Goal: Task Accomplishment & Management: Use online tool/utility

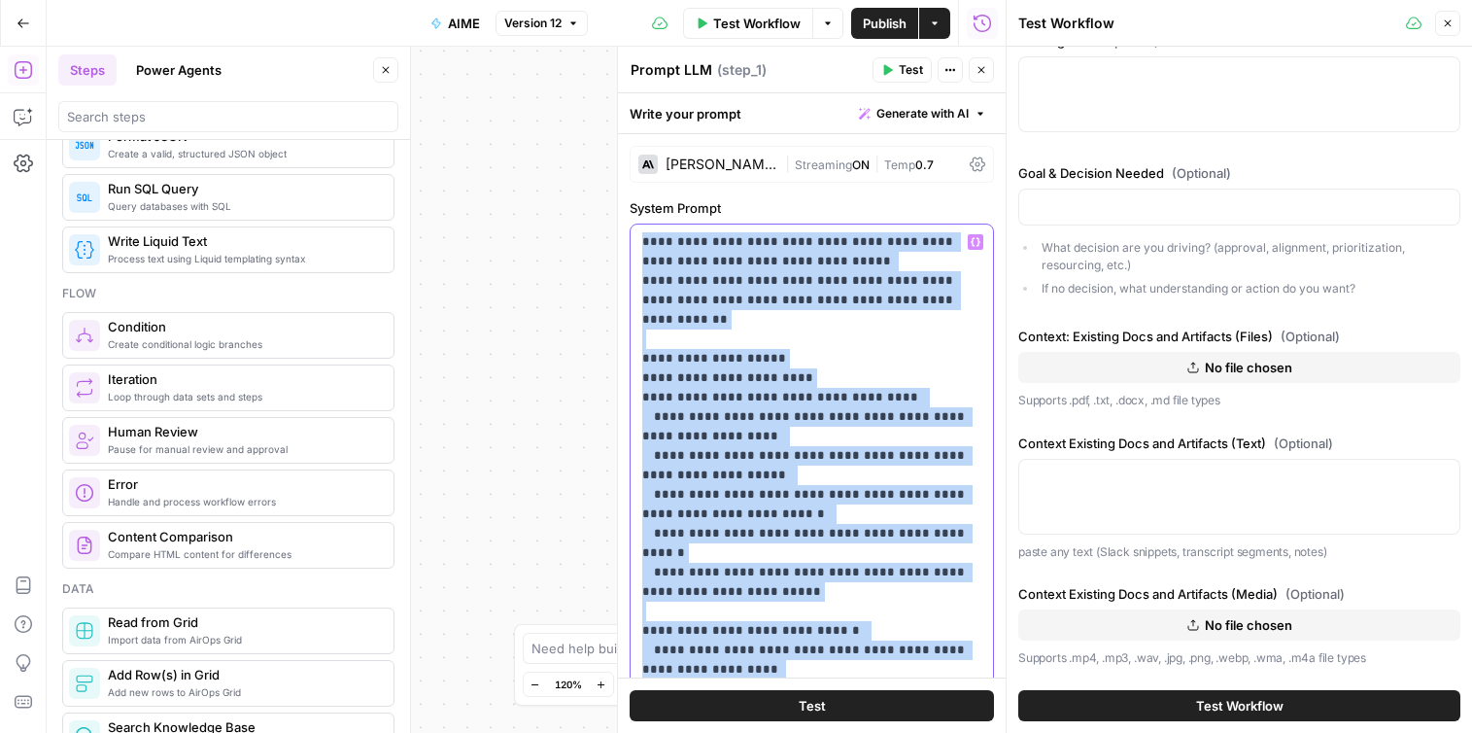
drag, startPoint x: 641, startPoint y: 240, endPoint x: 886, endPoint y: 638, distance: 467.6
click at [637, 233] on div "**********" at bounding box center [812, 620] width 362 height 792
drag, startPoint x: 646, startPoint y: 246, endPoint x: 928, endPoint y: 597, distance: 450.6
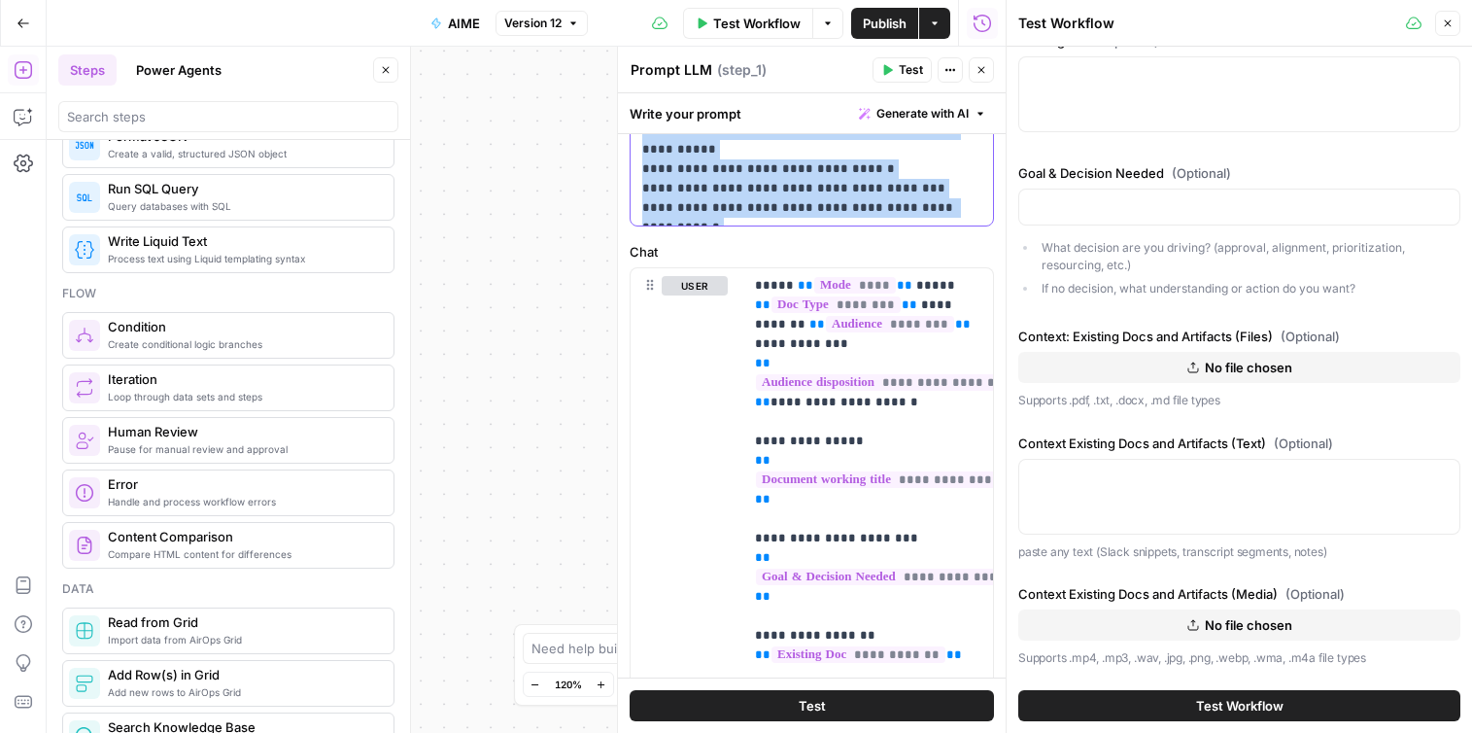
scroll to position [803, 0]
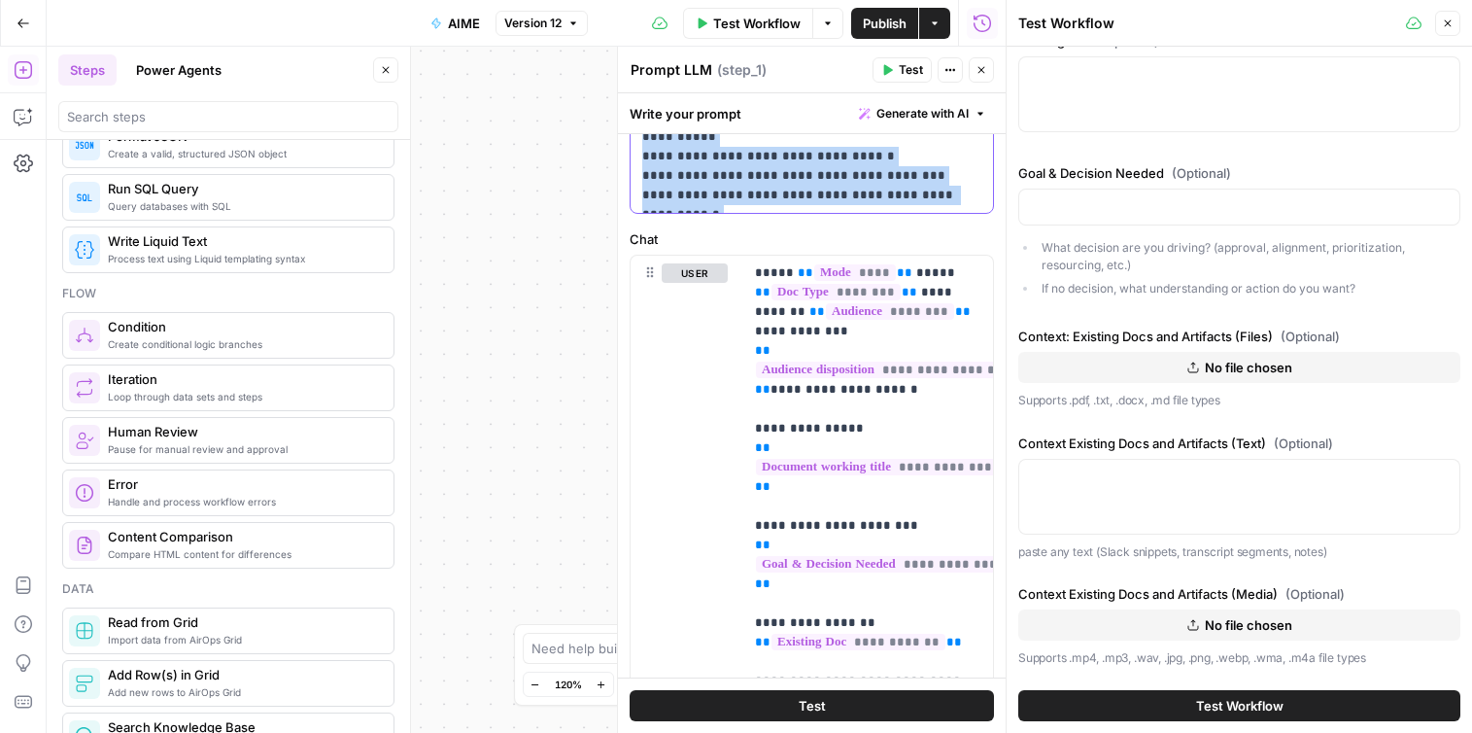
drag, startPoint x: 643, startPoint y: 239, endPoint x: 821, endPoint y: 209, distance: 180.3
copy p "**********"
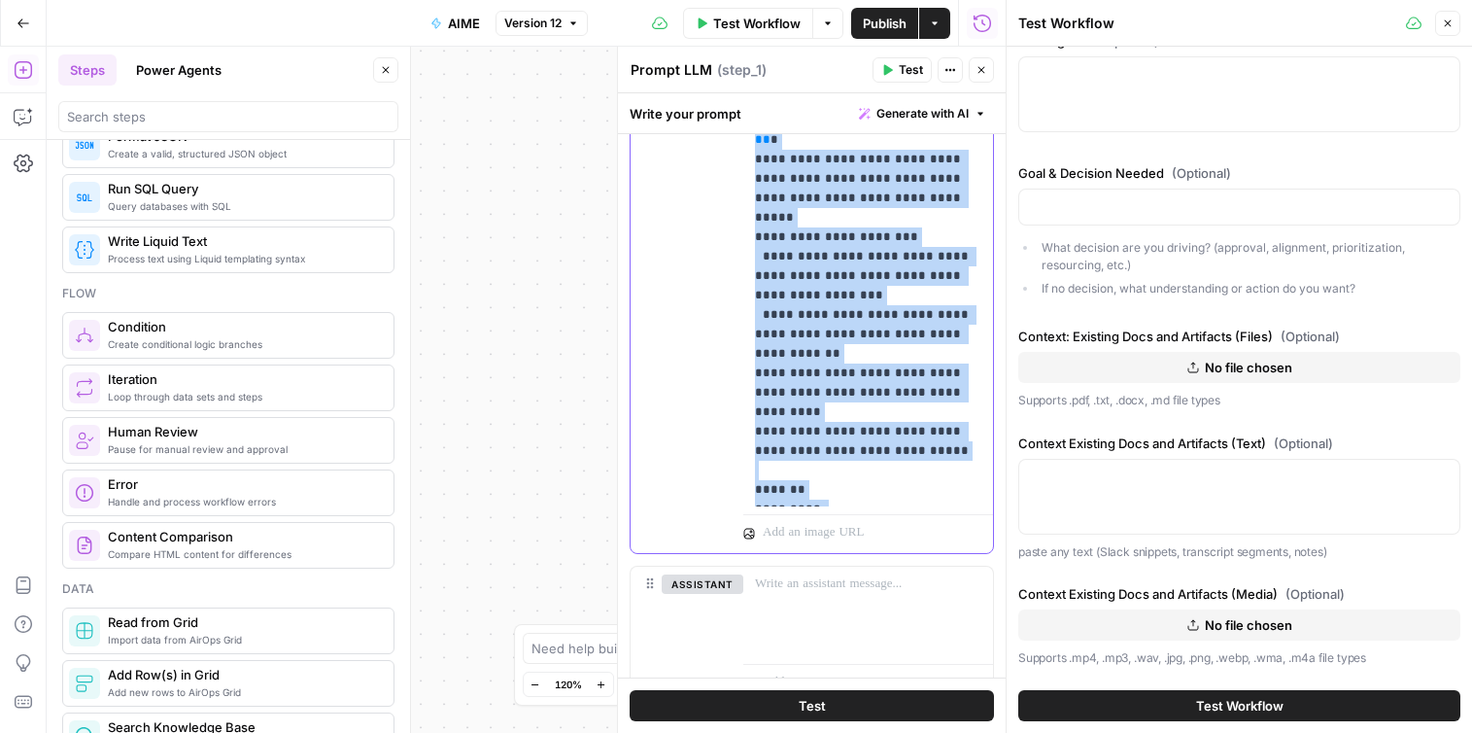
scroll to position [1426, 0]
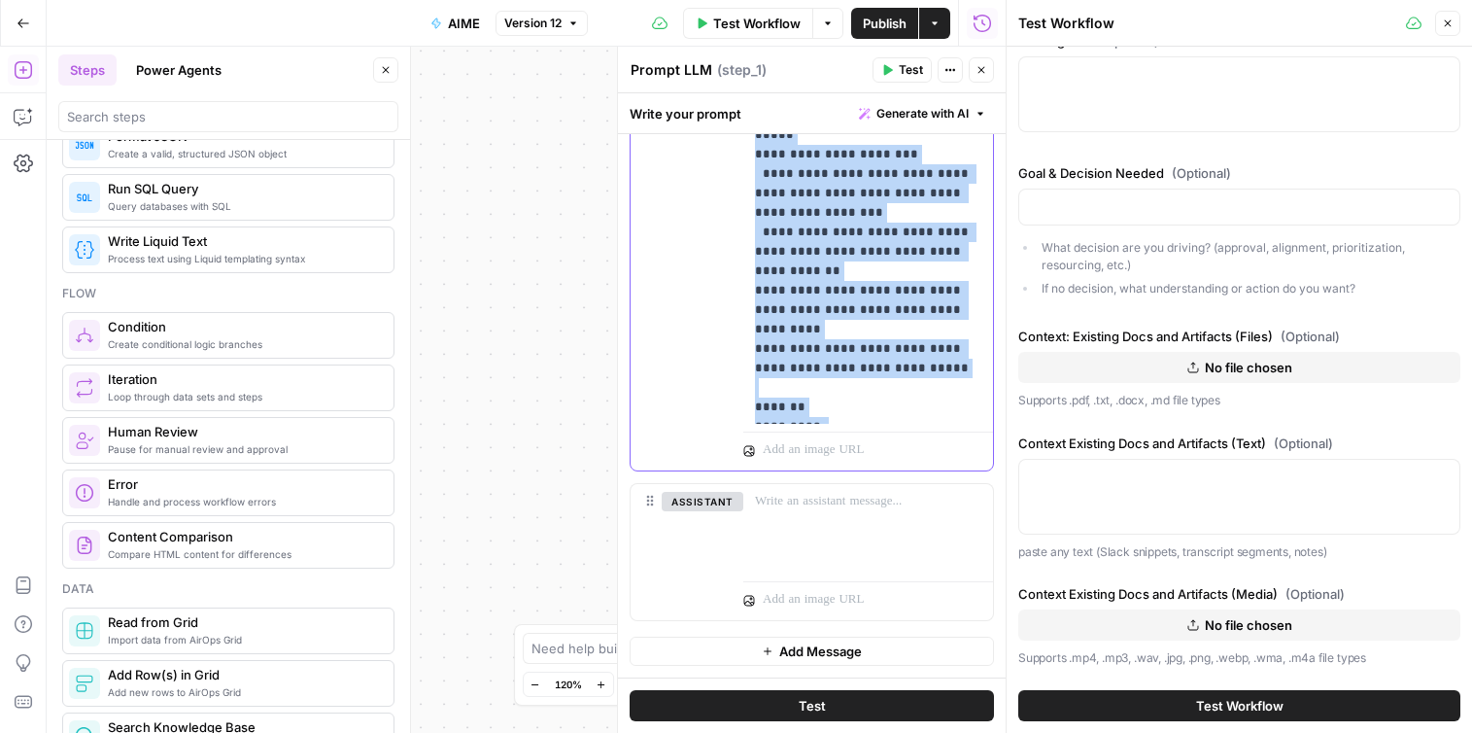
drag, startPoint x: 752, startPoint y: 277, endPoint x: 889, endPoint y: 406, distance: 188.3
click at [889, 406] on div "**********" at bounding box center [868, 29] width 250 height 792
copy p "**********"
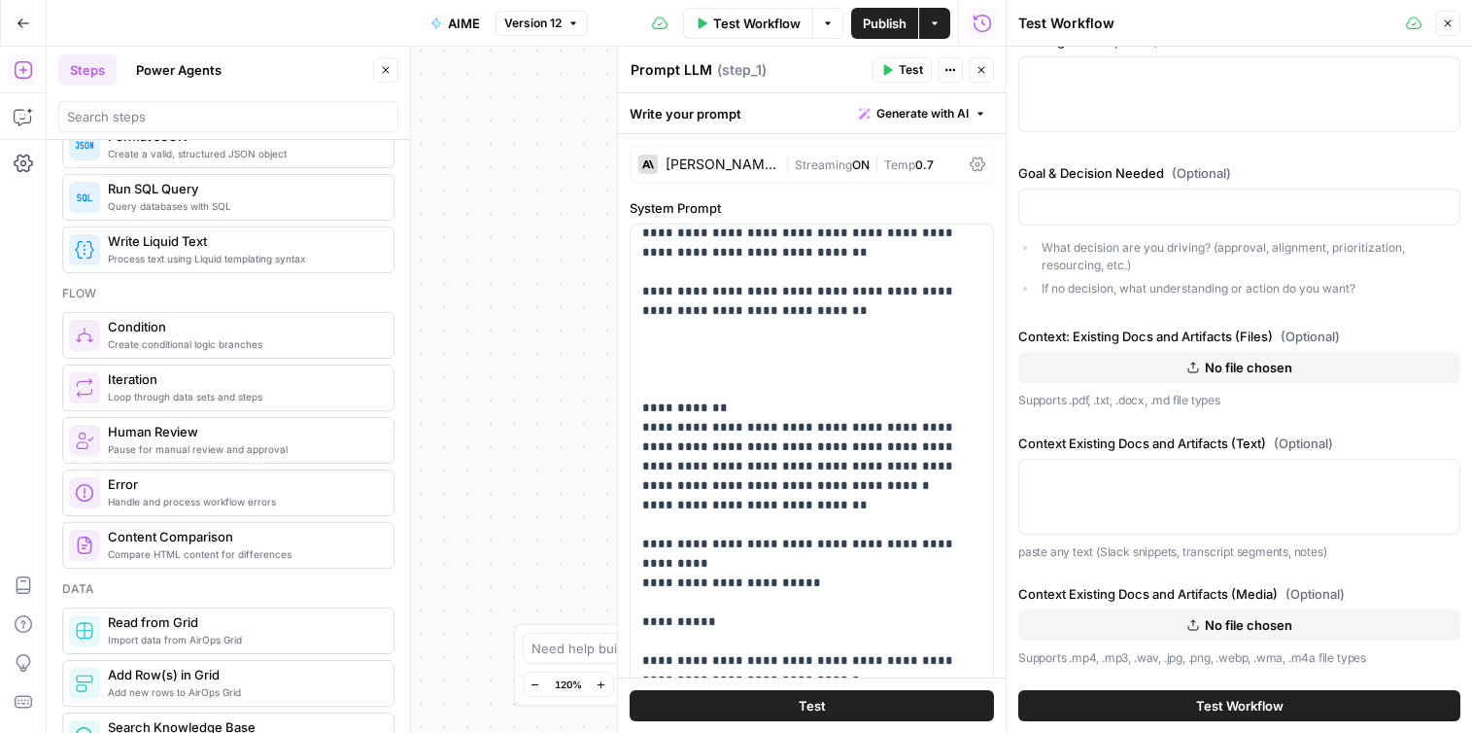
scroll to position [3336, 0]
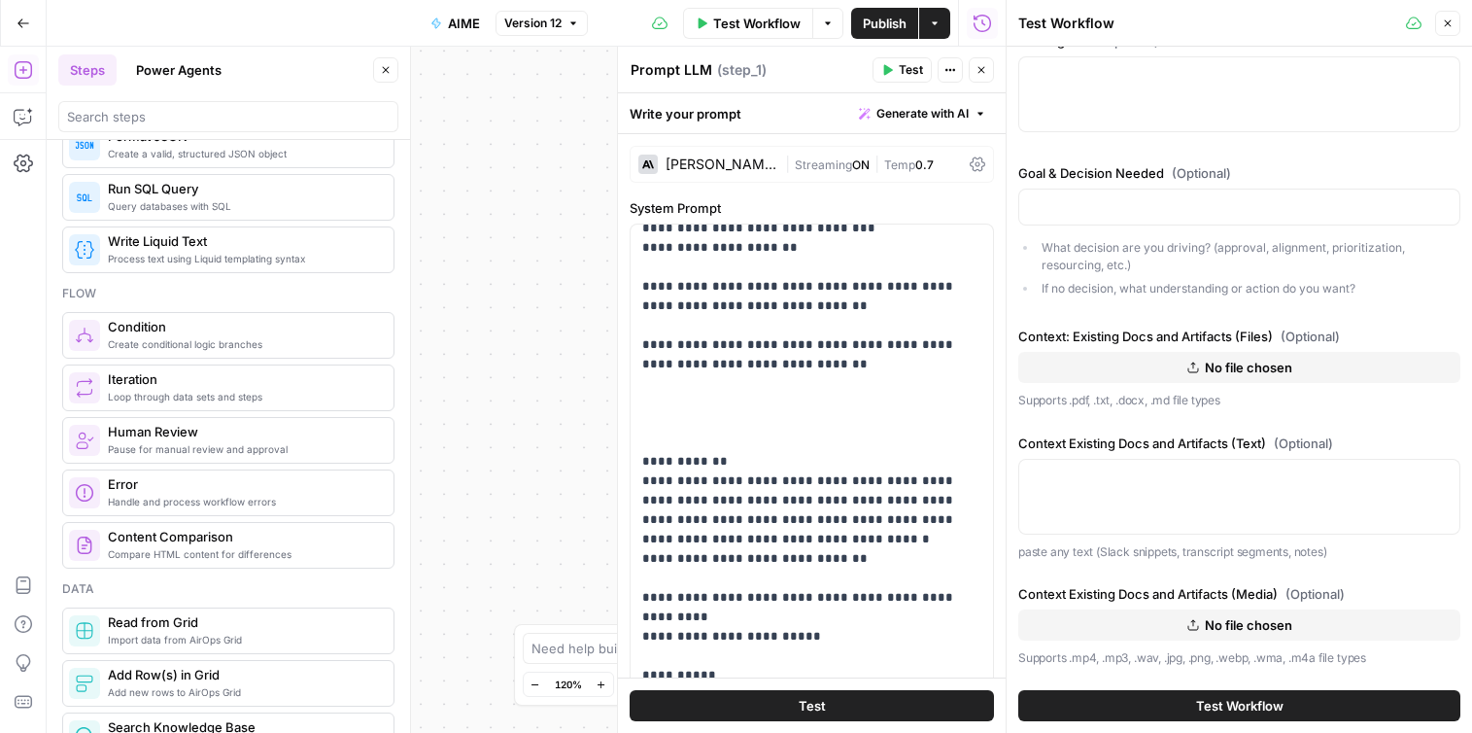
click at [1448, 25] on icon "button" at bounding box center [1448, 23] width 12 height 12
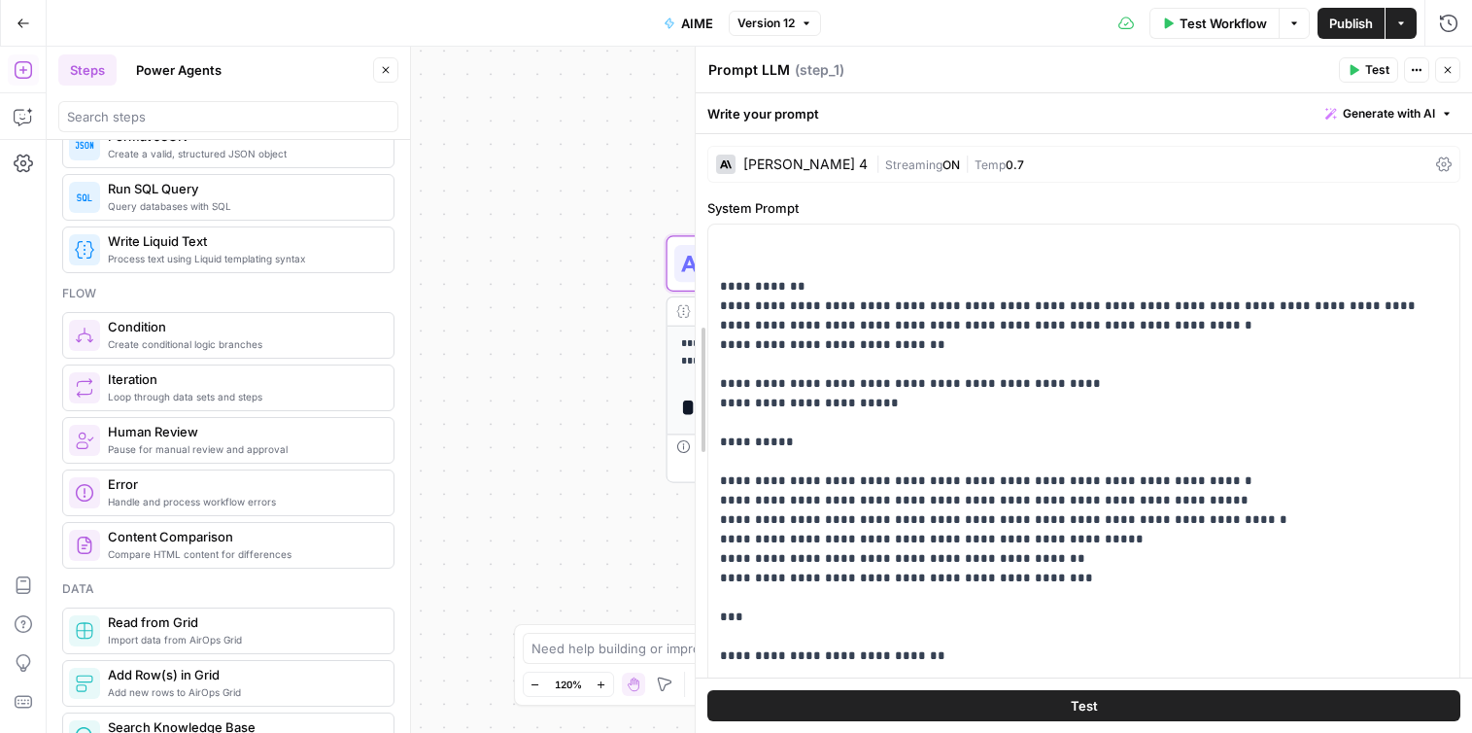
drag, startPoint x: 1091, startPoint y: 228, endPoint x: 546, endPoint y: 225, distance: 545.0
click at [546, 225] on body "**********" at bounding box center [736, 366] width 1472 height 733
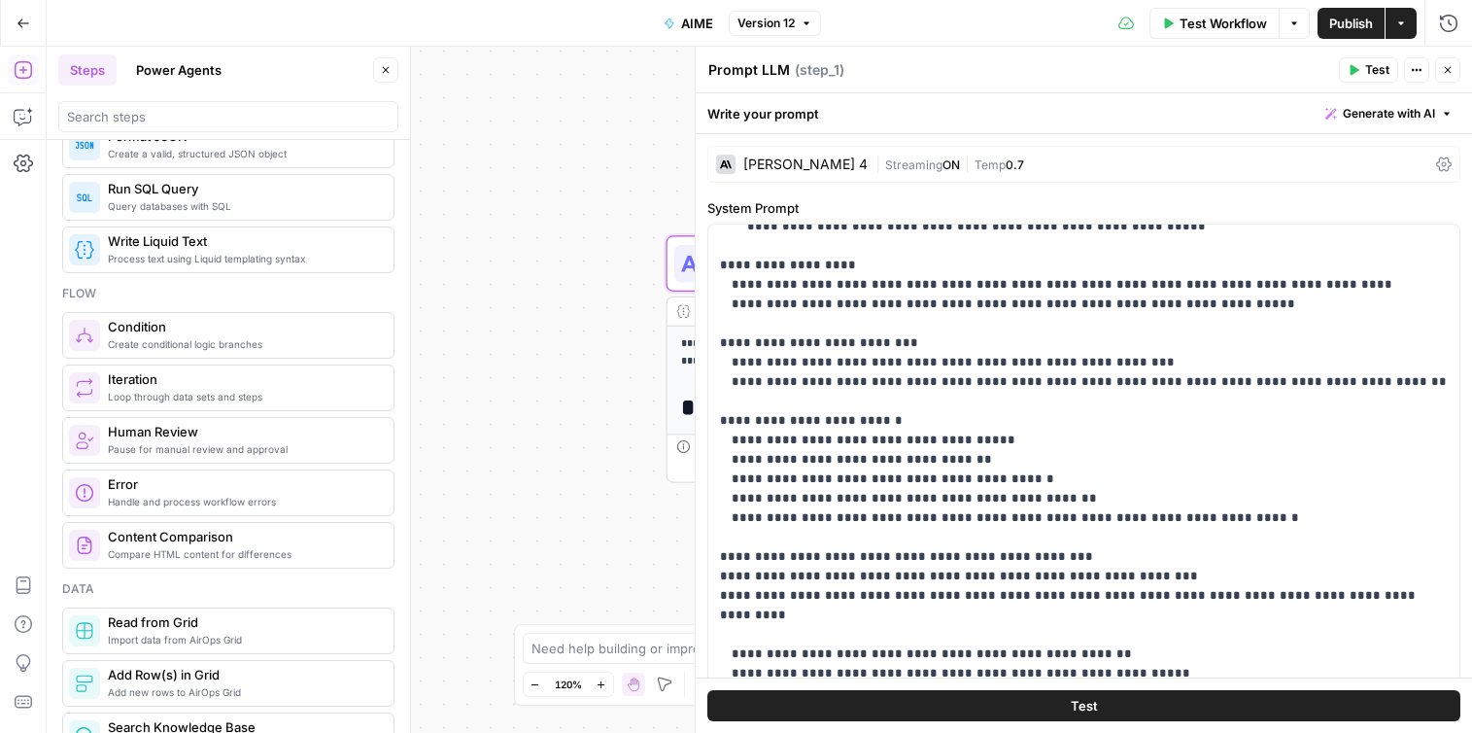
scroll to position [1290, 0]
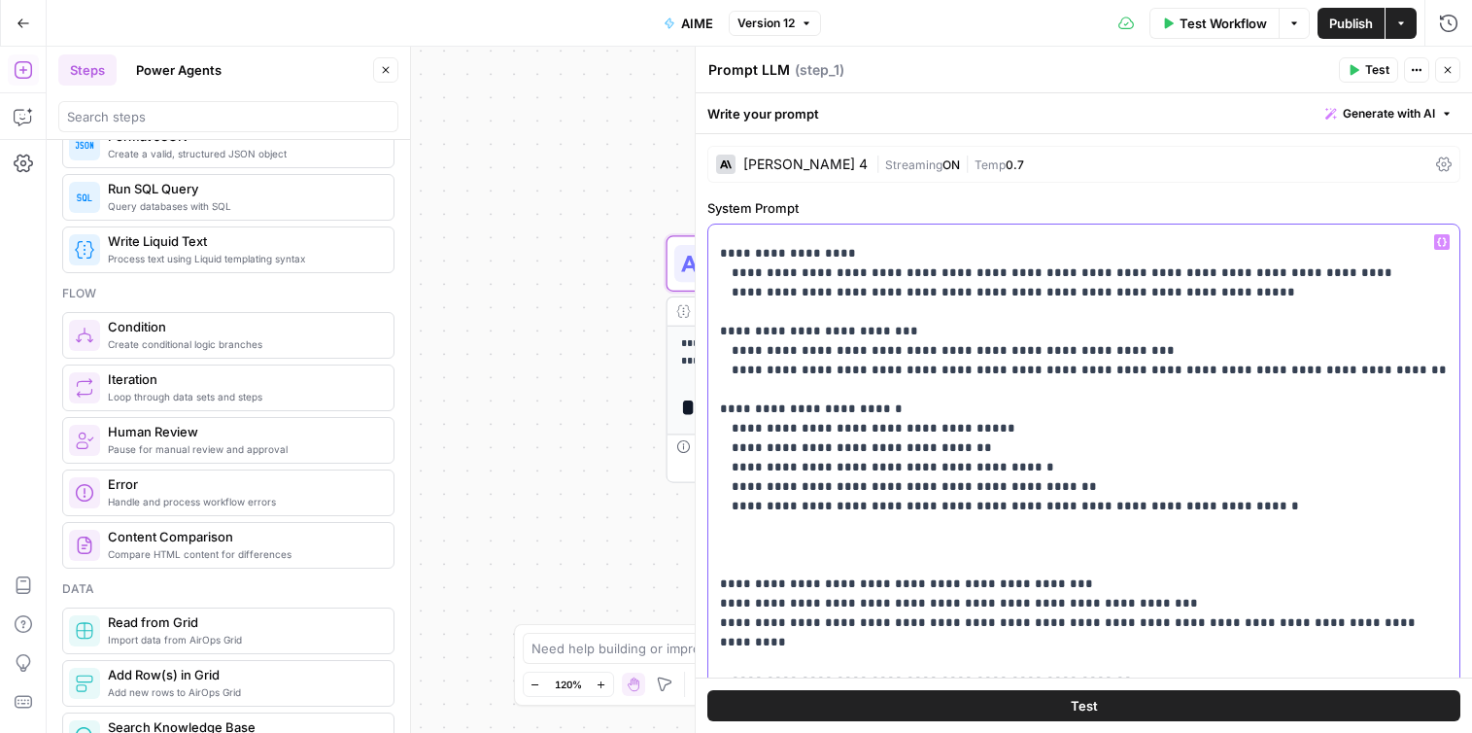
paste div
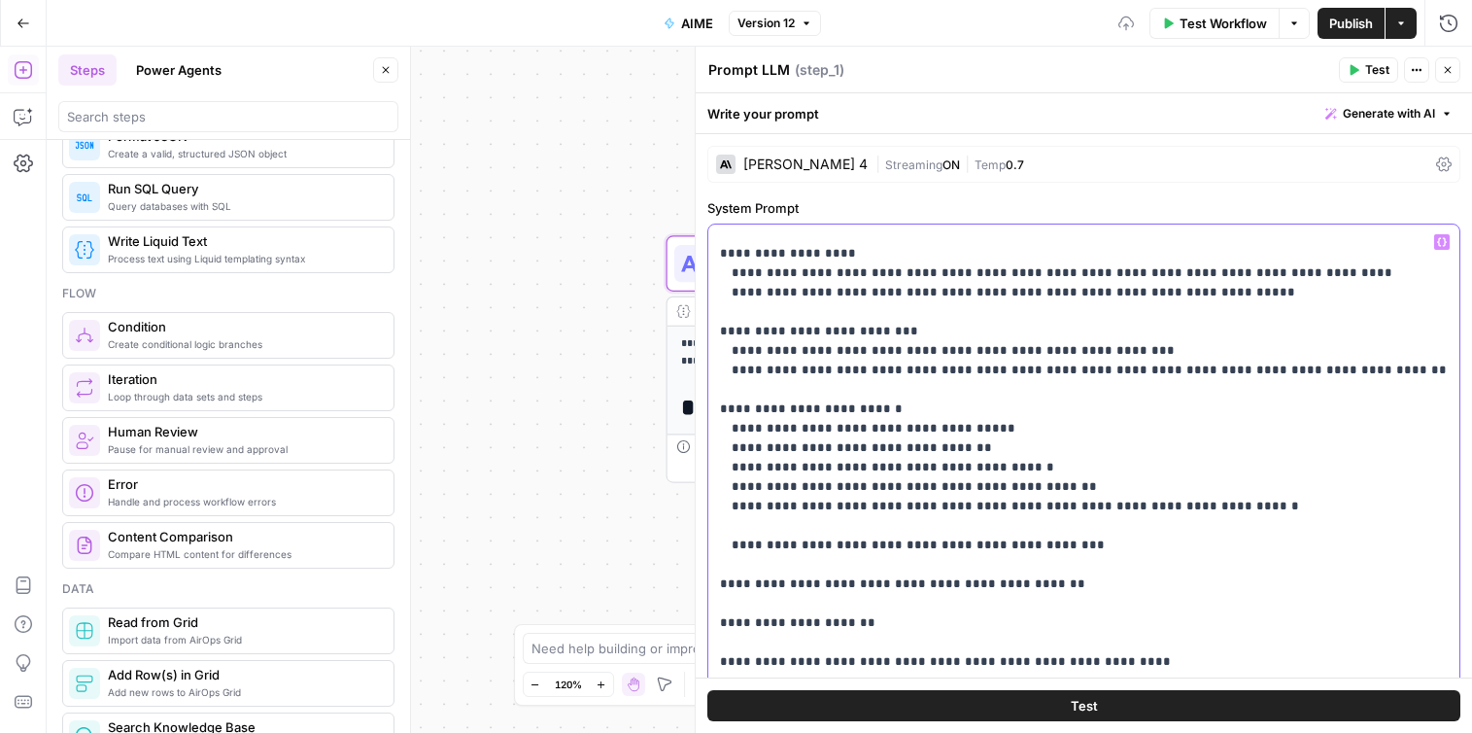
drag, startPoint x: 1089, startPoint y: 508, endPoint x: 985, endPoint y: 507, distance: 104.0
drag, startPoint x: 1069, startPoint y: 462, endPoint x: 945, endPoint y: 466, distance: 123.4
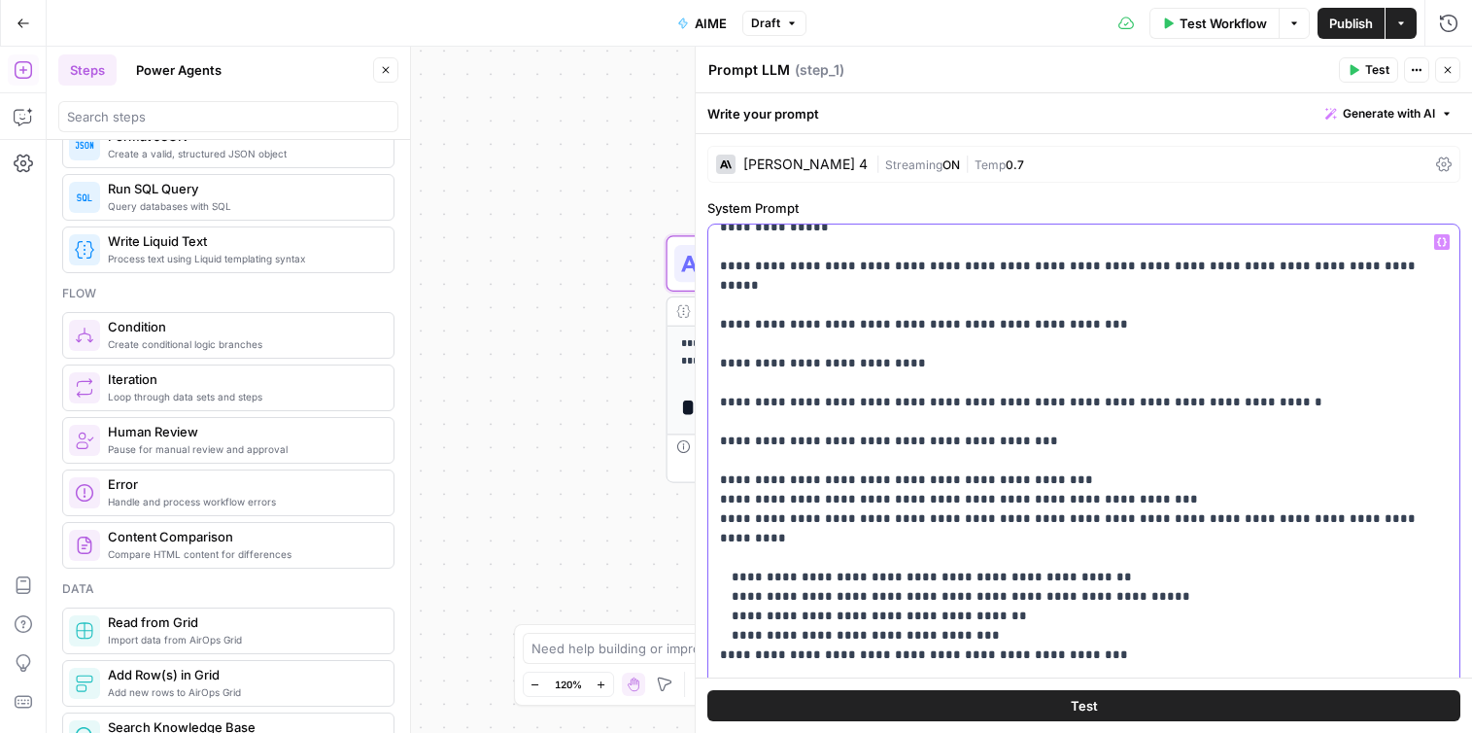
scroll to position [2037, 0]
click at [1366, 425] on p "**********" at bounding box center [1084, 478] width 728 height 4566
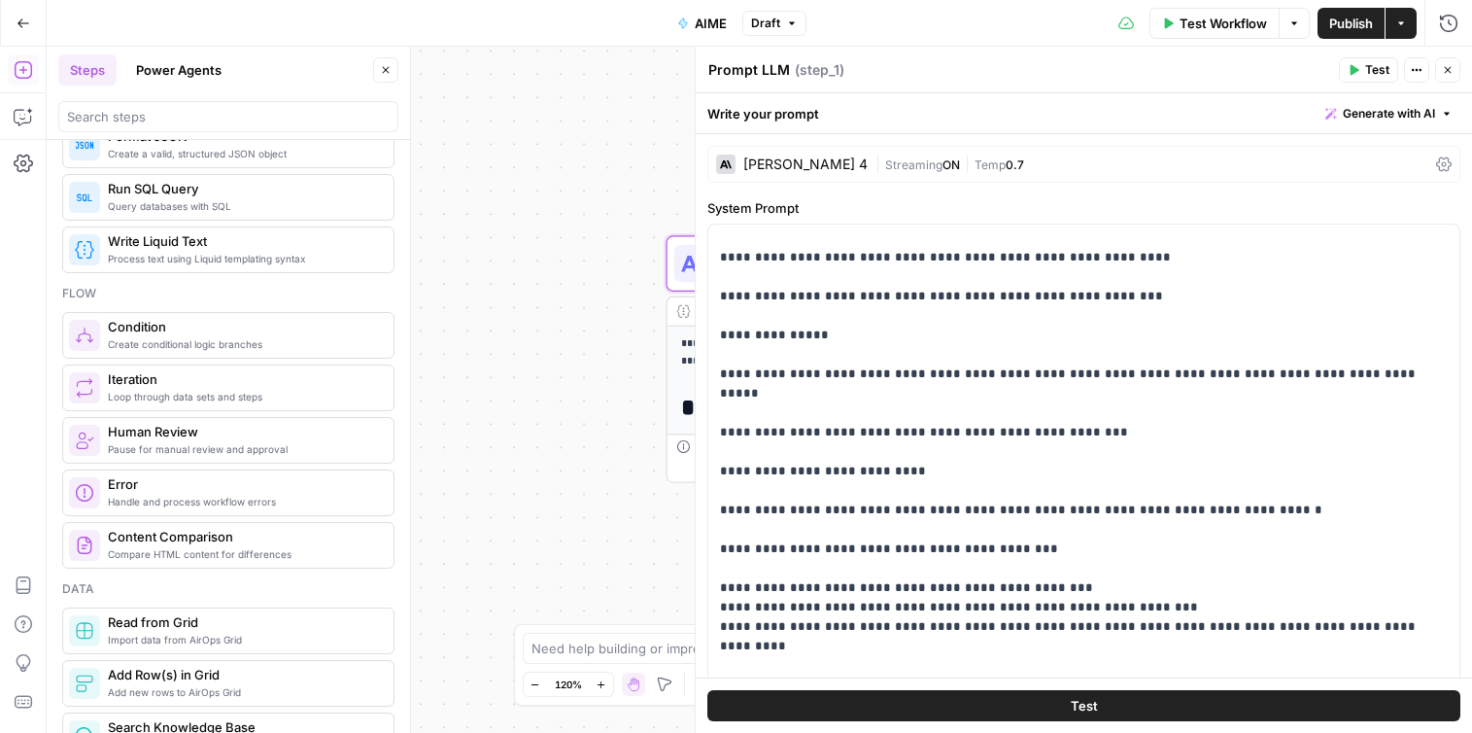
scroll to position [1916, 0]
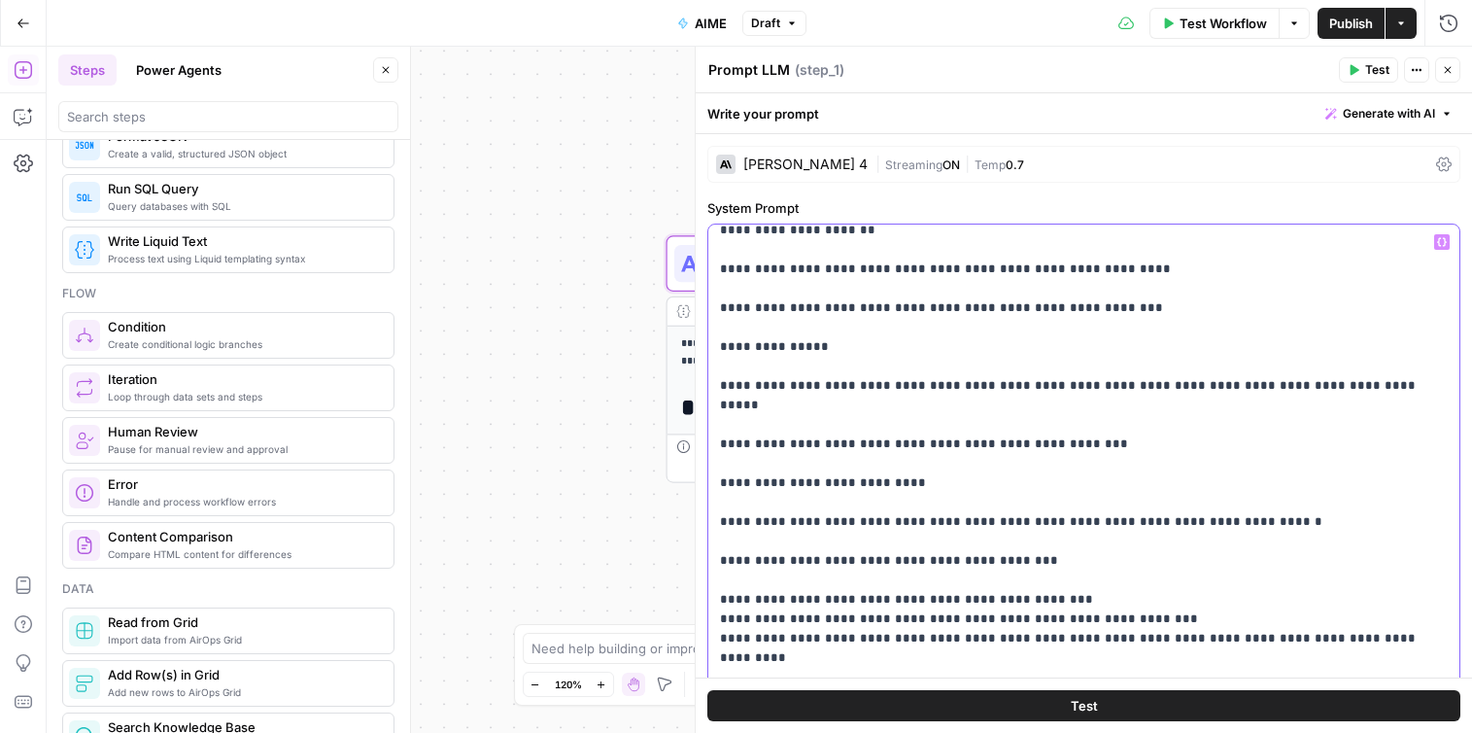
click at [1321, 540] on p "**********" at bounding box center [1084, 618] width 728 height 4605
click at [1373, 537] on p "**********" at bounding box center [1084, 618] width 728 height 4605
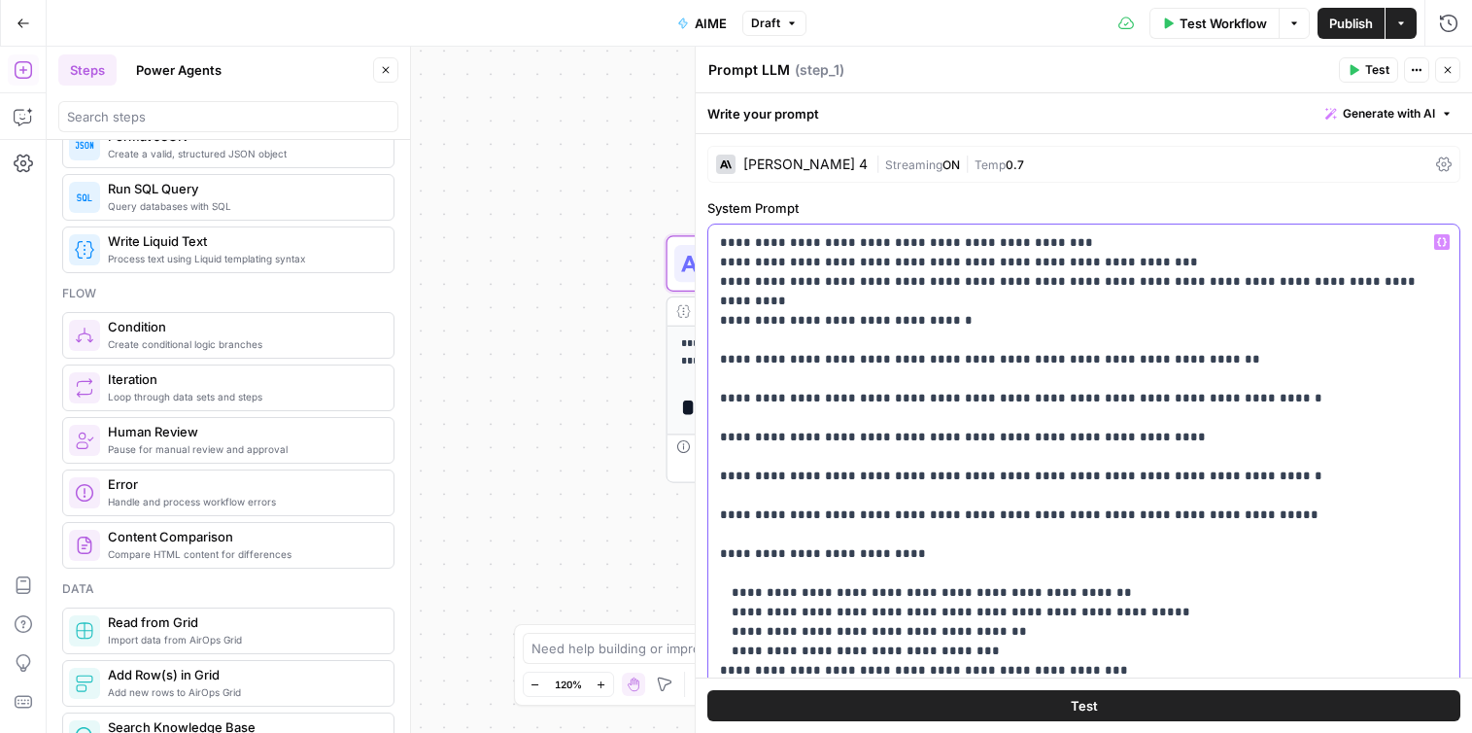
scroll to position [2287, 0]
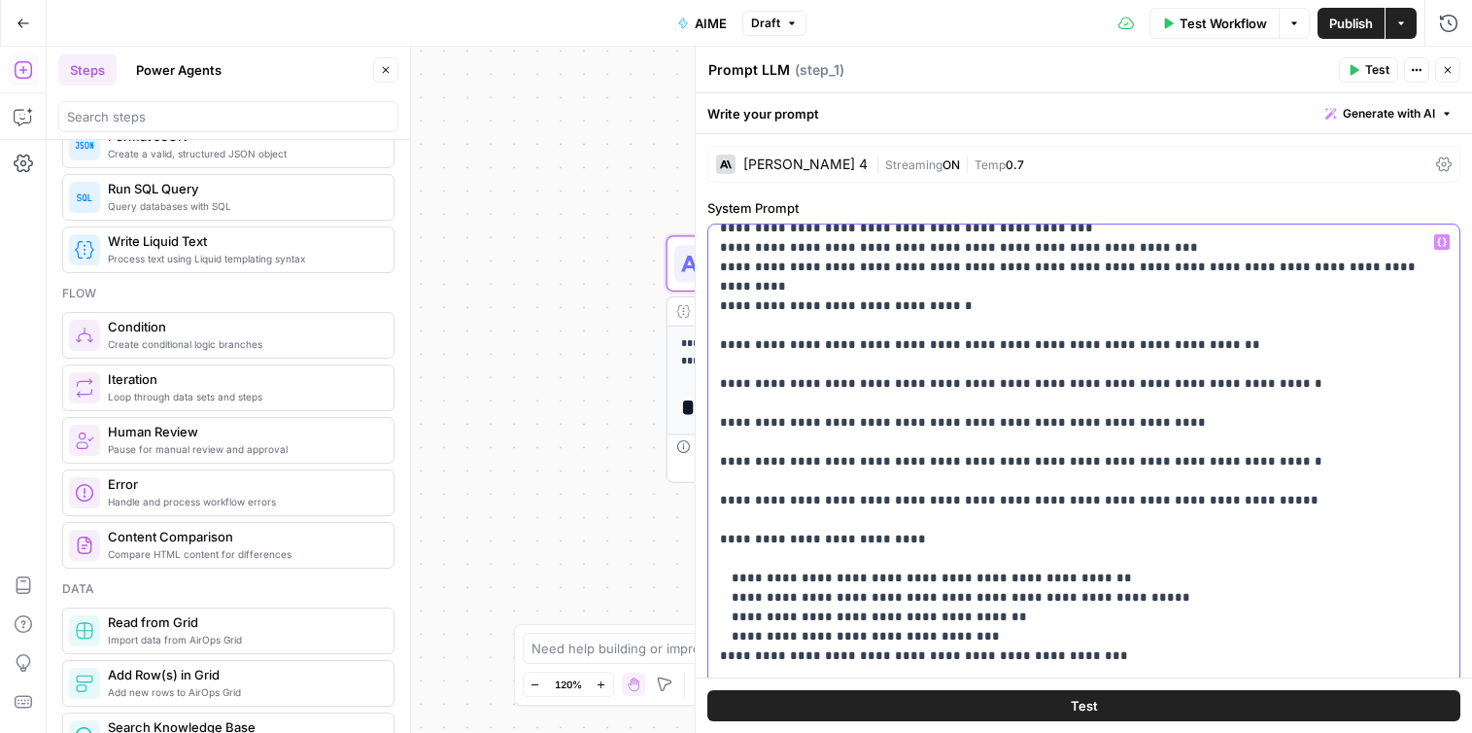
click at [1230, 374] on p "**********" at bounding box center [1084, 354] width 728 height 4819
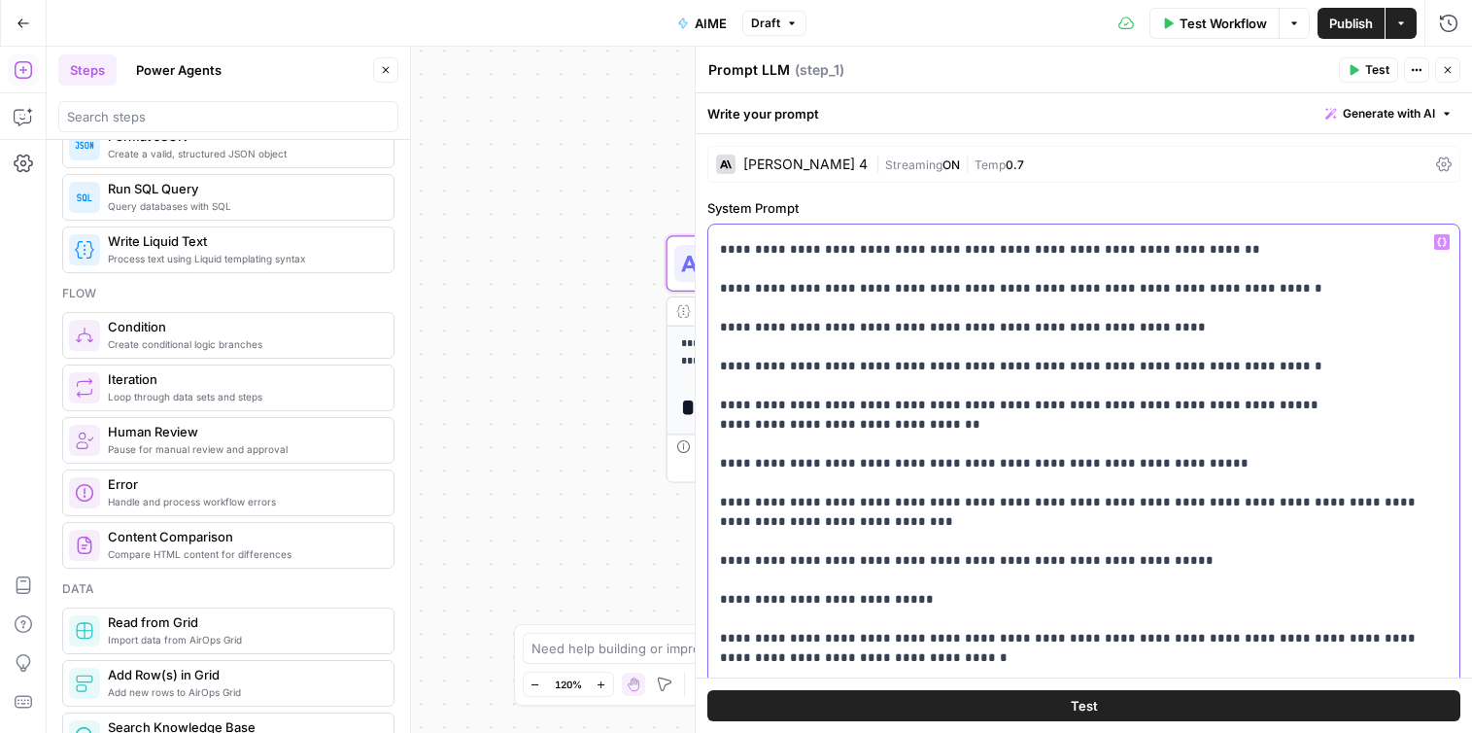
scroll to position [2399, 0]
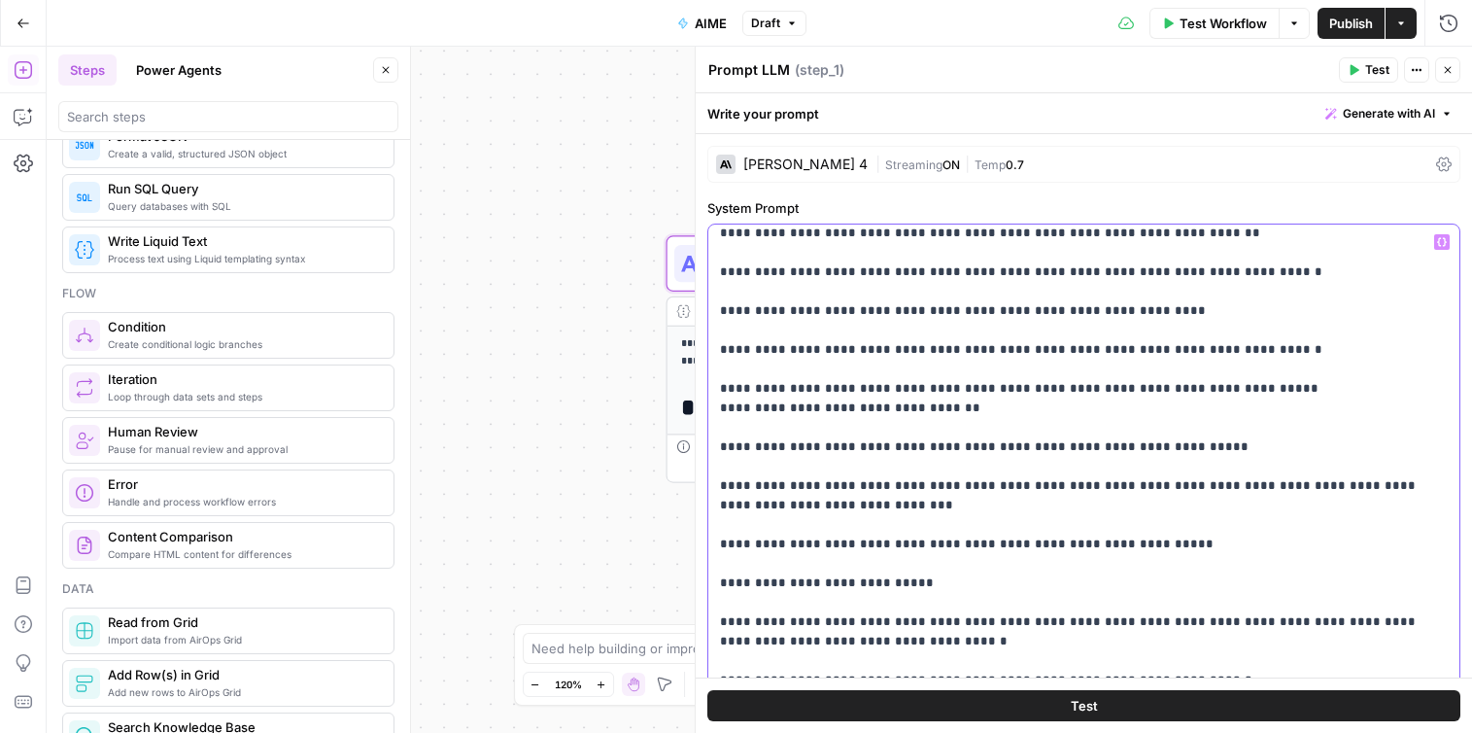
click at [934, 469] on p "**********" at bounding box center [1084, 534] width 728 height 5402
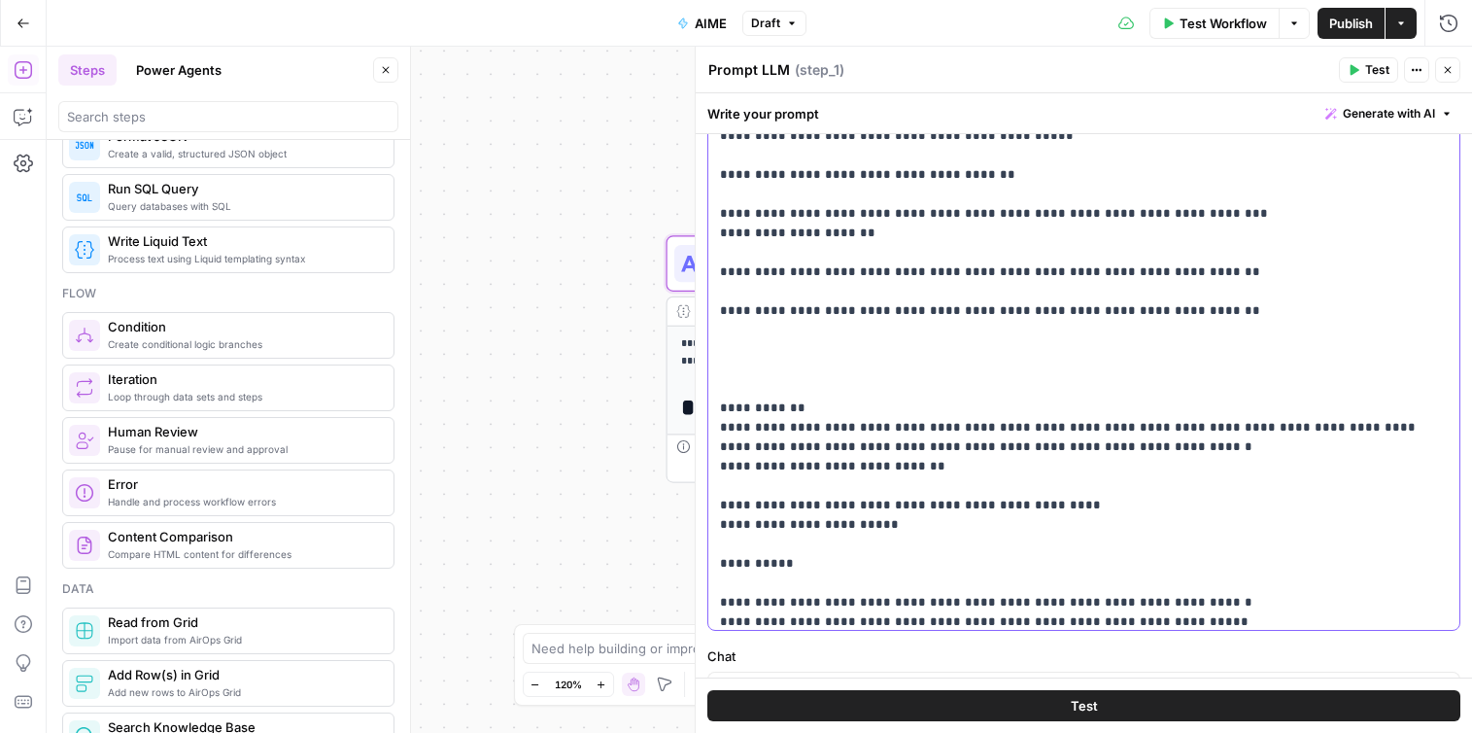
scroll to position [3516, 0]
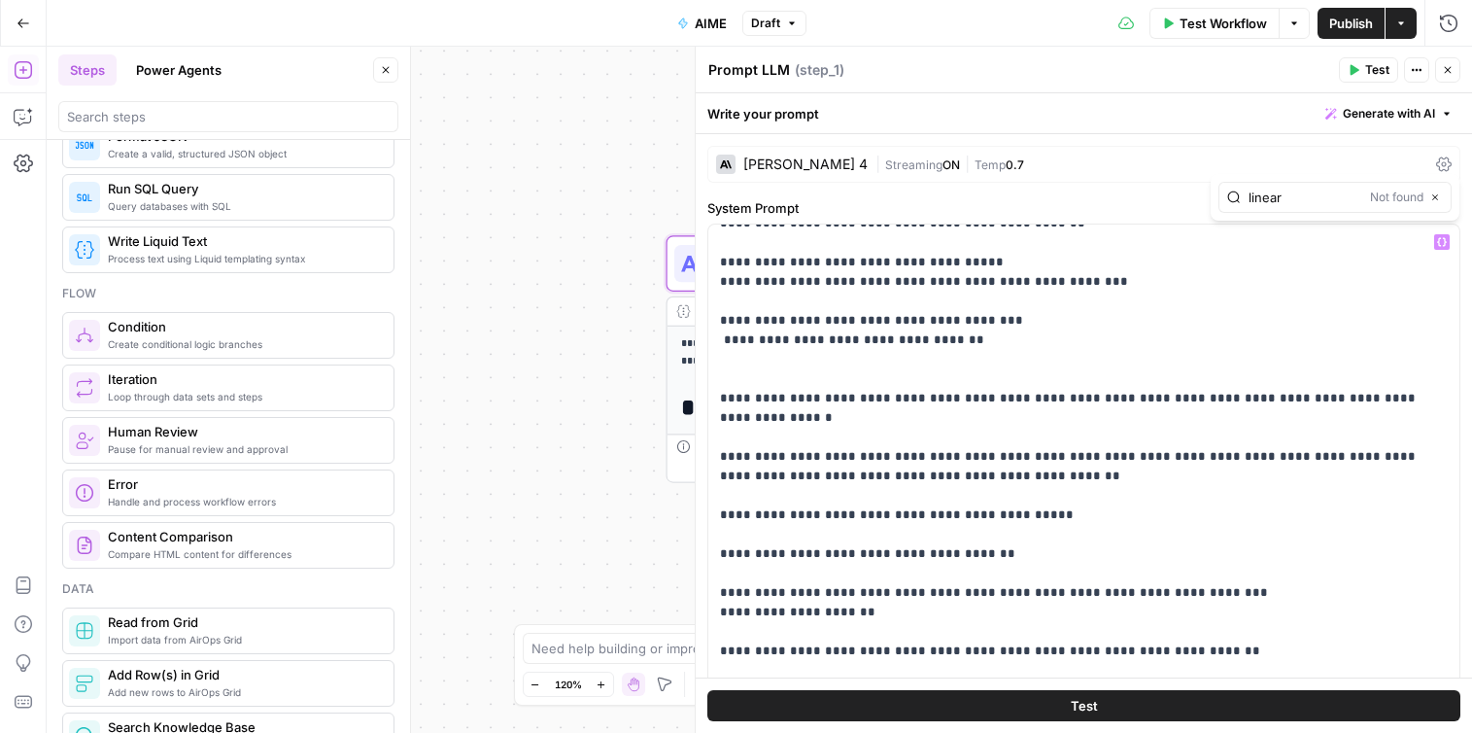
type input "linear"
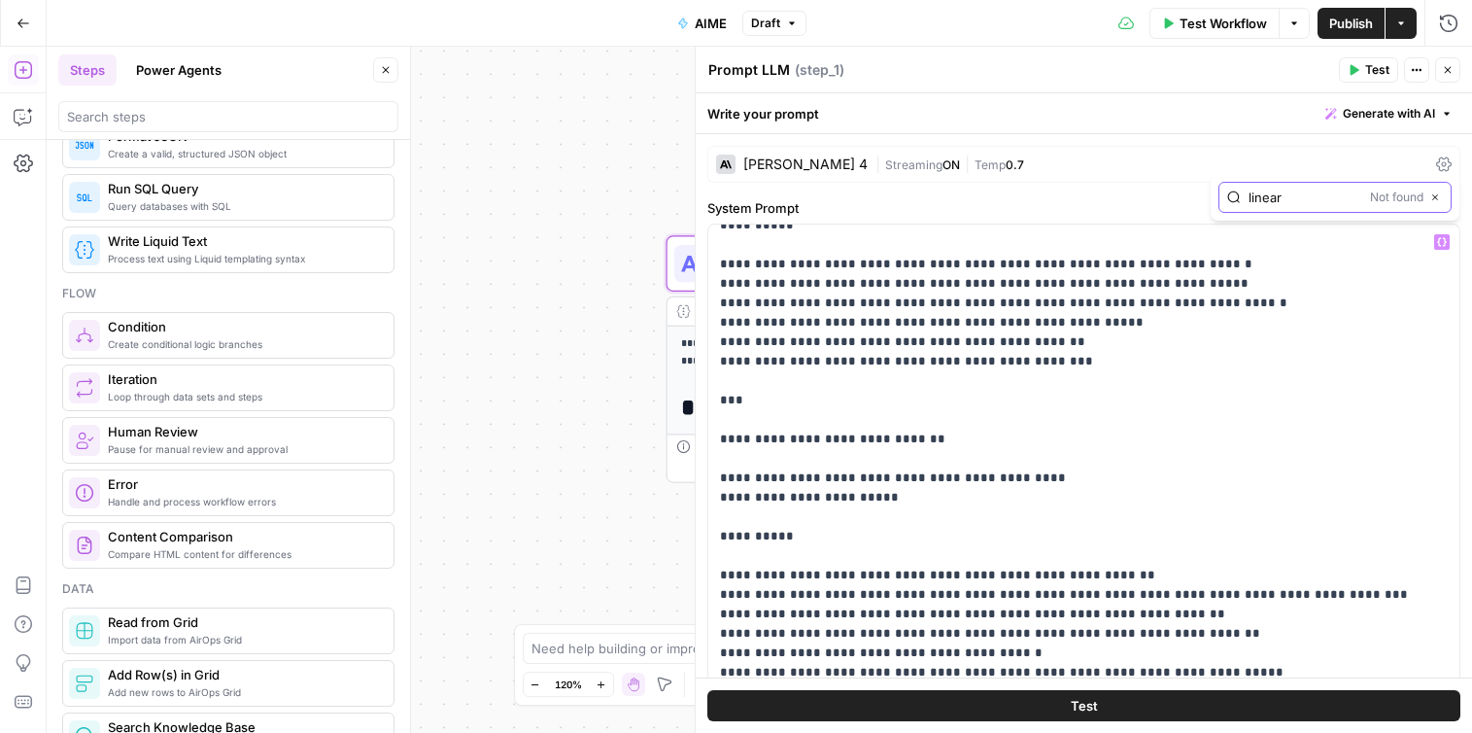
scroll to position [4222, 0]
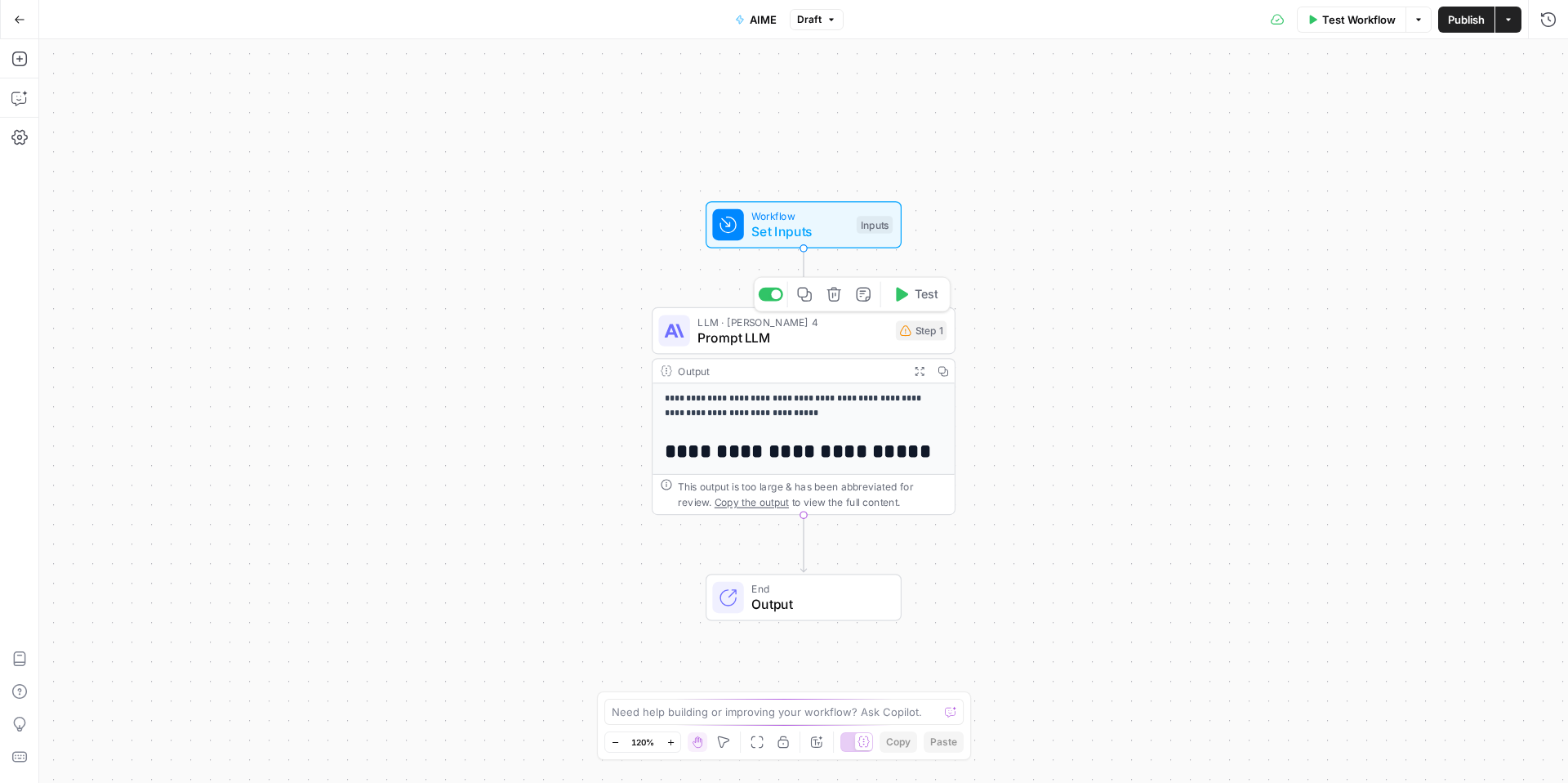
click at [802, 339] on span "Prompt LLM" at bounding box center [793, 337] width 190 height 19
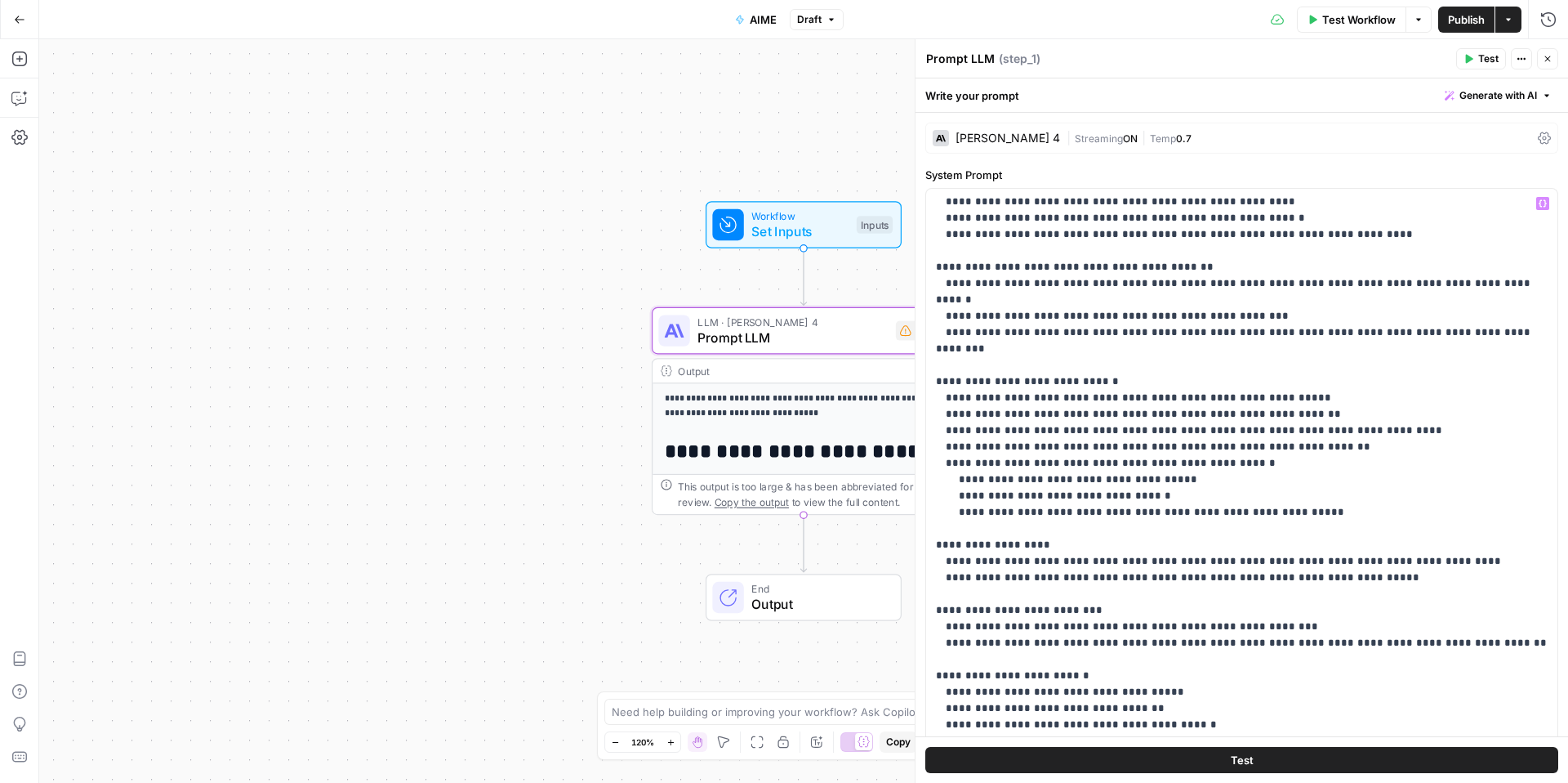
scroll to position [1027, 0]
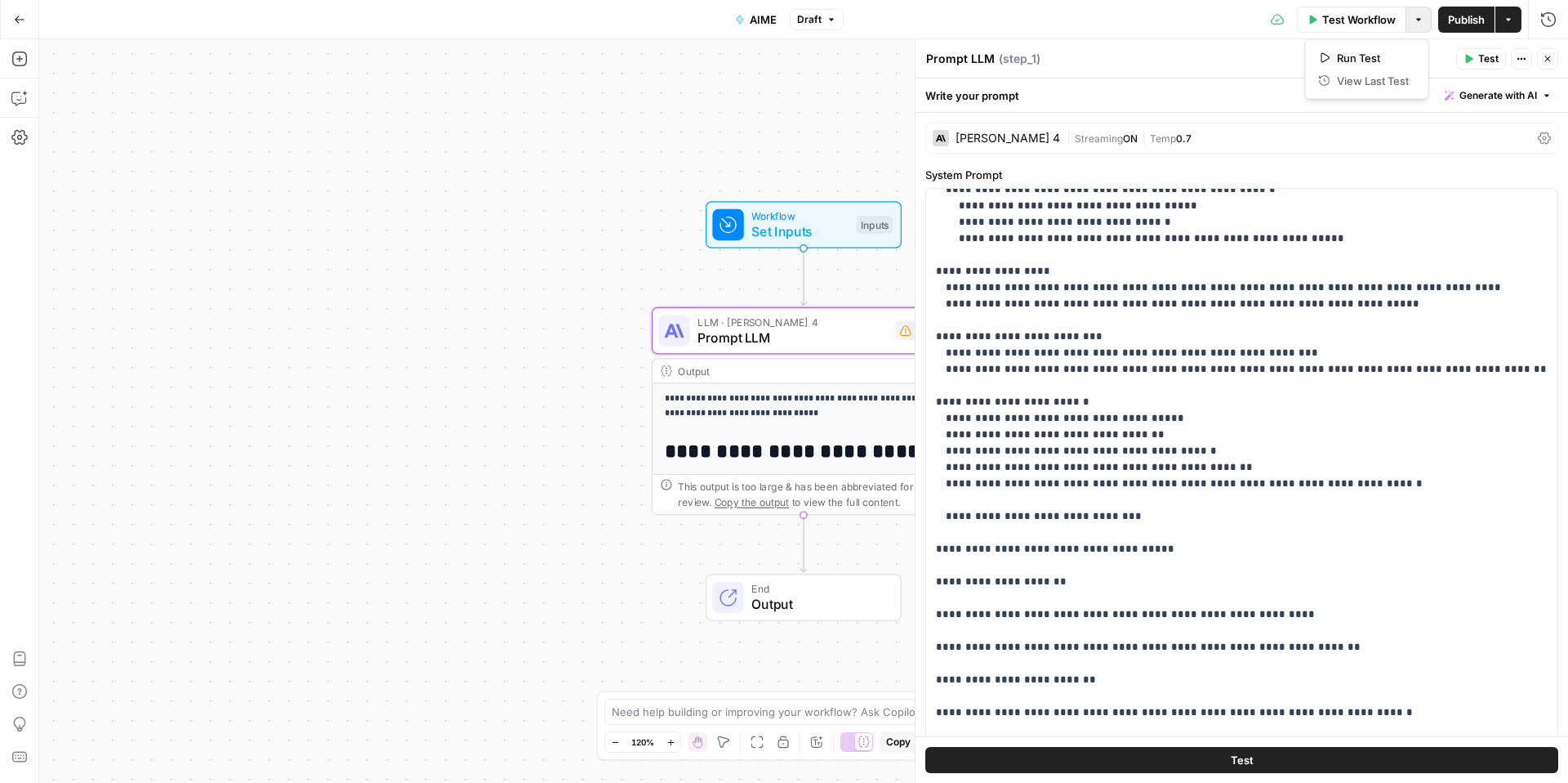
click at [1426, 20] on button "Options" at bounding box center [1418, 19] width 26 height 26
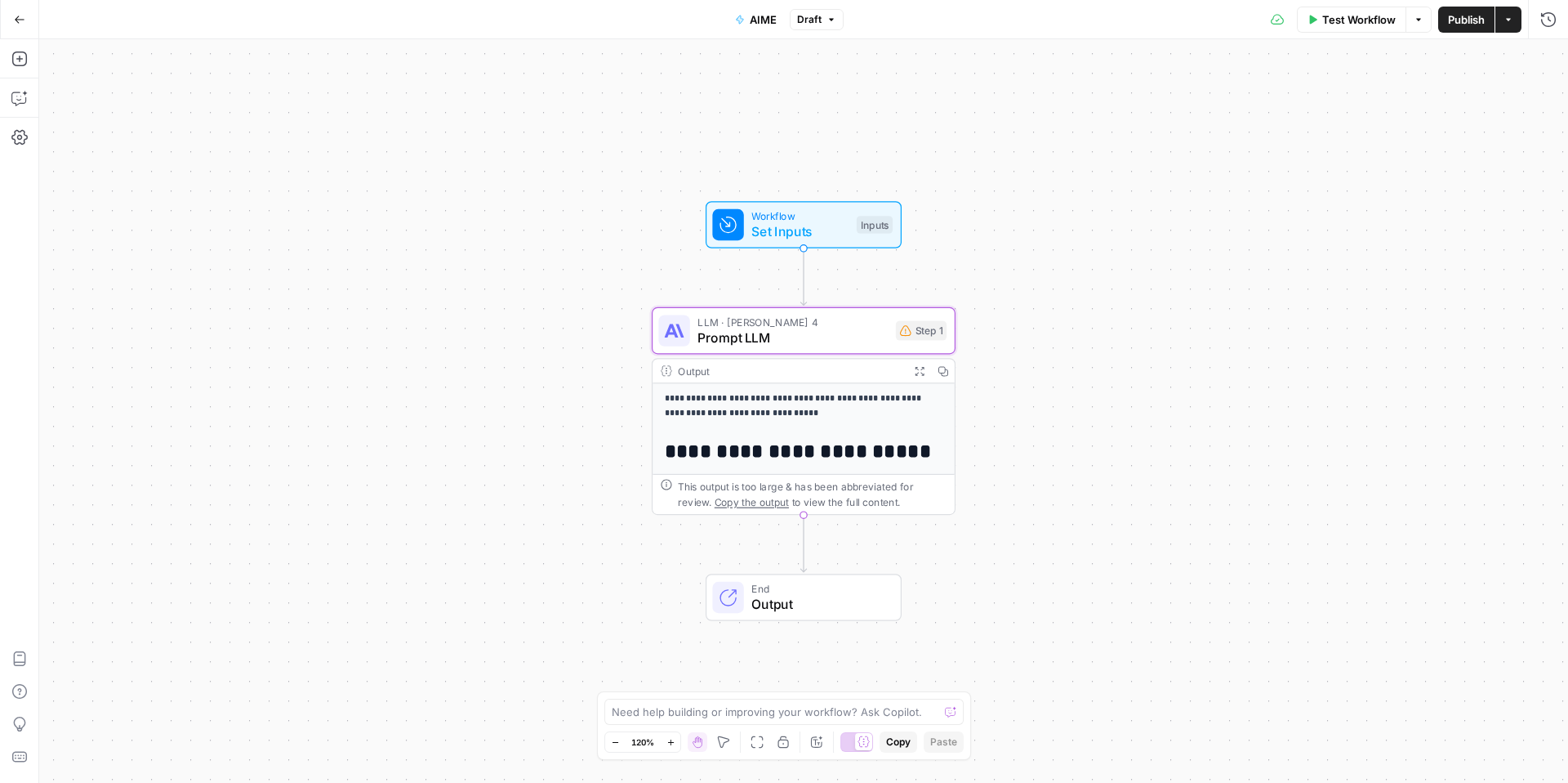
click at [1507, 21] on icon "button" at bounding box center [1509, 19] width 10 height 10
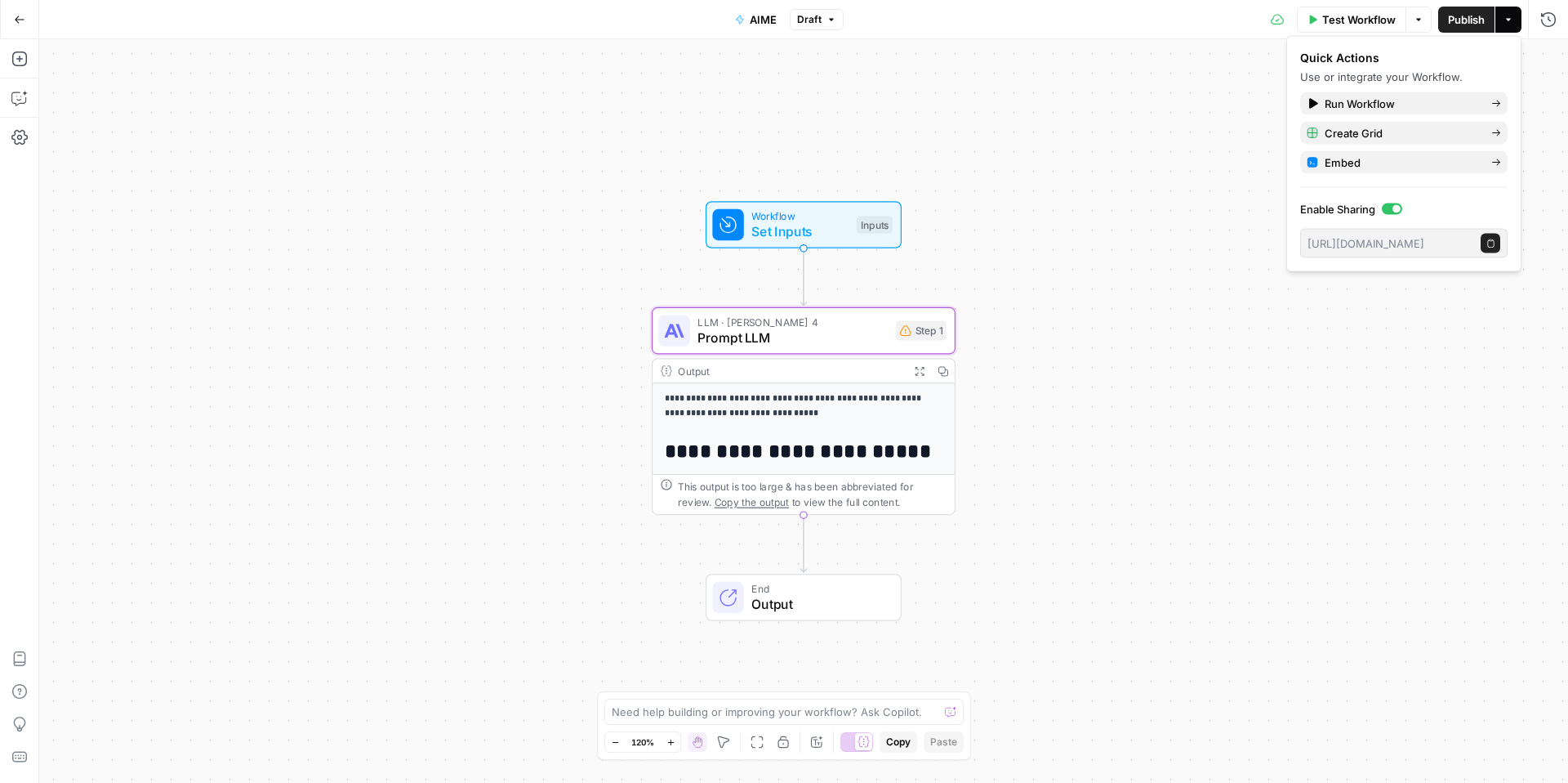
click at [1507, 21] on icon "button" at bounding box center [1509, 19] width 10 height 10
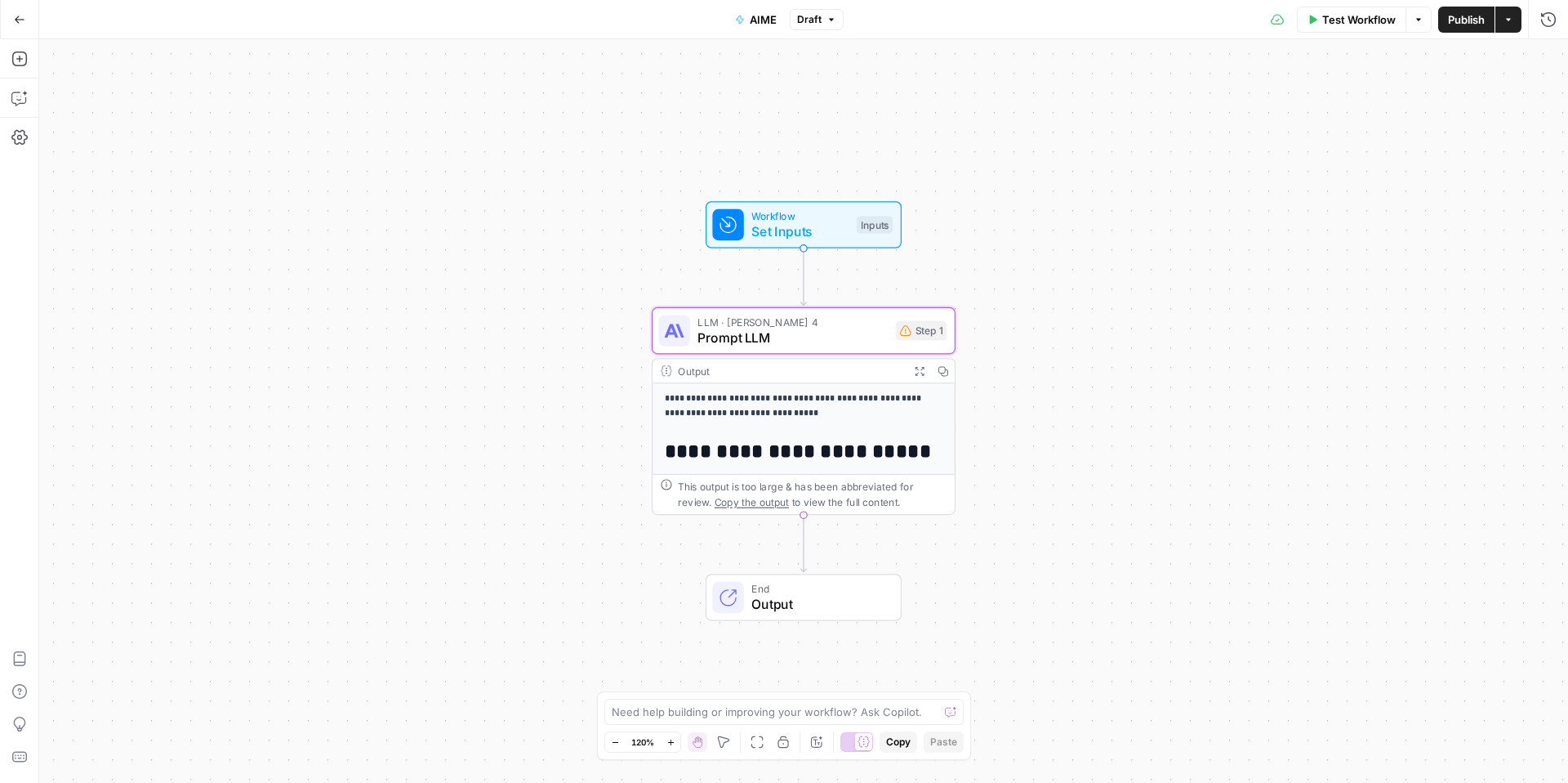
click at [1423, 21] on button "Options" at bounding box center [1418, 19] width 26 height 26
click at [820, 16] on button "Draft" at bounding box center [816, 19] width 54 height 21
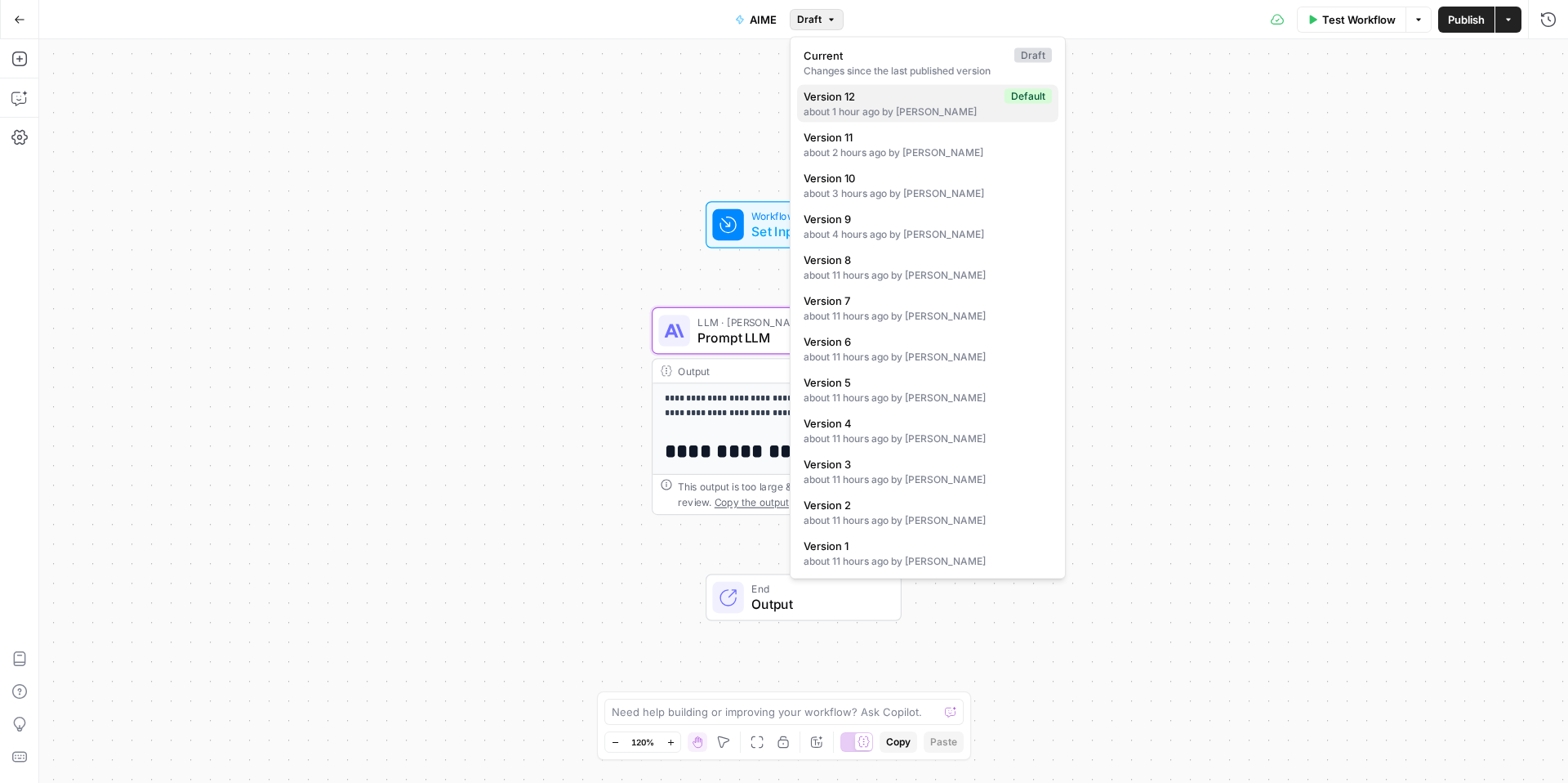
click at [900, 100] on span "Version 12" at bounding box center [900, 96] width 194 height 16
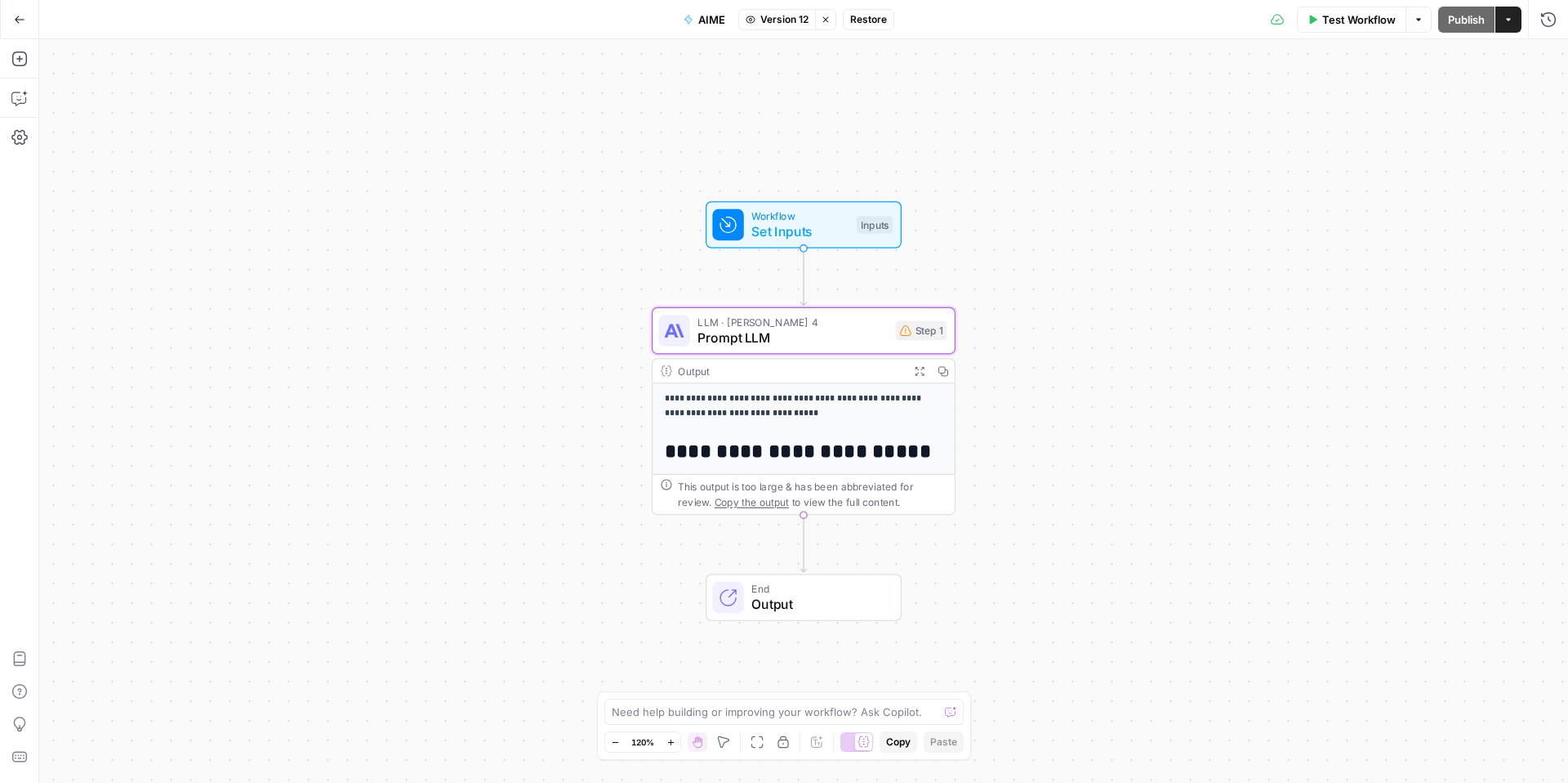
click at [877, 419] on div "**********" at bounding box center [803, 652] width 302 height 537
click at [810, 318] on span "LLM · [PERSON_NAME] 4" at bounding box center [793, 321] width 190 height 15
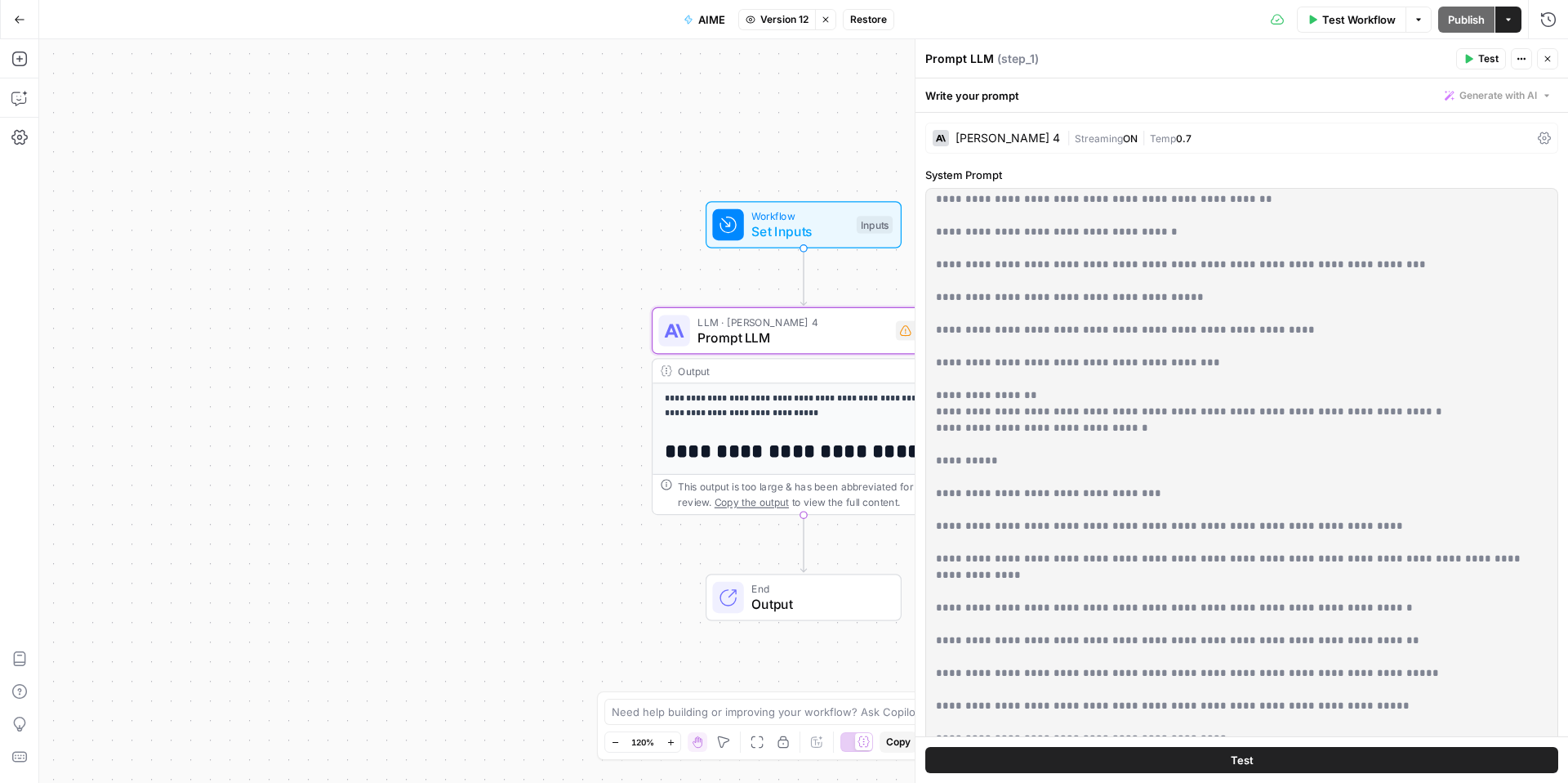
scroll to position [3293, 0]
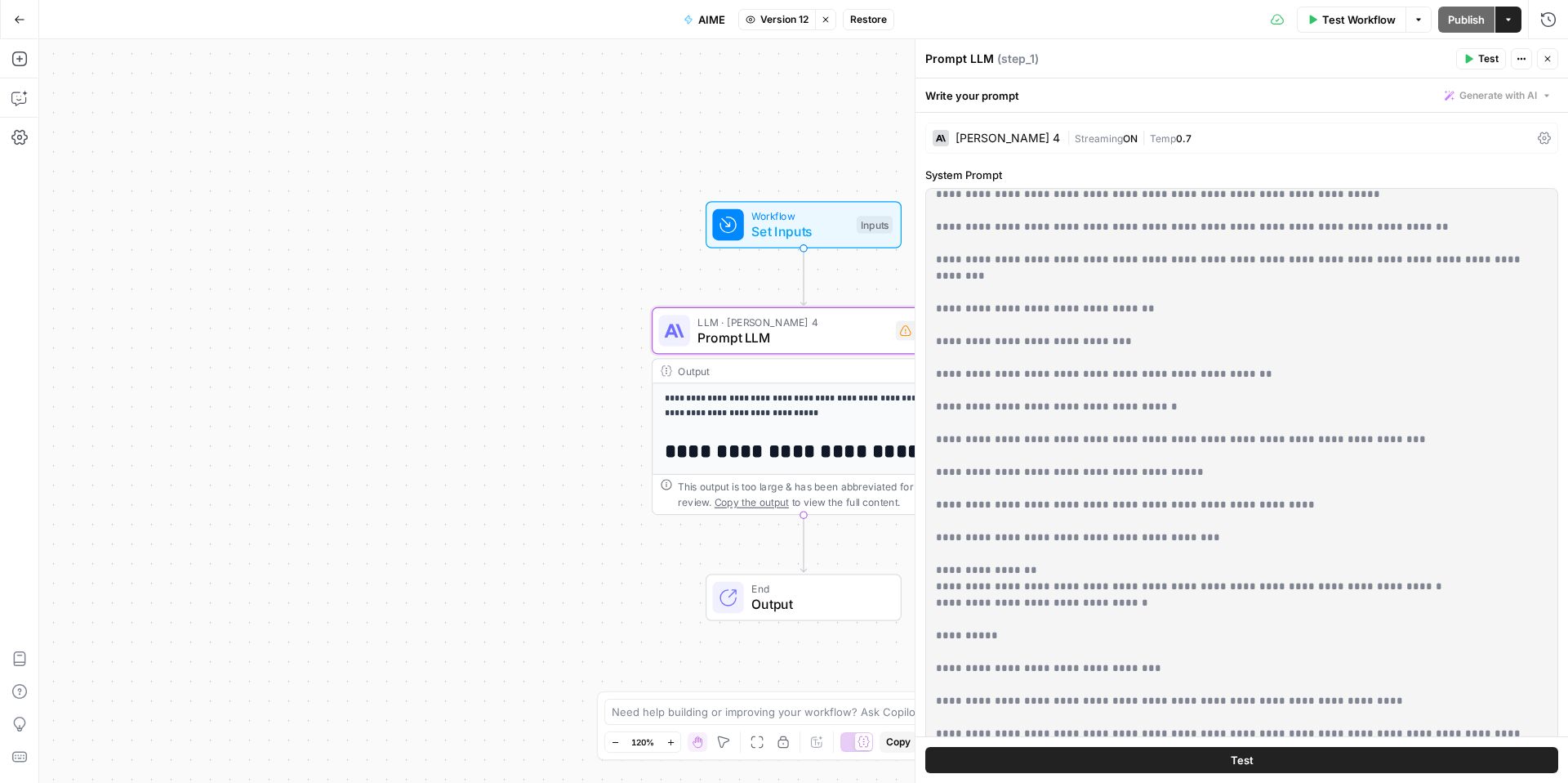
click at [1201, 408] on p "**********" at bounding box center [1242, 64] width 612 height 6325
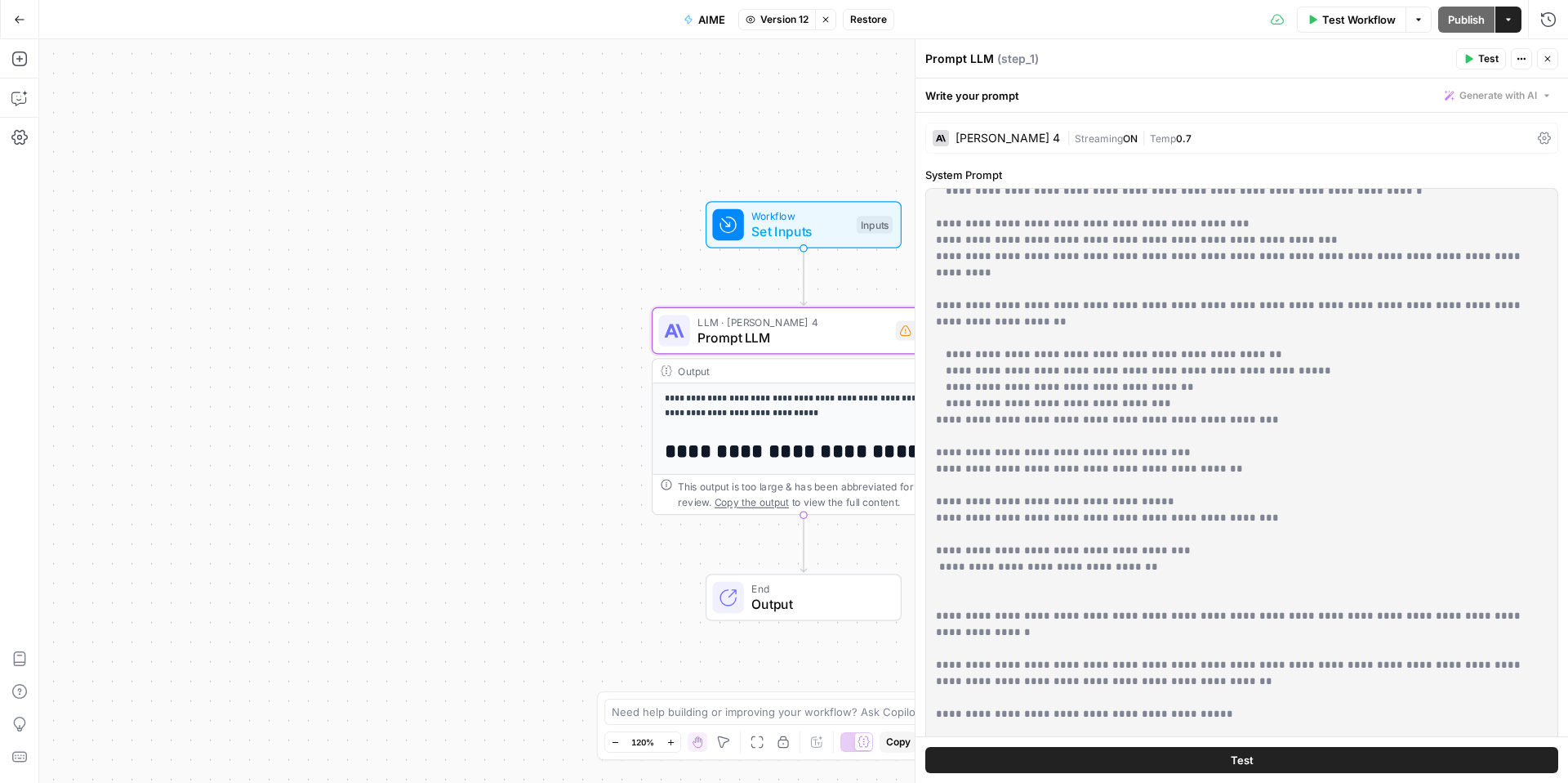
scroll to position [1069, 0]
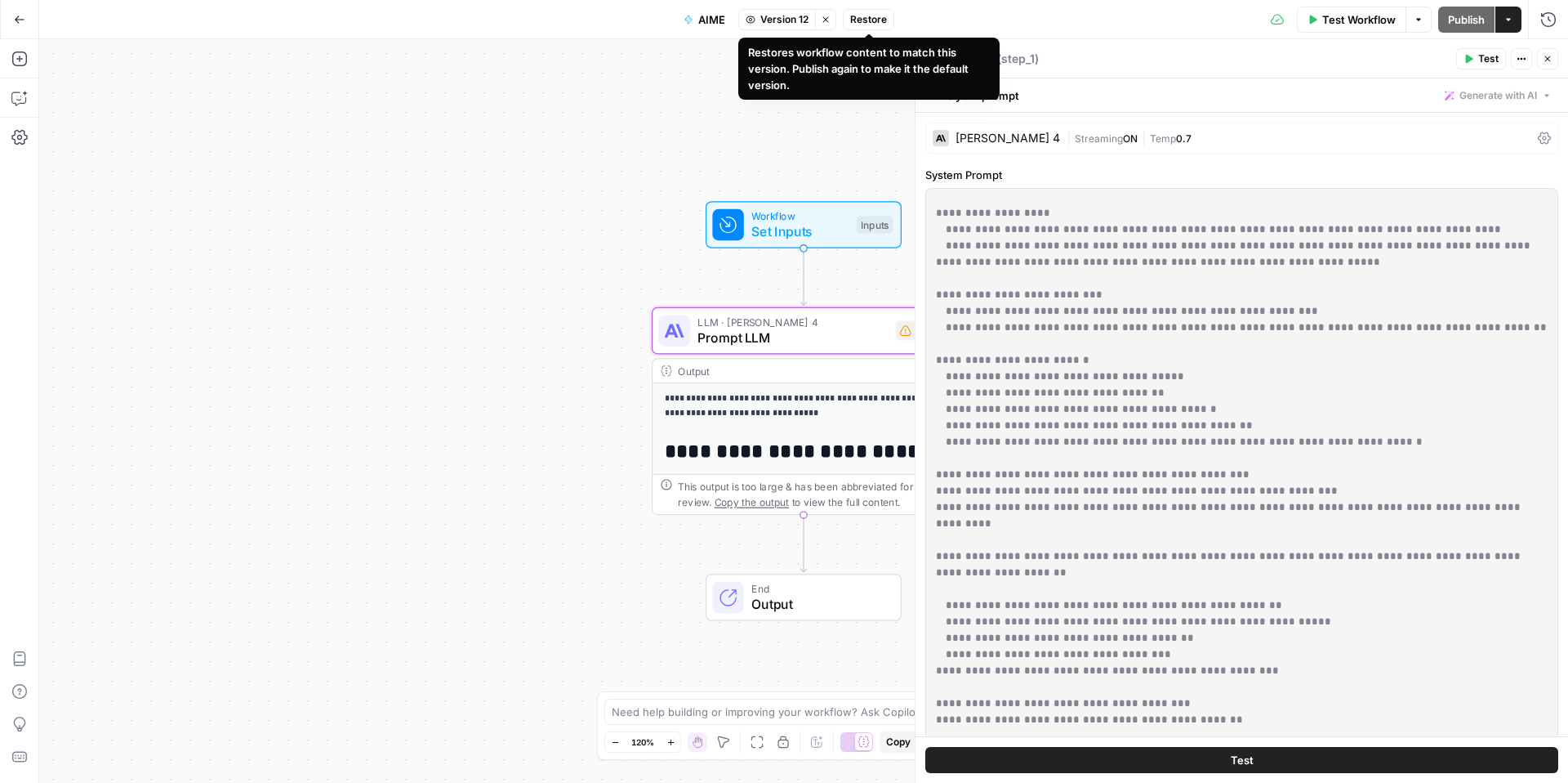
click at [872, 21] on span "Restore" at bounding box center [868, 19] width 37 height 14
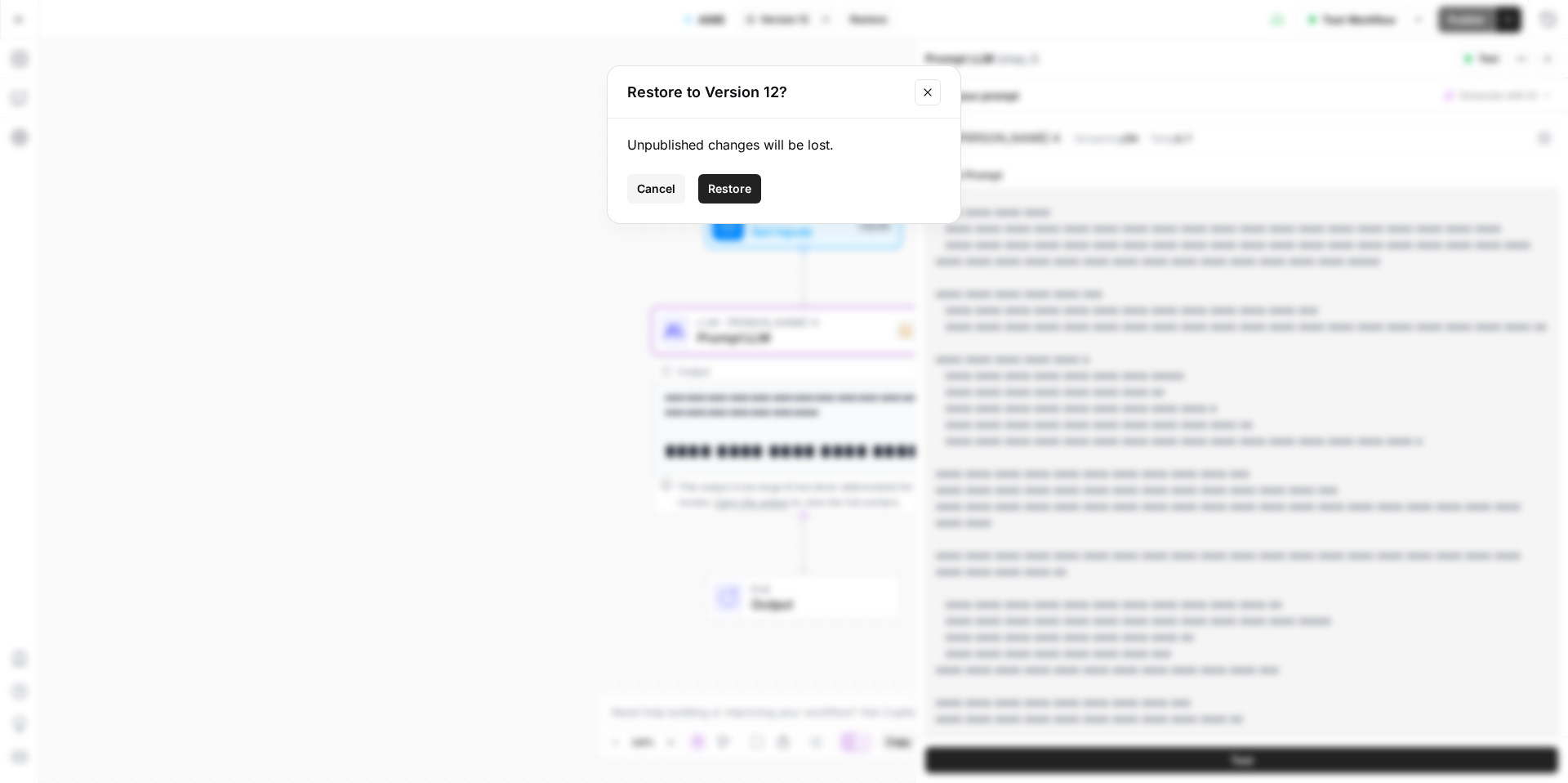
click at [731, 186] on span "Restore" at bounding box center [729, 188] width 43 height 16
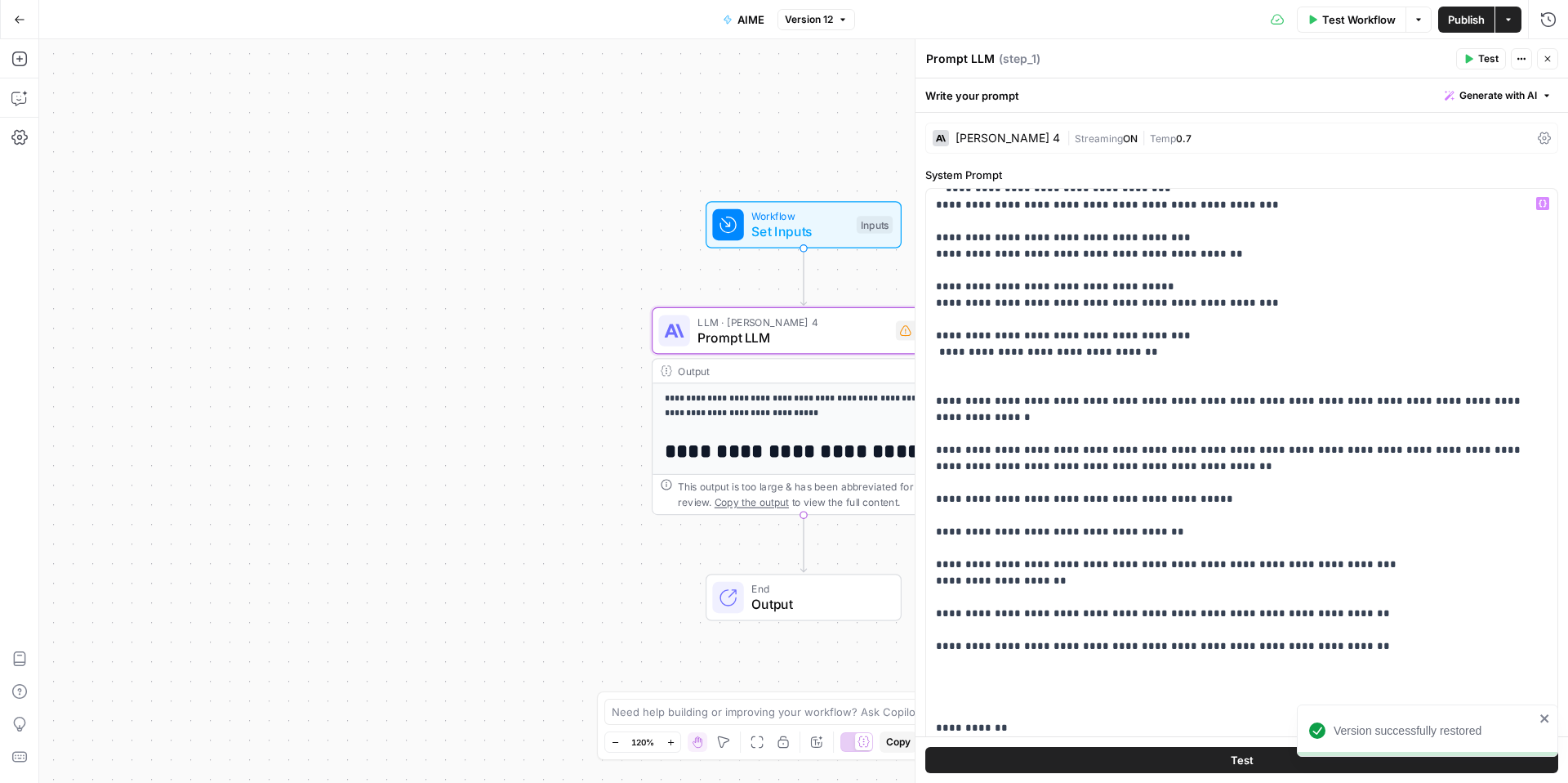
scroll to position [2125, 0]
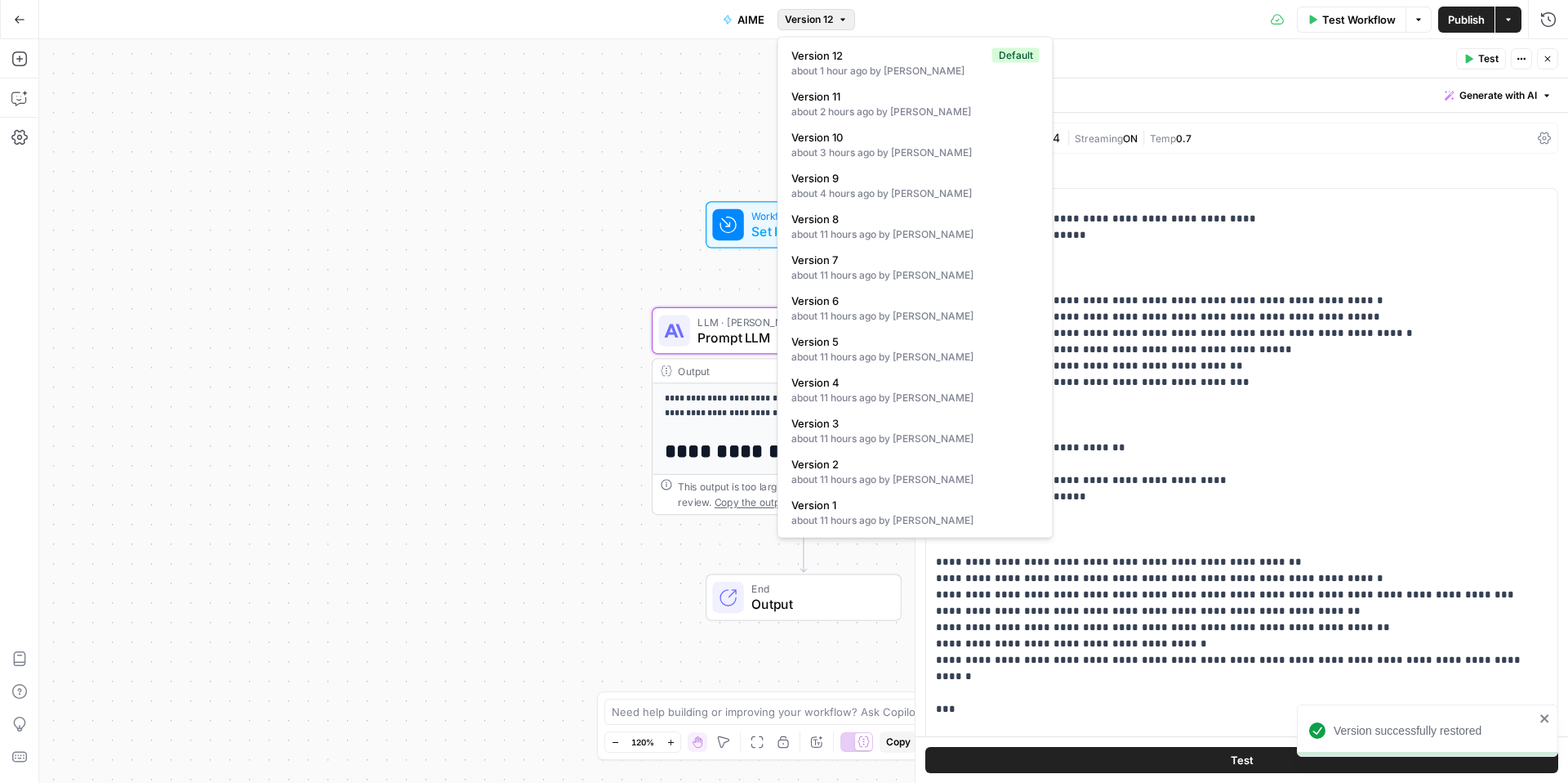
click at [843, 29] on button "Version 12" at bounding box center [816, 19] width 77 height 21
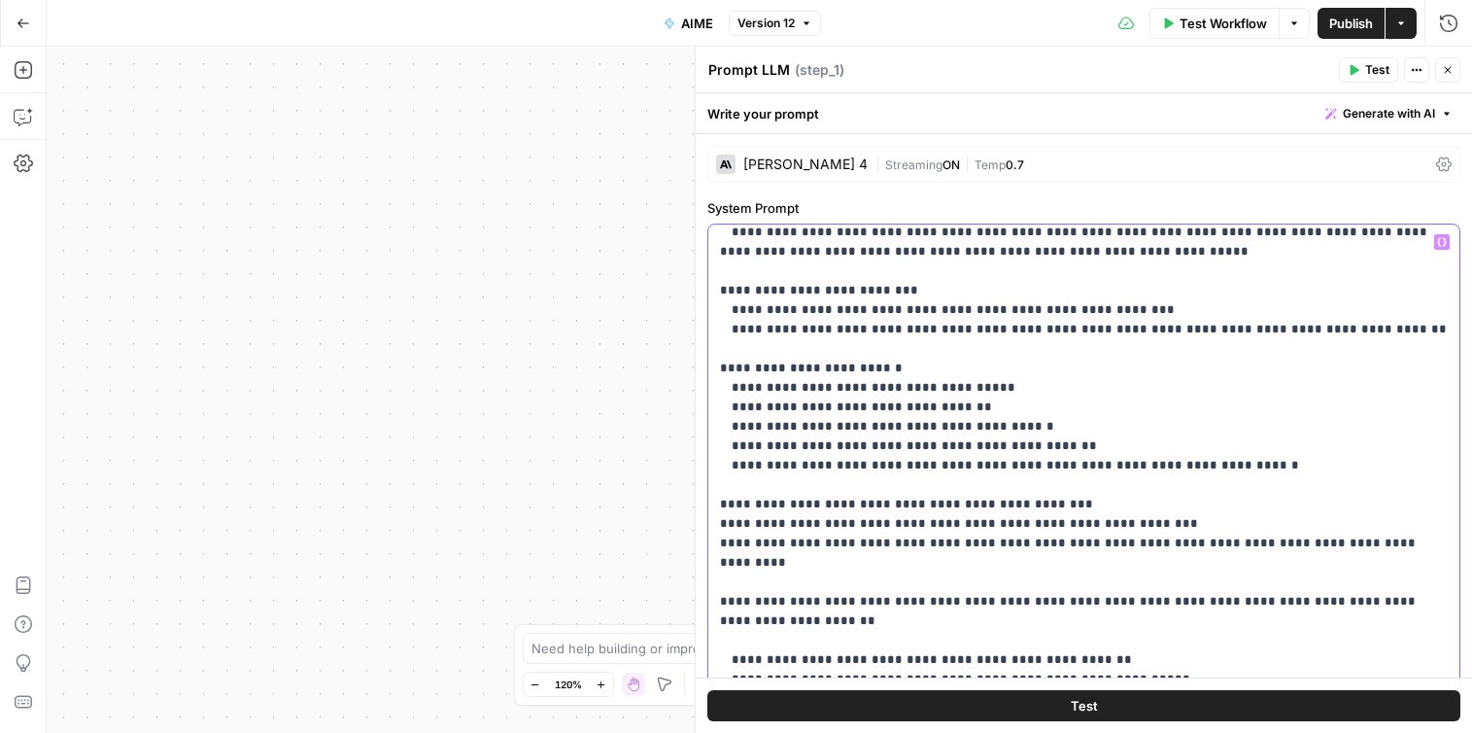
scroll to position [1332, 0]
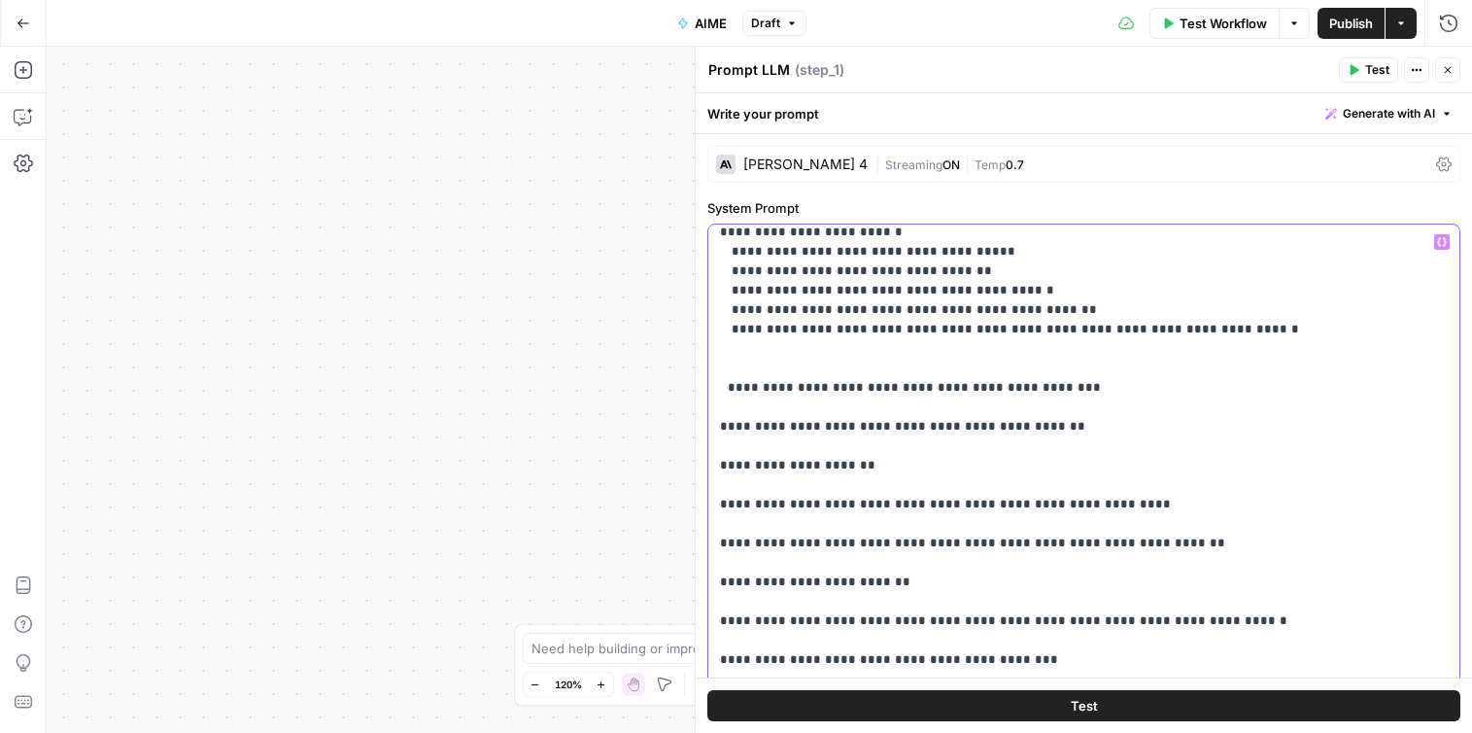
scroll to position [1468, 0]
drag, startPoint x: 1069, startPoint y: 305, endPoint x: 941, endPoint y: 309, distance: 127.3
drag, startPoint x: 1067, startPoint y: 347, endPoint x: 995, endPoint y: 347, distance: 71.9
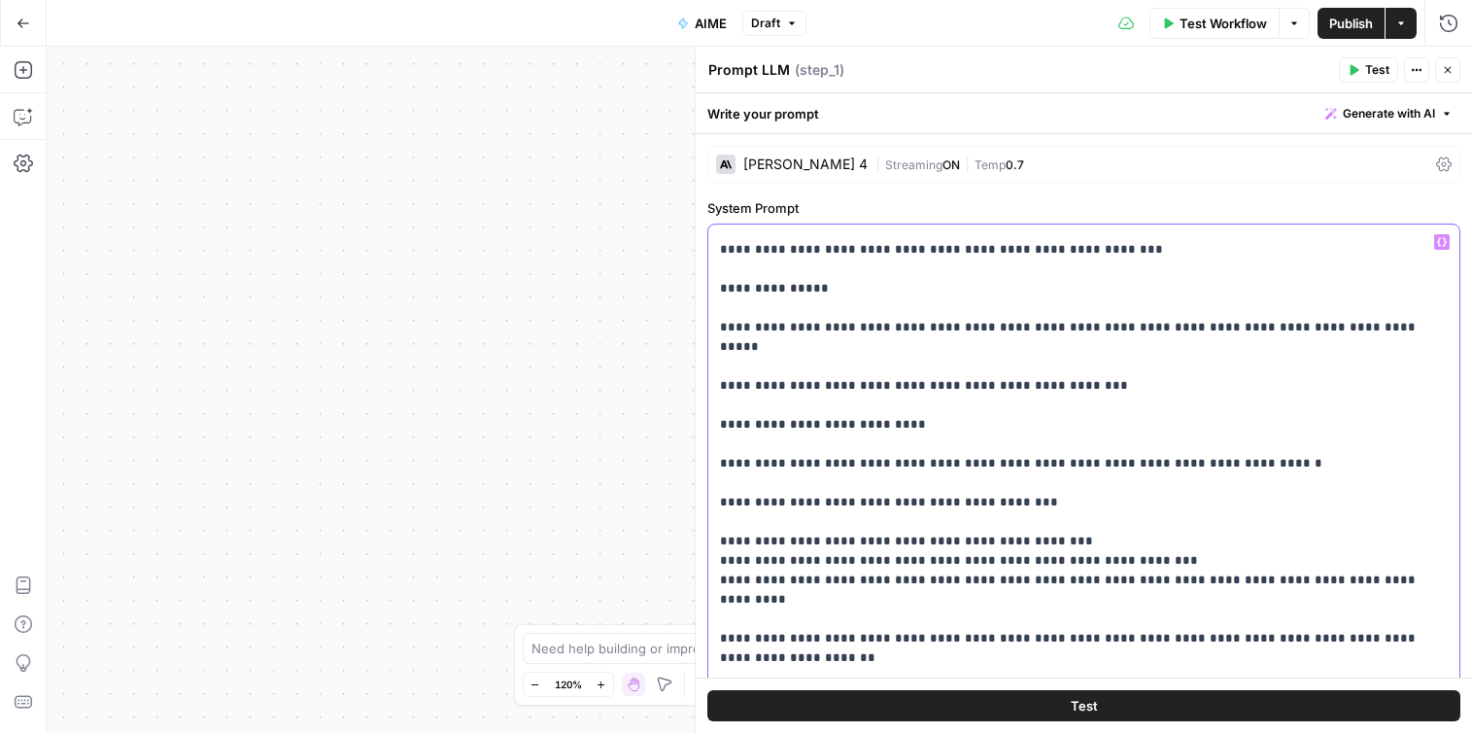
scroll to position [1996, 0]
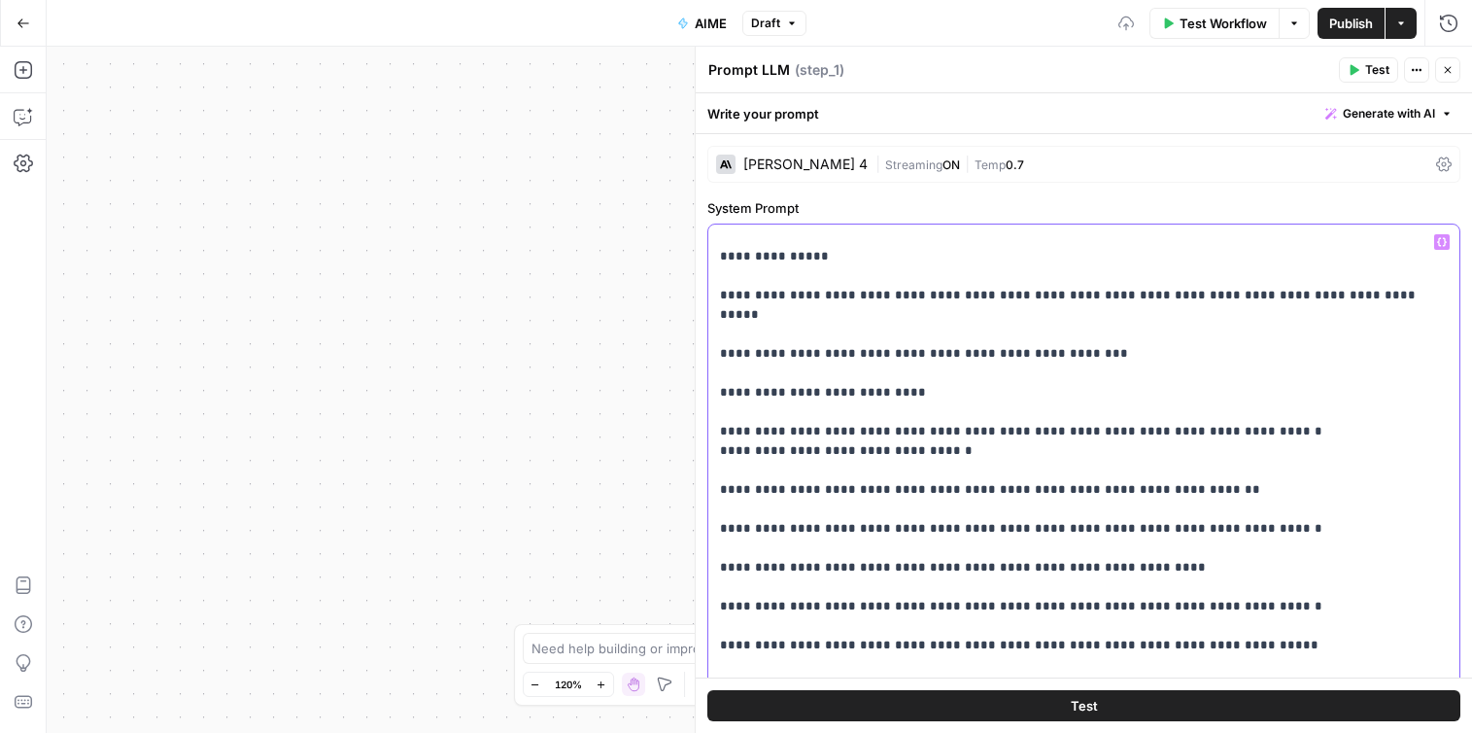
scroll to position [2028, 0]
drag, startPoint x: 979, startPoint y: 357, endPoint x: 912, endPoint y: 356, distance: 67.0
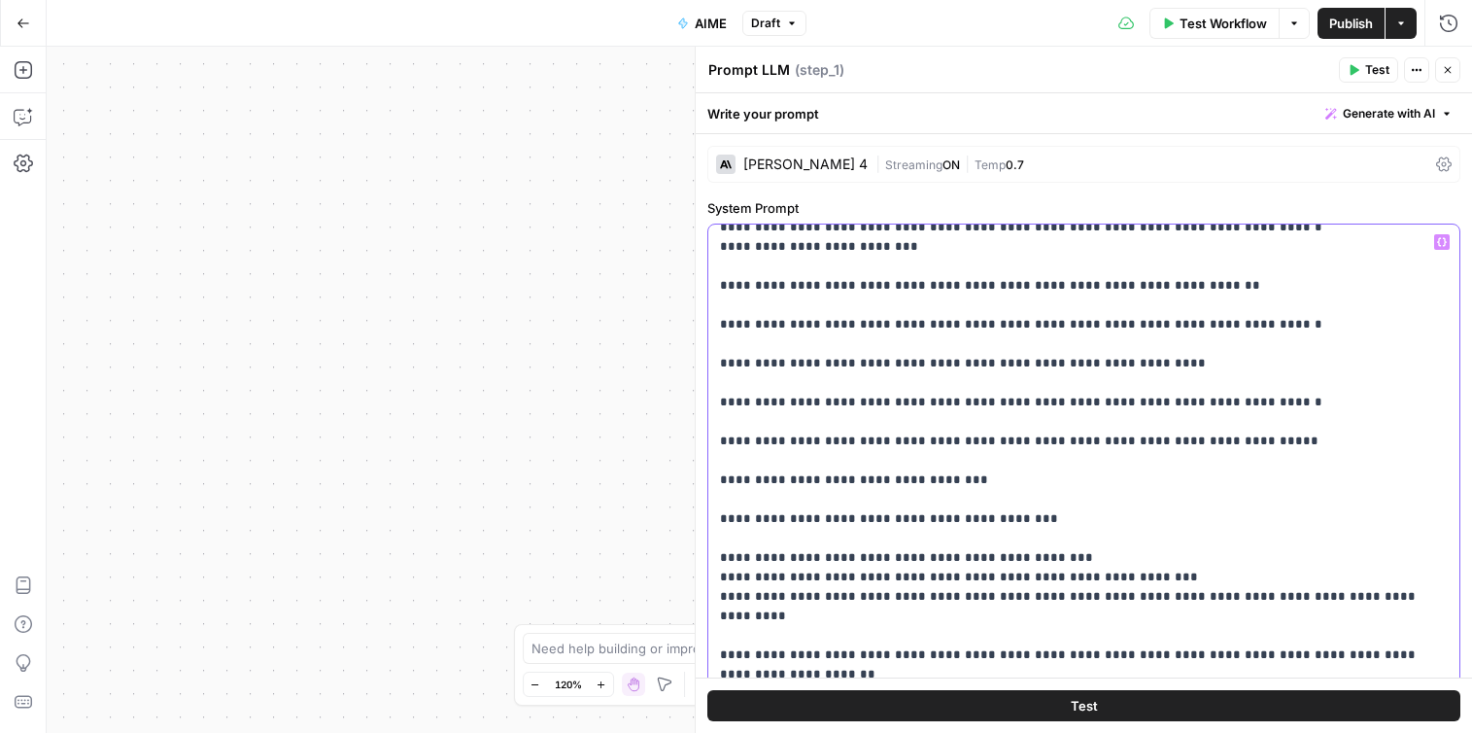
scroll to position [2227, 0]
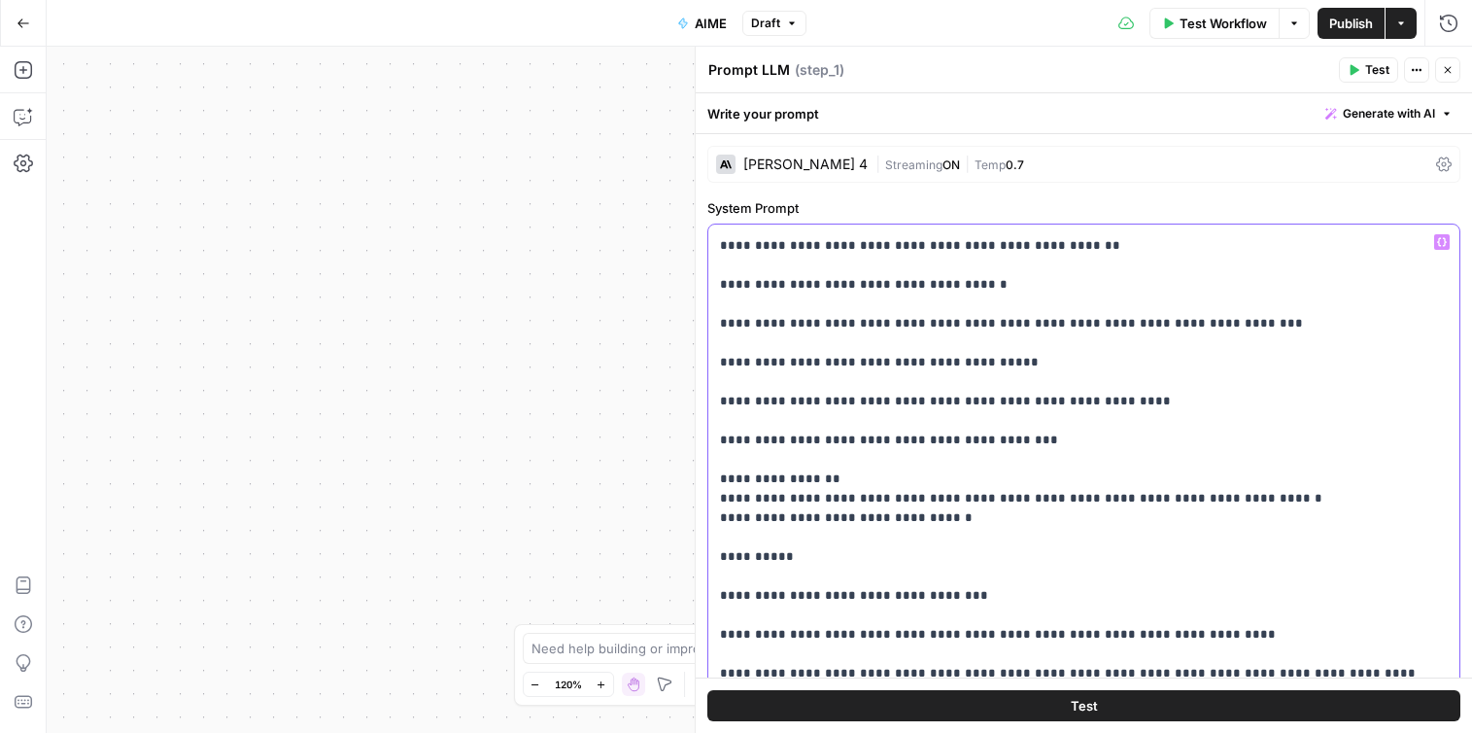
scroll to position [5649, 0]
click at [715, 327] on div "**********" at bounding box center [1083, 620] width 751 height 792
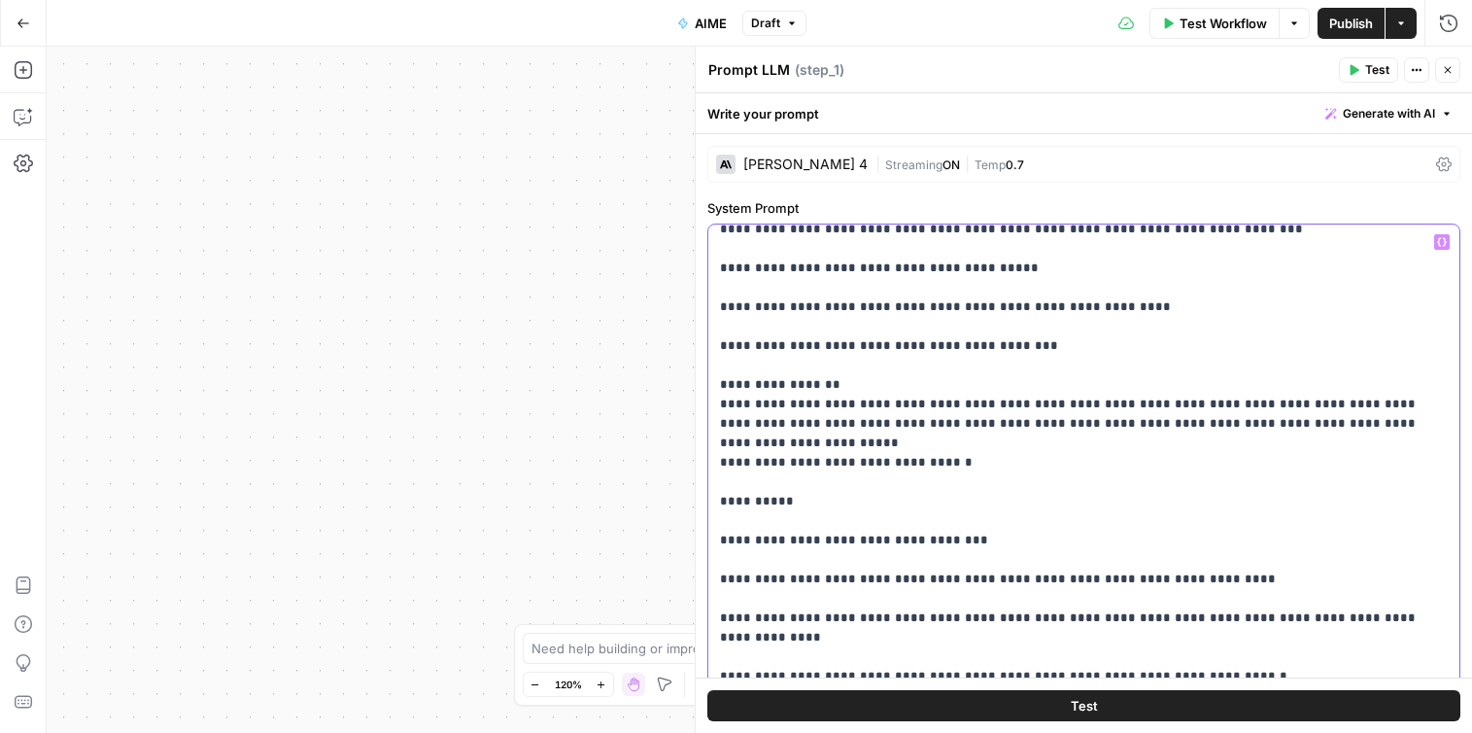
scroll to position [5729, 0]
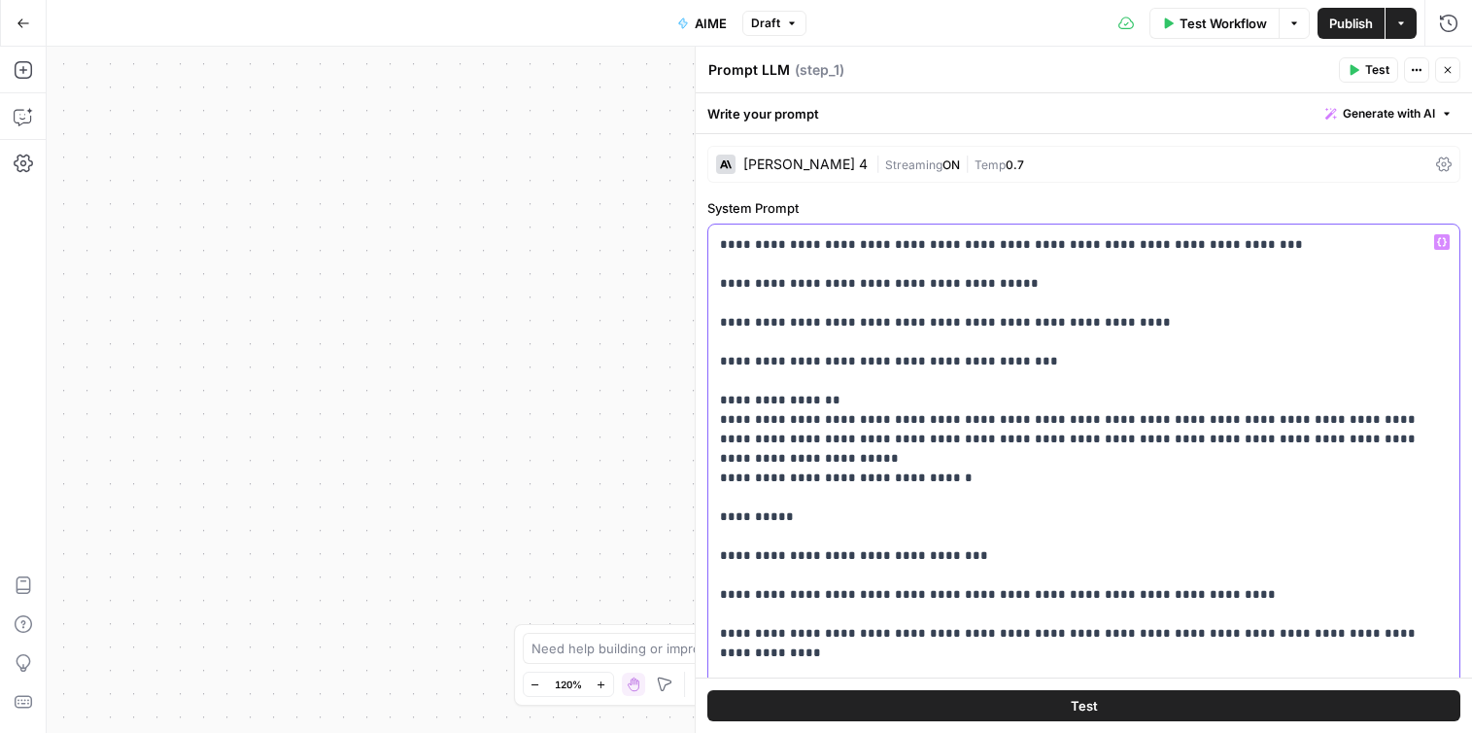
drag, startPoint x: 722, startPoint y: 323, endPoint x: 1053, endPoint y: 633, distance: 454.3
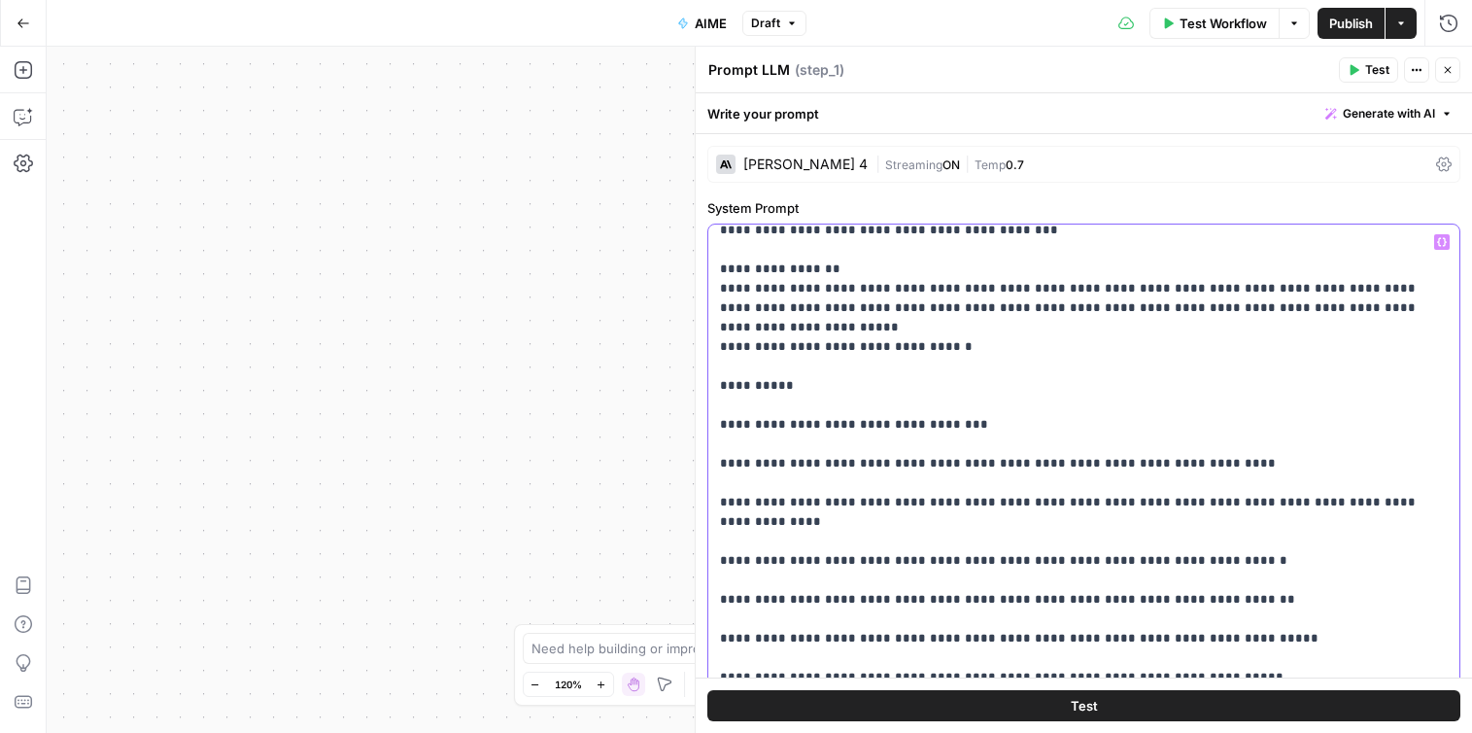
scroll to position [5688, 0]
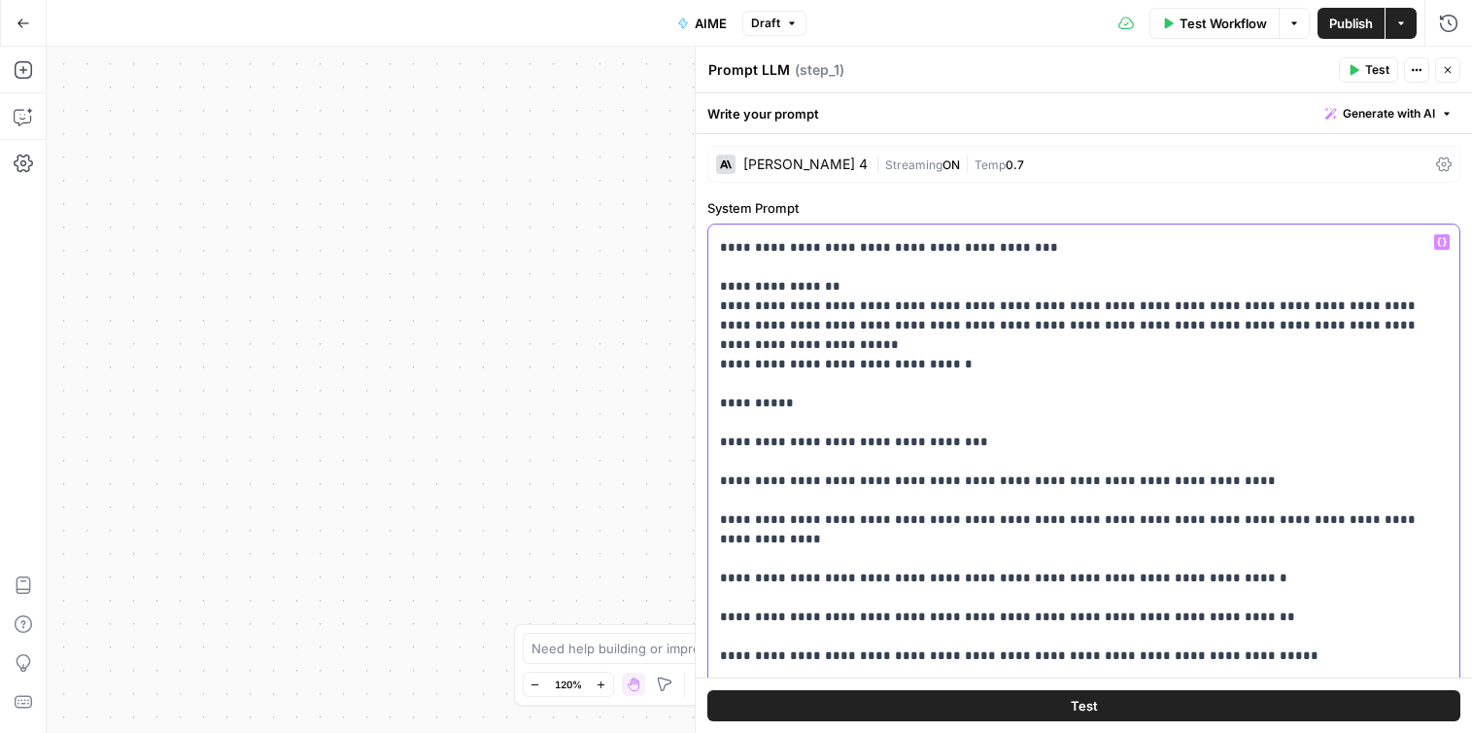
scroll to position [5855, 0]
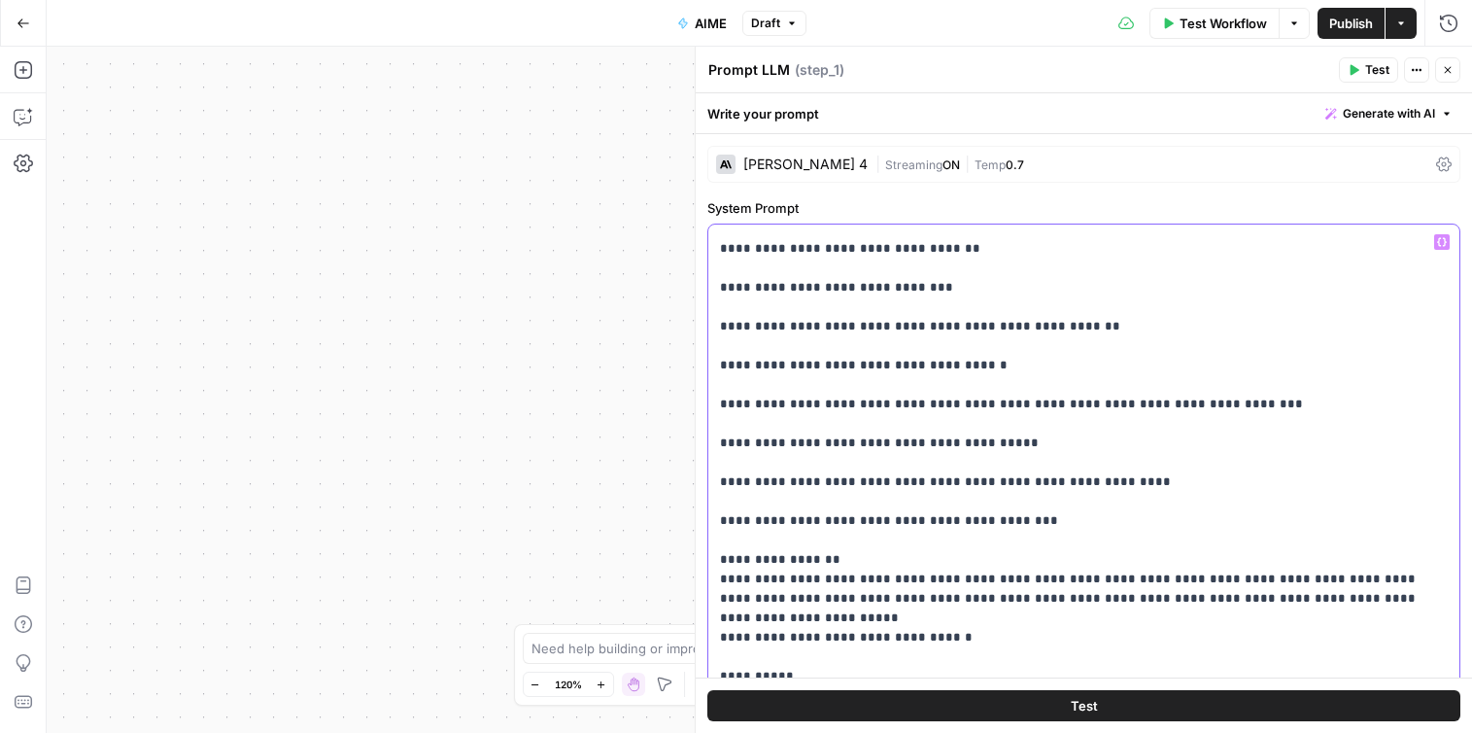
scroll to position [5478, 0]
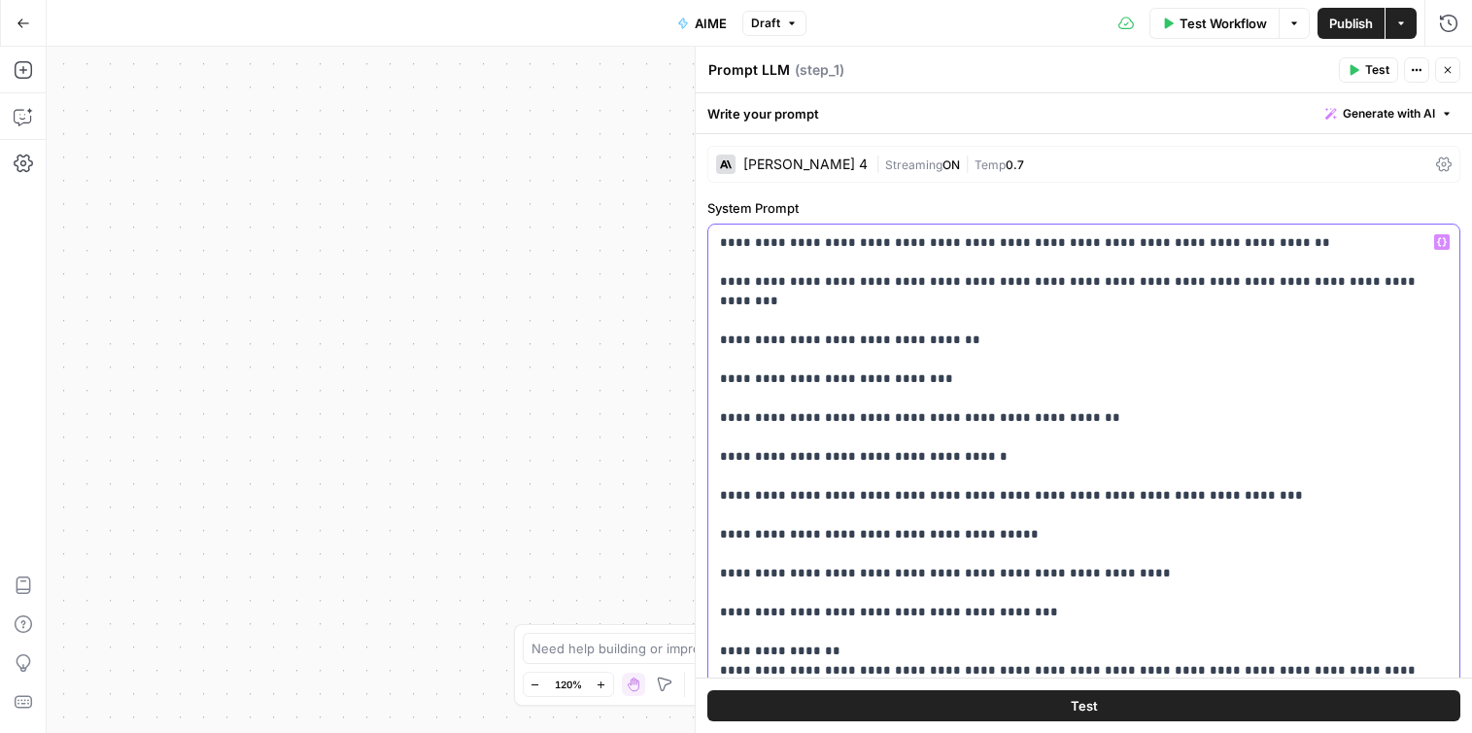
drag, startPoint x: 1027, startPoint y: 507, endPoint x: 724, endPoint y: 603, distance: 318.0
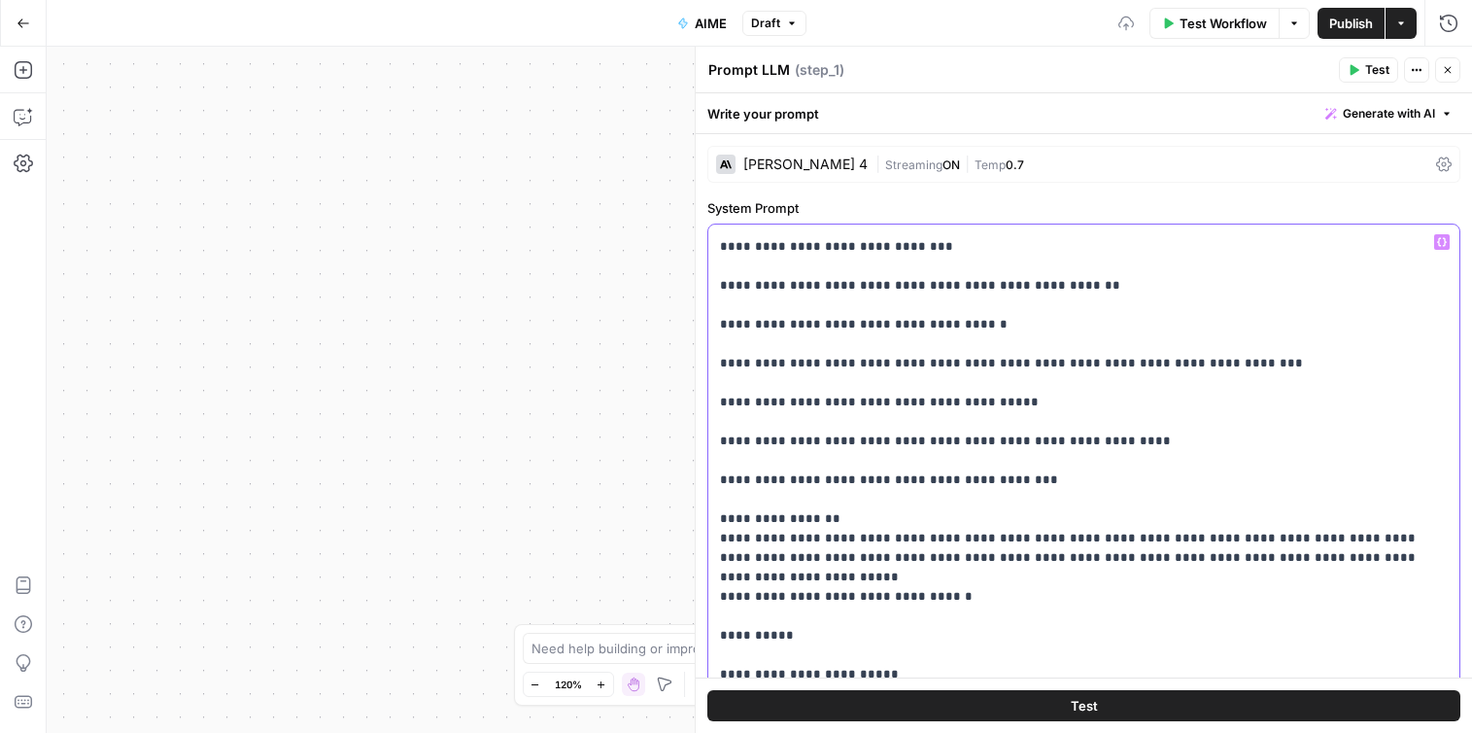
scroll to position [5614, 0]
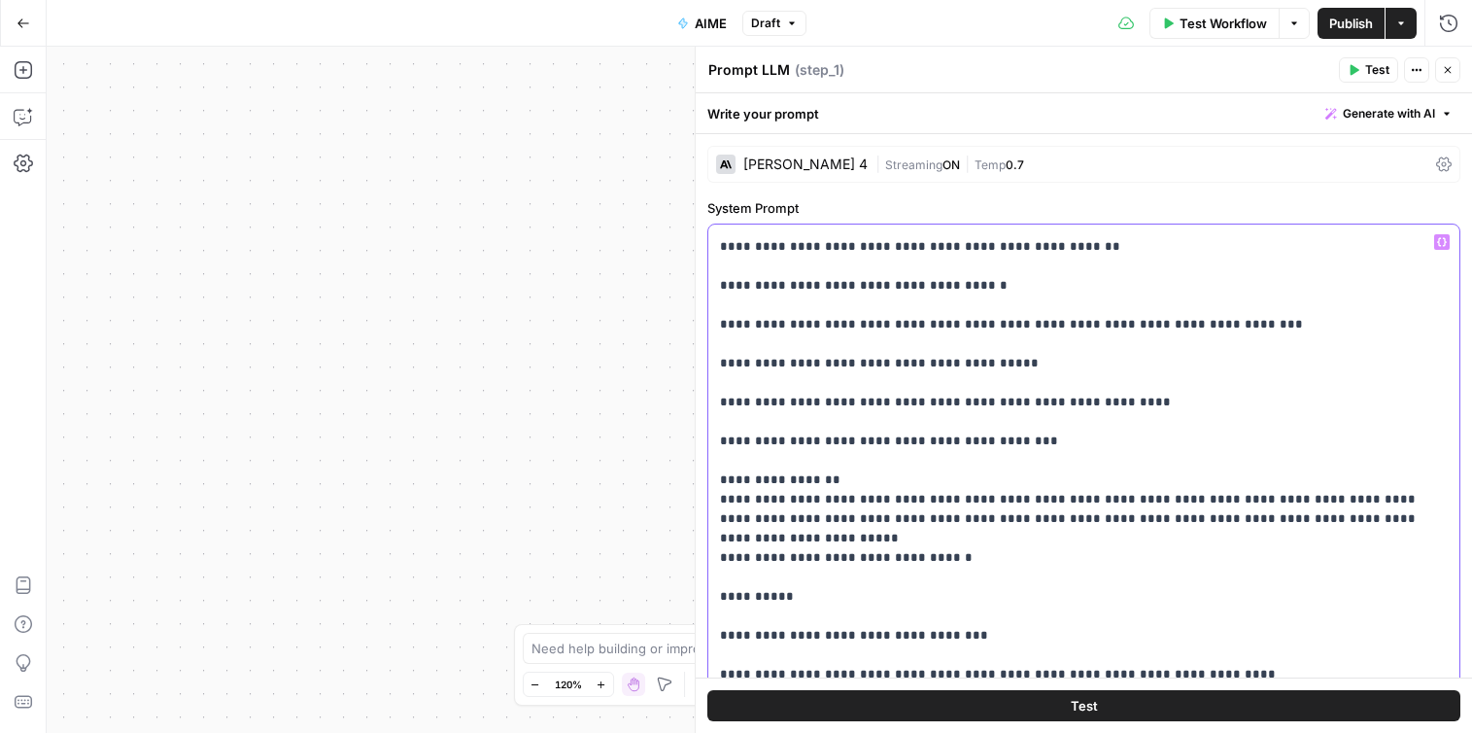
scroll to position [5674, 0]
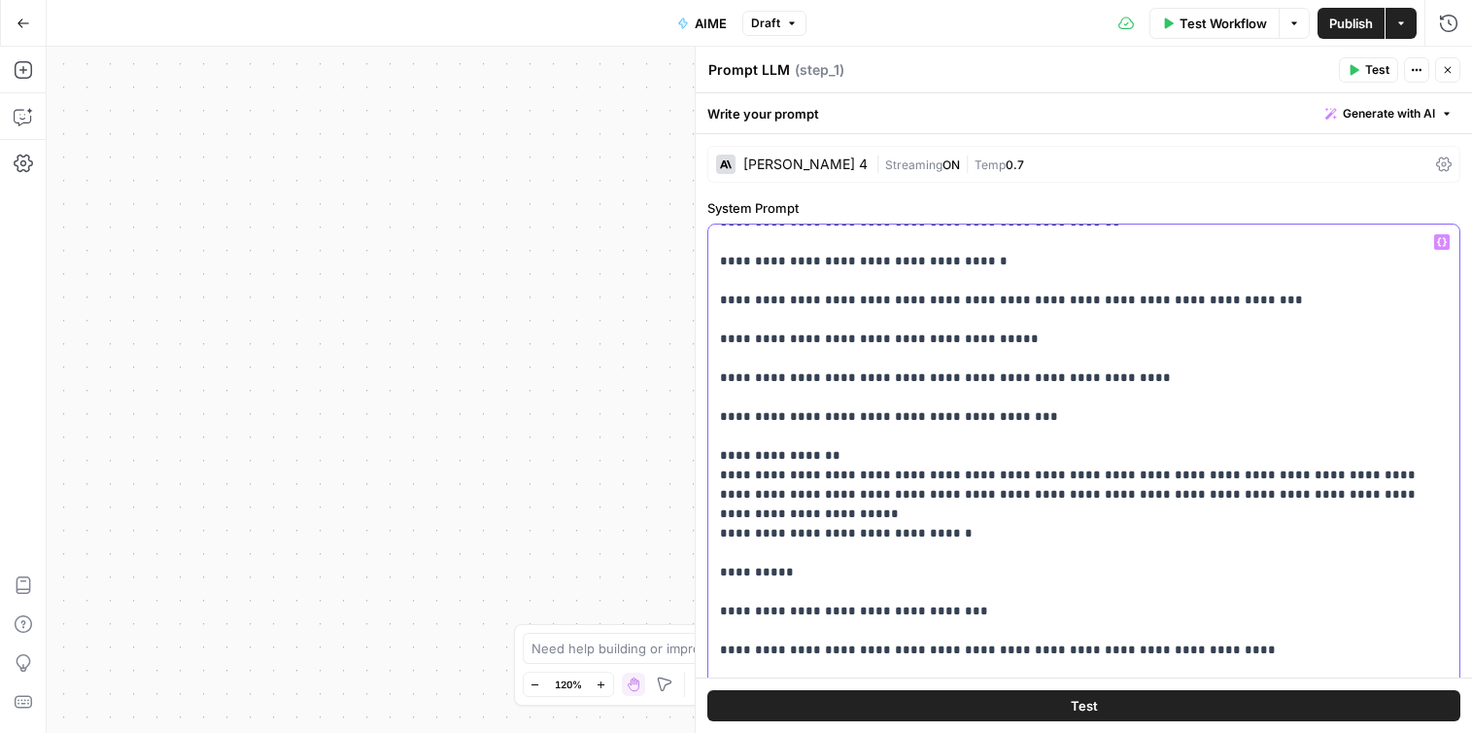
drag, startPoint x: 726, startPoint y: 419, endPoint x: 1232, endPoint y: 670, distance: 565.3
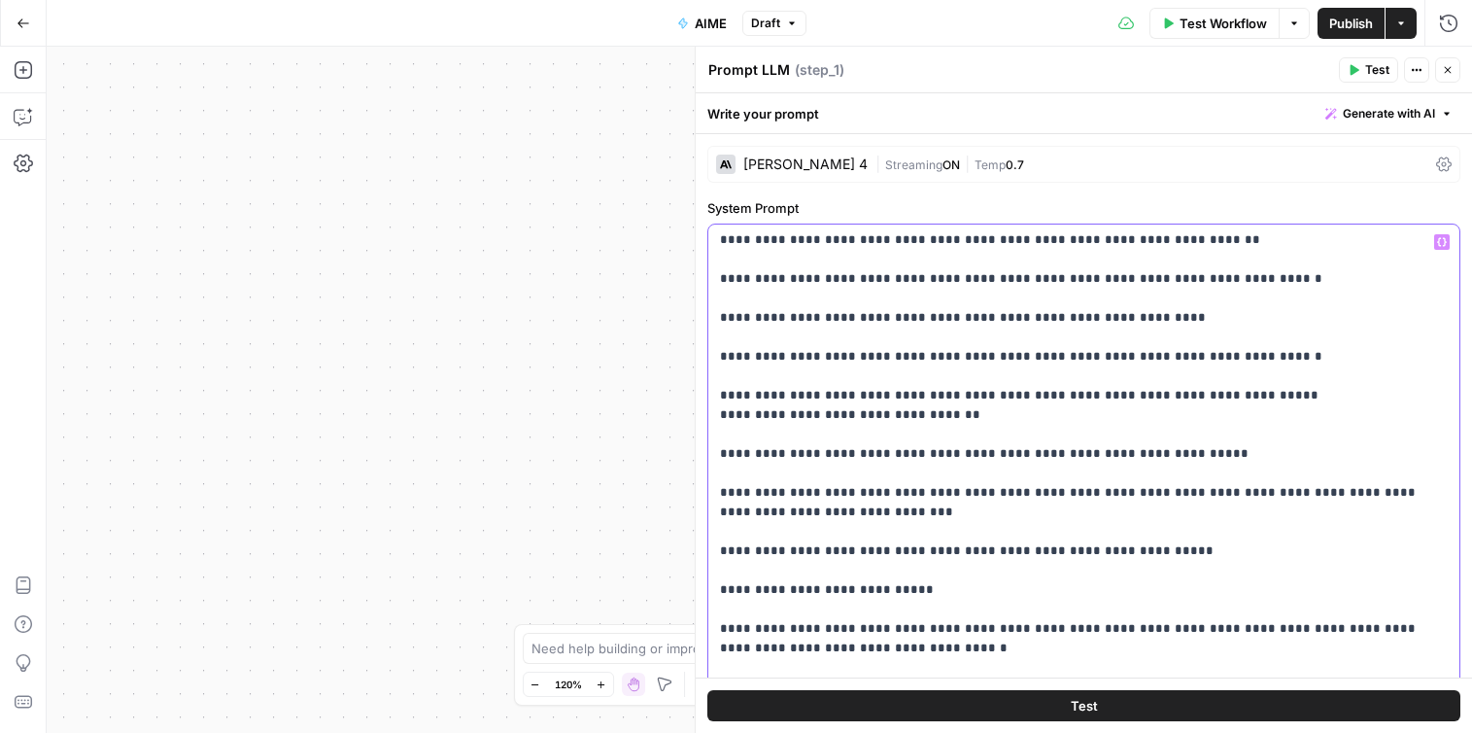
scroll to position [2278, 0]
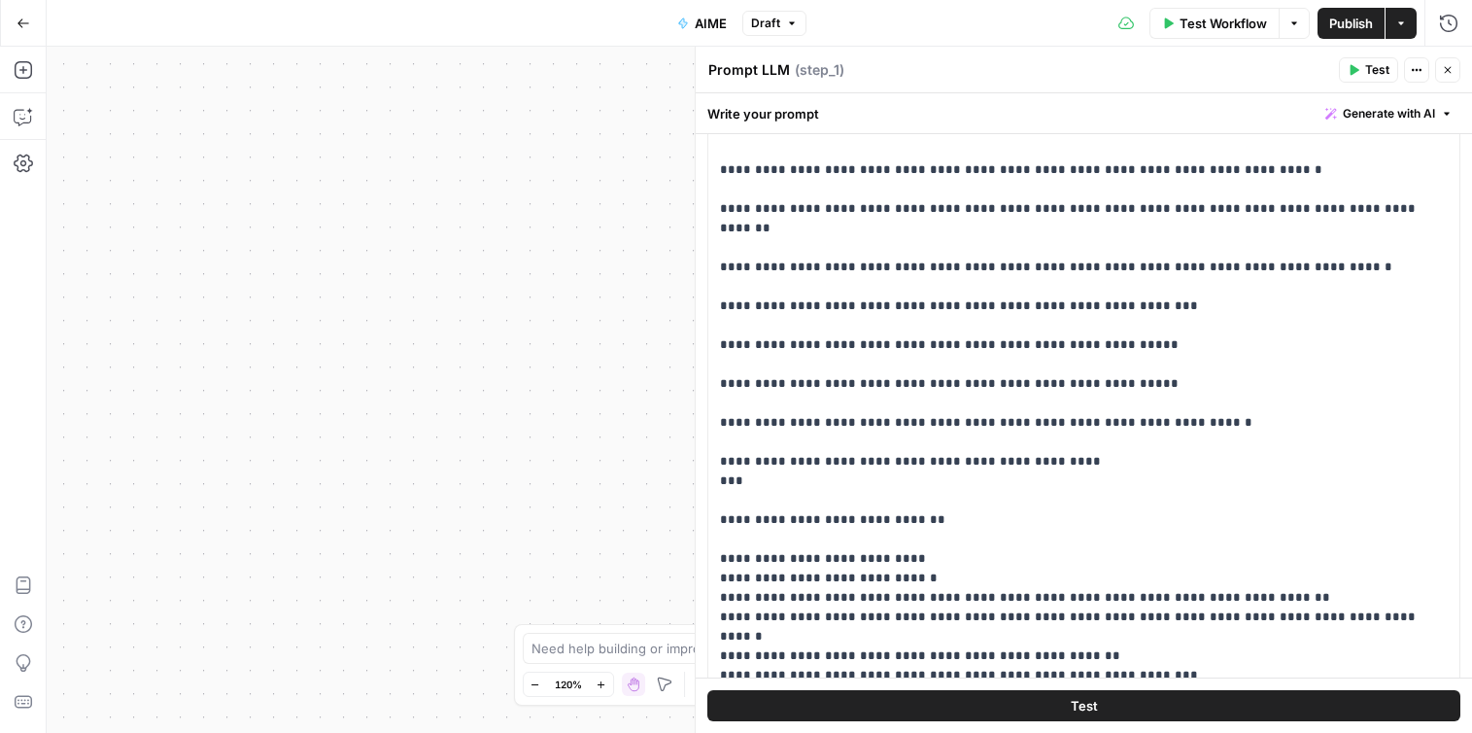
scroll to position [7365, 0]
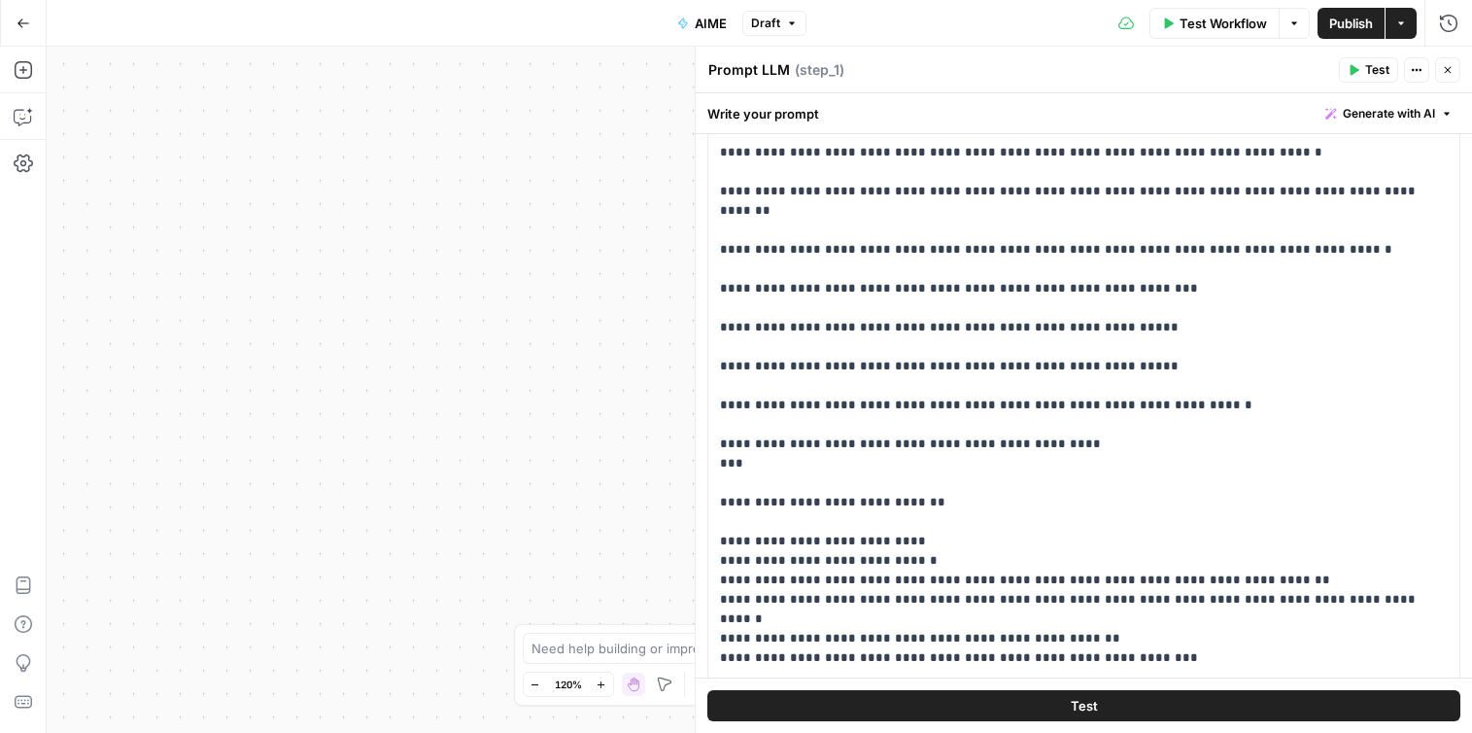
drag, startPoint x: 717, startPoint y: 233, endPoint x: 987, endPoint y: 758, distance: 590.1
click at [987, 733] on html "**********" at bounding box center [736, 366] width 1472 height 733
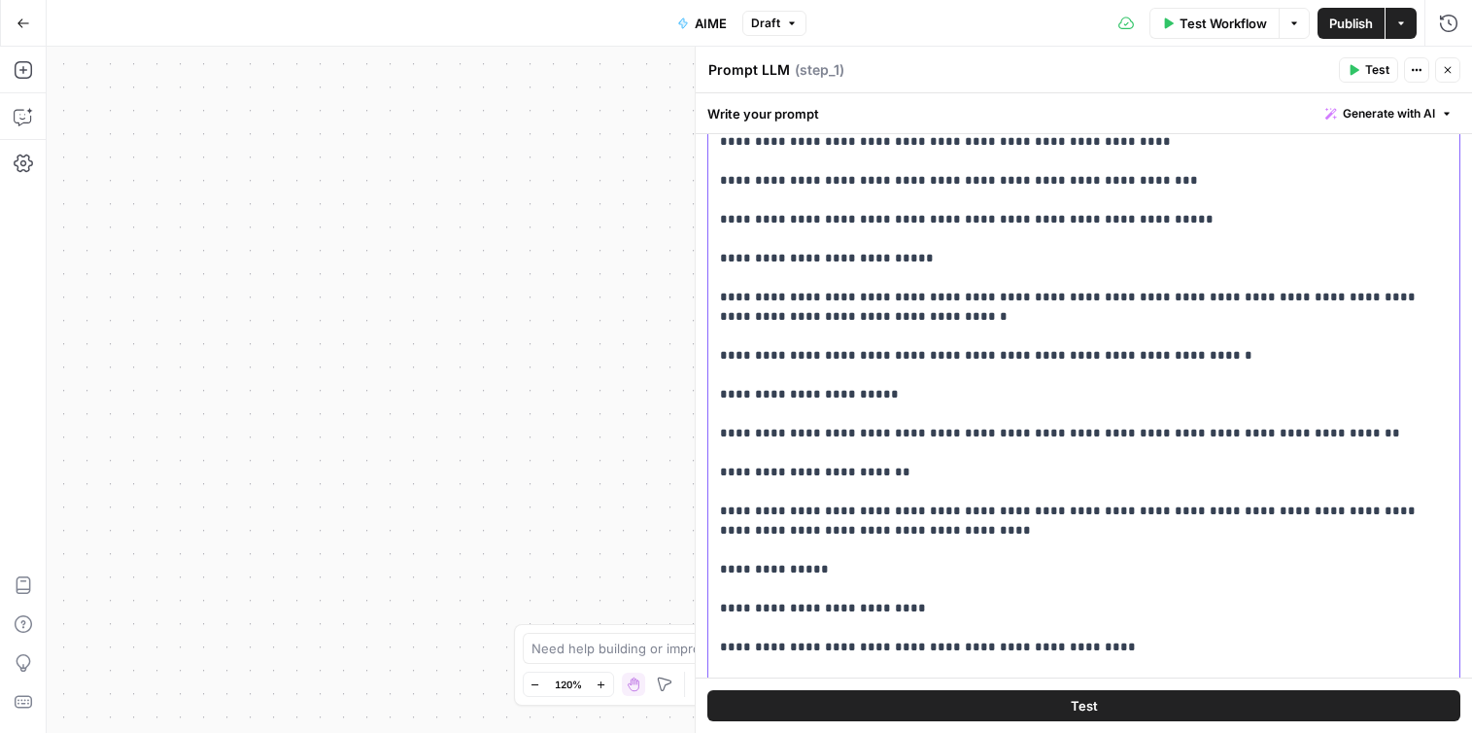
scroll to position [2415, 0]
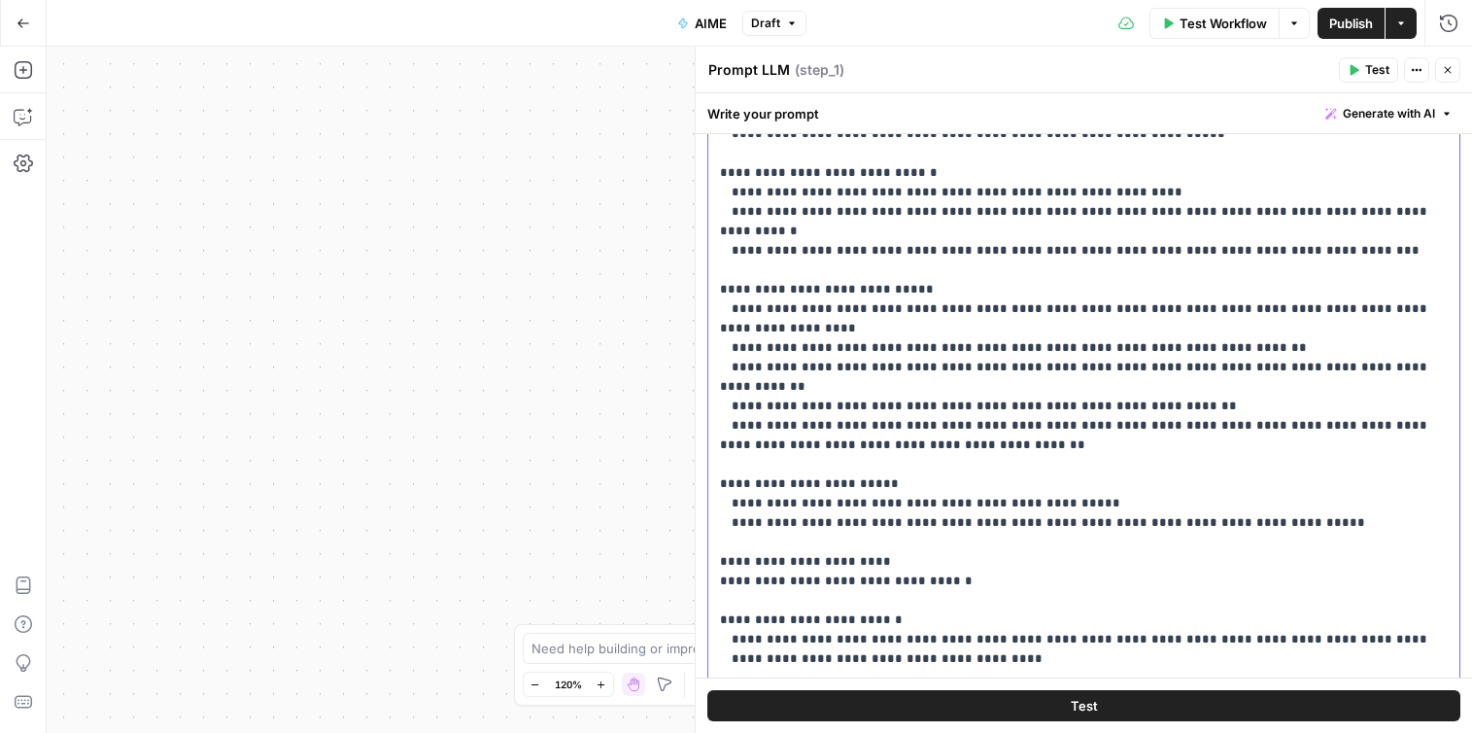
scroll to position [0, 0]
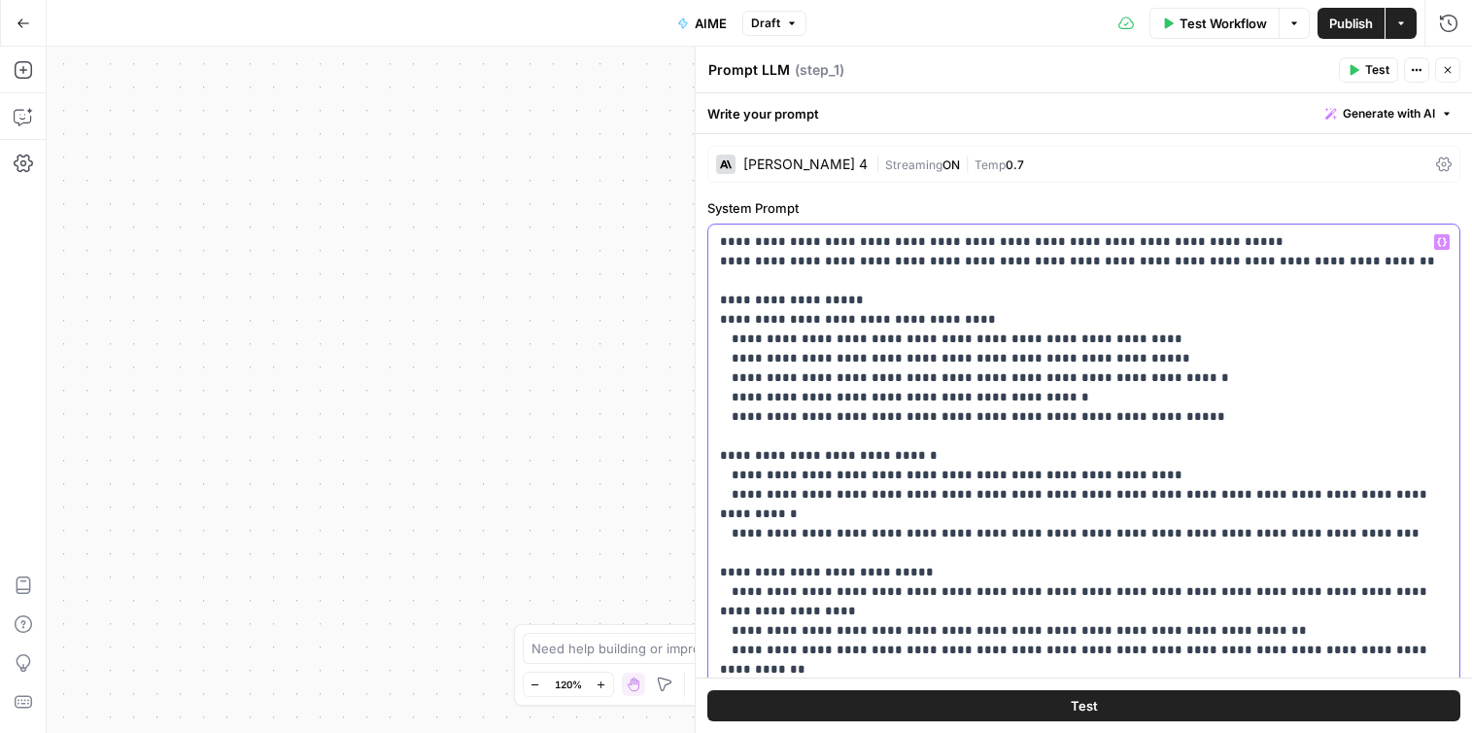
click at [718, 245] on div "**********" at bounding box center [1083, 620] width 751 height 792
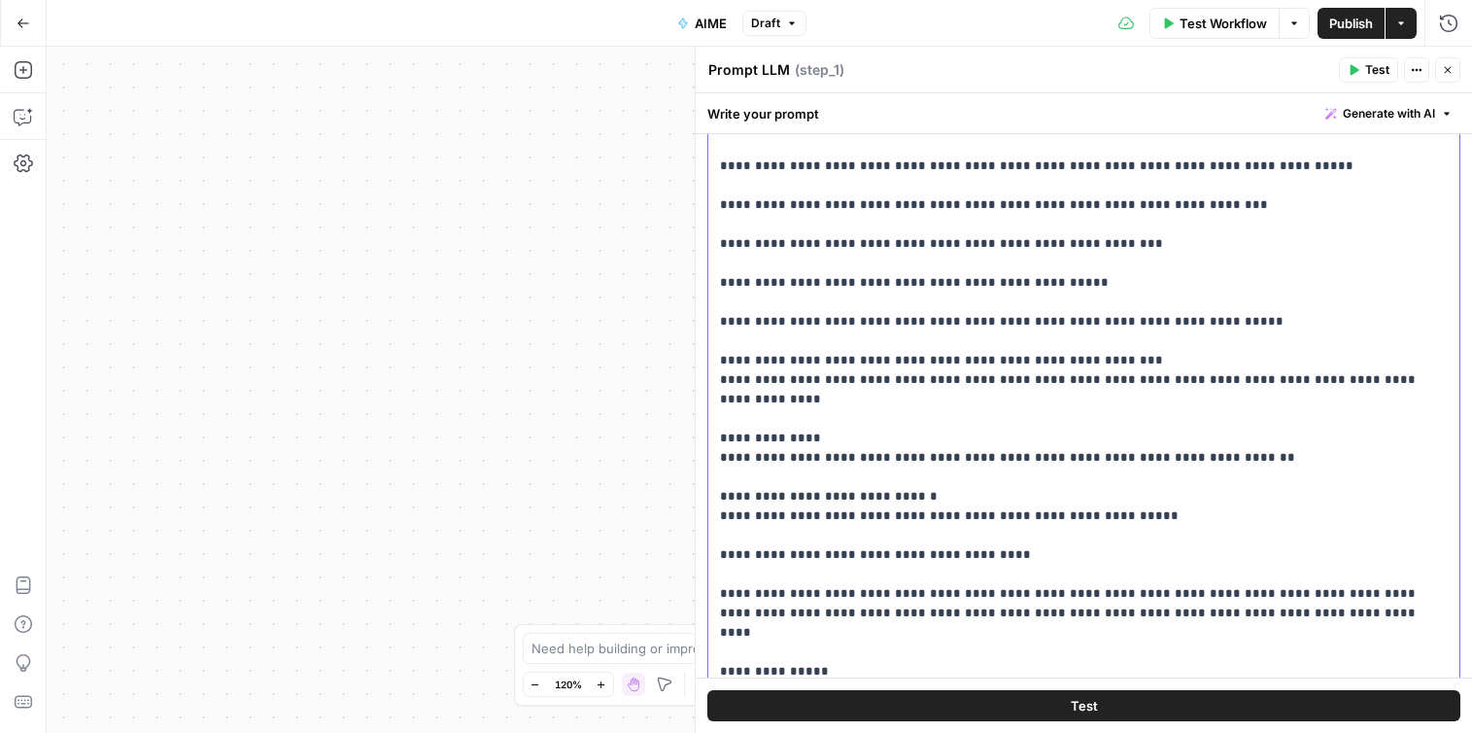
scroll to position [8892, 0]
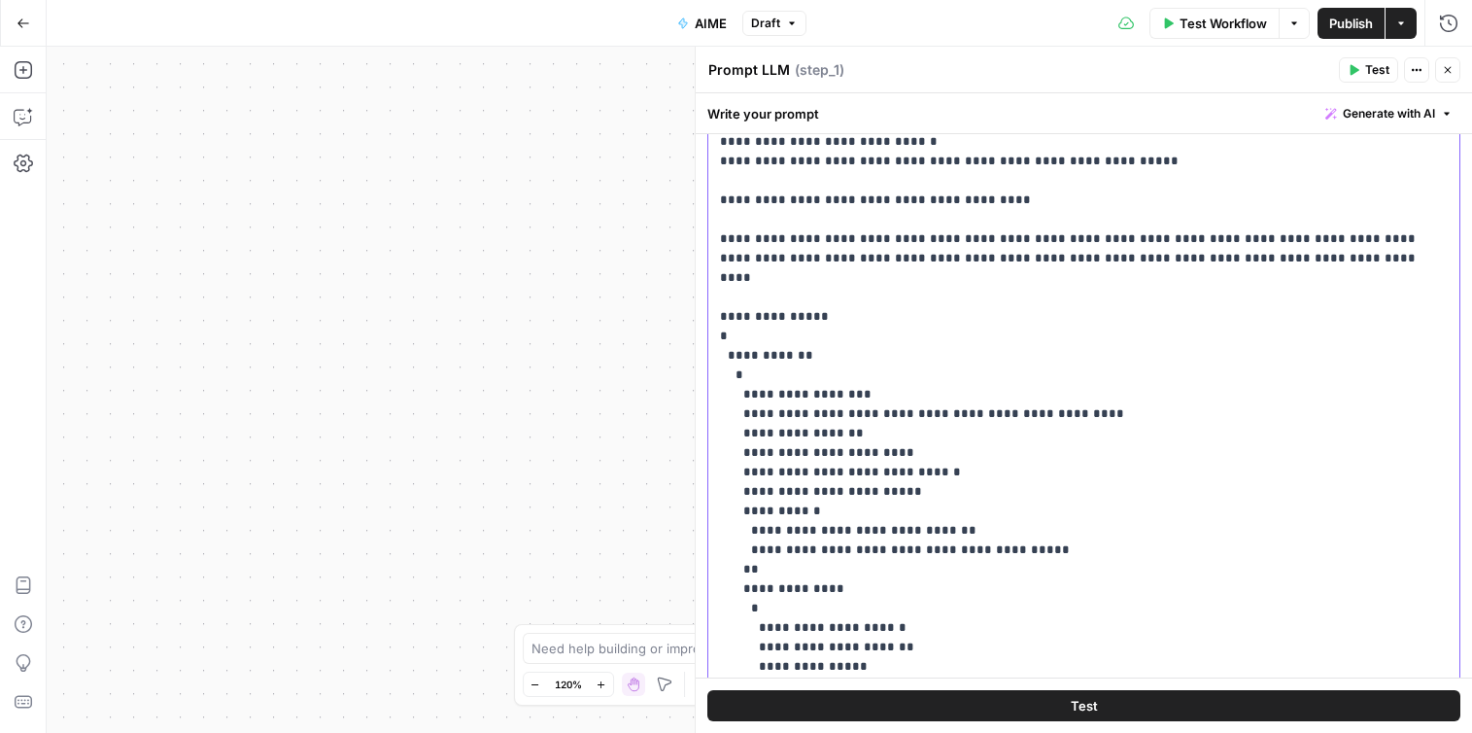
drag, startPoint x: 718, startPoint y: 245, endPoint x: 877, endPoint y: 108, distance: 210.1
click at [877, 108] on div "**********" at bounding box center [1084, 412] width 776 height 639
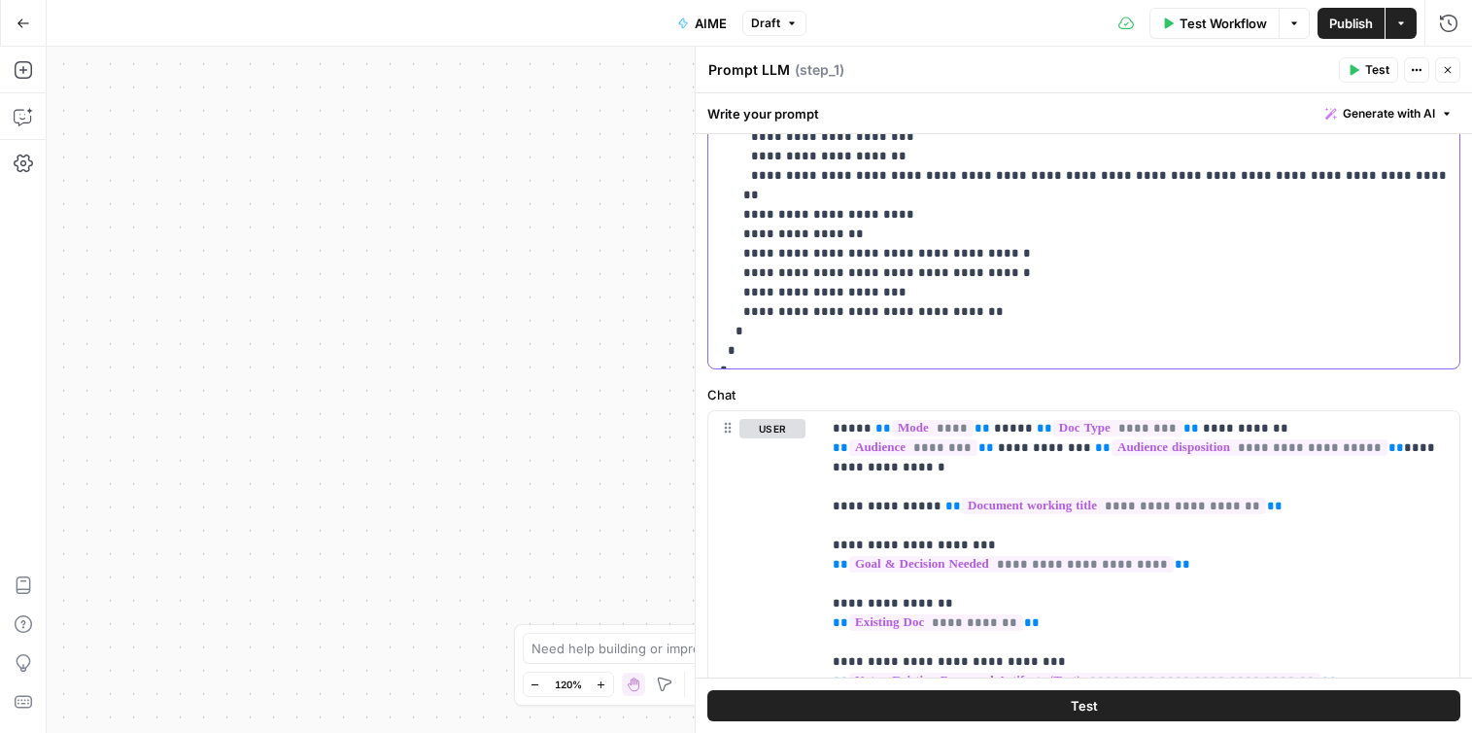
scroll to position [650, 0]
copy p "**********"
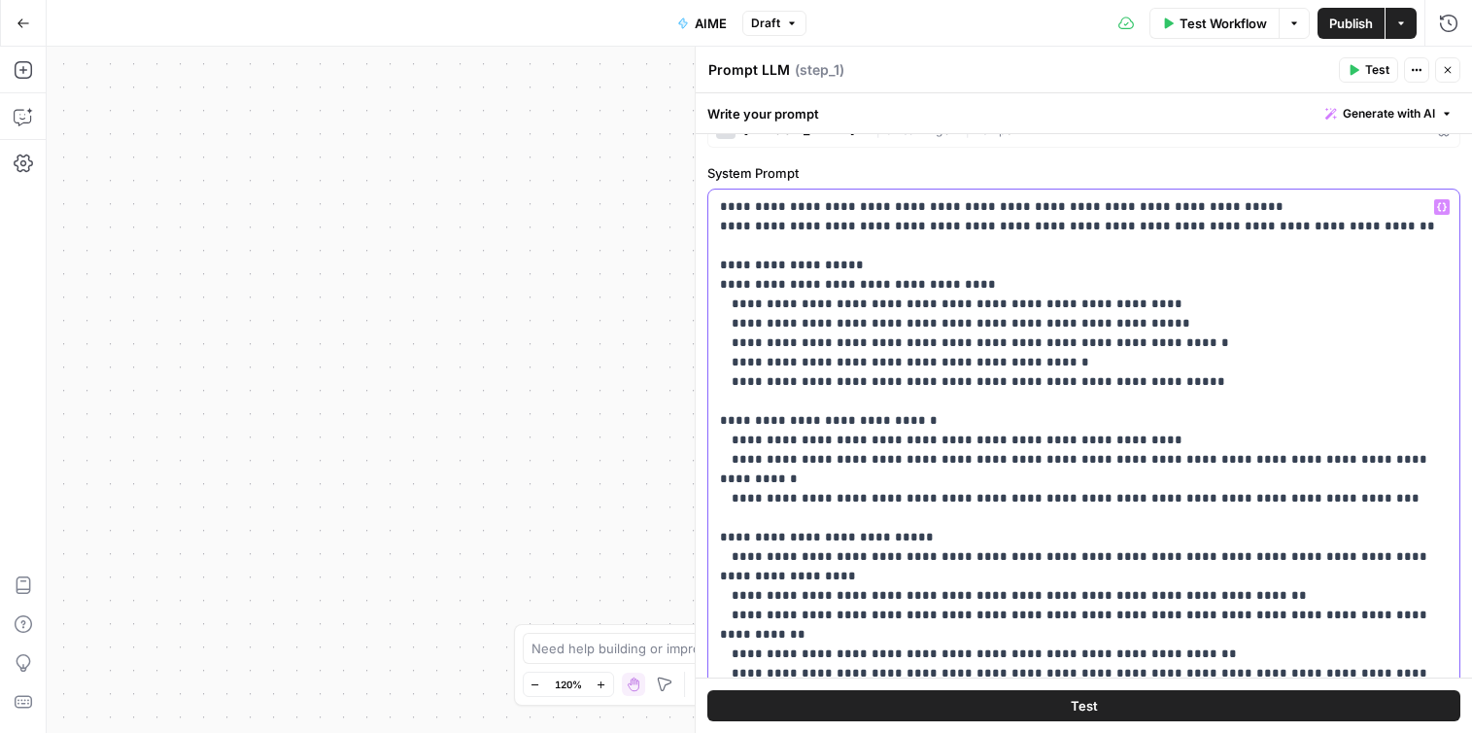
scroll to position [0, 0]
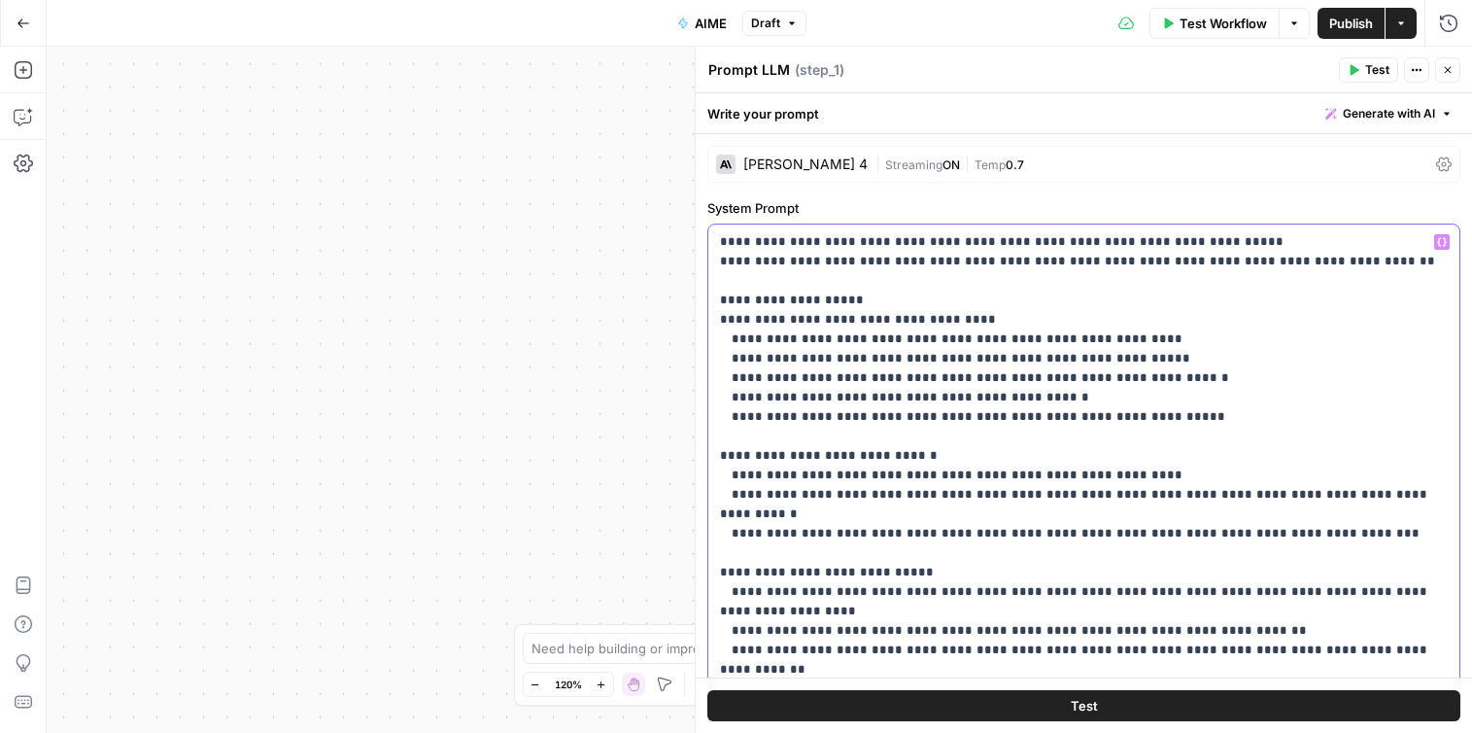
drag, startPoint x: 1292, startPoint y: 295, endPoint x: 723, endPoint y: 222, distance: 574.0
click at [723, 223] on div "**********" at bounding box center [1083, 620] width 753 height 794
copy p "**********"
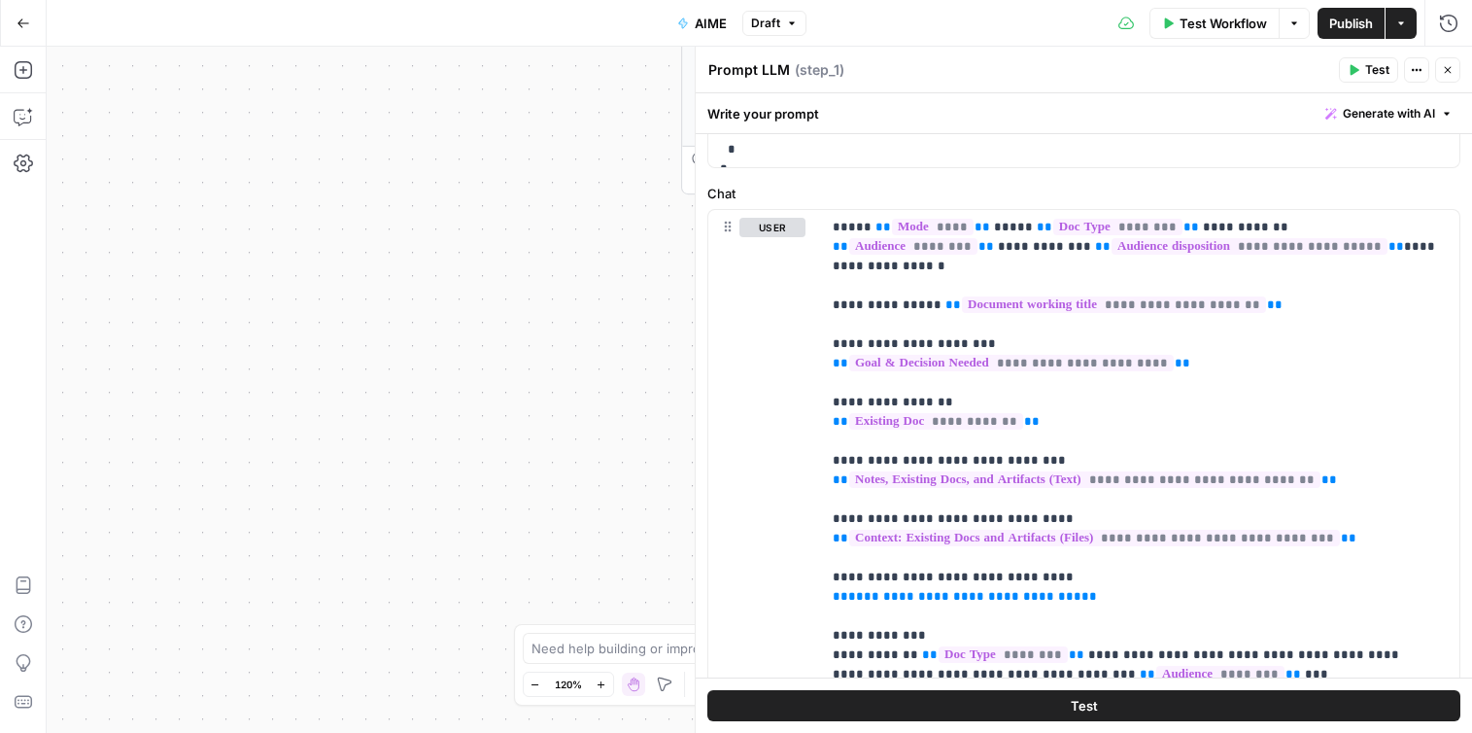
scroll to position [823, 0]
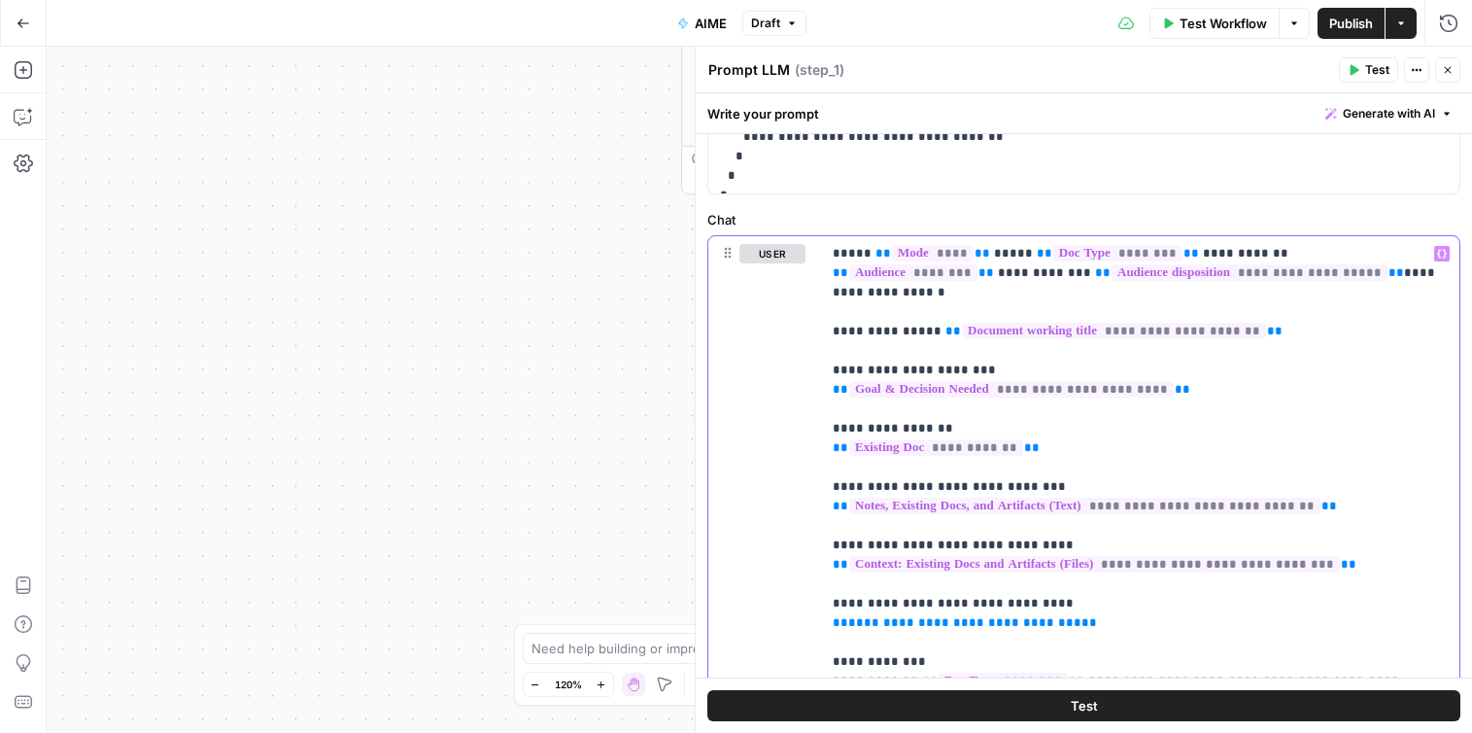
drag, startPoint x: 835, startPoint y: 254, endPoint x: 1318, endPoint y: 682, distance: 646.3
click at [1318, 682] on div "**********" at bounding box center [1084, 412] width 776 height 639
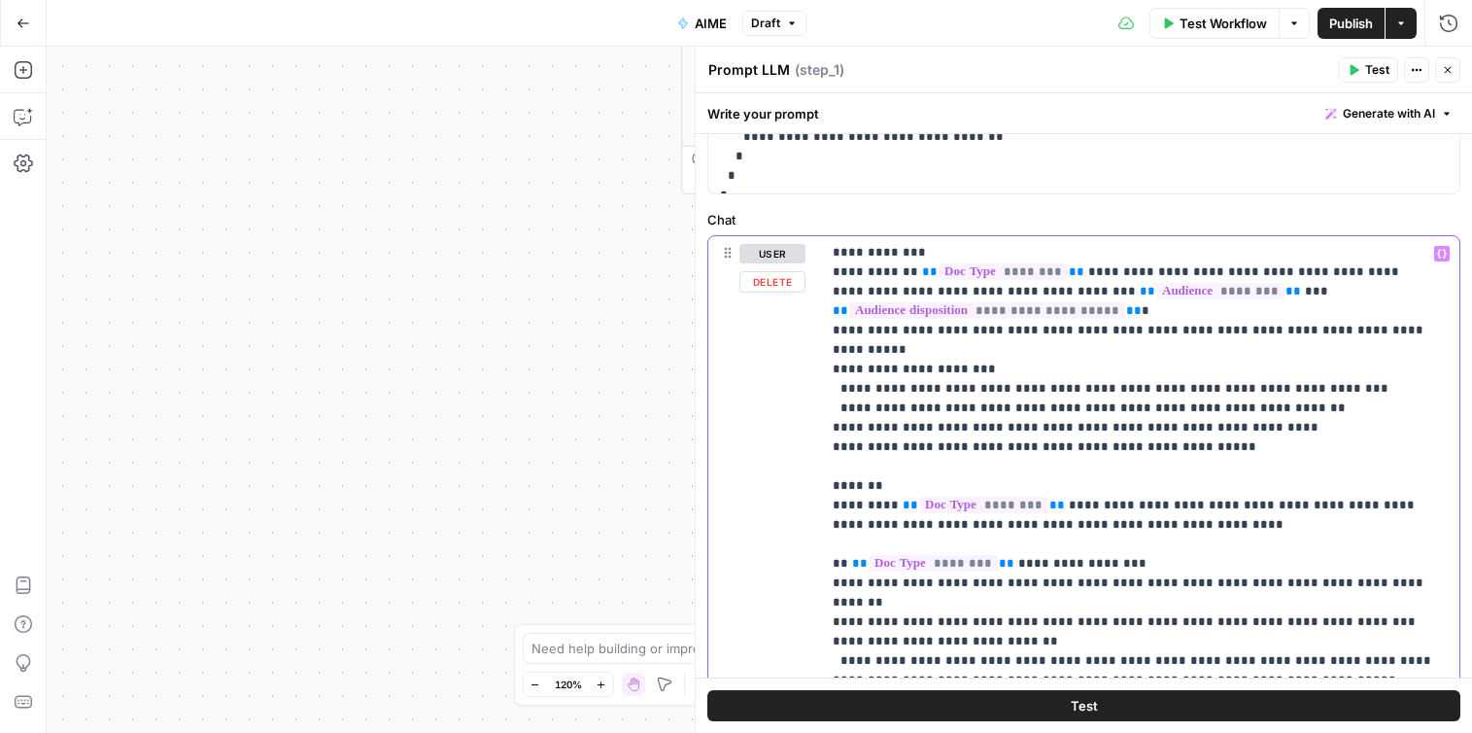
scroll to position [1167, 0]
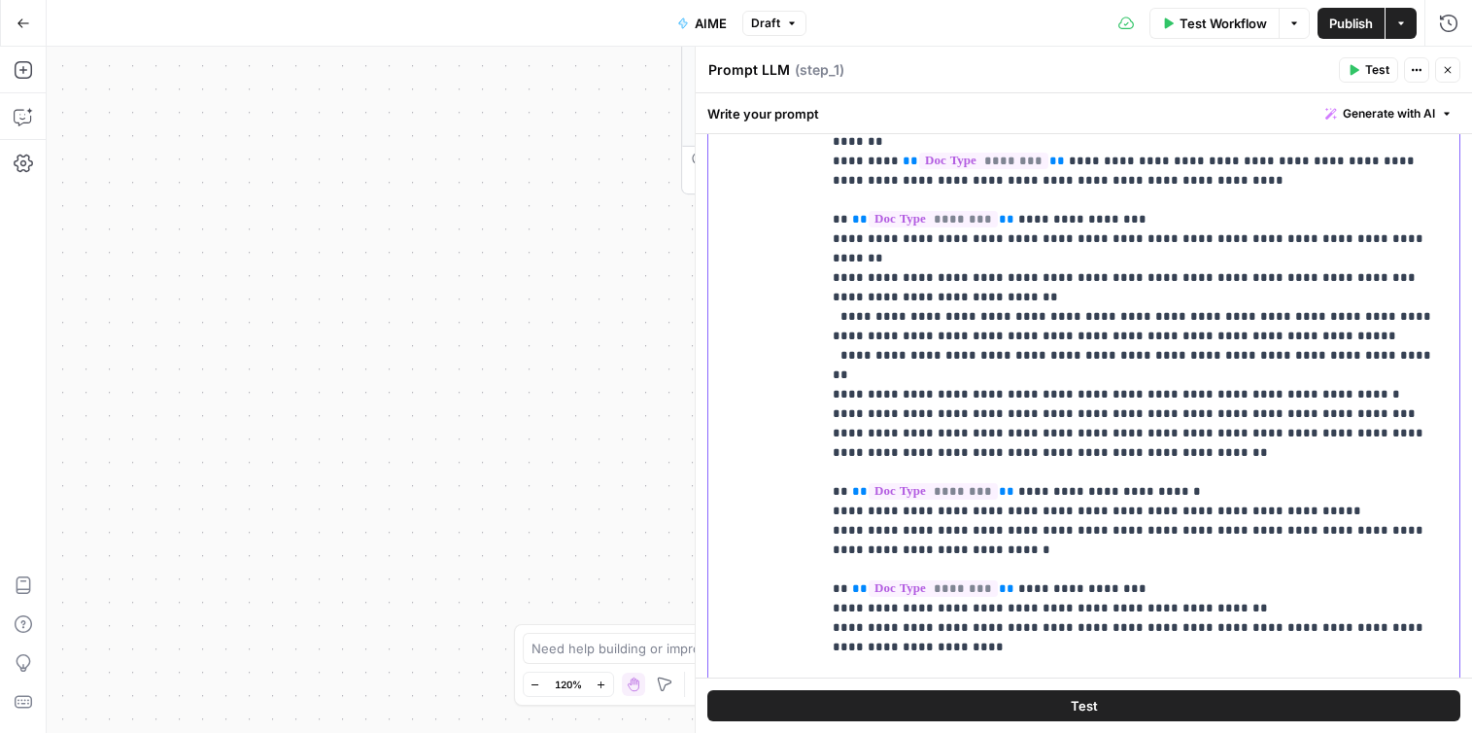
copy p "**********"
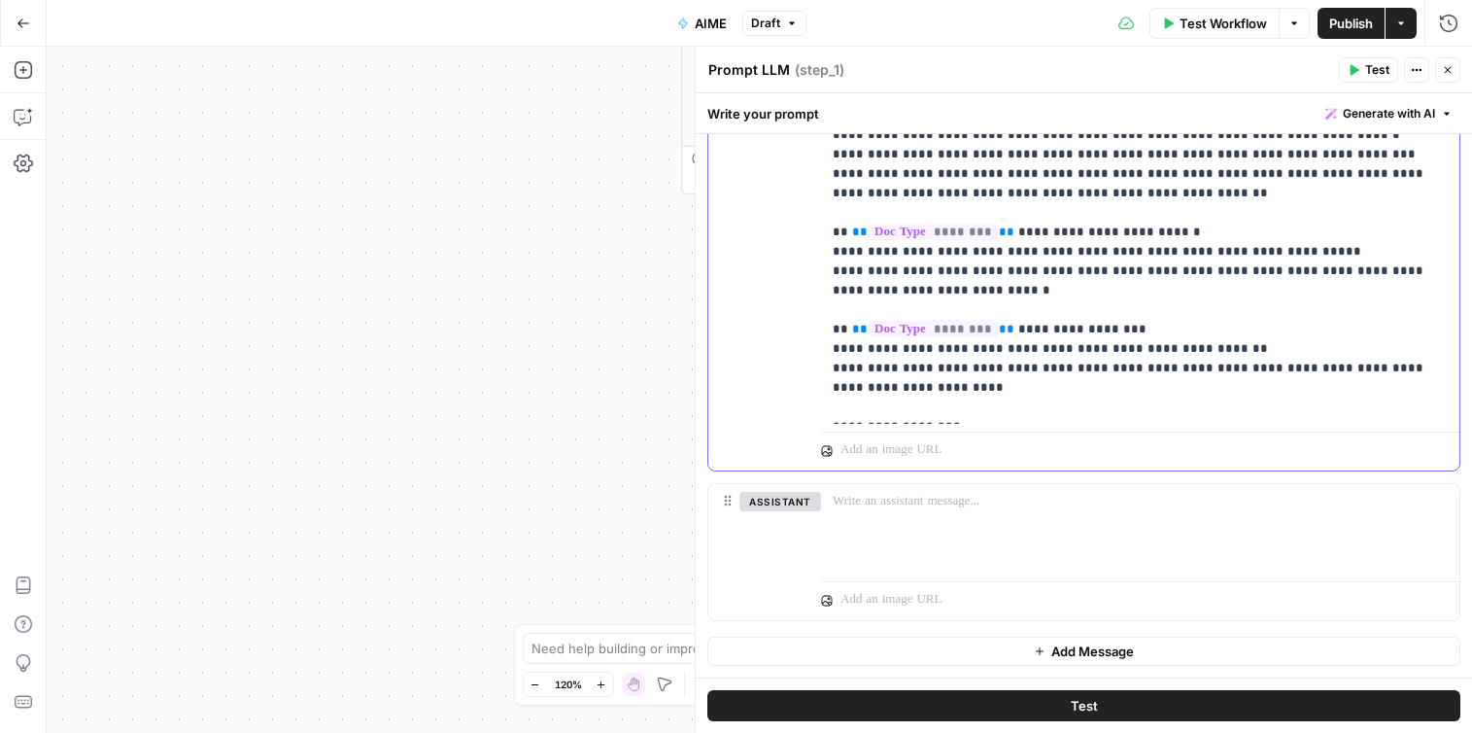
drag, startPoint x: 833, startPoint y: 343, endPoint x: 1231, endPoint y: 492, distance: 425.2
click at [1231, 492] on div "**********" at bounding box center [1083, 126] width 753 height 989
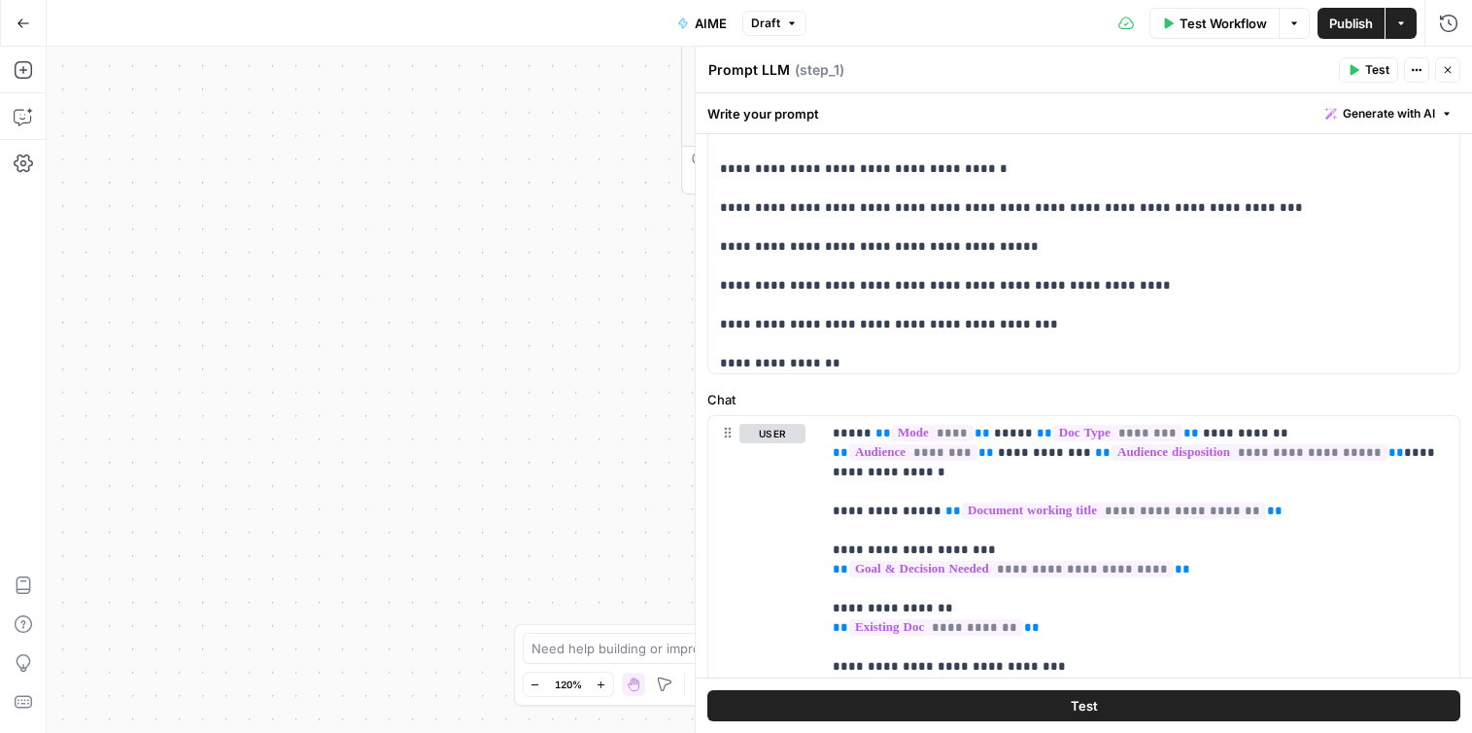
scroll to position [5354, 0]
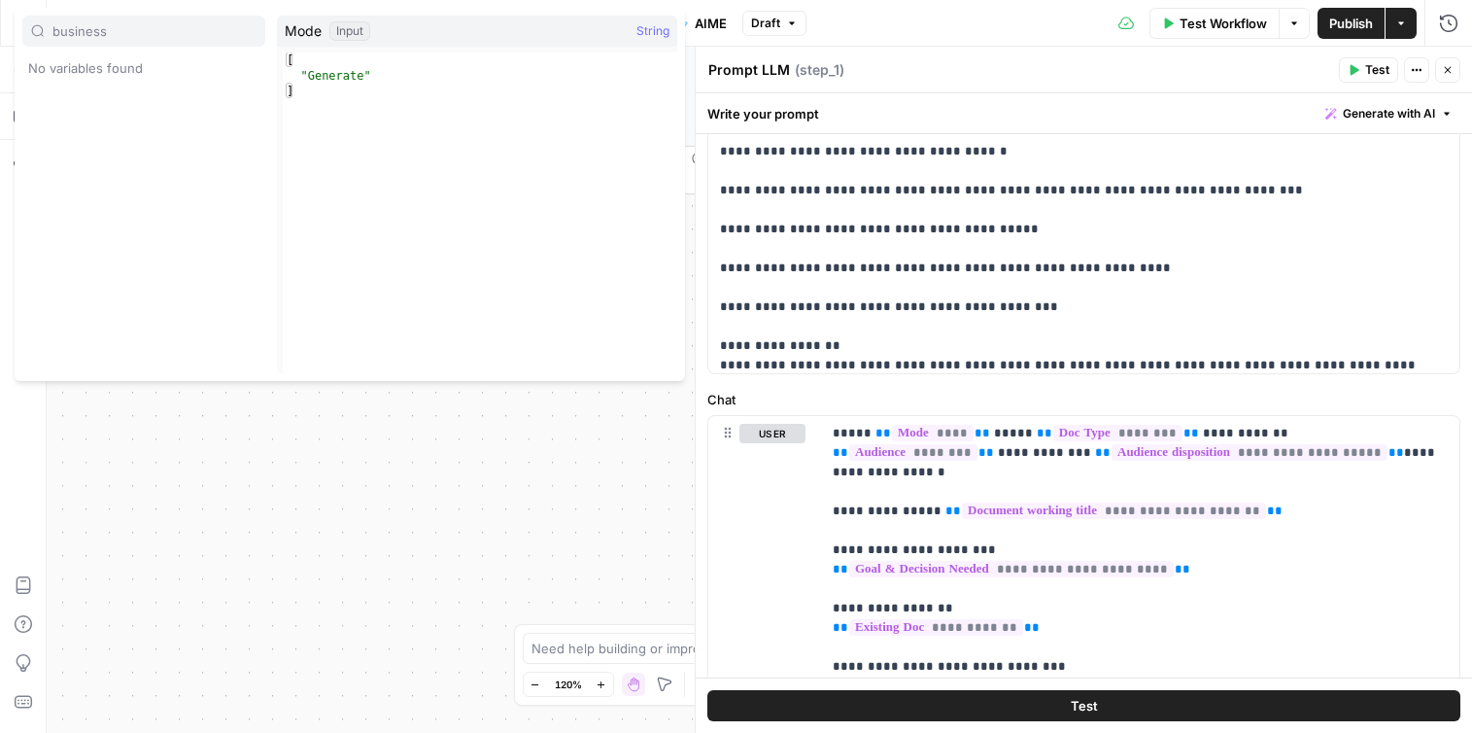
type input "business"
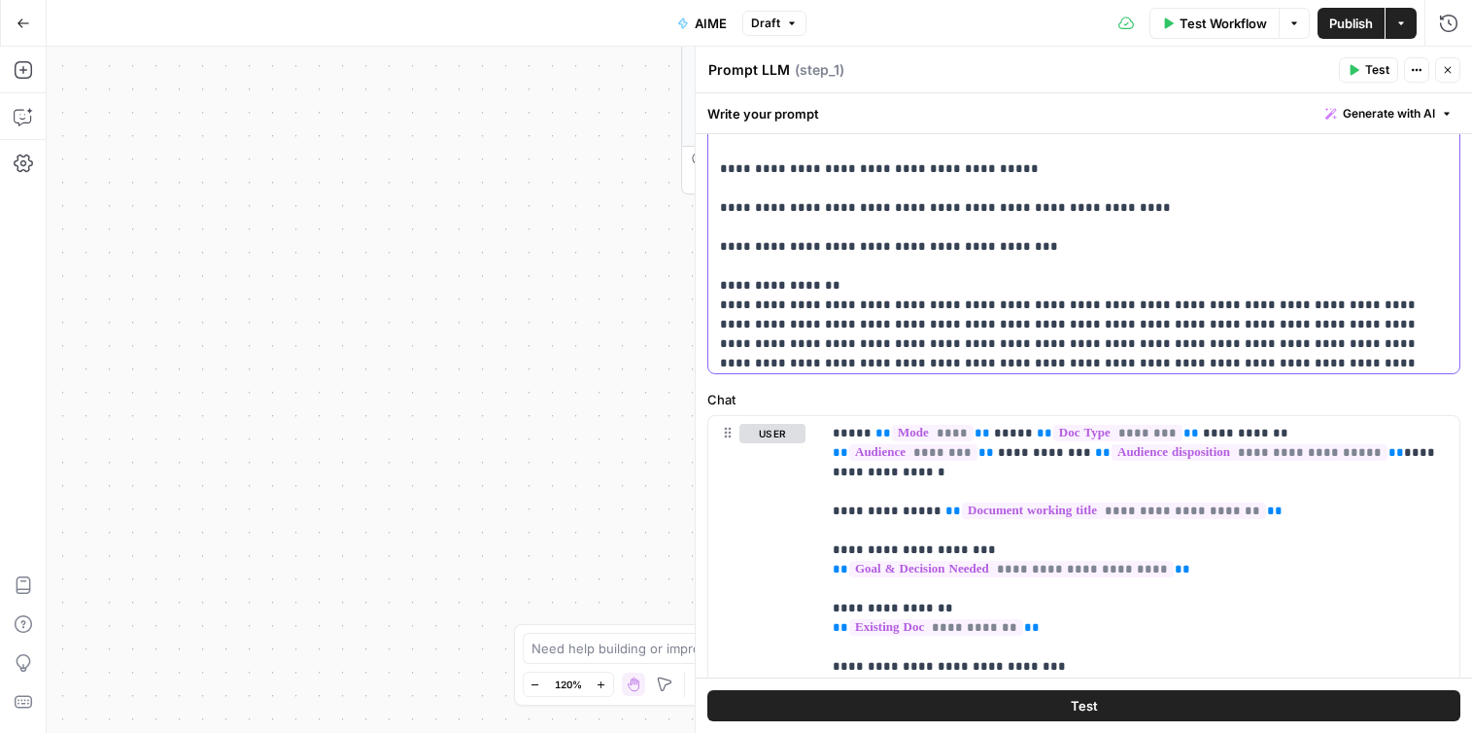
scroll to position [5376, 0]
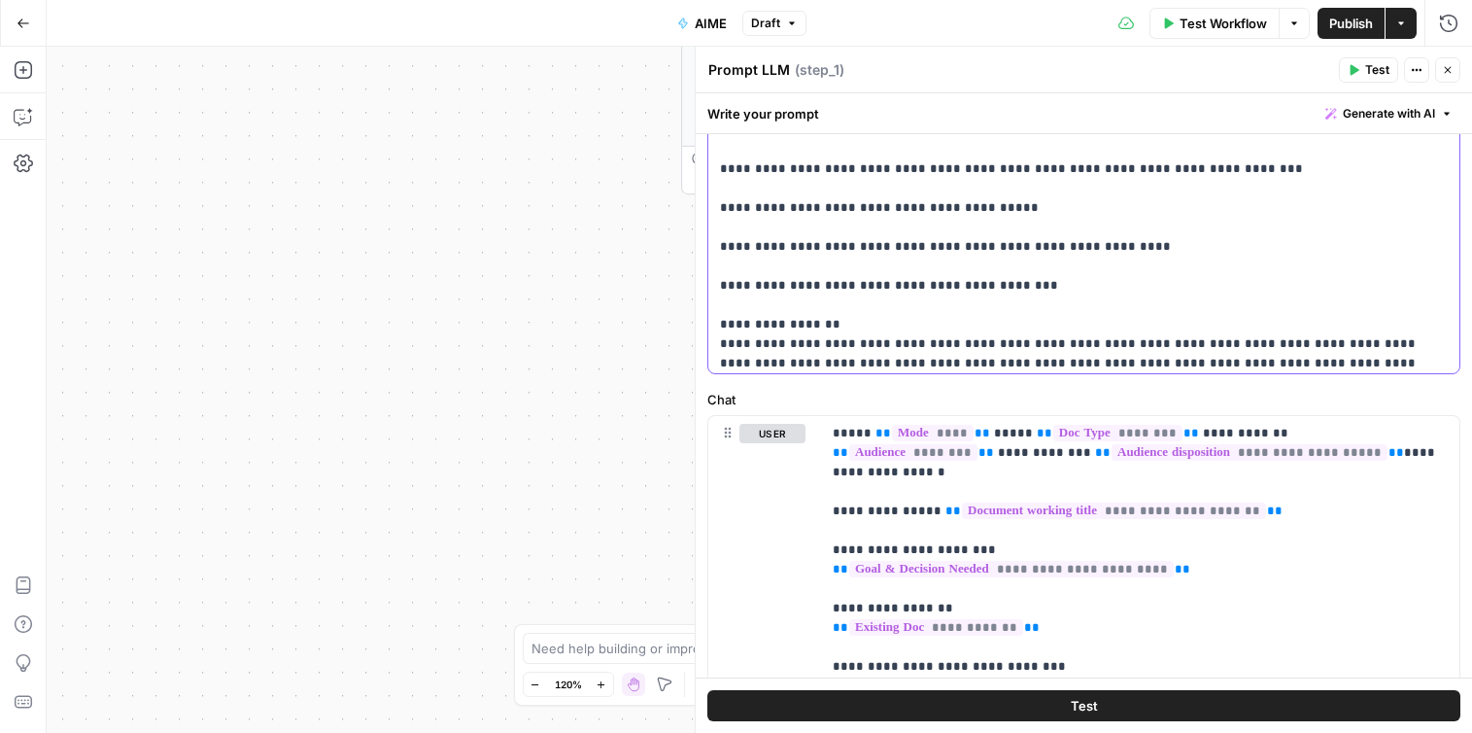
click at [1204, 20] on span "Test Workflow" at bounding box center [1222, 23] width 87 height 19
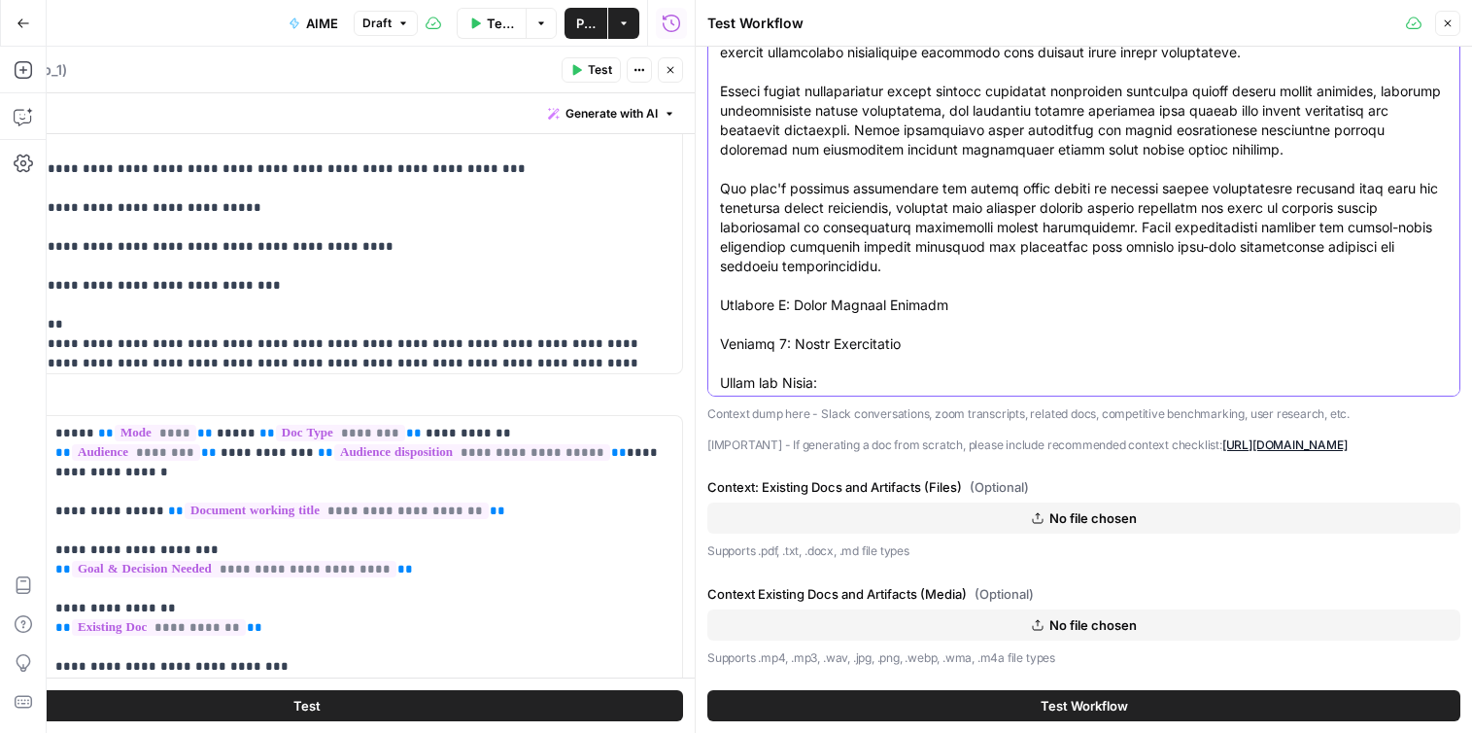
scroll to position [19178, 0]
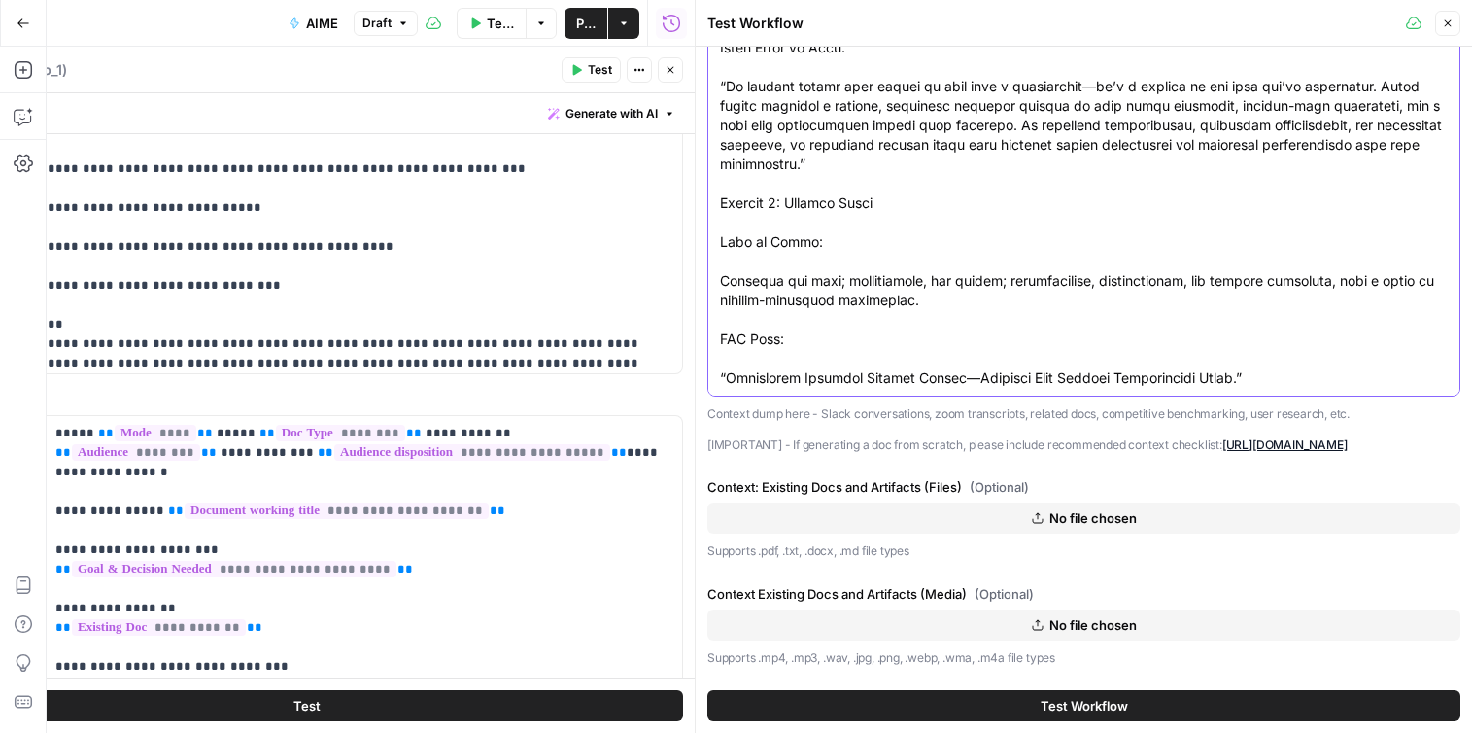
drag, startPoint x: 720, startPoint y: 111, endPoint x: 1026, endPoint y: 529, distance: 518.6
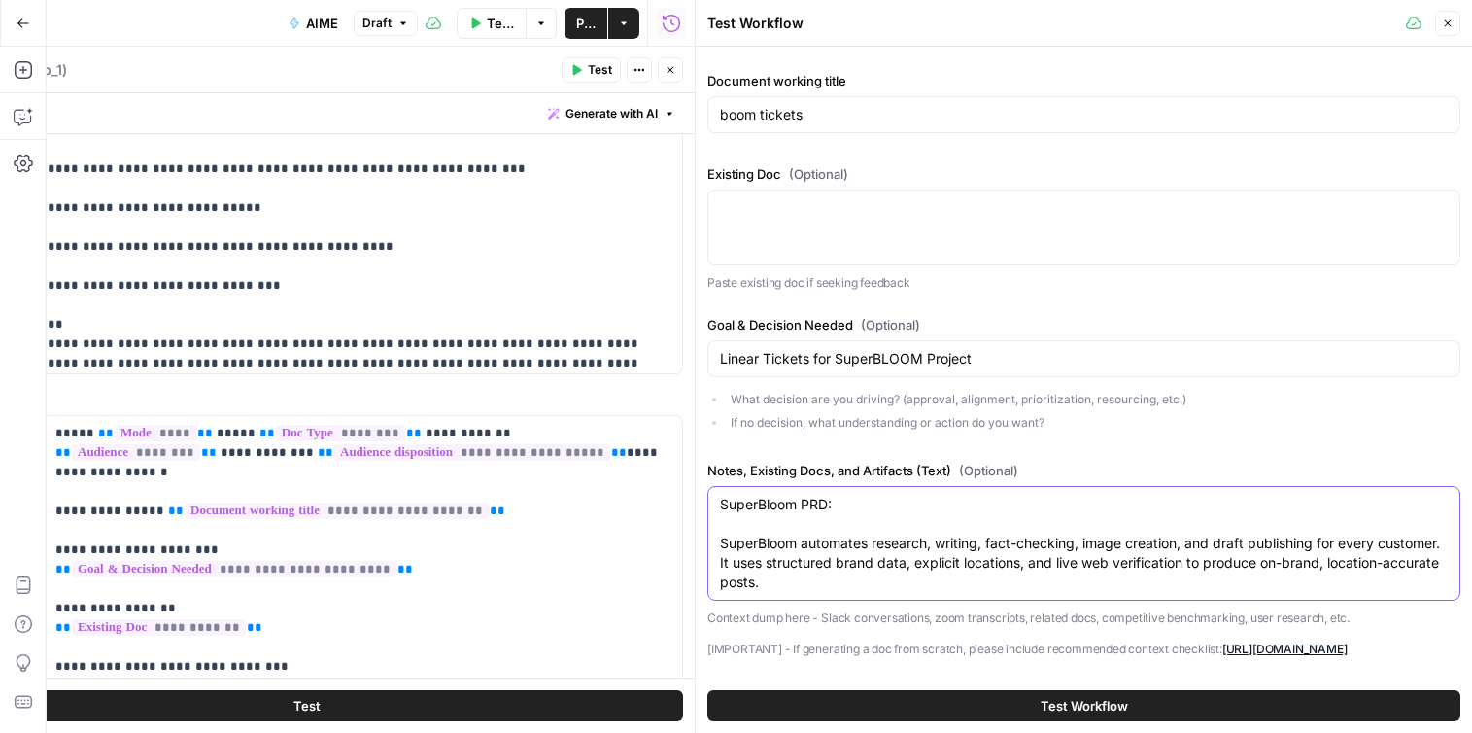
scroll to position [474, 0]
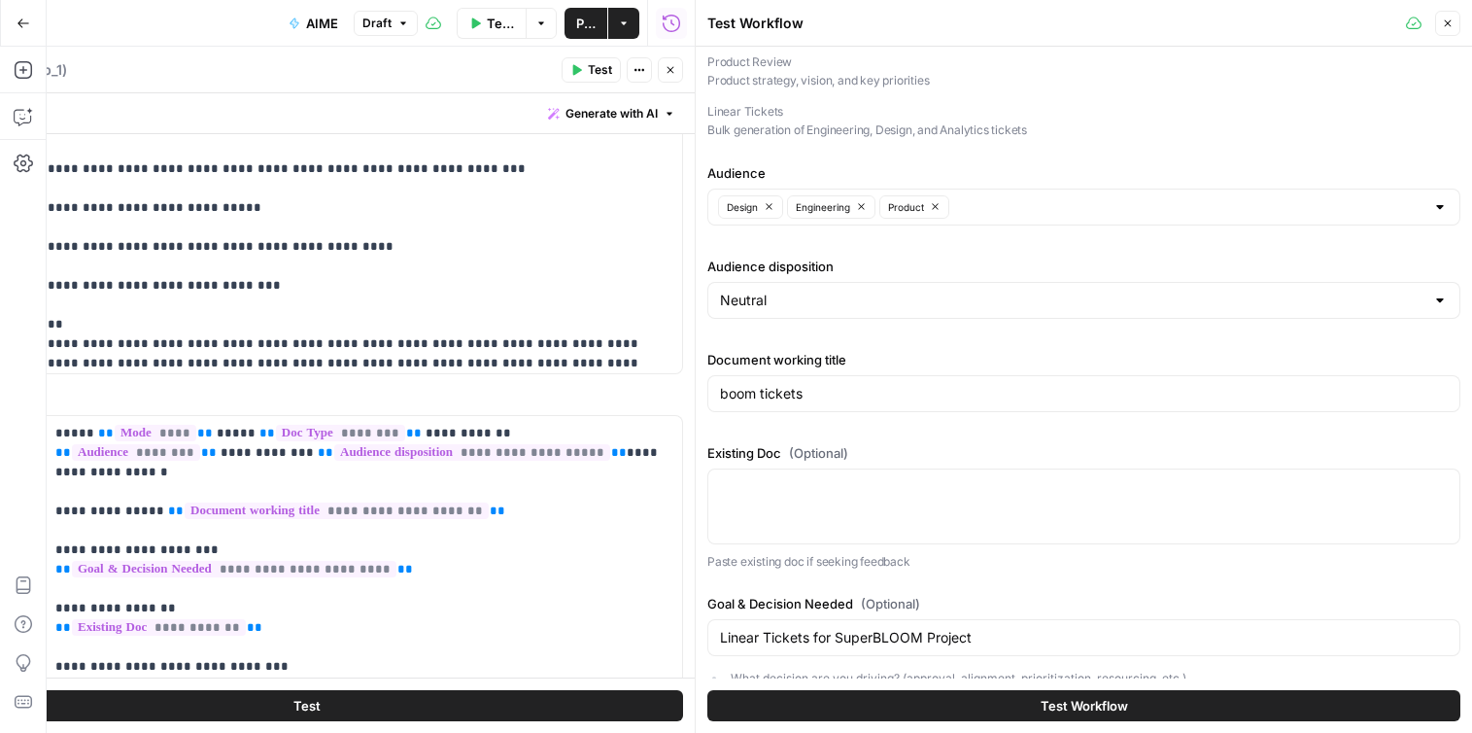
type textarea "SuperBloom PRD: SuperBloom automates research, writing, fact-checking, image cr…"
click at [586, 24] on span "Publish" at bounding box center [585, 23] width 19 height 19
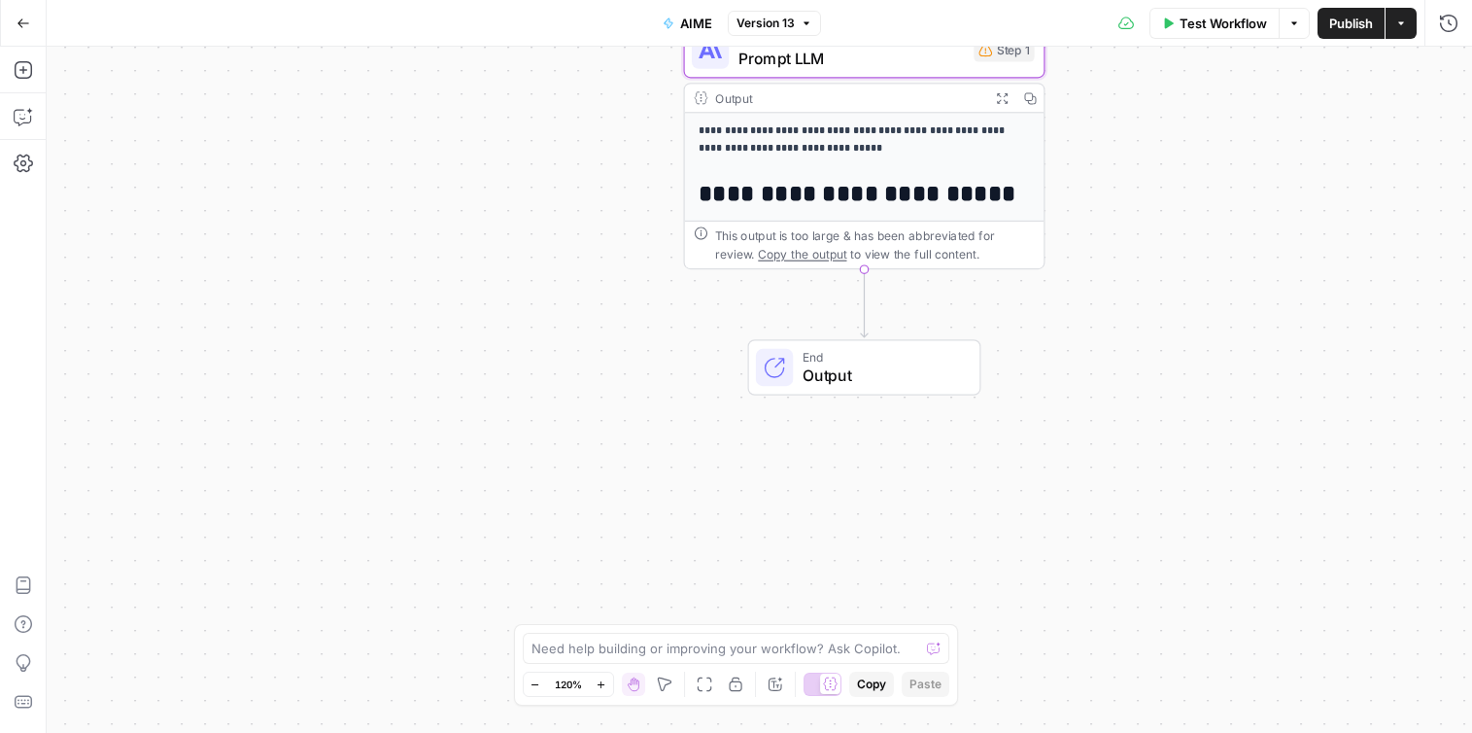
click at [906, 201] on h1 "**********" at bounding box center [865, 193] width 332 height 27
click at [935, 239] on div "This output is too large & has been abbreviated for review. Copy the output to …" at bounding box center [875, 244] width 320 height 37
click at [909, 190] on h1 "**********" at bounding box center [865, 193] width 332 height 27
click at [894, 68] on span "Prompt LLM" at bounding box center [851, 58] width 226 height 23
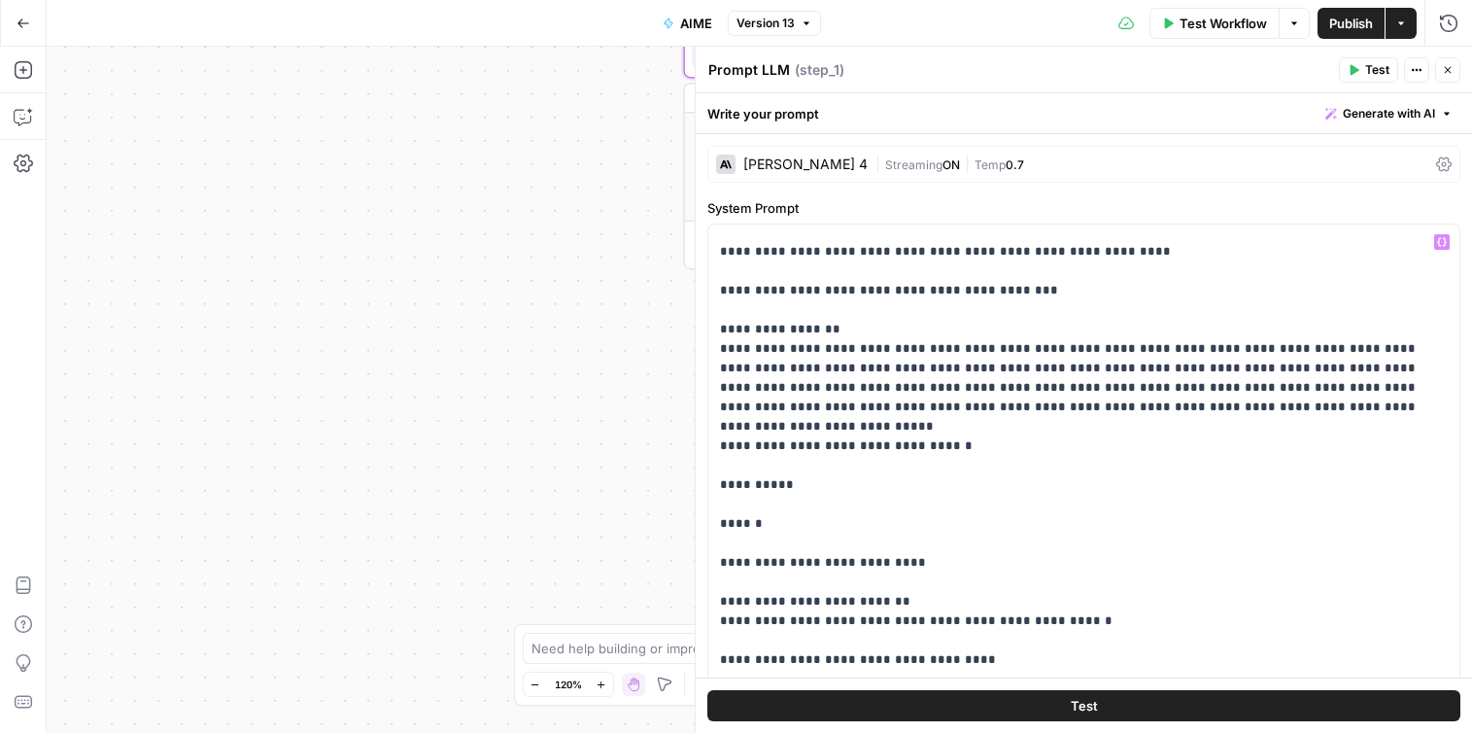
scroll to position [1836, 0]
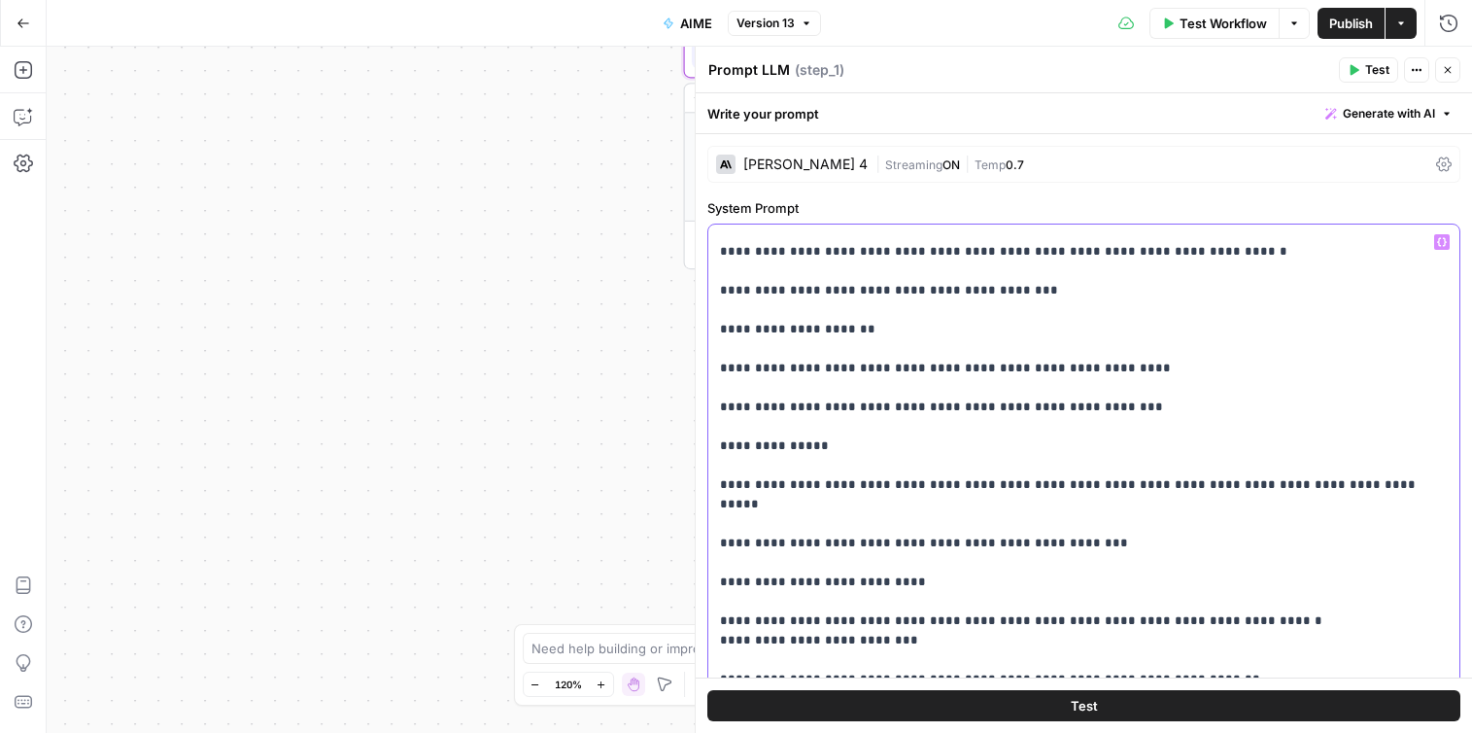
drag, startPoint x: 1258, startPoint y: 616, endPoint x: 722, endPoint y: 610, distance: 536.3
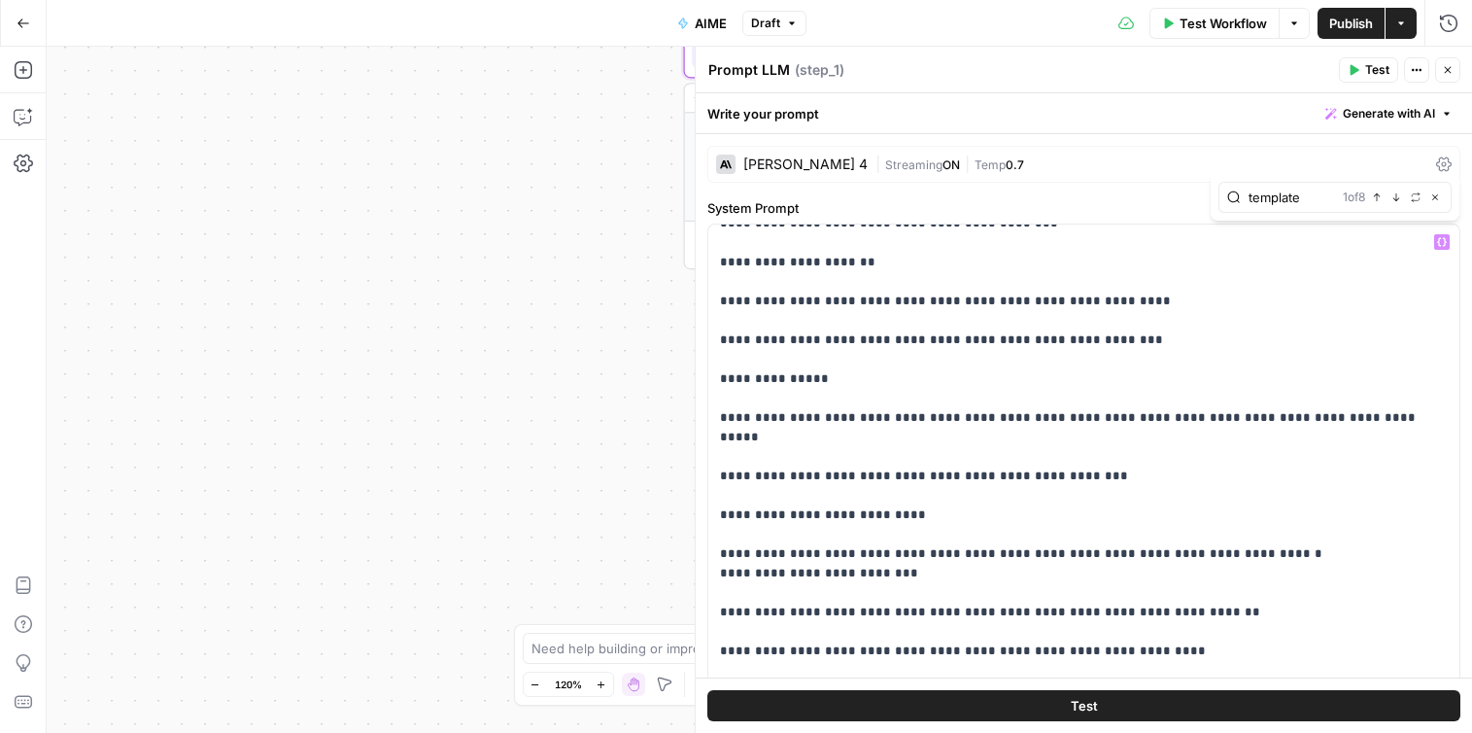
type input "template"
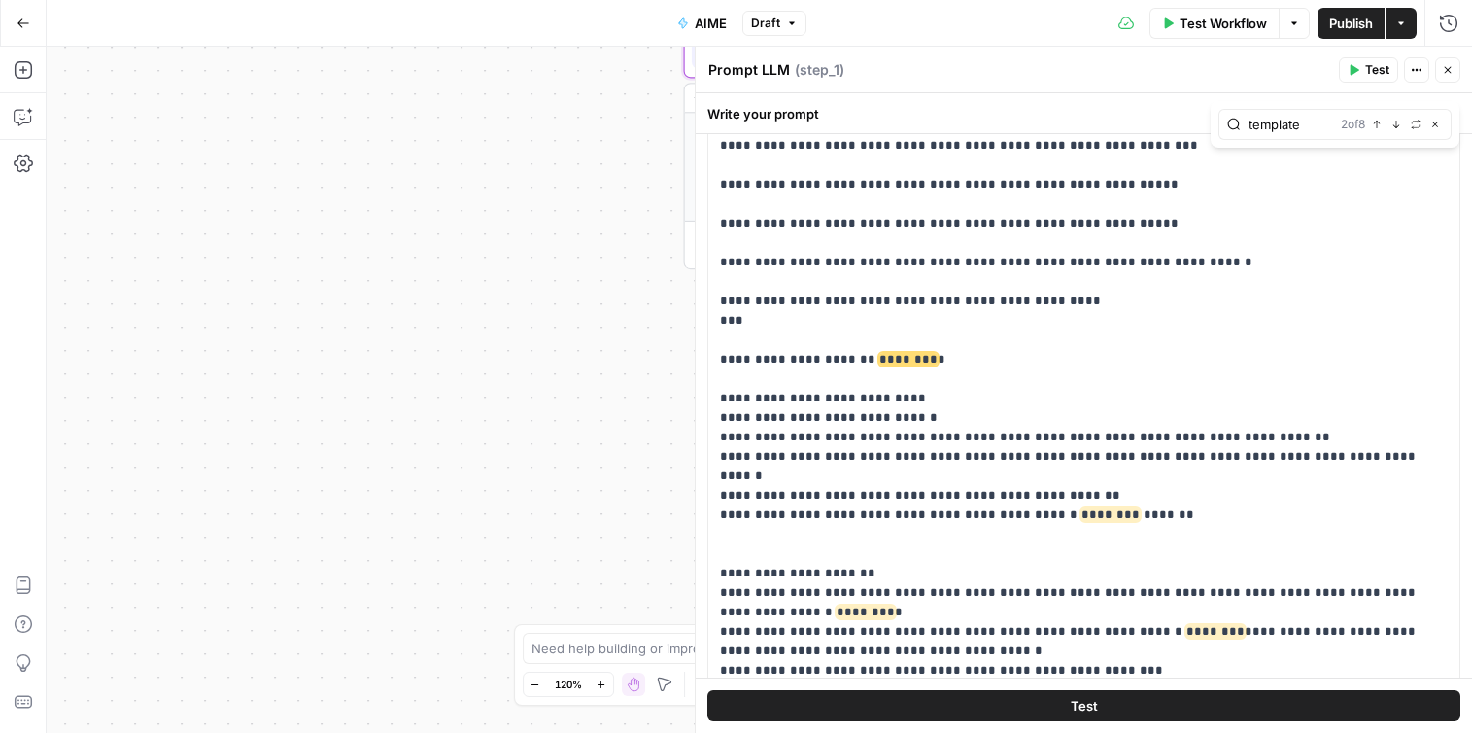
scroll to position [7685, 0]
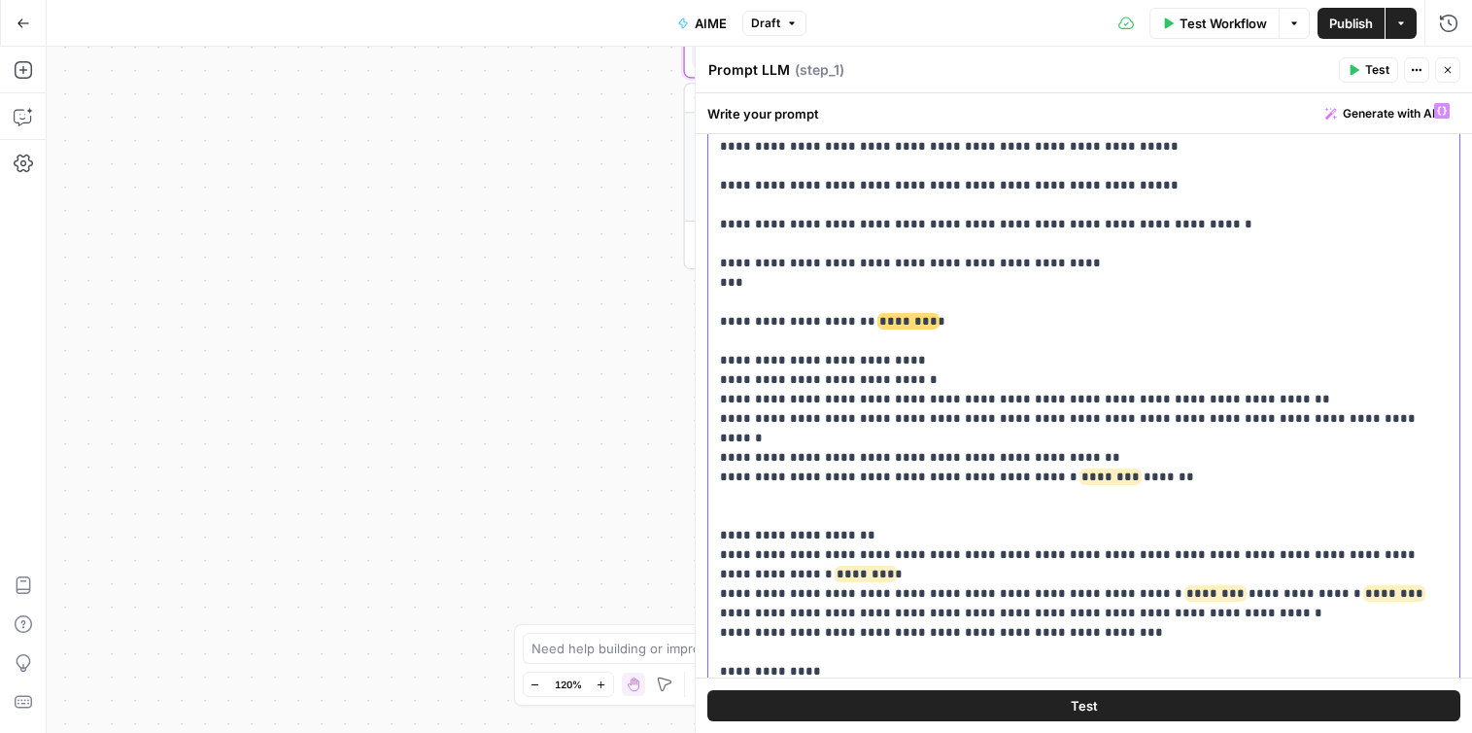
drag, startPoint x: 1179, startPoint y: 555, endPoint x: 1272, endPoint y: 536, distance: 94.1
drag, startPoint x: 1286, startPoint y: 533, endPoint x: 1184, endPoint y: 537, distance: 102.1
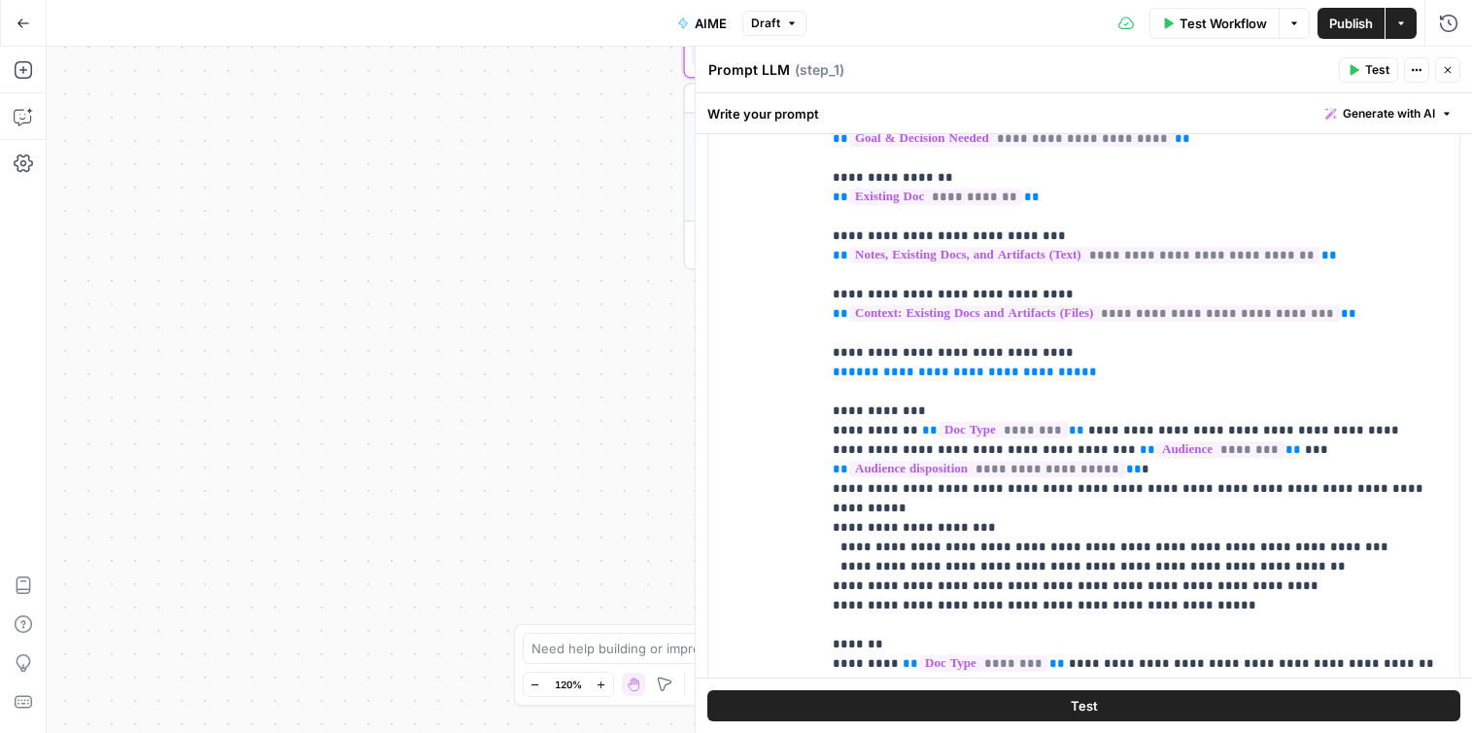
scroll to position [1426, 0]
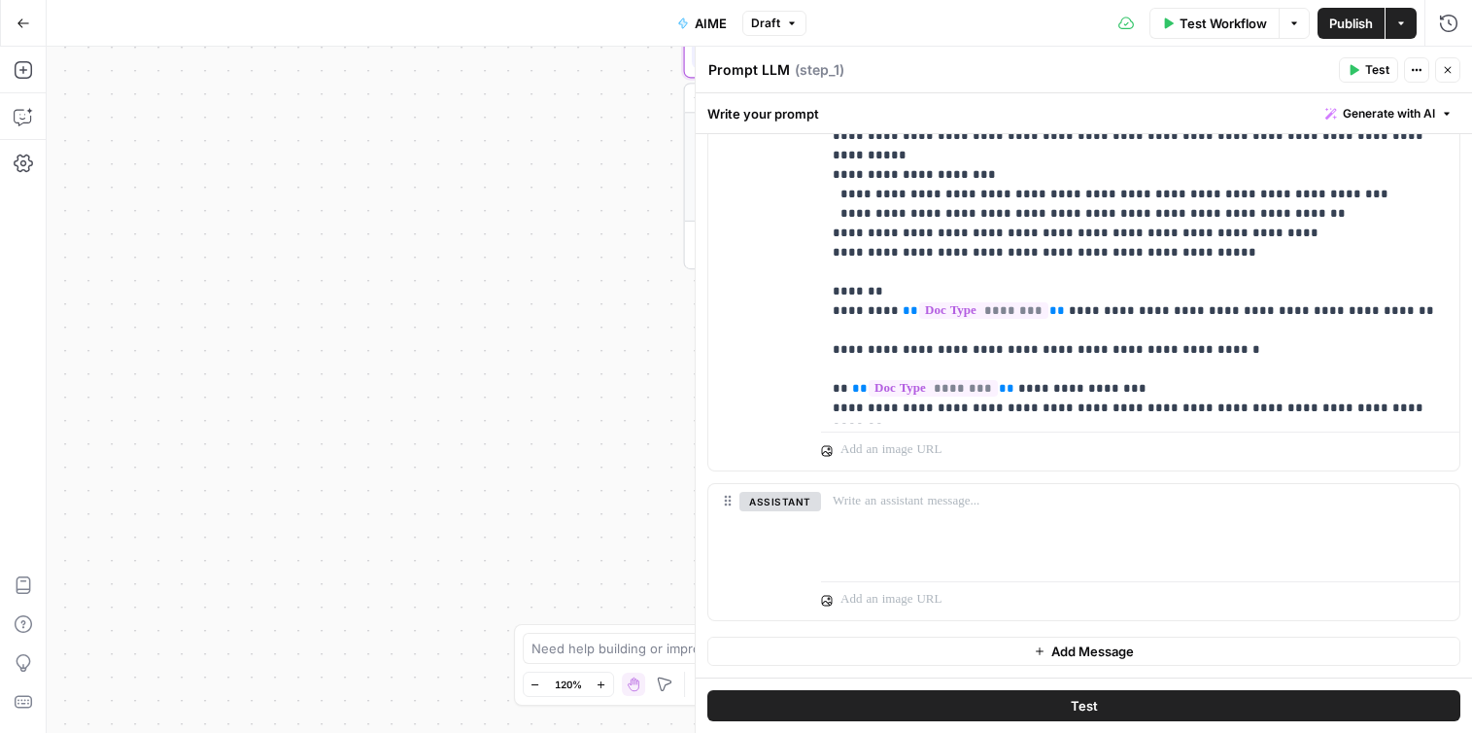
click at [1342, 28] on span "Publish" at bounding box center [1351, 23] width 44 height 19
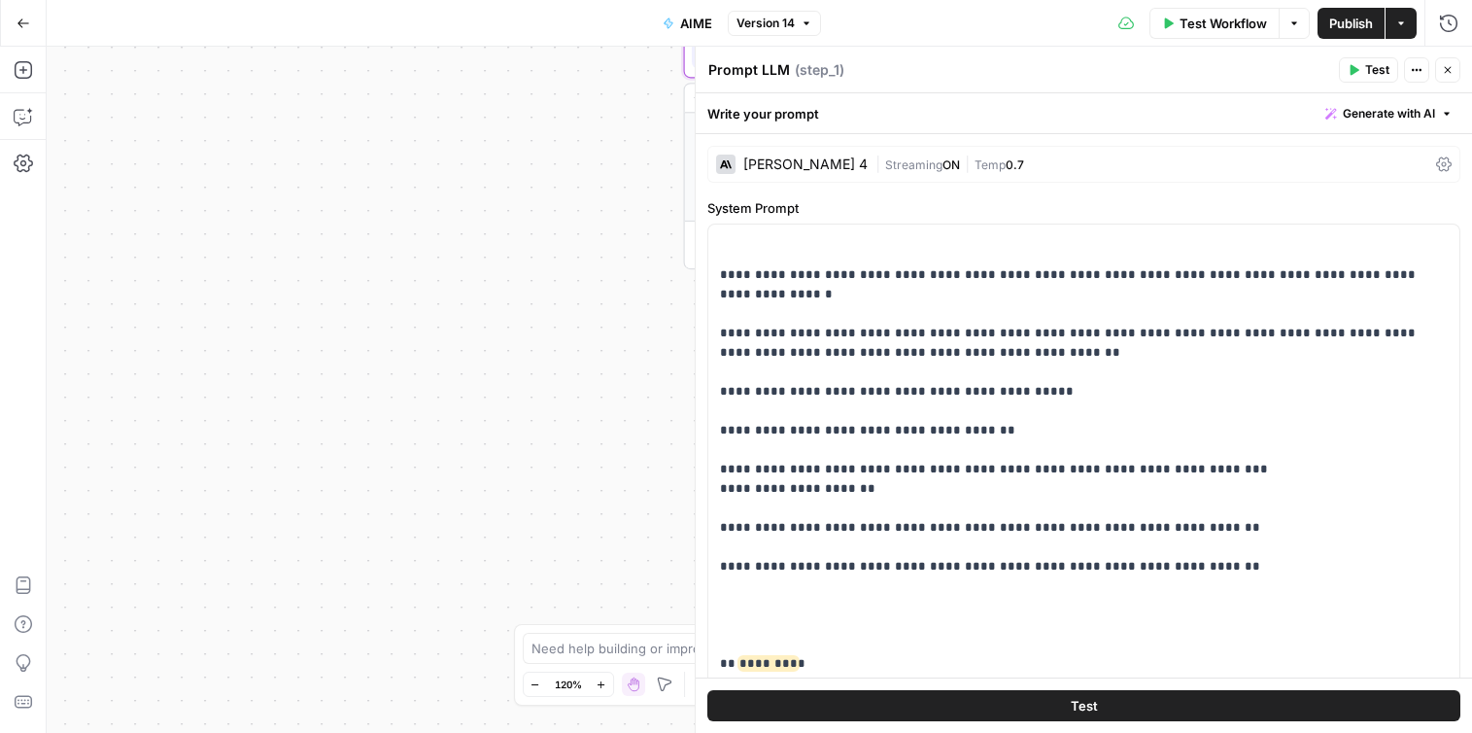
scroll to position [3372, 0]
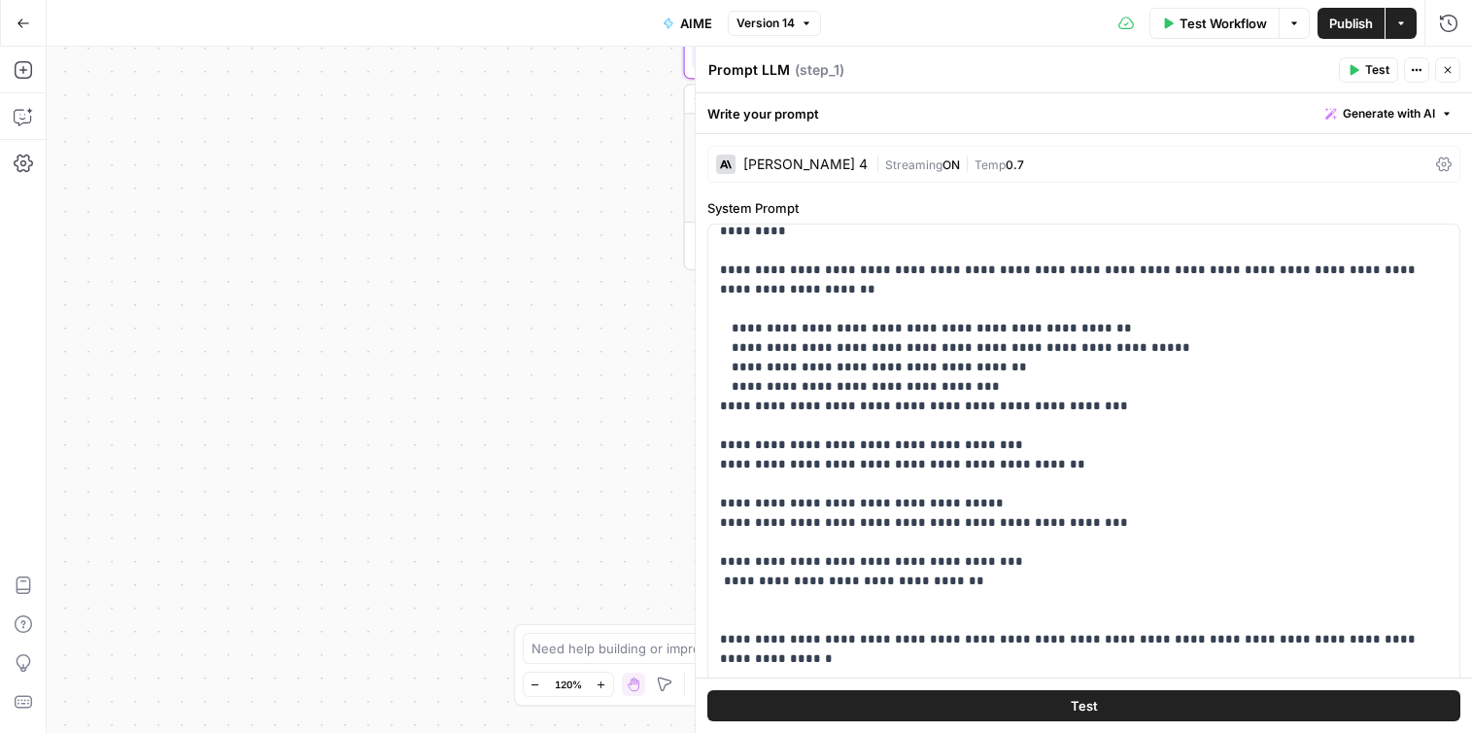
click at [1451, 71] on icon "button" at bounding box center [1448, 70] width 12 height 12
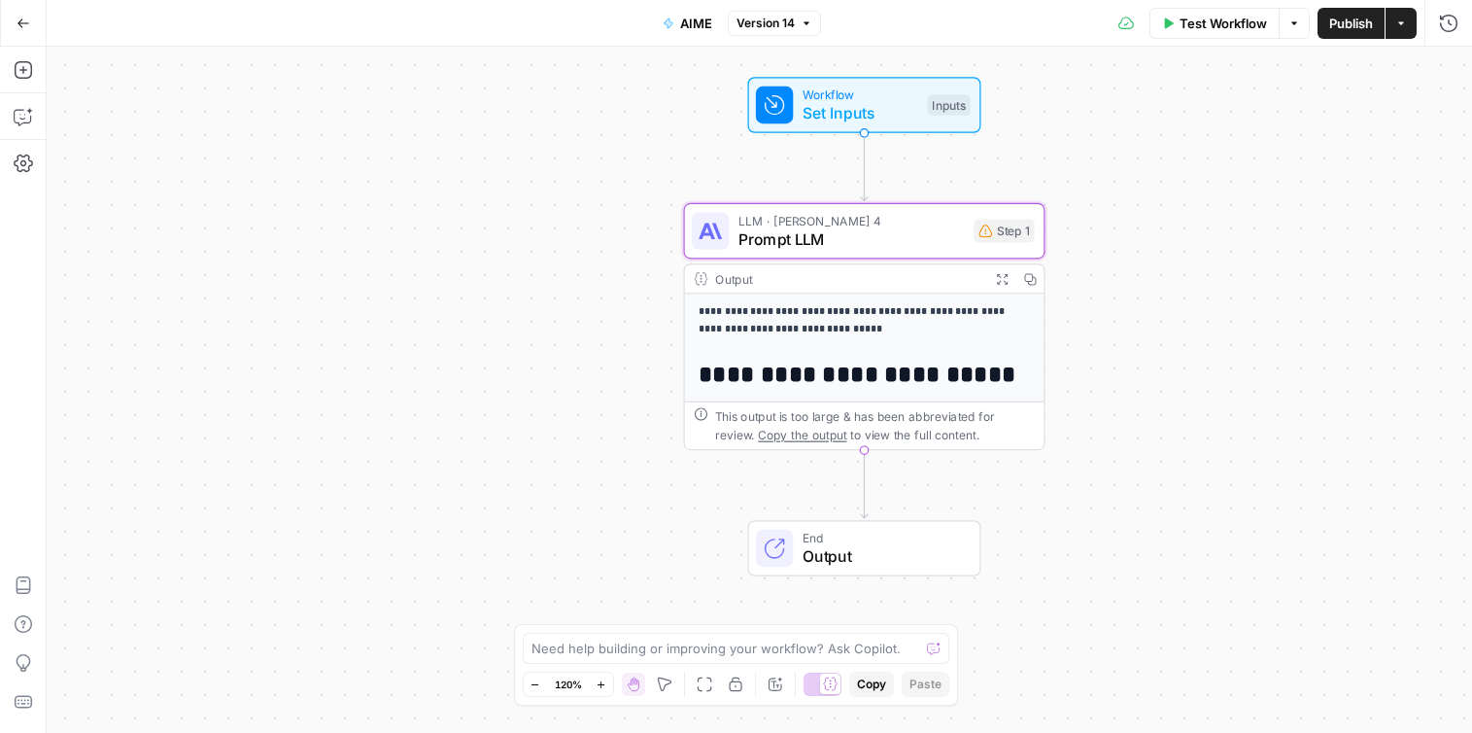
drag, startPoint x: 1130, startPoint y: 218, endPoint x: 1129, endPoint y: 519, distance: 301.2
click at [1129, 522] on div "**********" at bounding box center [759, 390] width 1425 height 686
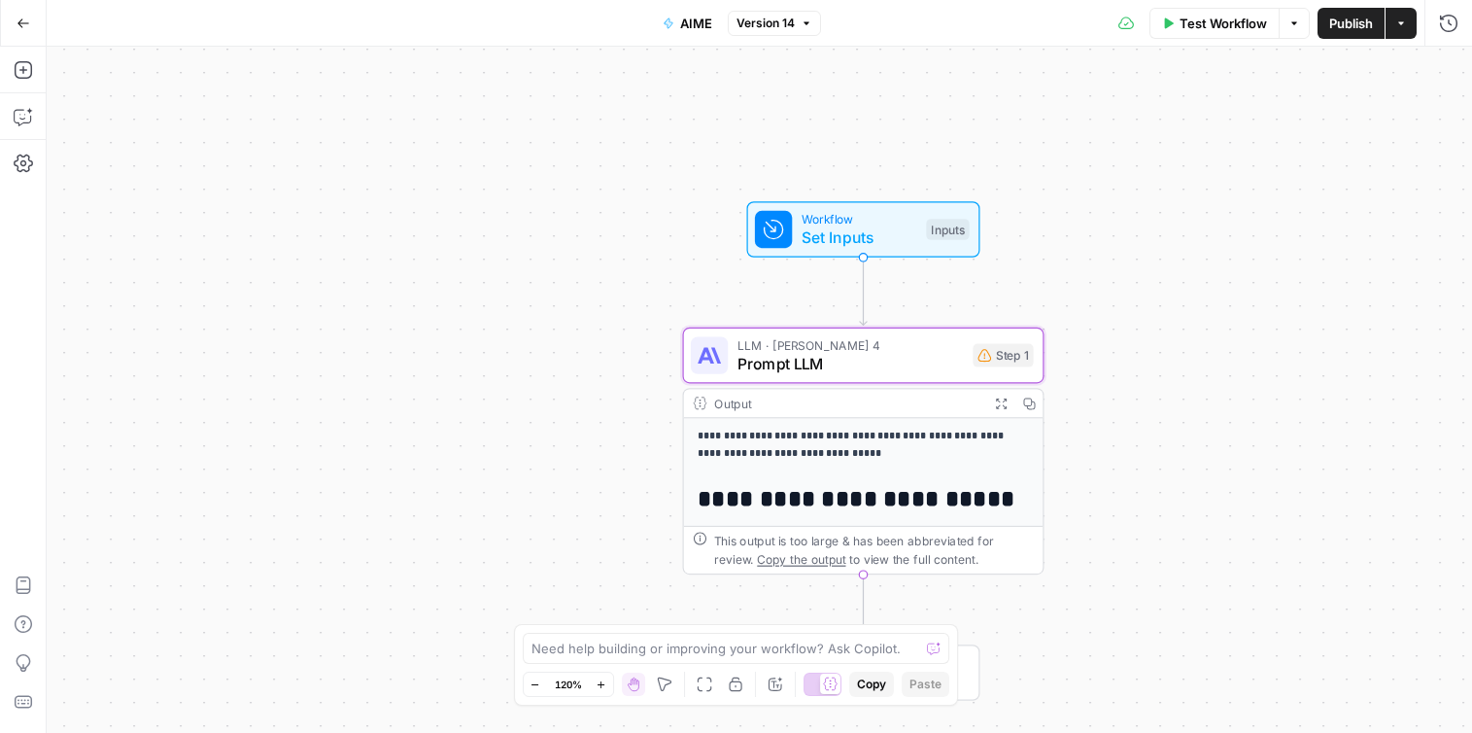
click at [898, 242] on span "Set Inputs" at bounding box center [860, 236] width 116 height 23
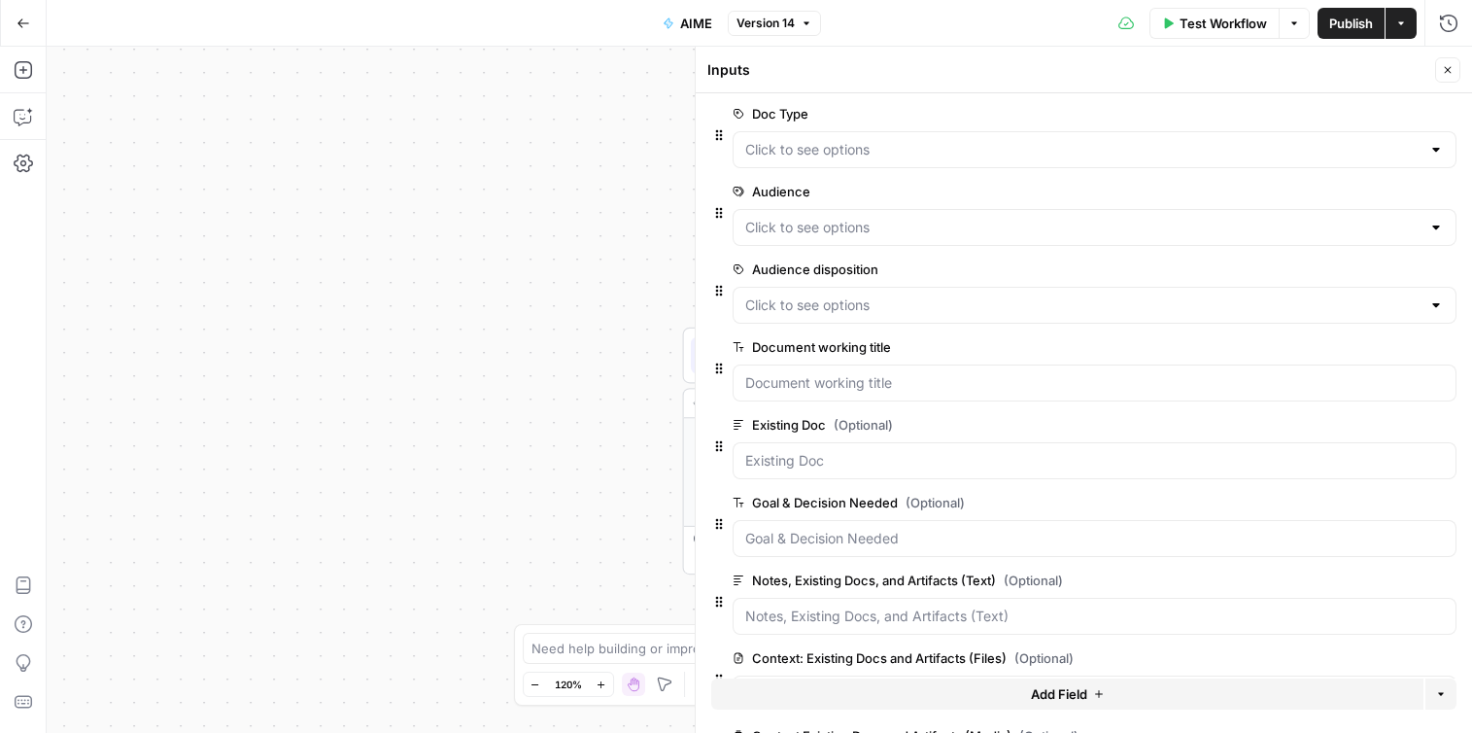
scroll to position [76, 0]
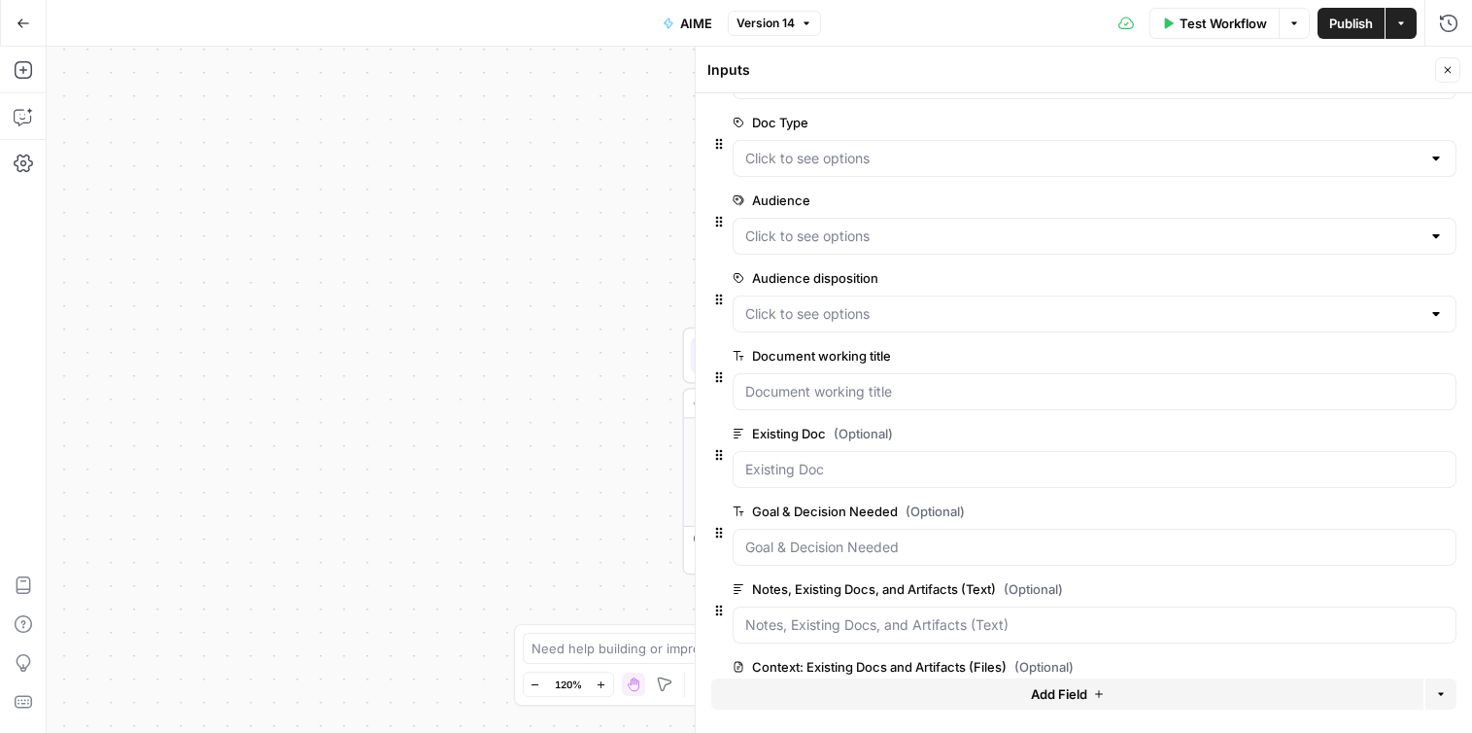
click at [1393, 121] on span "edit field" at bounding box center [1383, 123] width 43 height 16
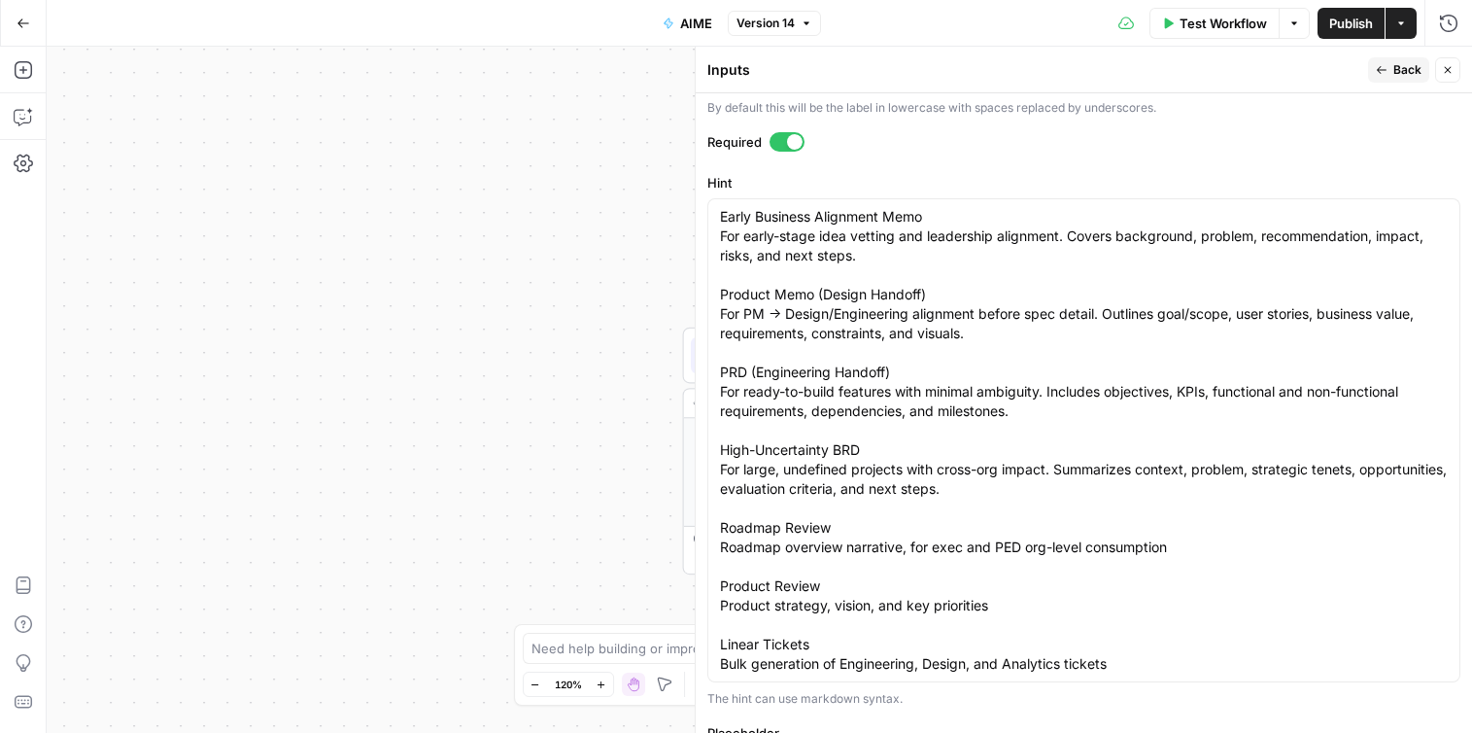
scroll to position [566, 0]
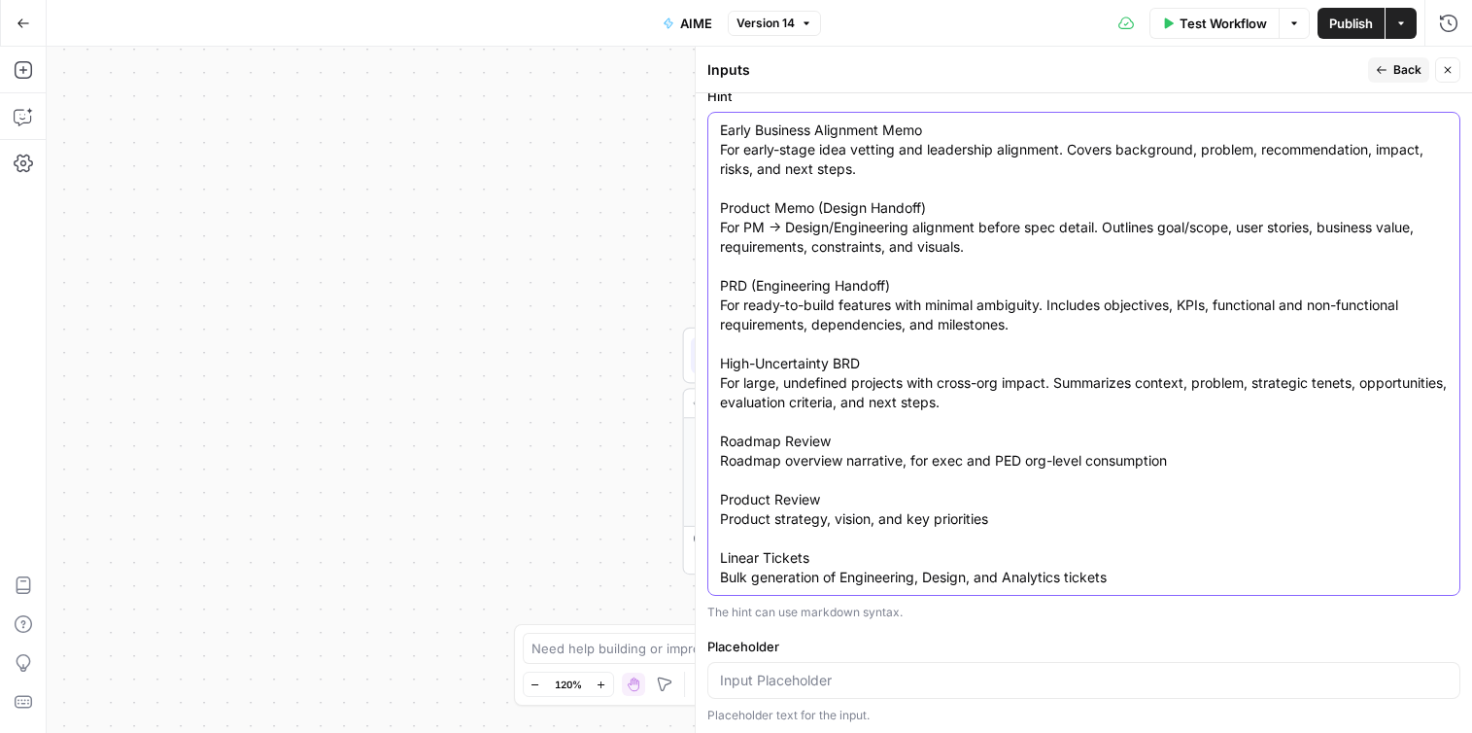
click at [1041, 518] on textarea "Early Business Alignment Memo For early-stage idea vetting and leadership align…" at bounding box center [1084, 353] width 728 height 466
drag, startPoint x: 1026, startPoint y: 526, endPoint x: 708, endPoint y: 524, distance: 317.7
click at [708, 524] on div "Early Business Alignment Memo For early-stage idea vetting and leadership align…" at bounding box center [1083, 354] width 753 height 484
paste textarea "Treat the Product Review as a flagship alignment artifact, not a formality. It …"
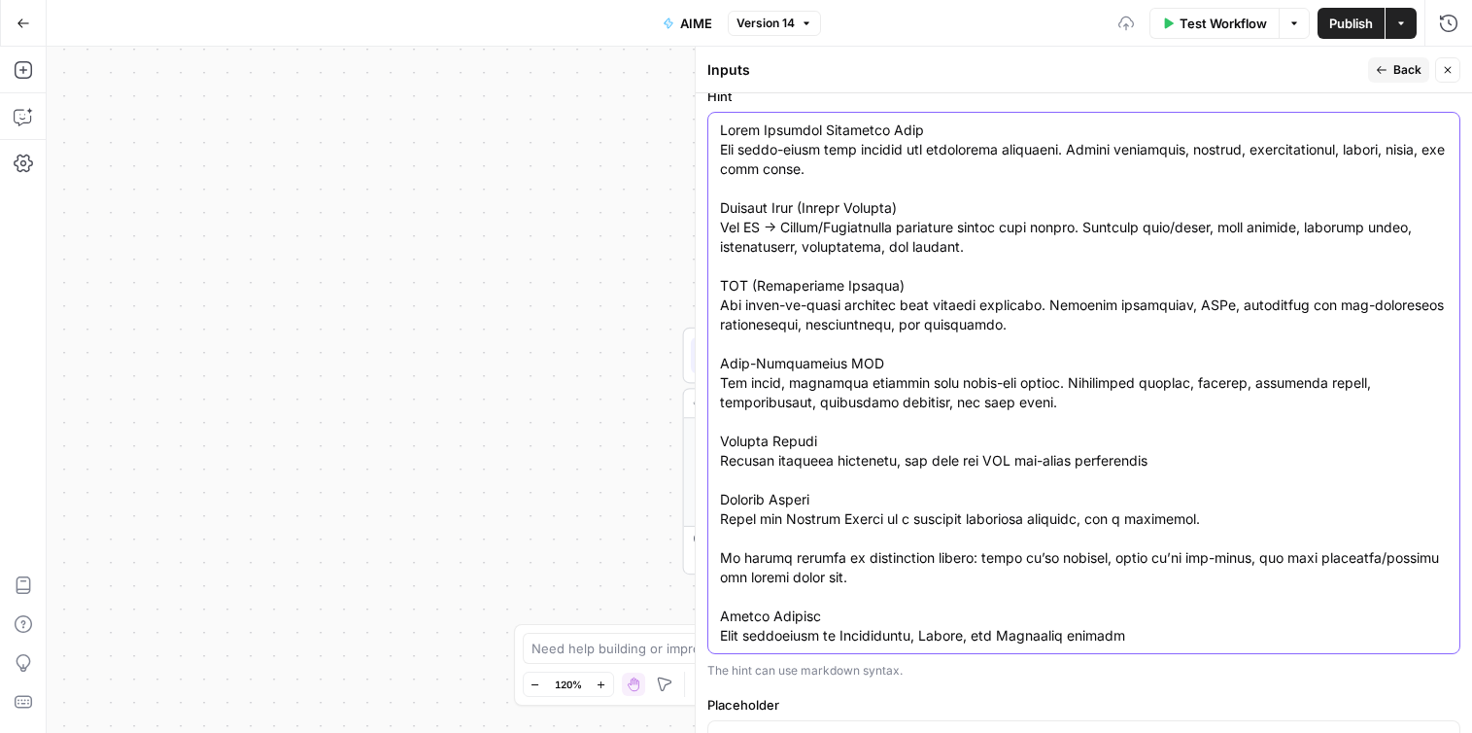
click at [729, 535] on textarea "Hint" at bounding box center [1084, 382] width 728 height 525
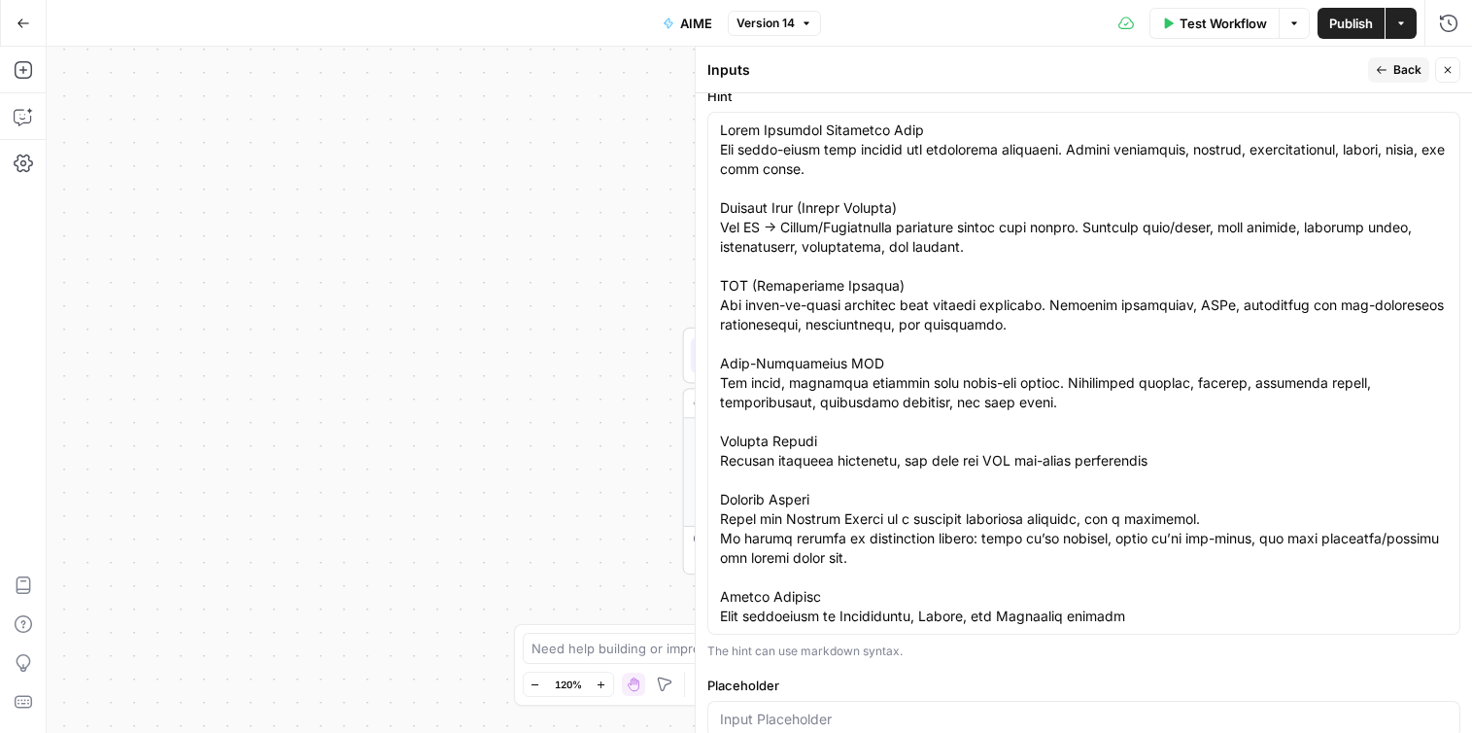
click at [718, 539] on div at bounding box center [1083, 373] width 753 height 523
click at [729, 542] on textarea "Hint" at bounding box center [1084, 372] width 728 height 505
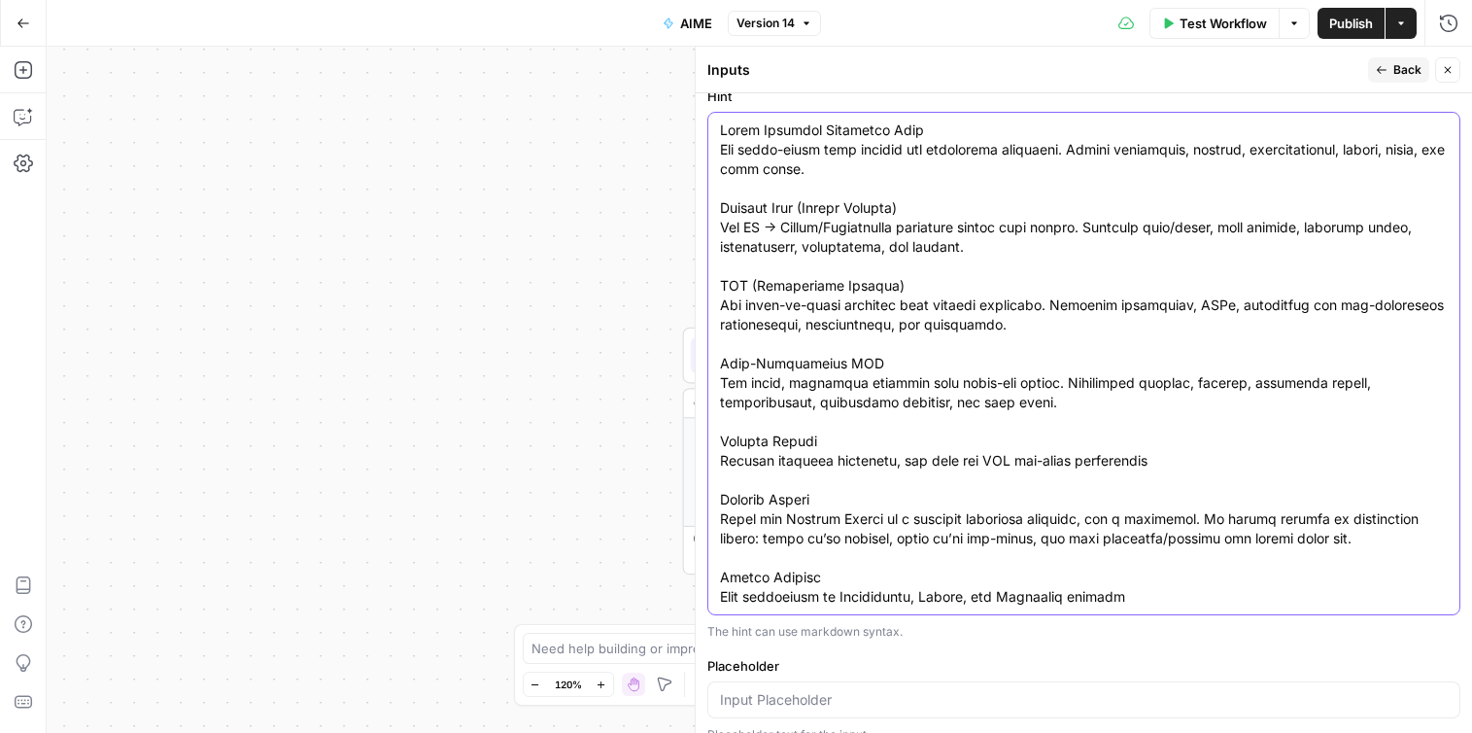
click at [1354, 541] on textarea "Hint" at bounding box center [1084, 363] width 728 height 486
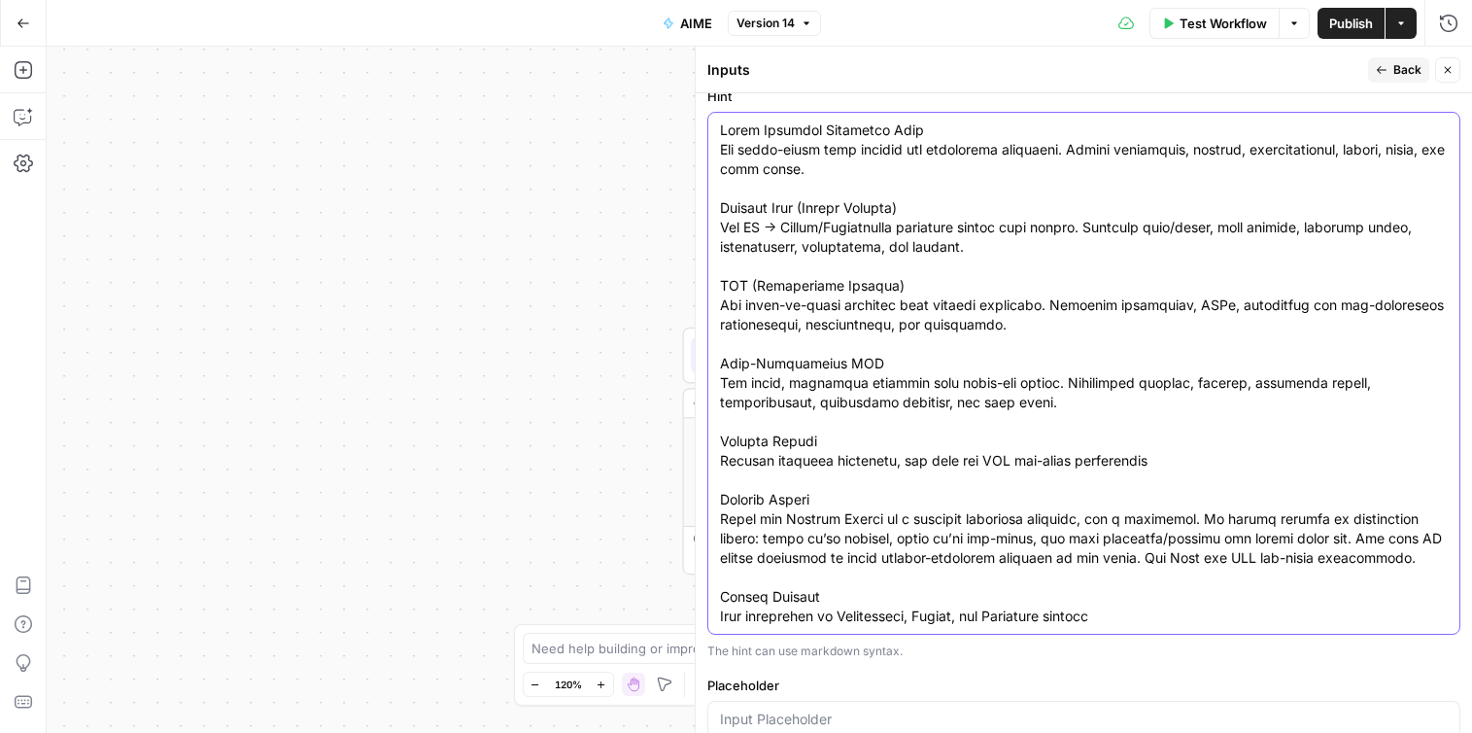
type textarea "Early Business Alignment Memo For early-stage idea vetting and leadership align…"
click at [1335, 9] on button "Publish" at bounding box center [1350, 23] width 67 height 31
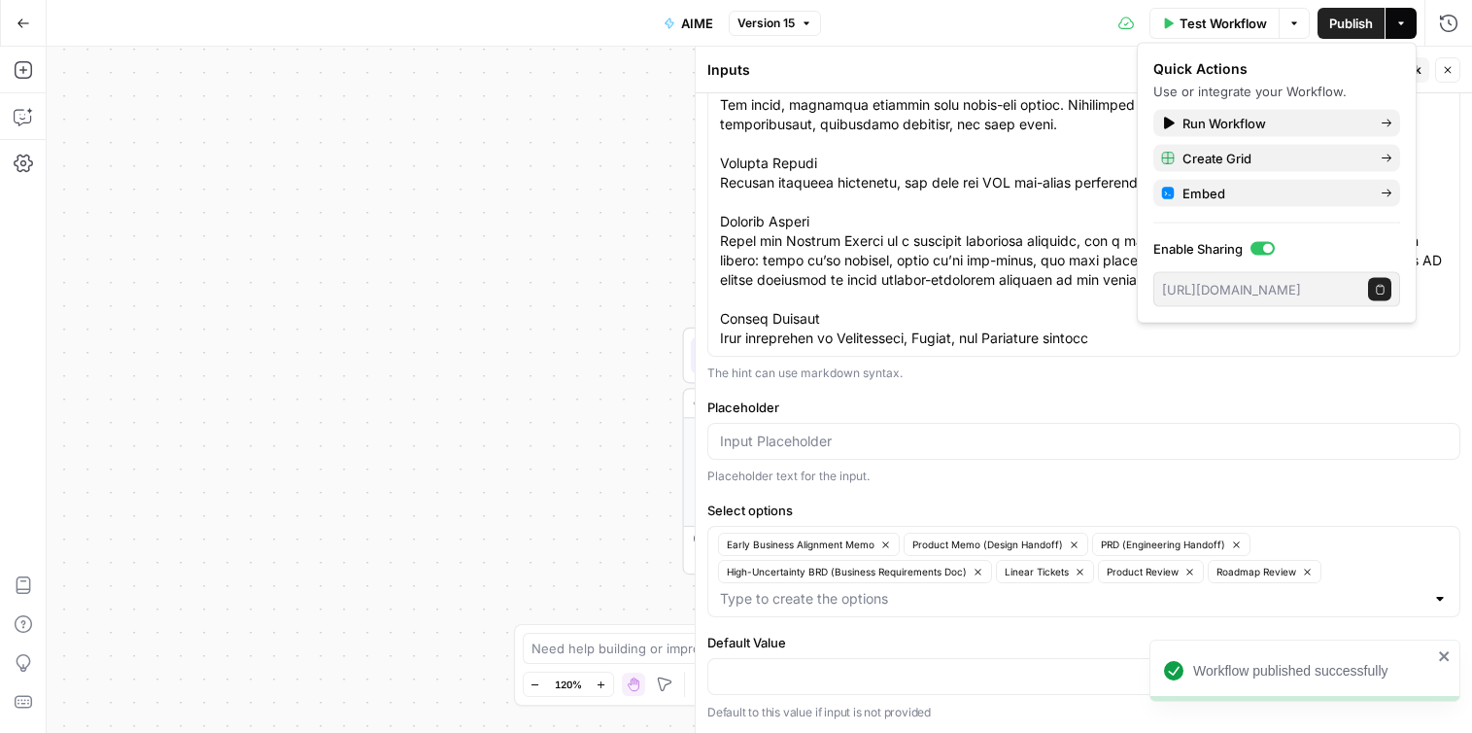
scroll to position [0, 0]
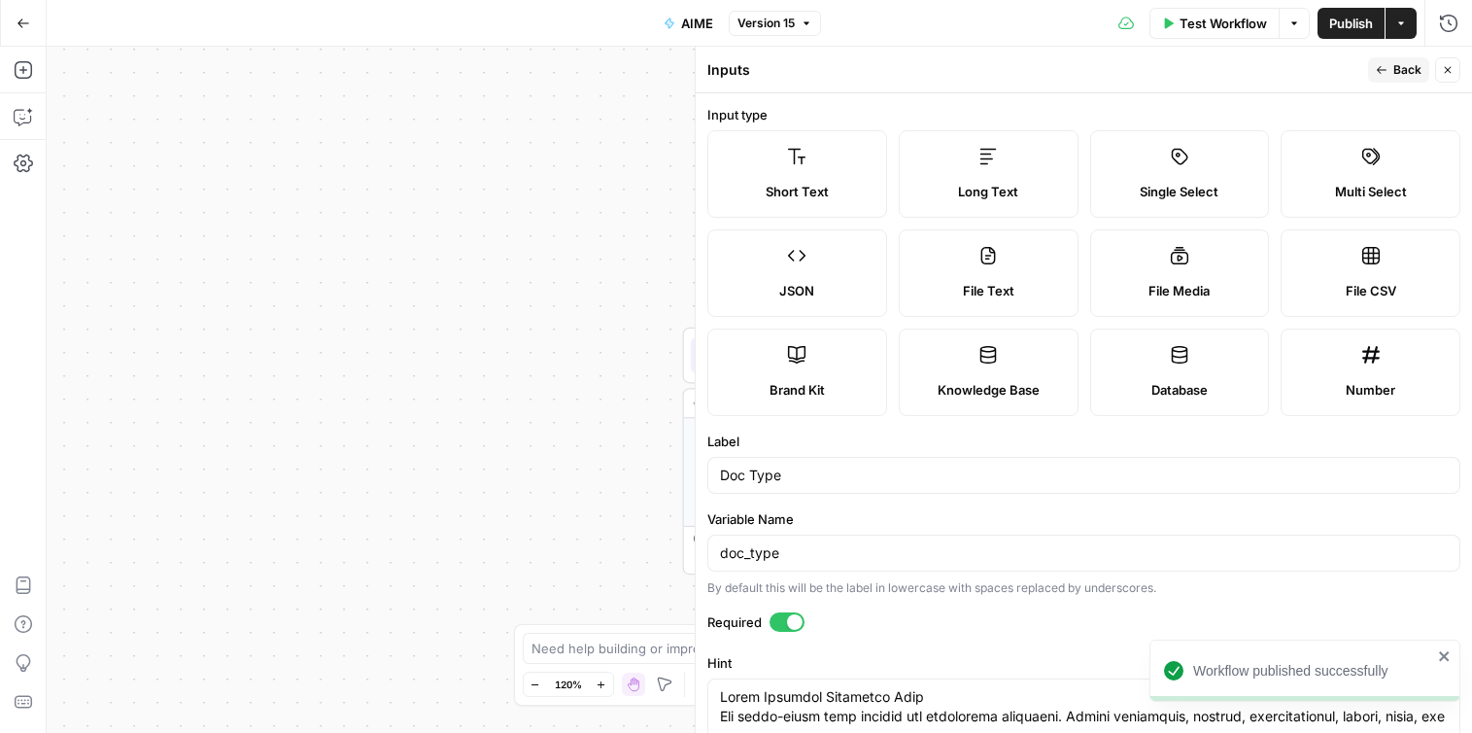
click at [508, 96] on div "**********" at bounding box center [759, 390] width 1425 height 686
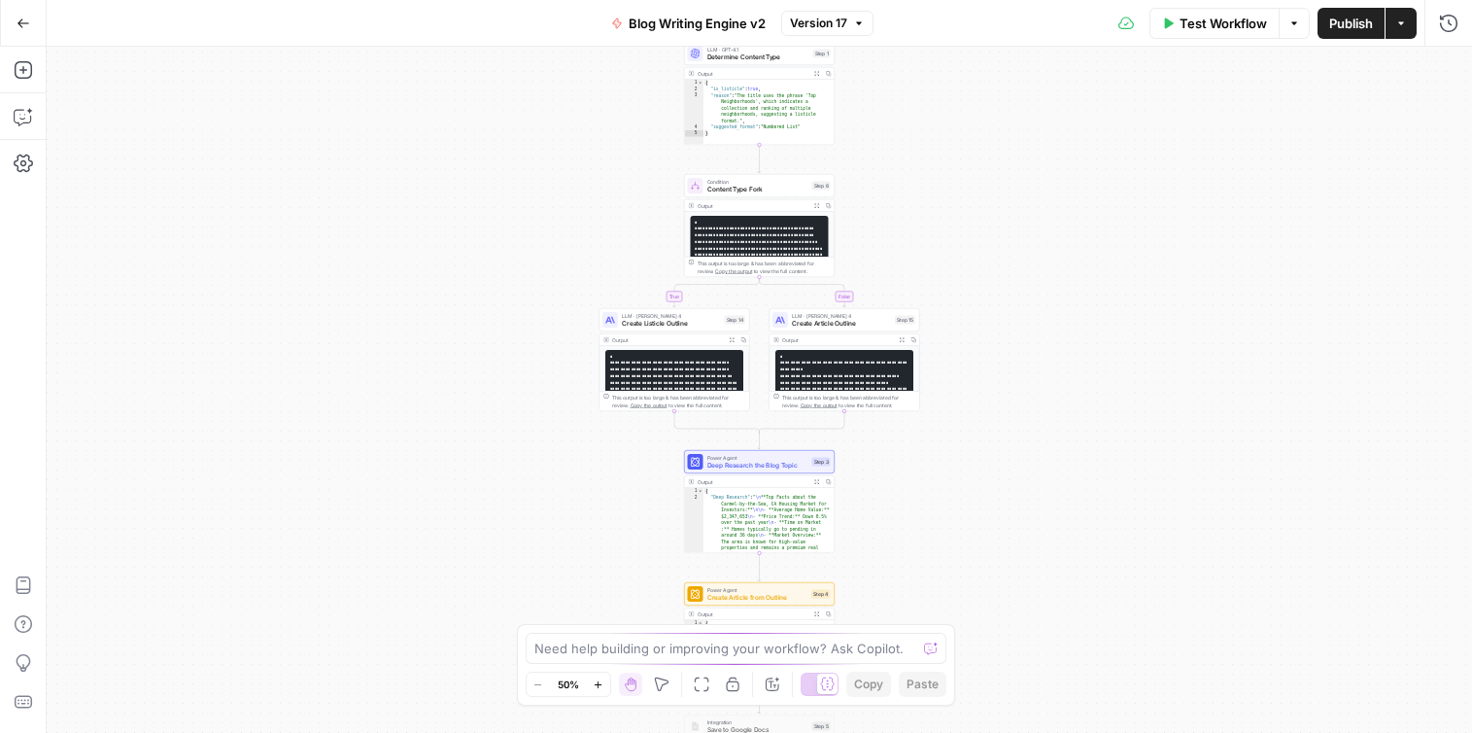
click at [31, 22] on button "Go Back" at bounding box center [23, 23] width 35 height 35
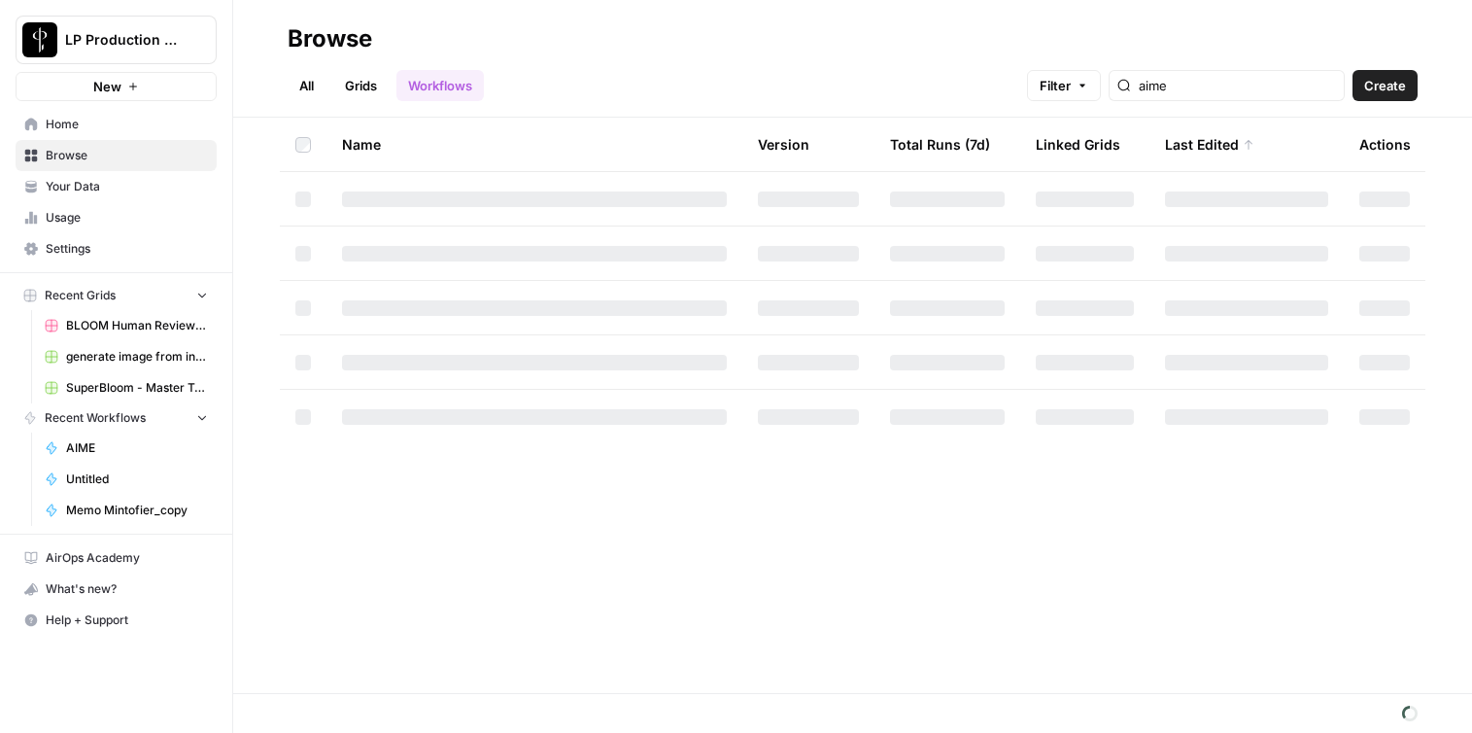
click at [1296, 73] on div "aime" at bounding box center [1227, 85] width 236 height 31
click at [1330, 95] on div "aime" at bounding box center [1227, 85] width 236 height 31
click at [1330, 85] on input "aime" at bounding box center [1237, 85] width 197 height 19
type input "aime"
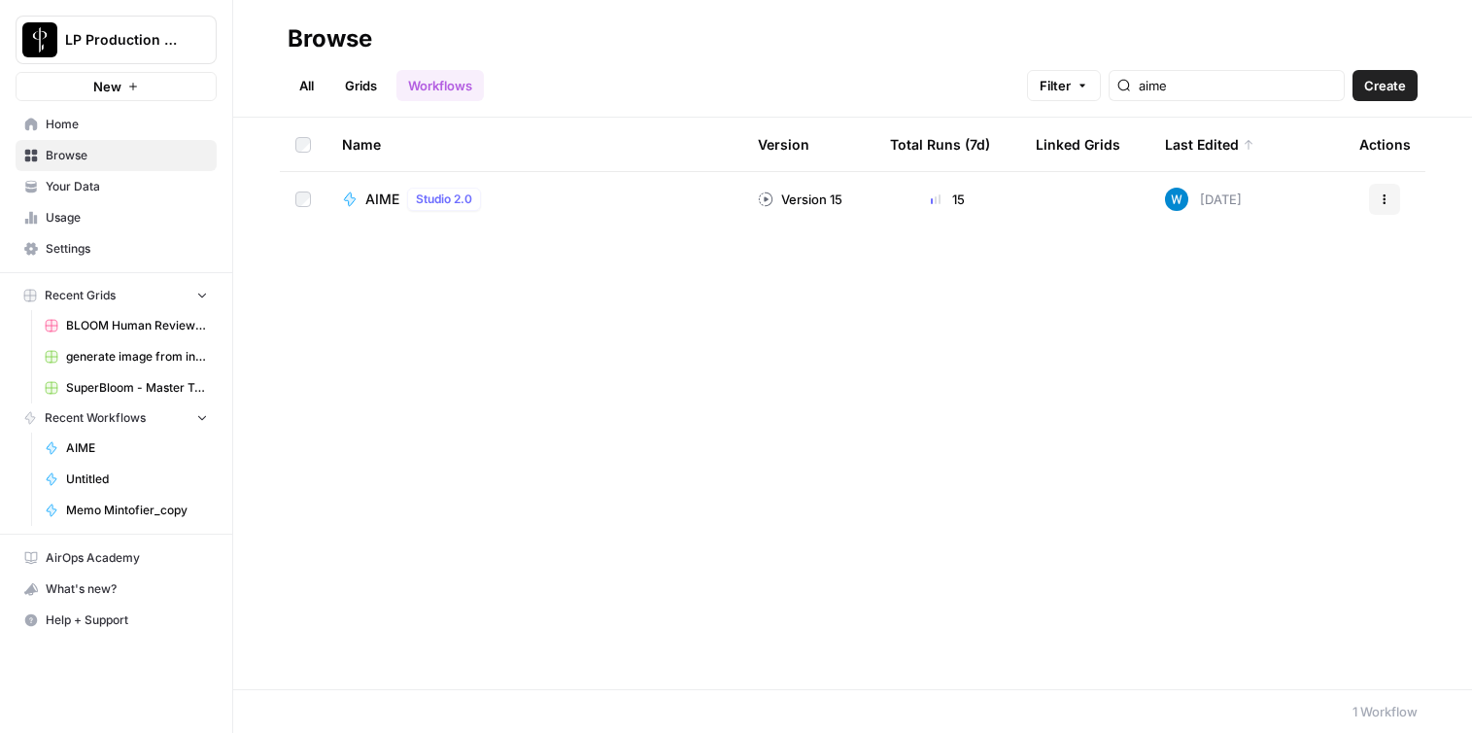
click at [394, 196] on span "AIME" at bounding box center [382, 198] width 34 height 19
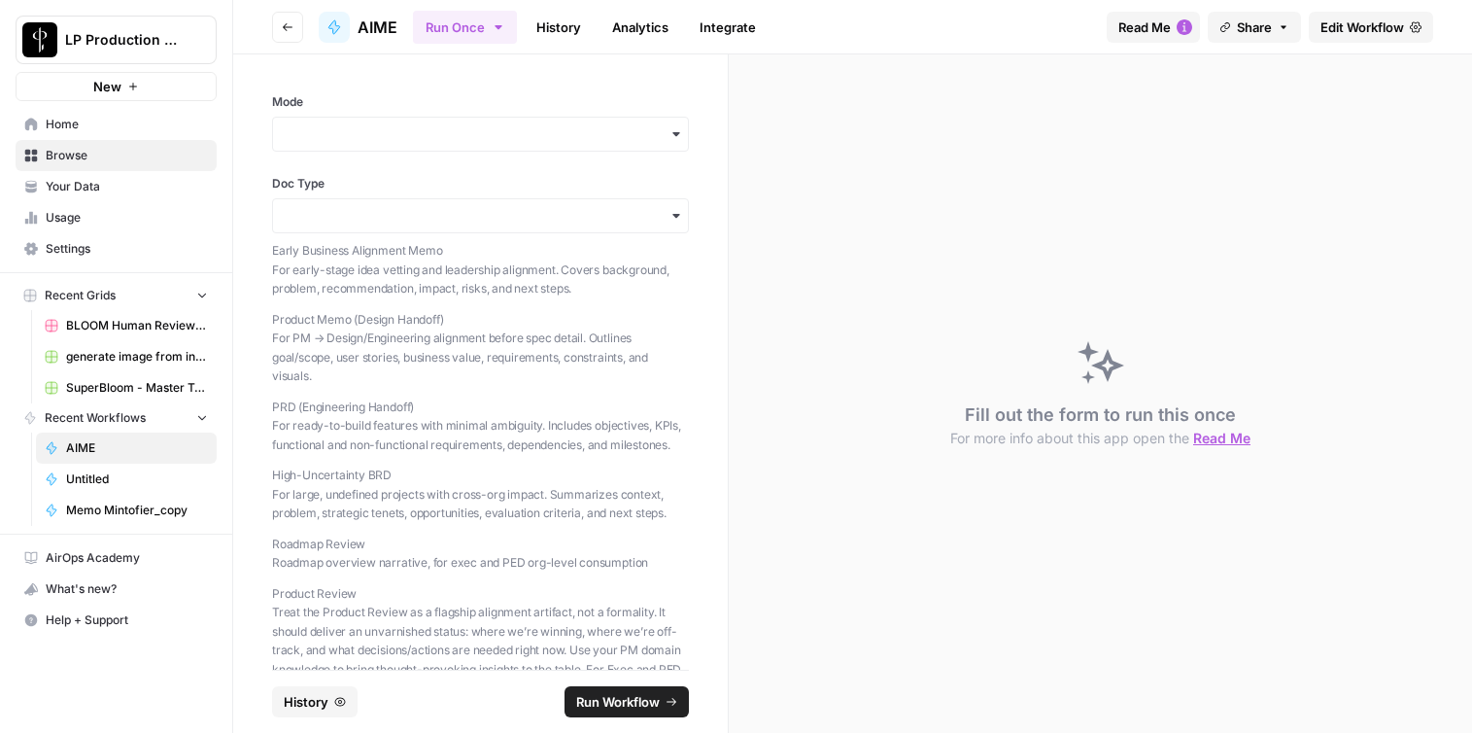
click at [1389, 31] on span "Edit Workflow" at bounding box center [1362, 26] width 84 height 19
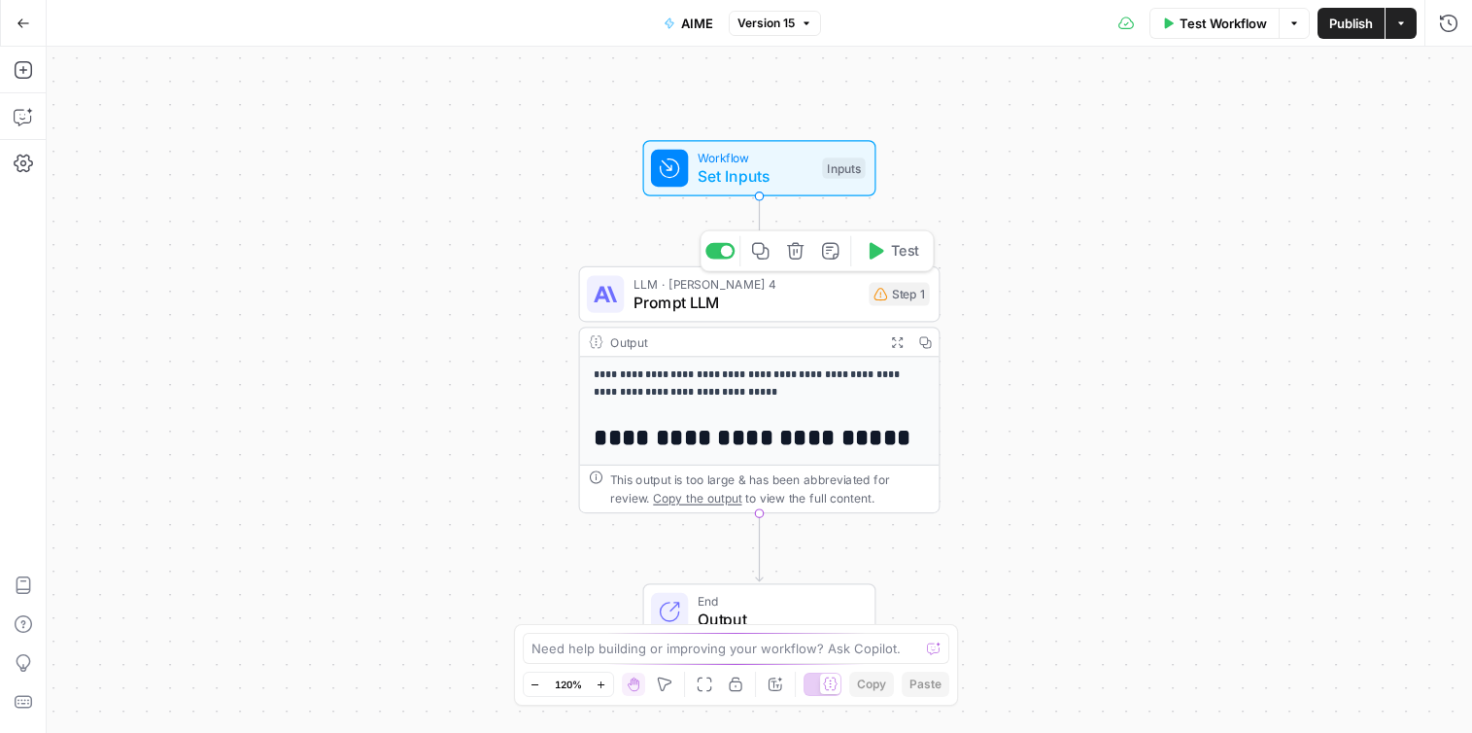
click at [739, 302] on span "Prompt LLM" at bounding box center [746, 301] width 226 height 23
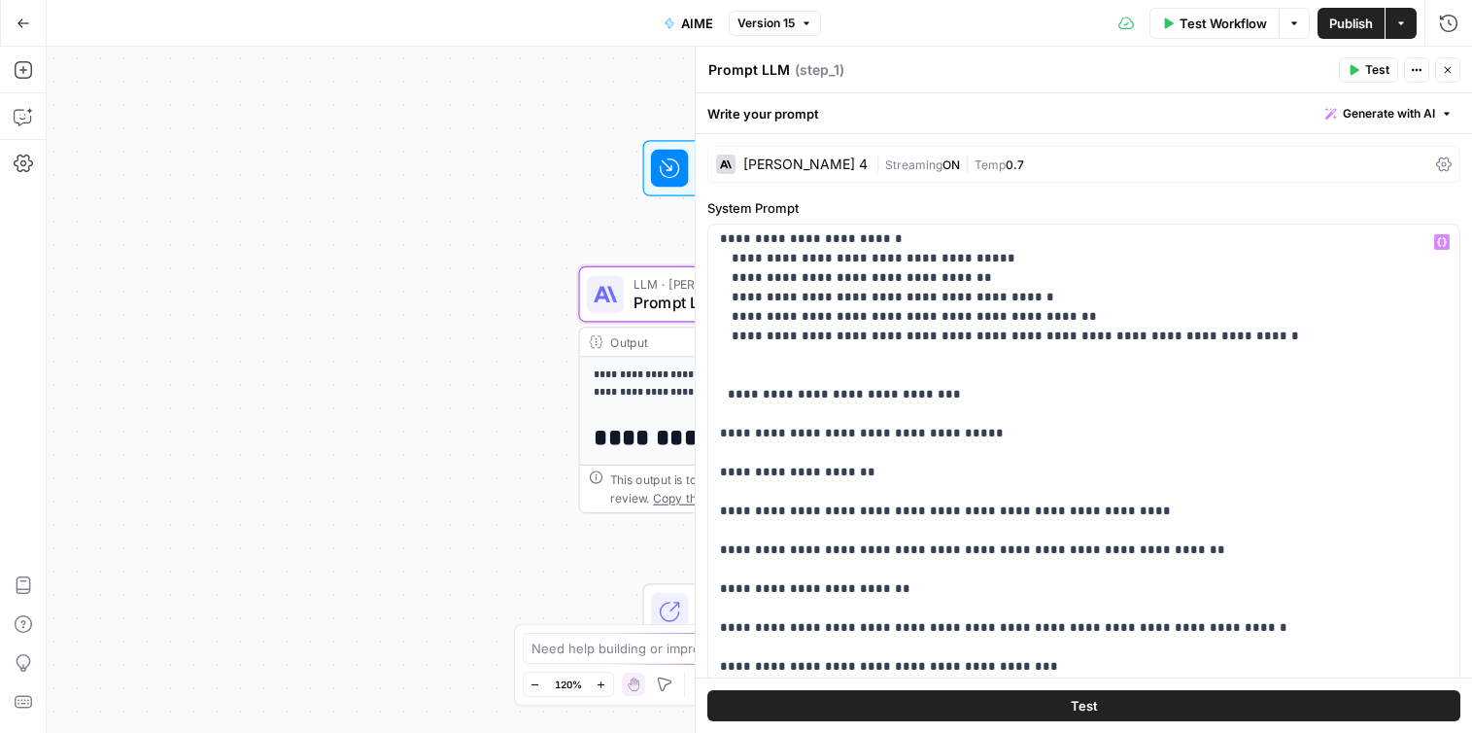
scroll to position [1484, 0]
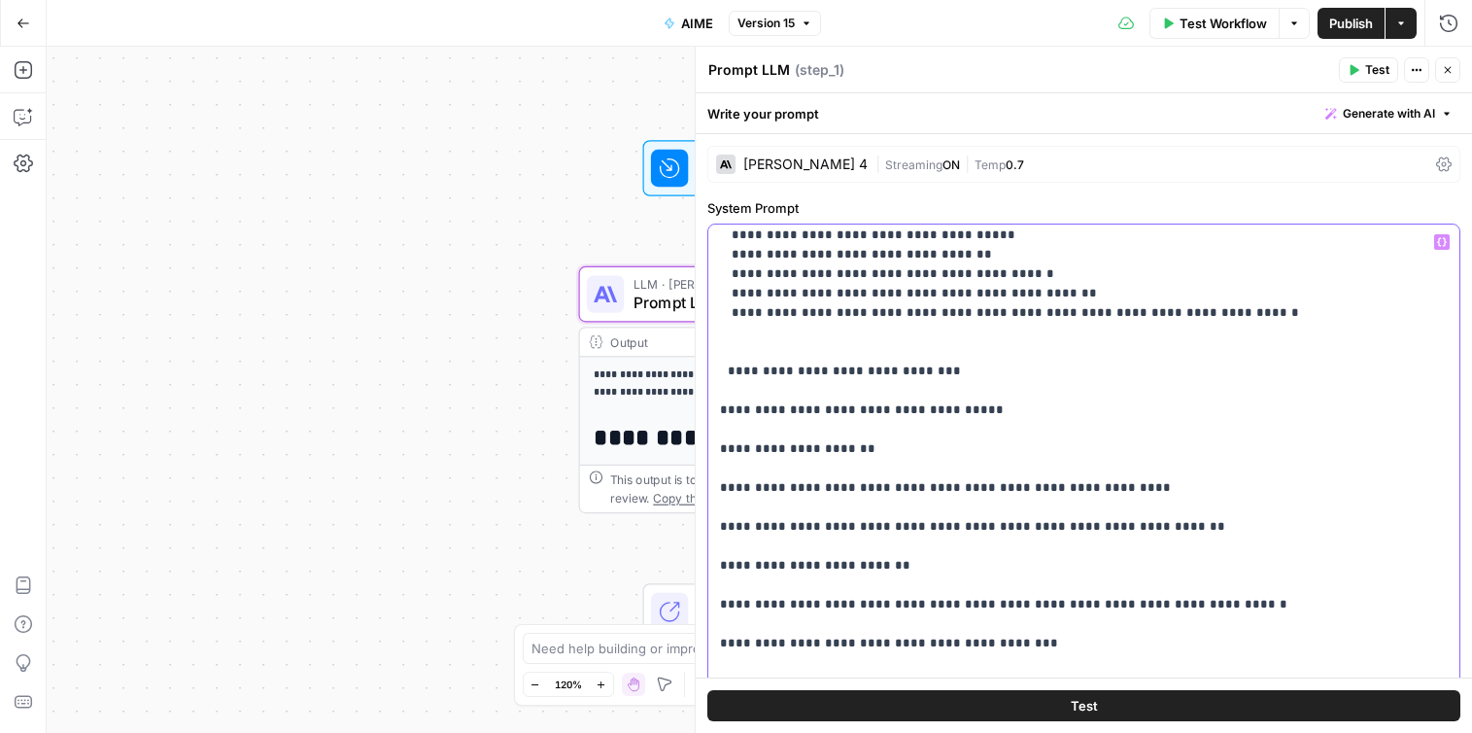
drag, startPoint x: 1199, startPoint y: 528, endPoint x: 706, endPoint y: 518, distance: 492.7
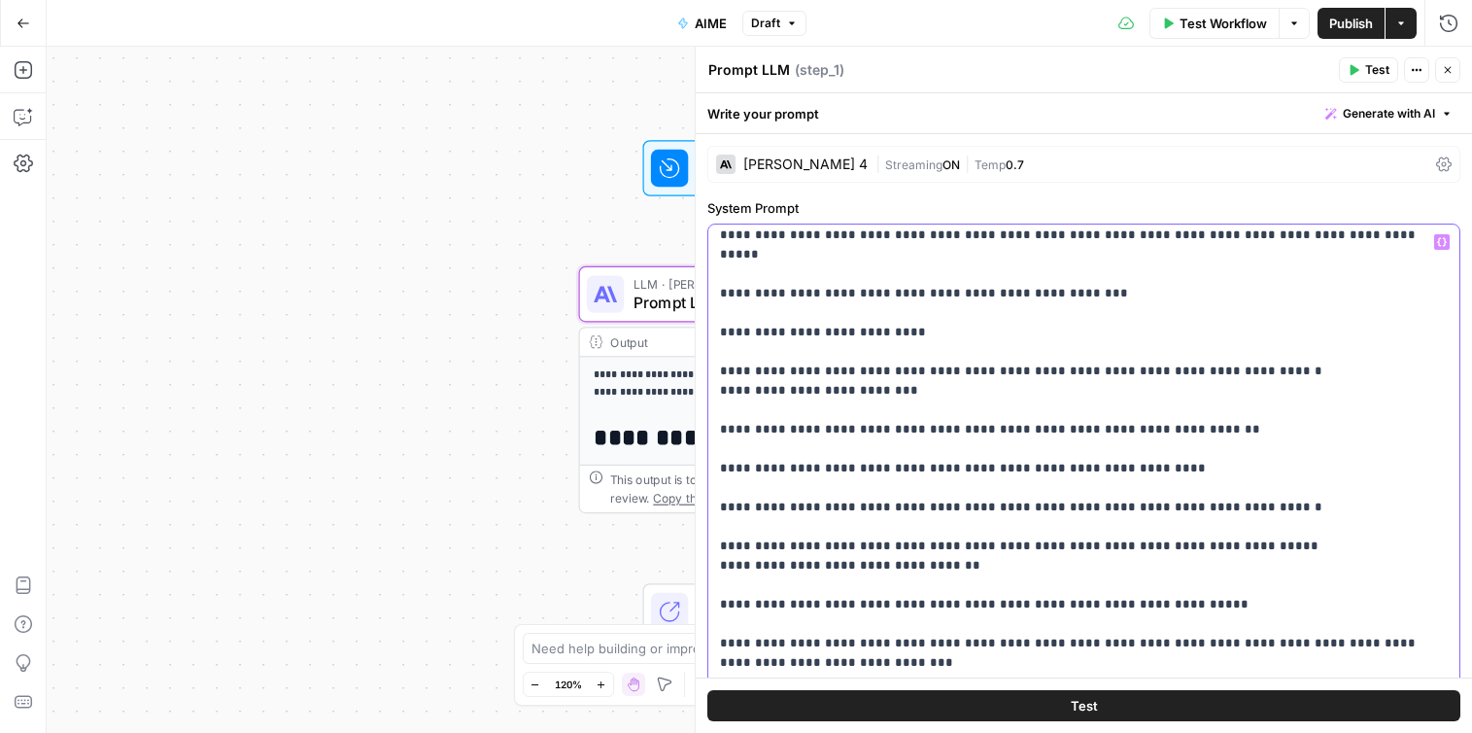
scroll to position [2077, 0]
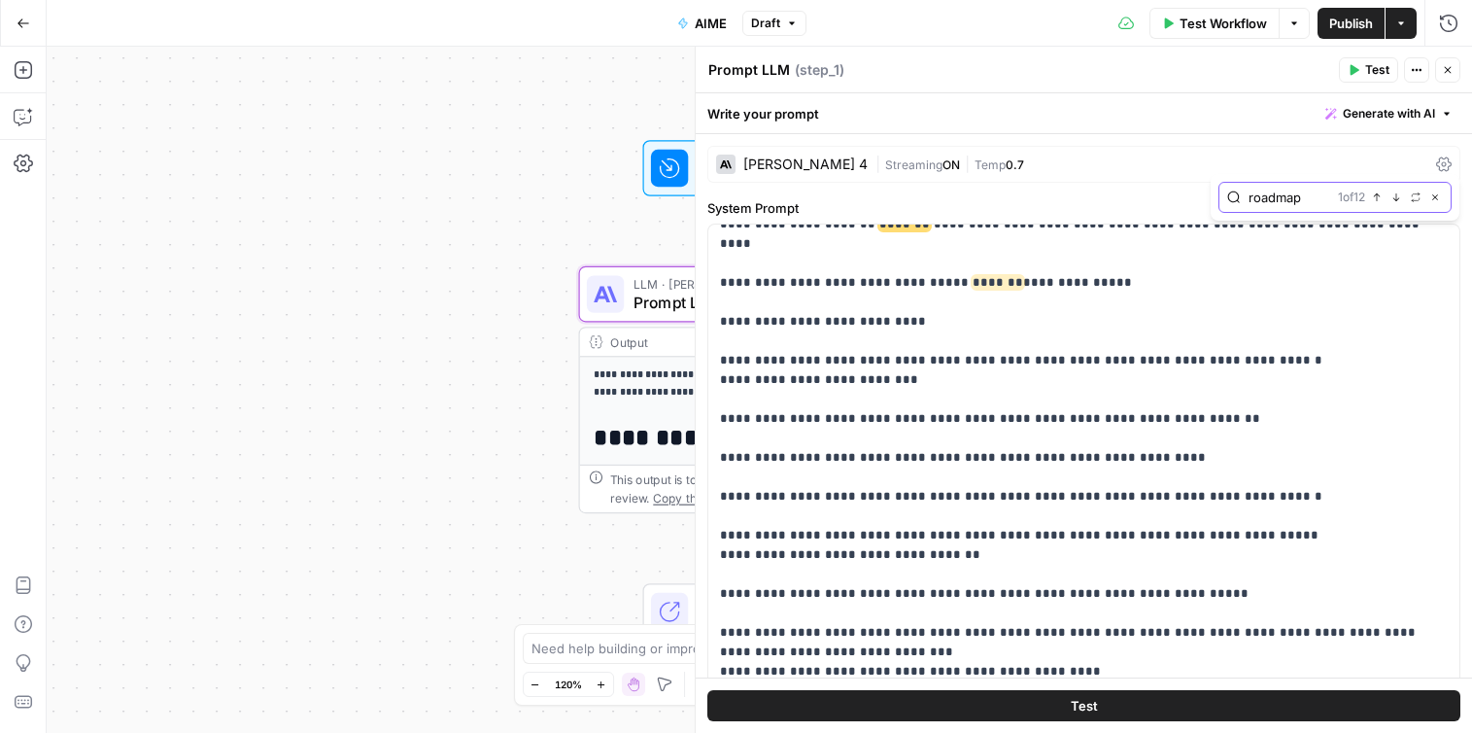
type input "roadmap"
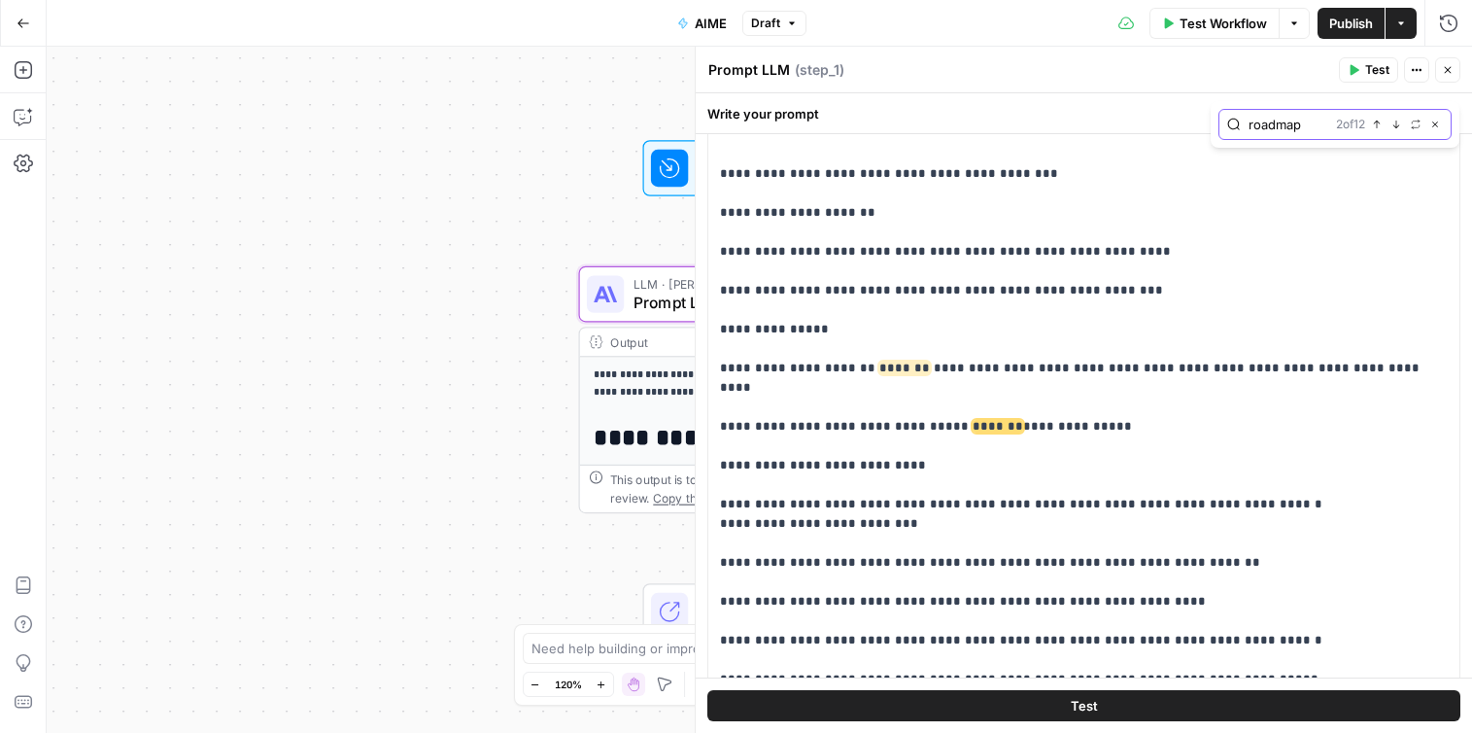
scroll to position [1802, 0]
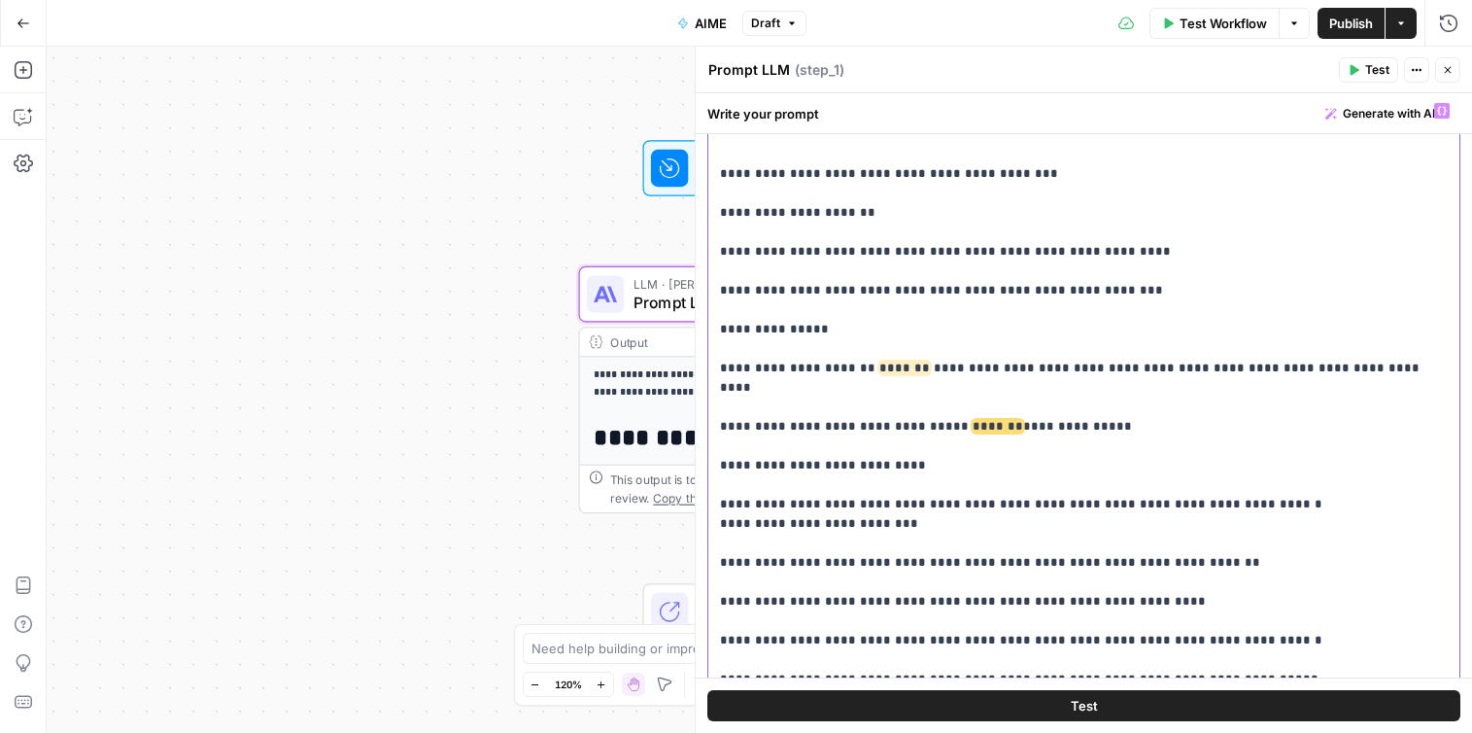
drag, startPoint x: 1375, startPoint y: 294, endPoint x: 709, endPoint y: 288, distance: 665.5
click at [709, 288] on div "**********" at bounding box center [1083, 489] width 751 height 792
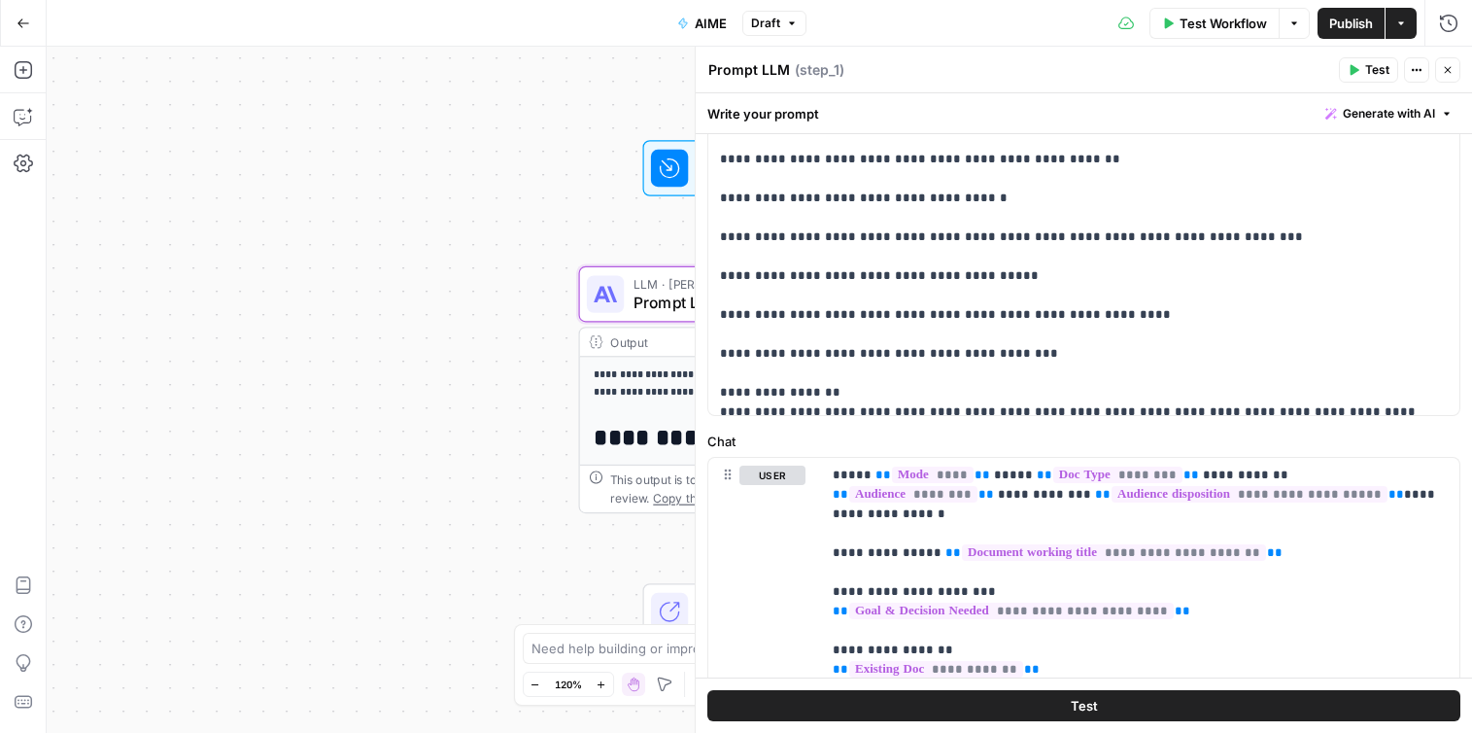
scroll to position [5227, 0]
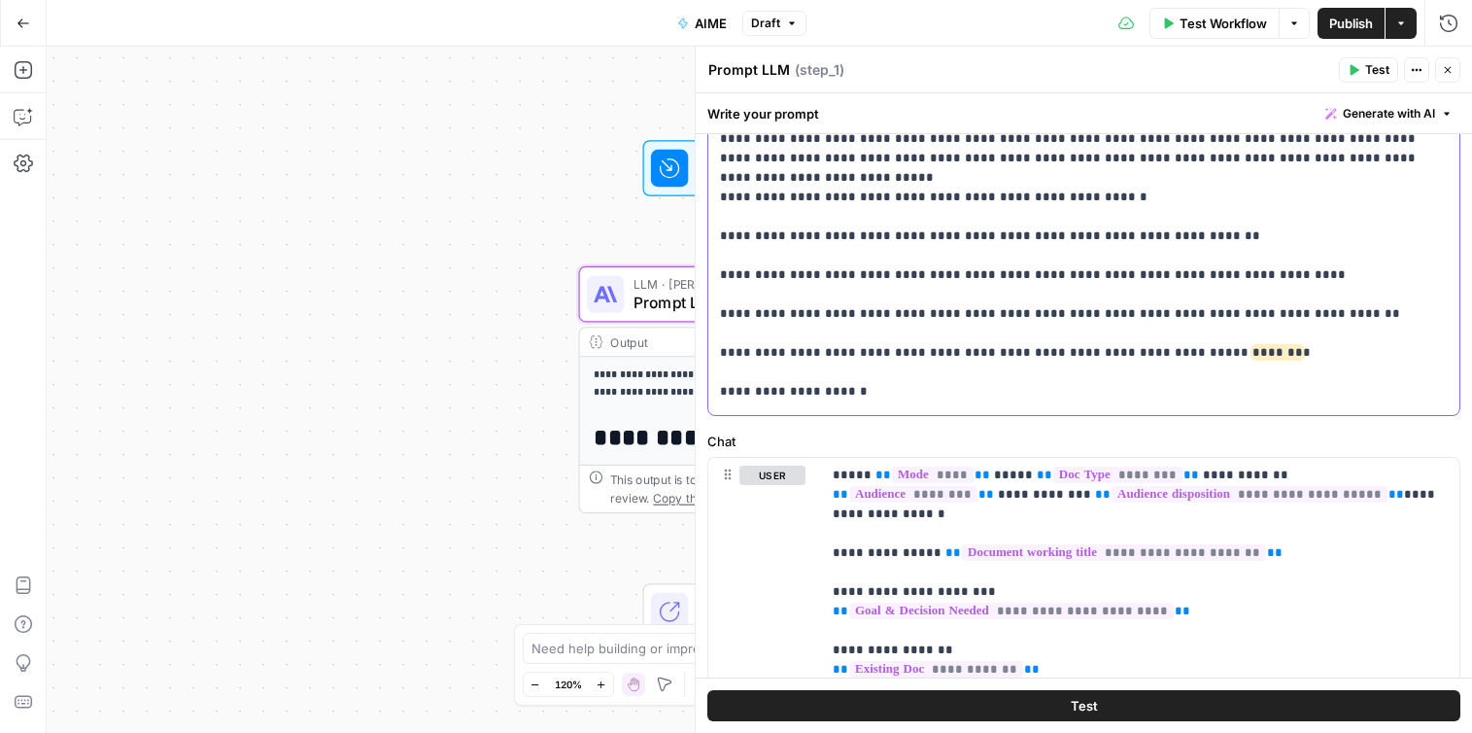
scroll to position [5542, 0]
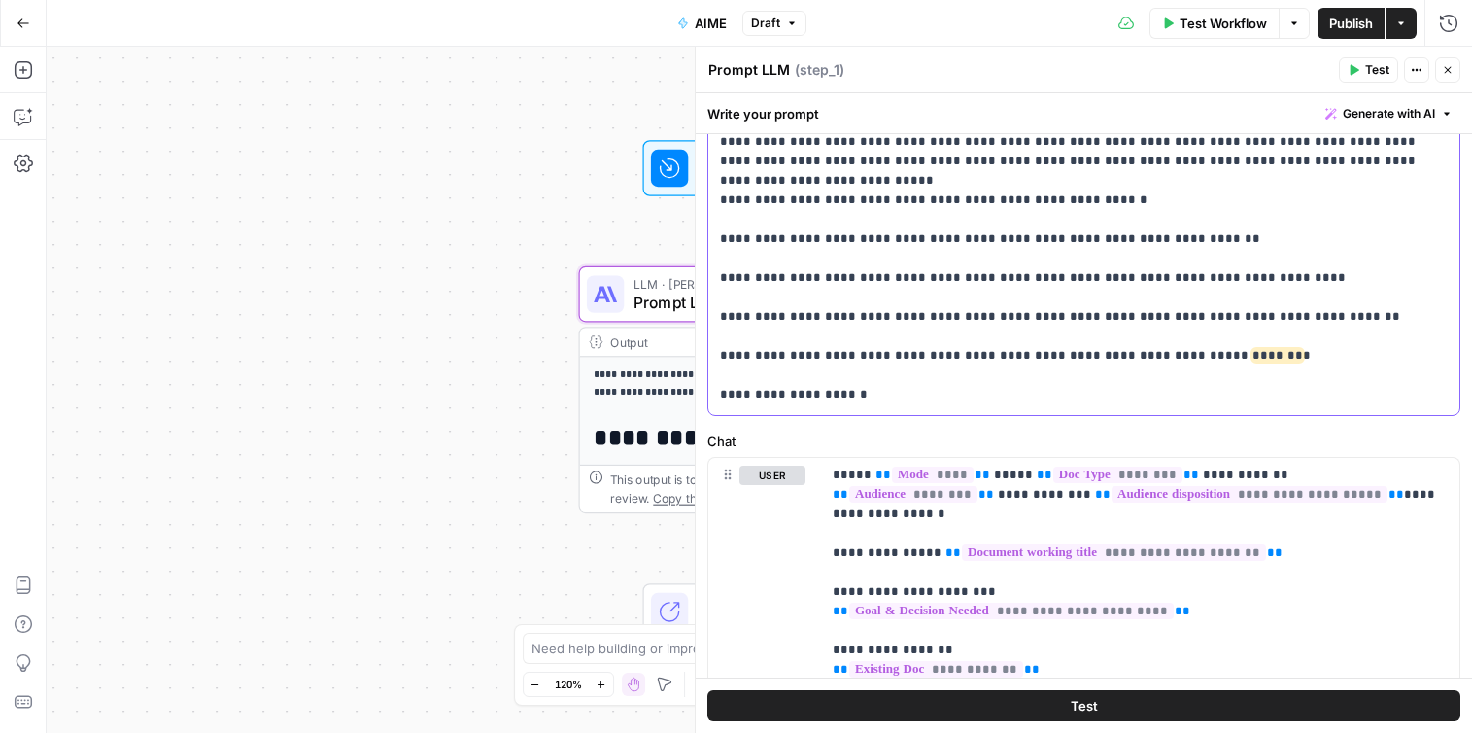
drag, startPoint x: 880, startPoint y: 212, endPoint x: 698, endPoint y: 212, distance: 182.6
click at [698, 212] on div "**********" at bounding box center [1083, 390] width 777 height 686
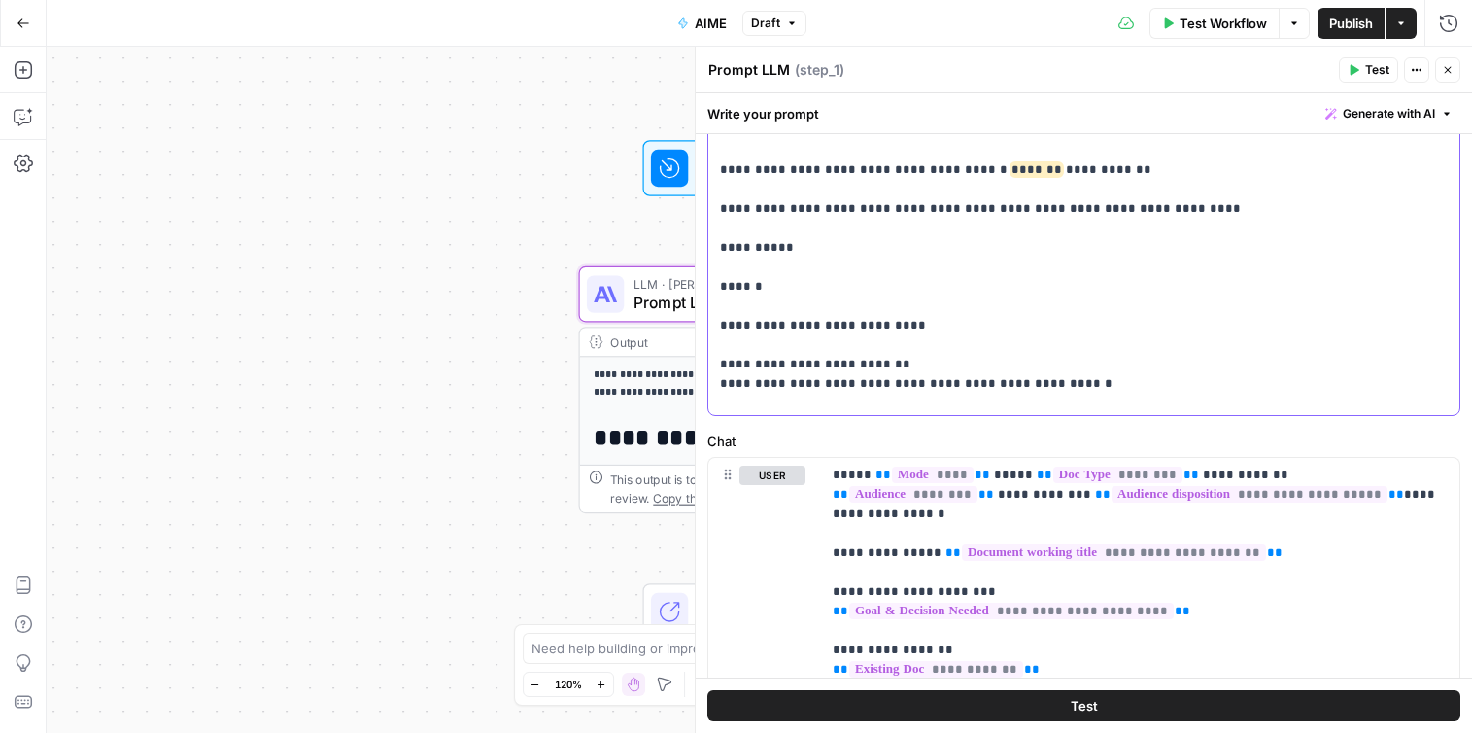
scroll to position [6532, 0]
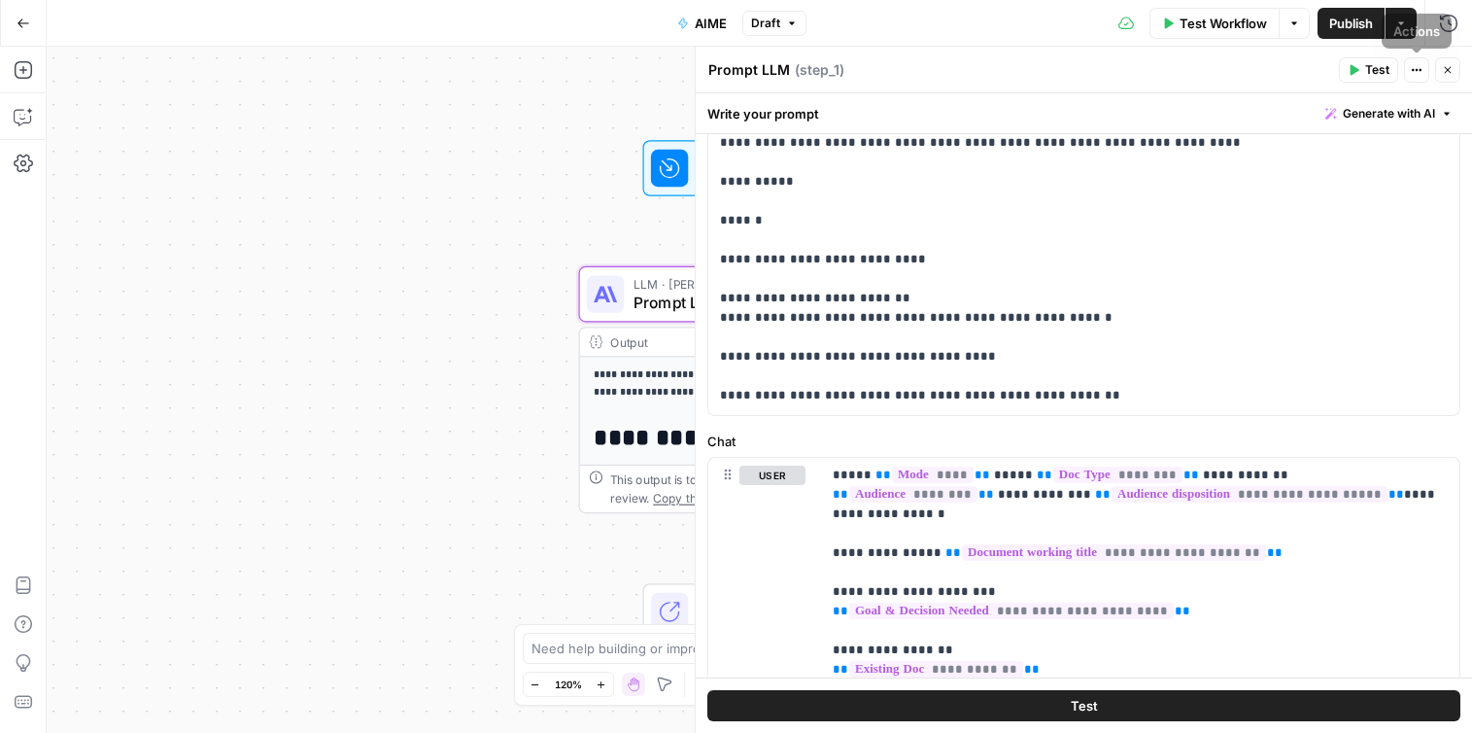
click at [1362, 25] on span "Publish" at bounding box center [1351, 23] width 44 height 19
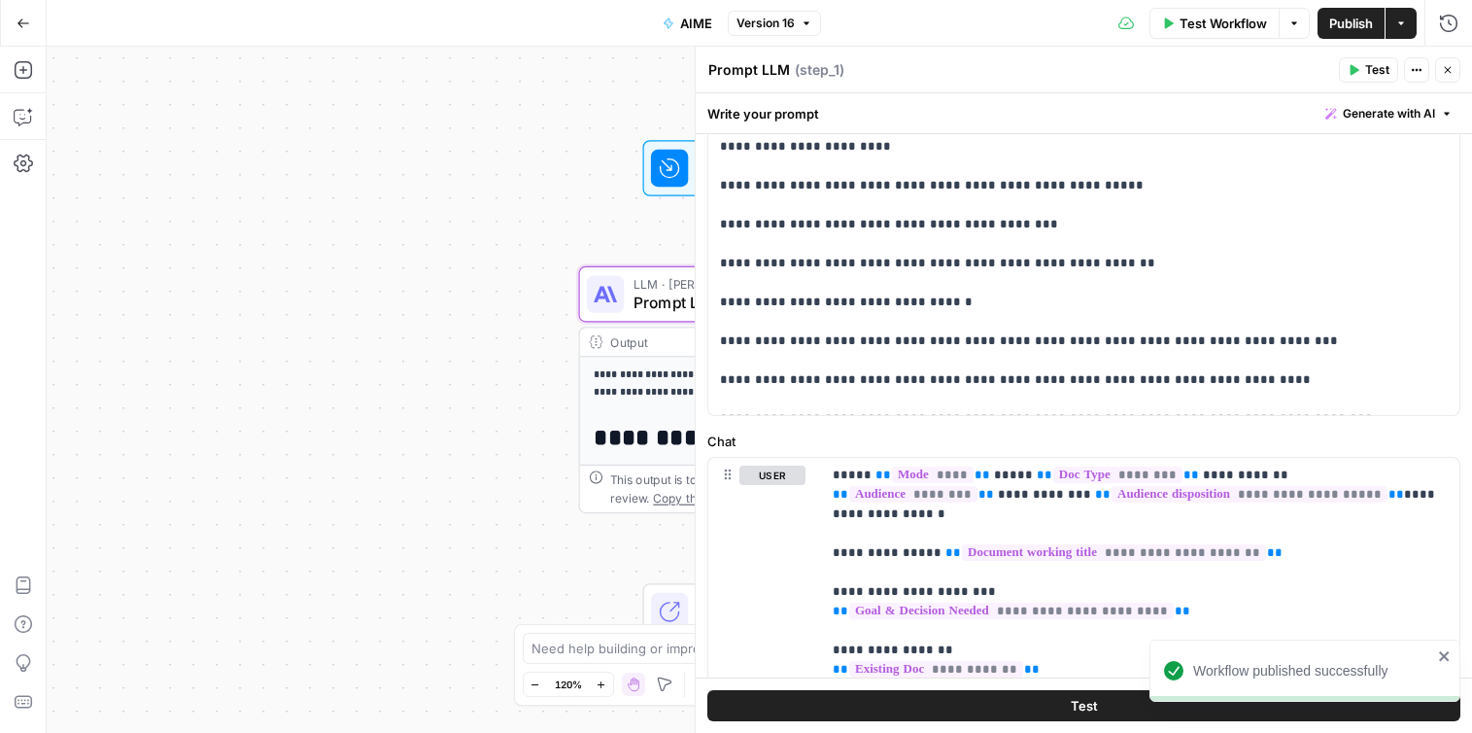
scroll to position [5664, 0]
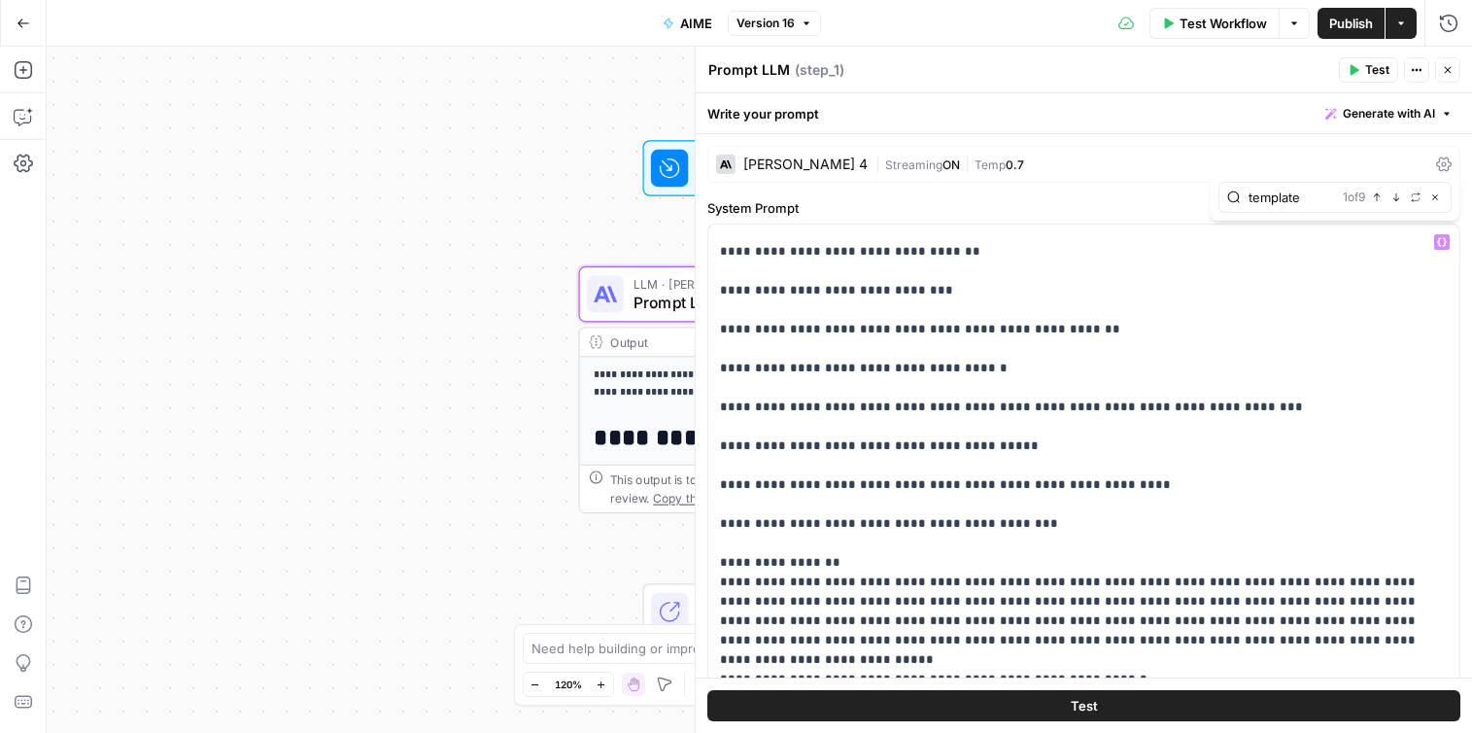
type input "template"
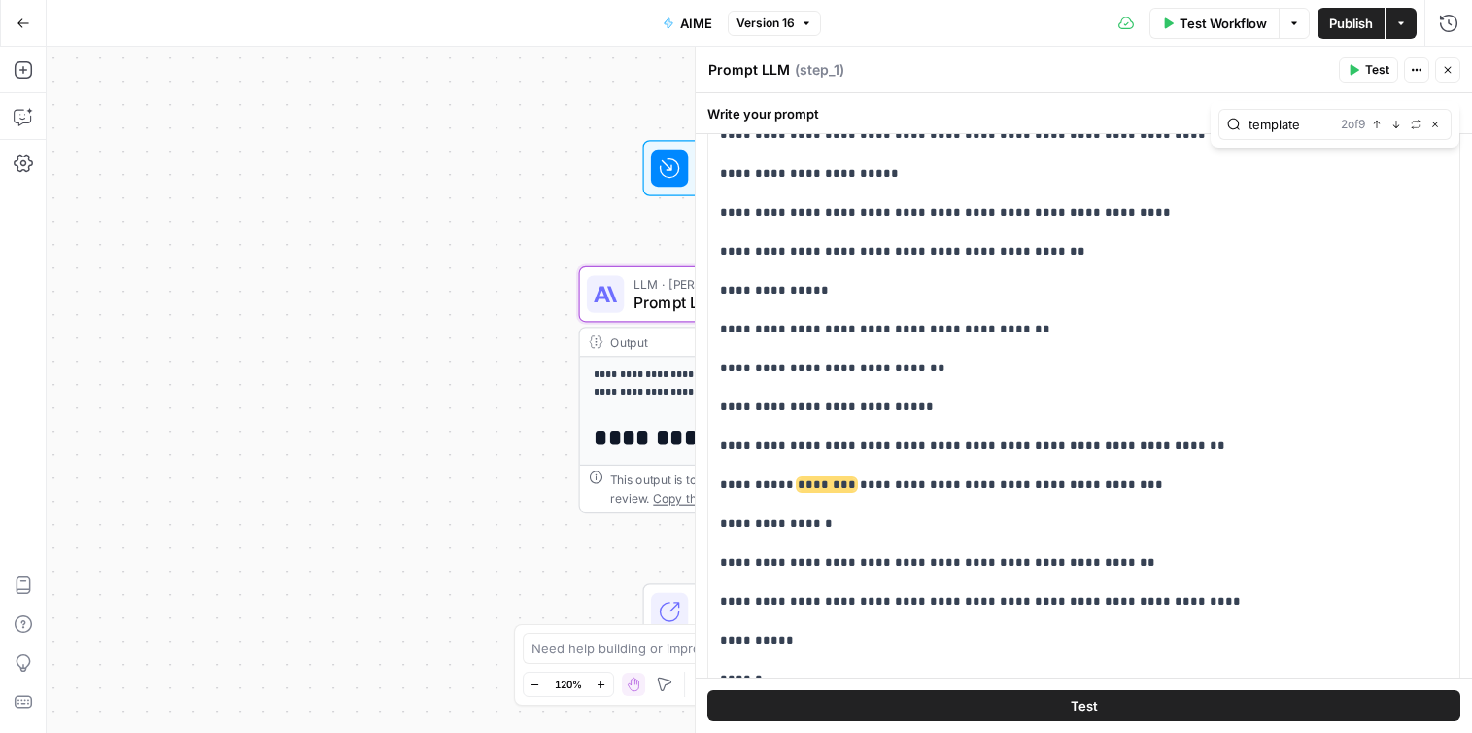
scroll to position [6536, 0]
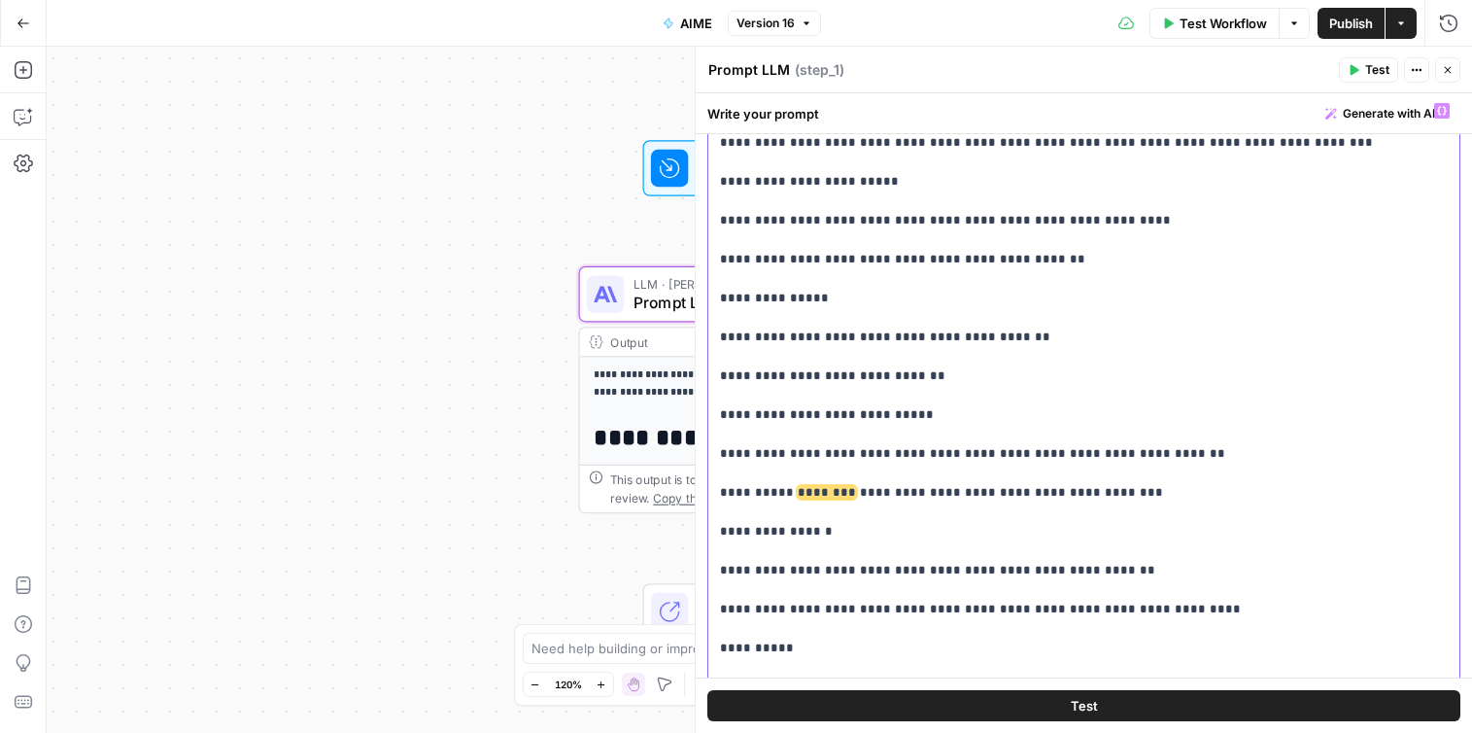
drag, startPoint x: 1103, startPoint y: 312, endPoint x: 658, endPoint y: 306, distance: 445.0
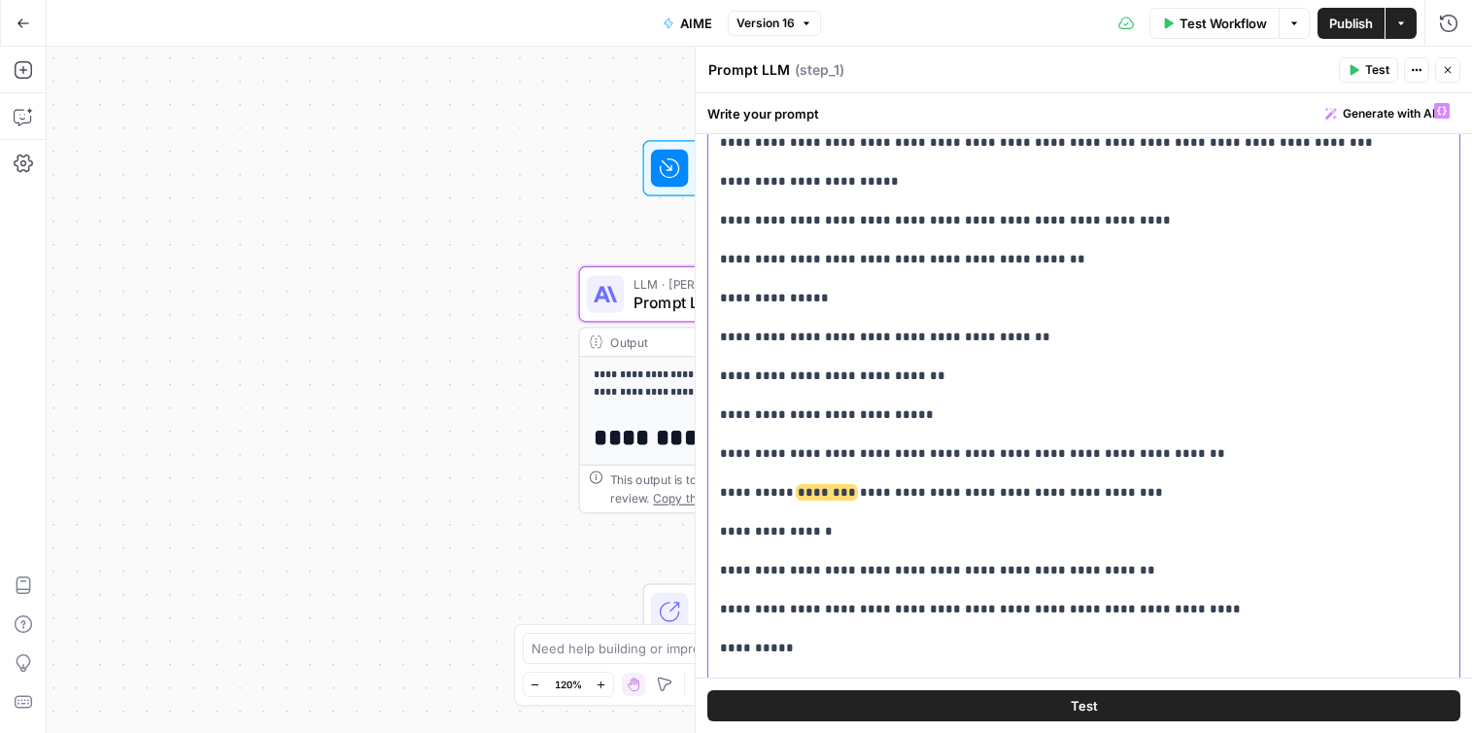
click at [658, 306] on body "**********" at bounding box center [736, 366] width 1472 height 733
click at [799, 486] on span "********" at bounding box center [827, 492] width 58 height 13
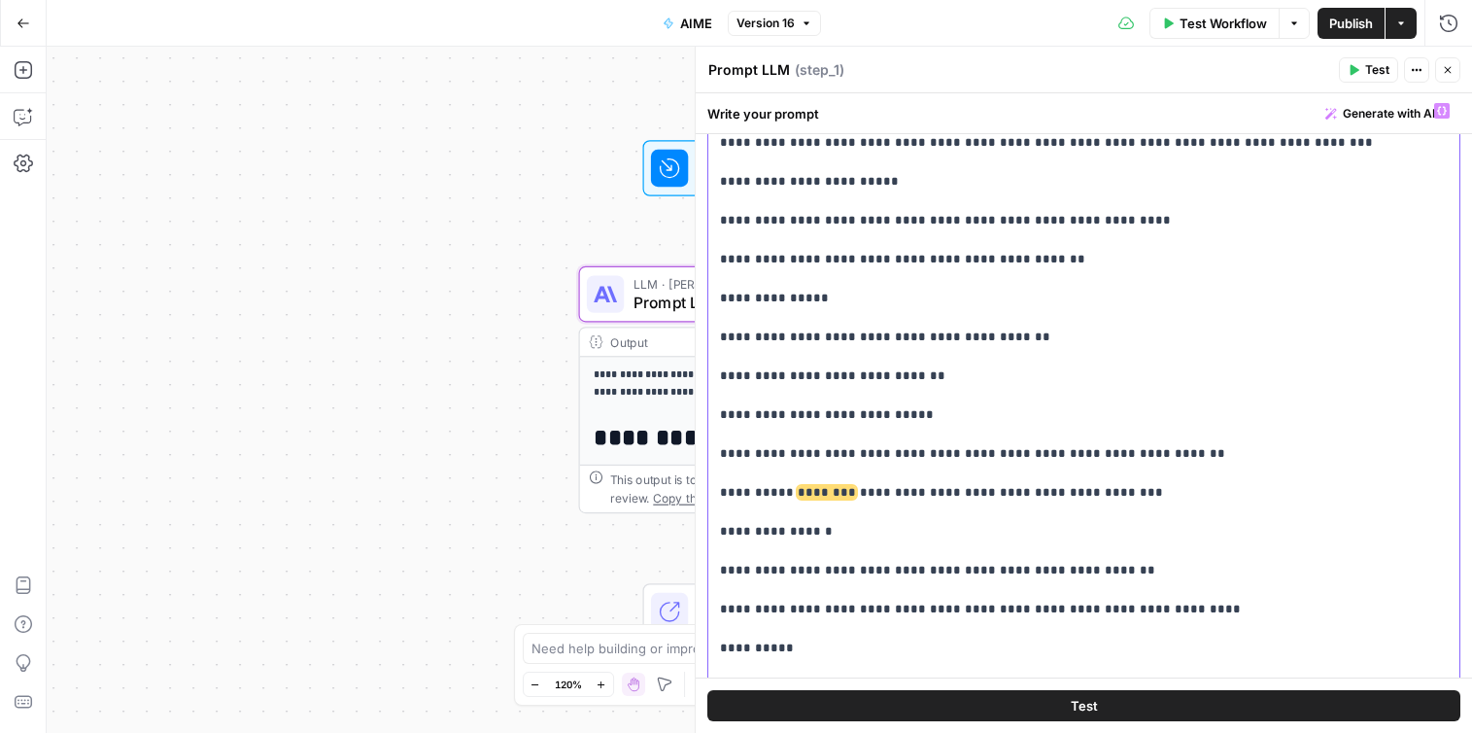
click at [799, 486] on span "********" at bounding box center [827, 492] width 58 height 13
drag, startPoint x: 1123, startPoint y: 319, endPoint x: 689, endPoint y: 319, distance: 434.3
click at [695, 319] on div "**********" at bounding box center [1083, 390] width 777 height 686
click at [635, 305] on span "Prompt LLM" at bounding box center [746, 301] width 226 height 23
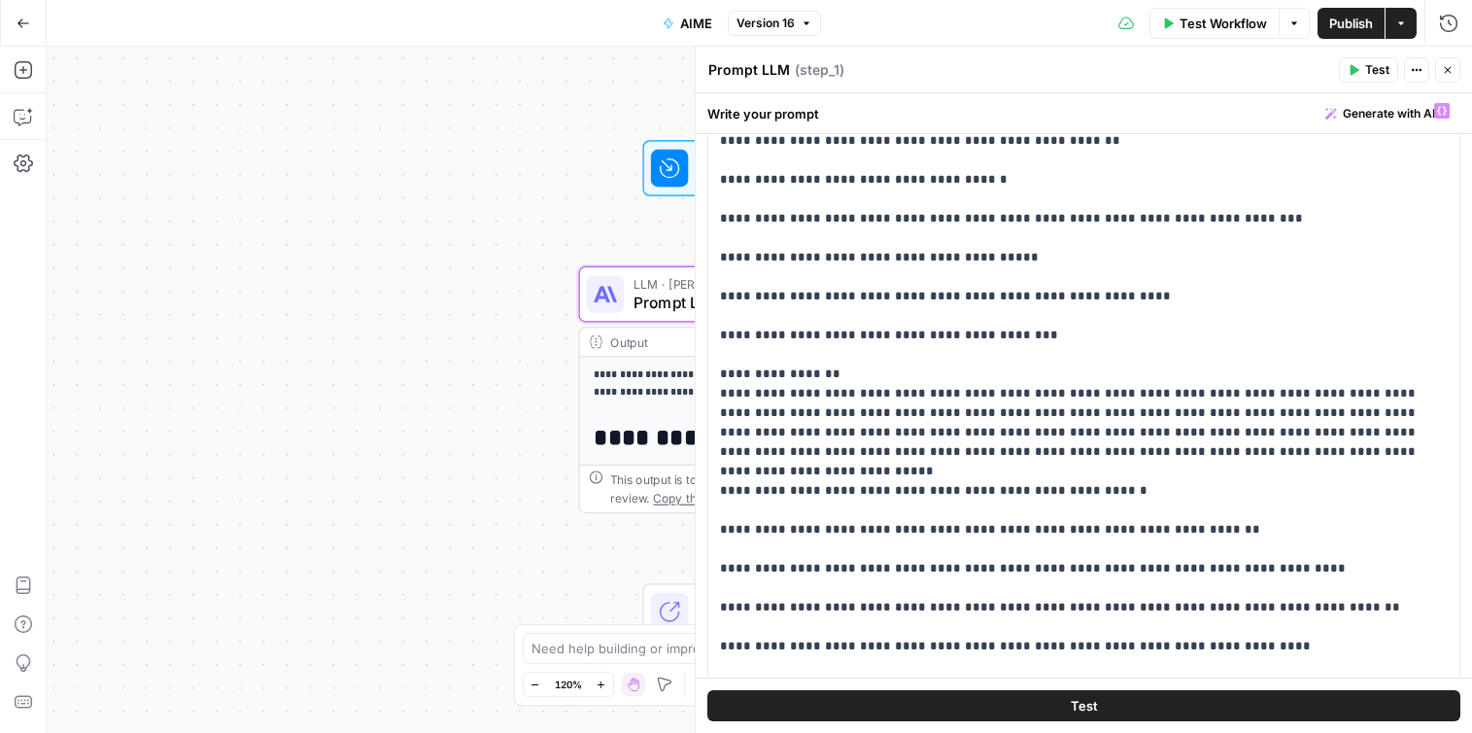
scroll to position [5239, 0]
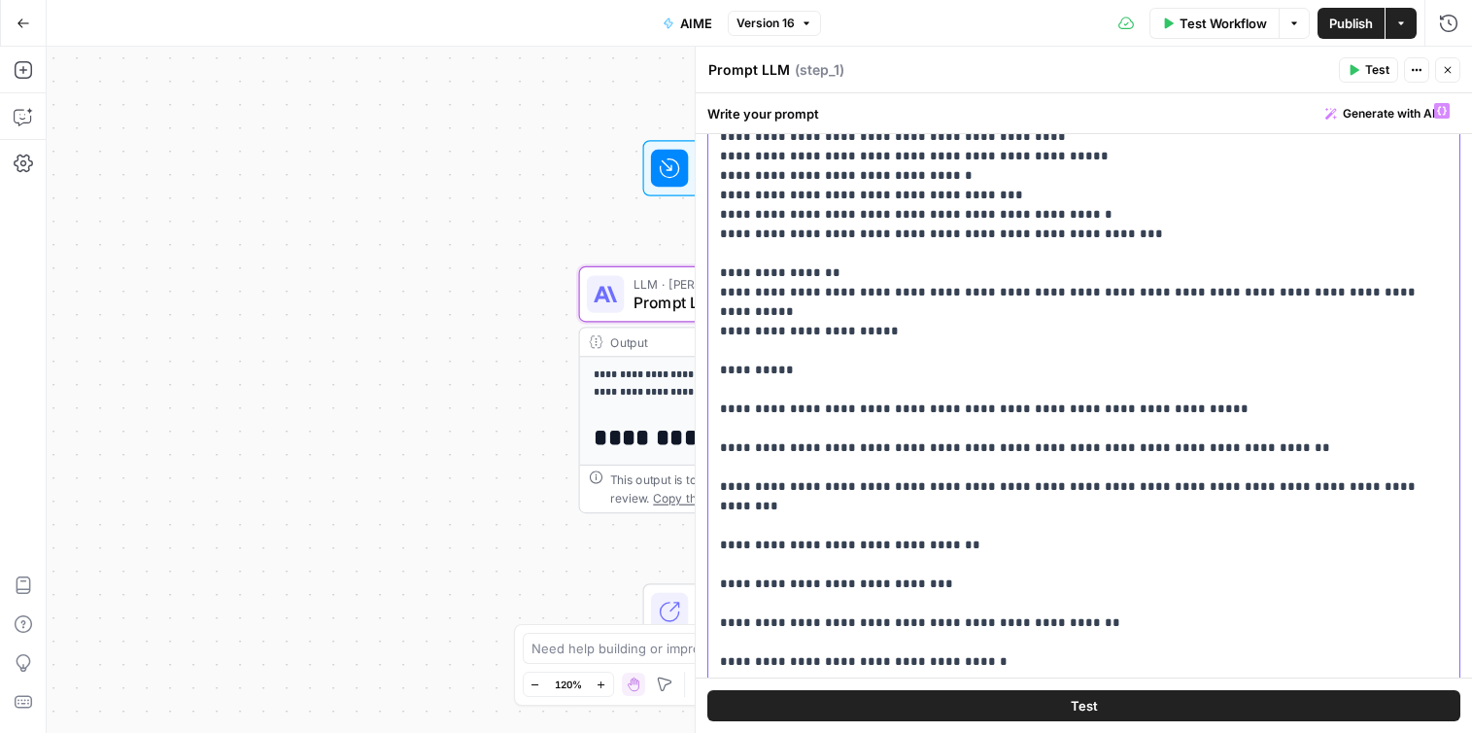
click at [1012, 438] on p "**********" at bounding box center [1084, 273] width 728 height 10823
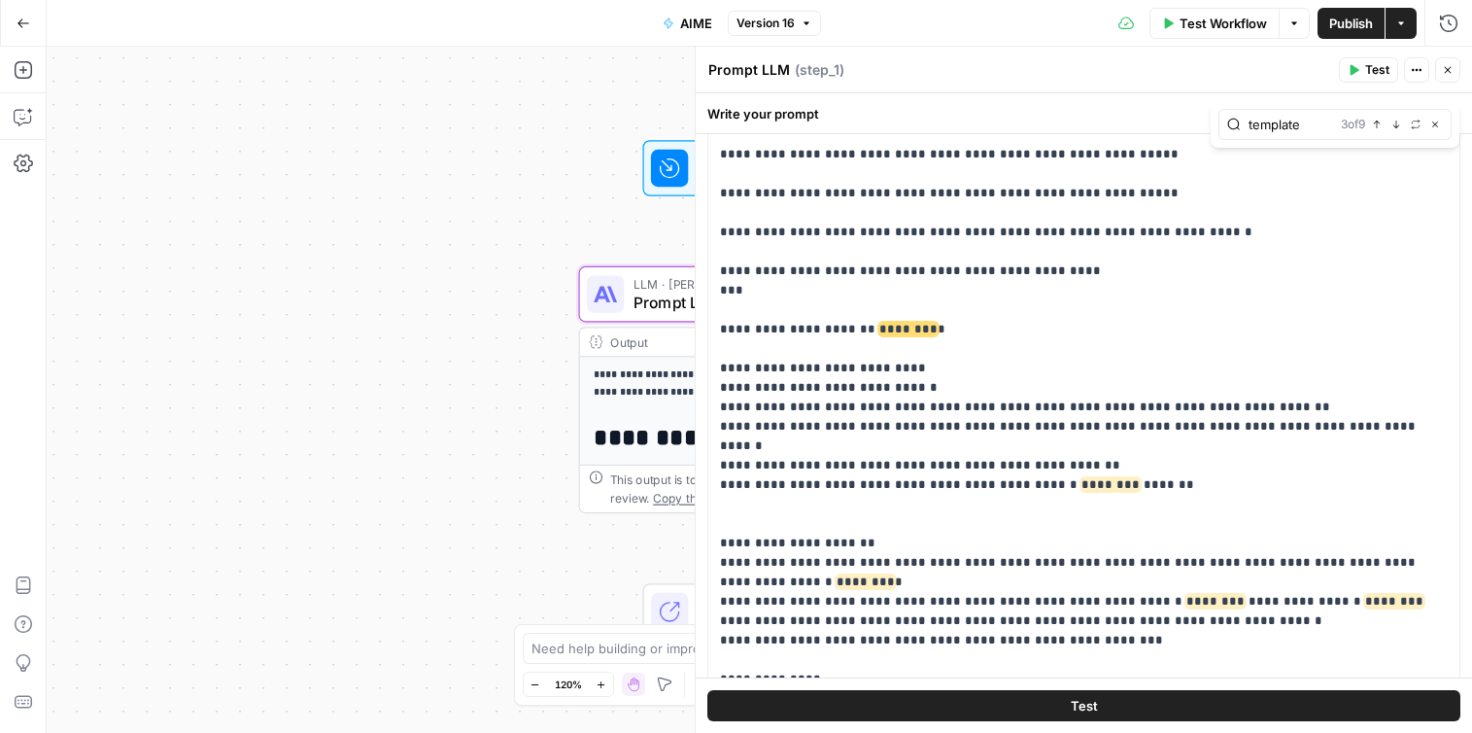
scroll to position [8559, 0]
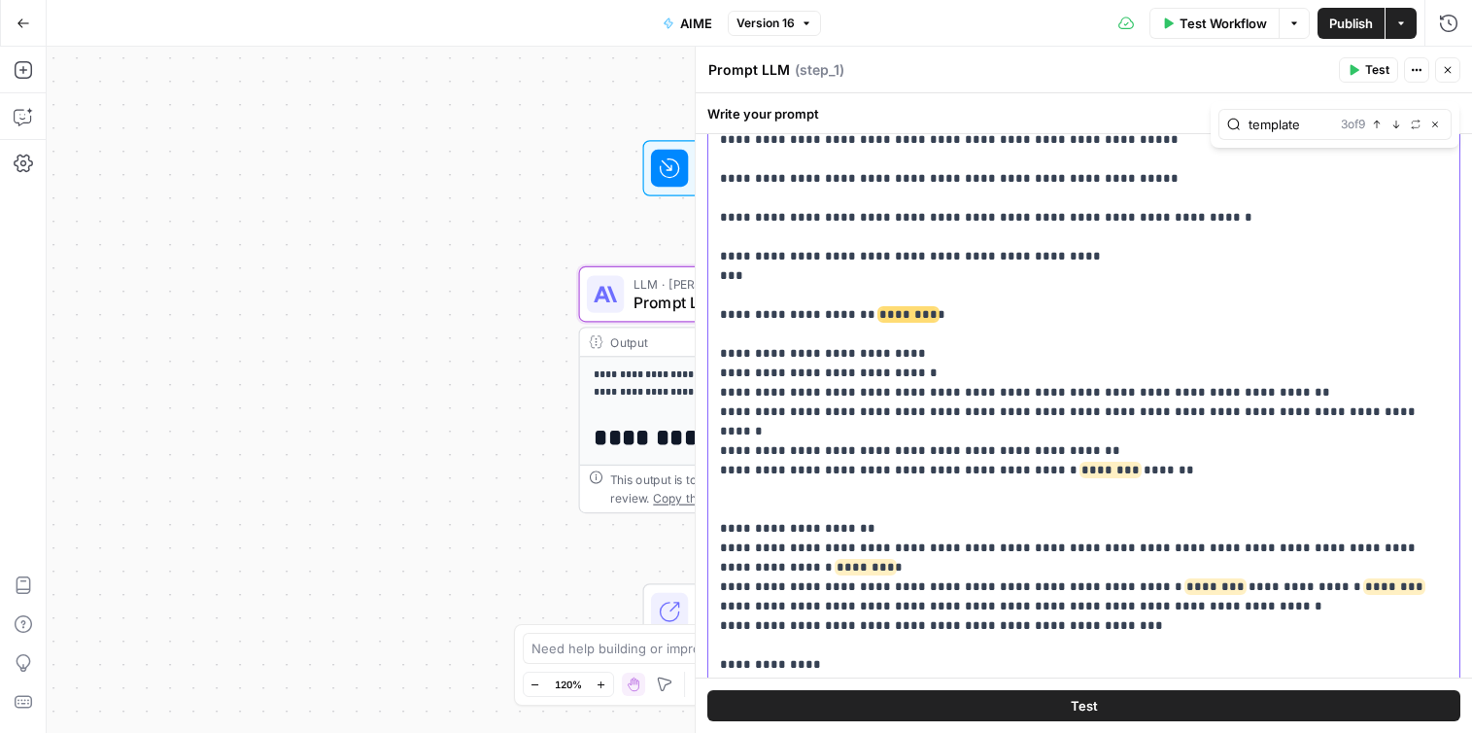
drag, startPoint x: 1168, startPoint y: 262, endPoint x: 708, endPoint y: 257, distance: 459.6
click at [708, 257] on div "**********" at bounding box center [1083, 489] width 751 height 792
click at [381, 151] on div "**********" at bounding box center [759, 390] width 1425 height 686
click at [19, 22] on icon "button" at bounding box center [24, 24] width 14 height 14
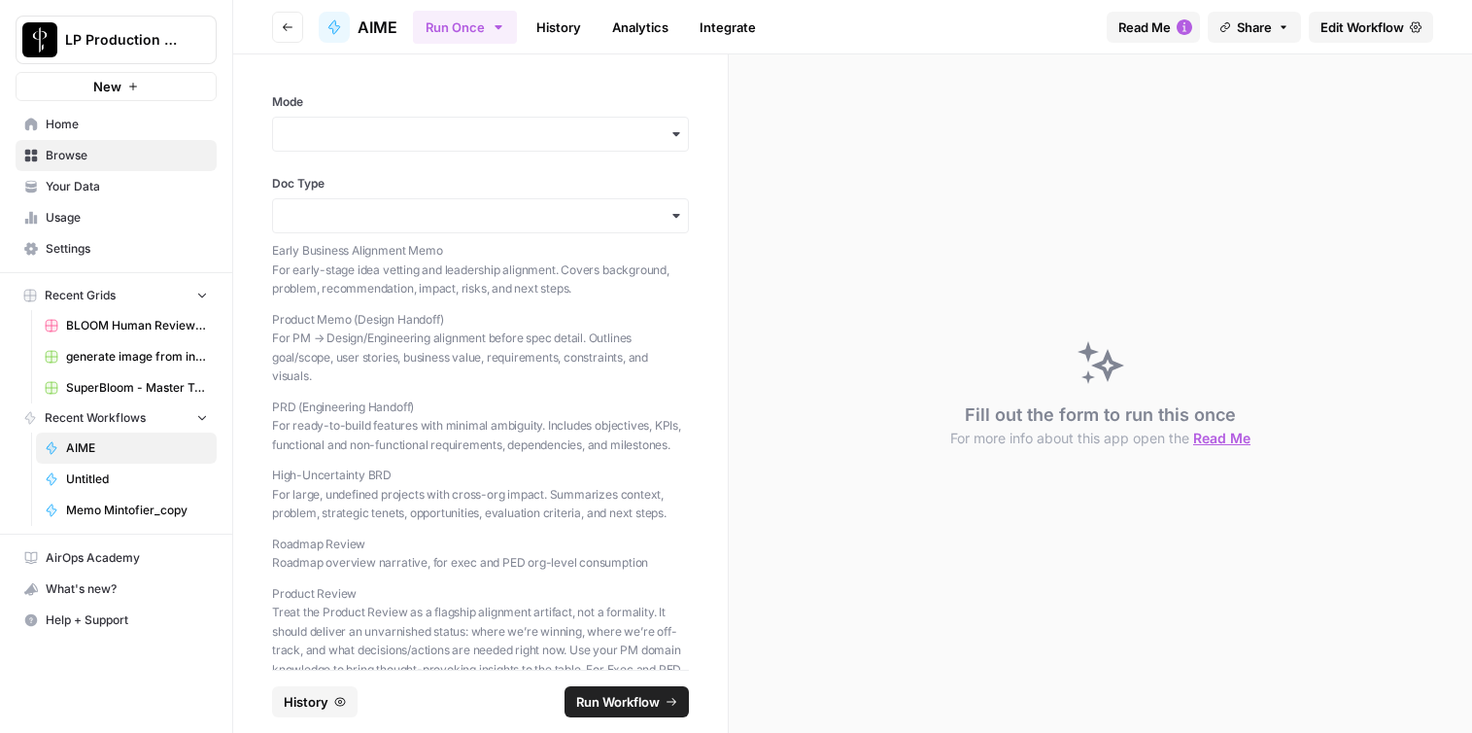
click at [1348, 35] on span "Edit Workflow" at bounding box center [1362, 26] width 84 height 19
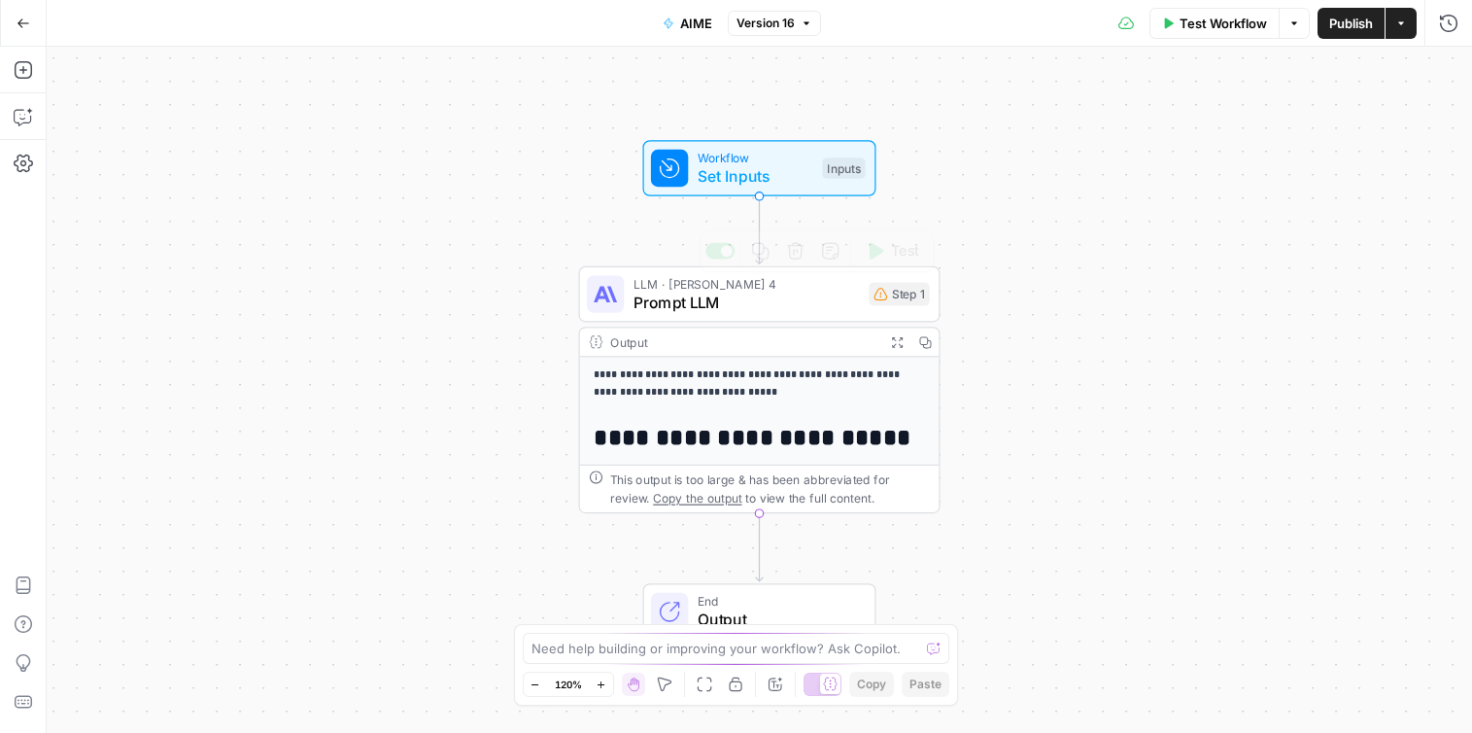
click at [842, 298] on span "Prompt LLM" at bounding box center [746, 301] width 226 height 23
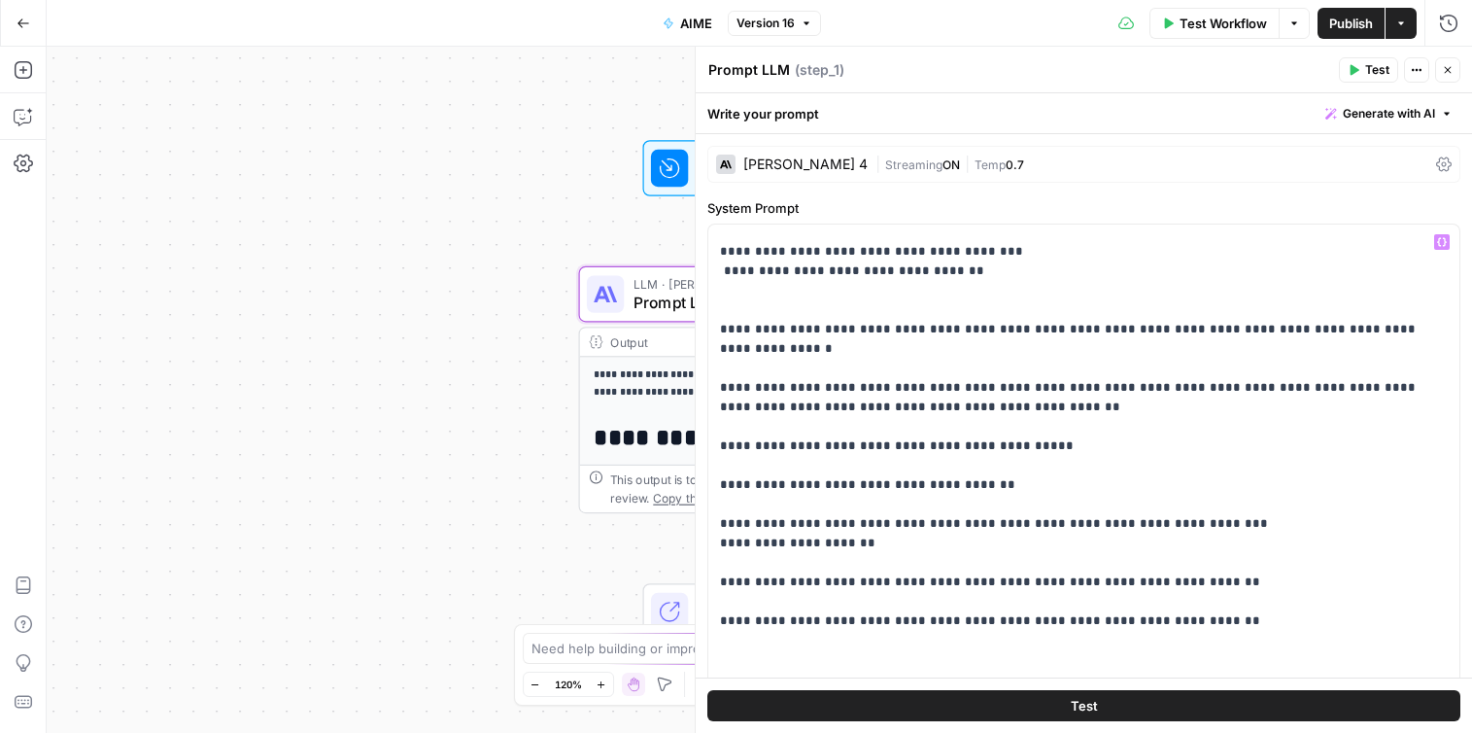
scroll to position [6364, 0]
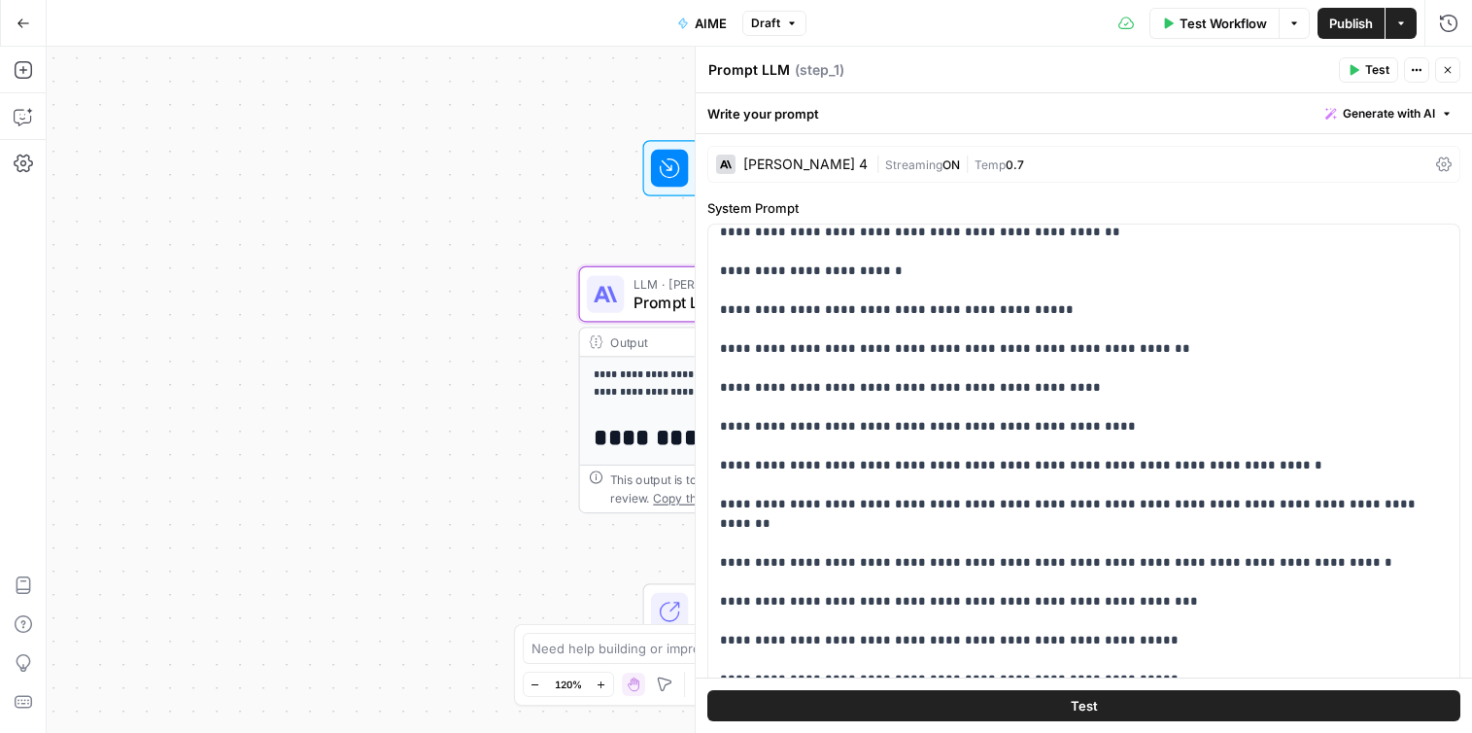
scroll to position [343, 0]
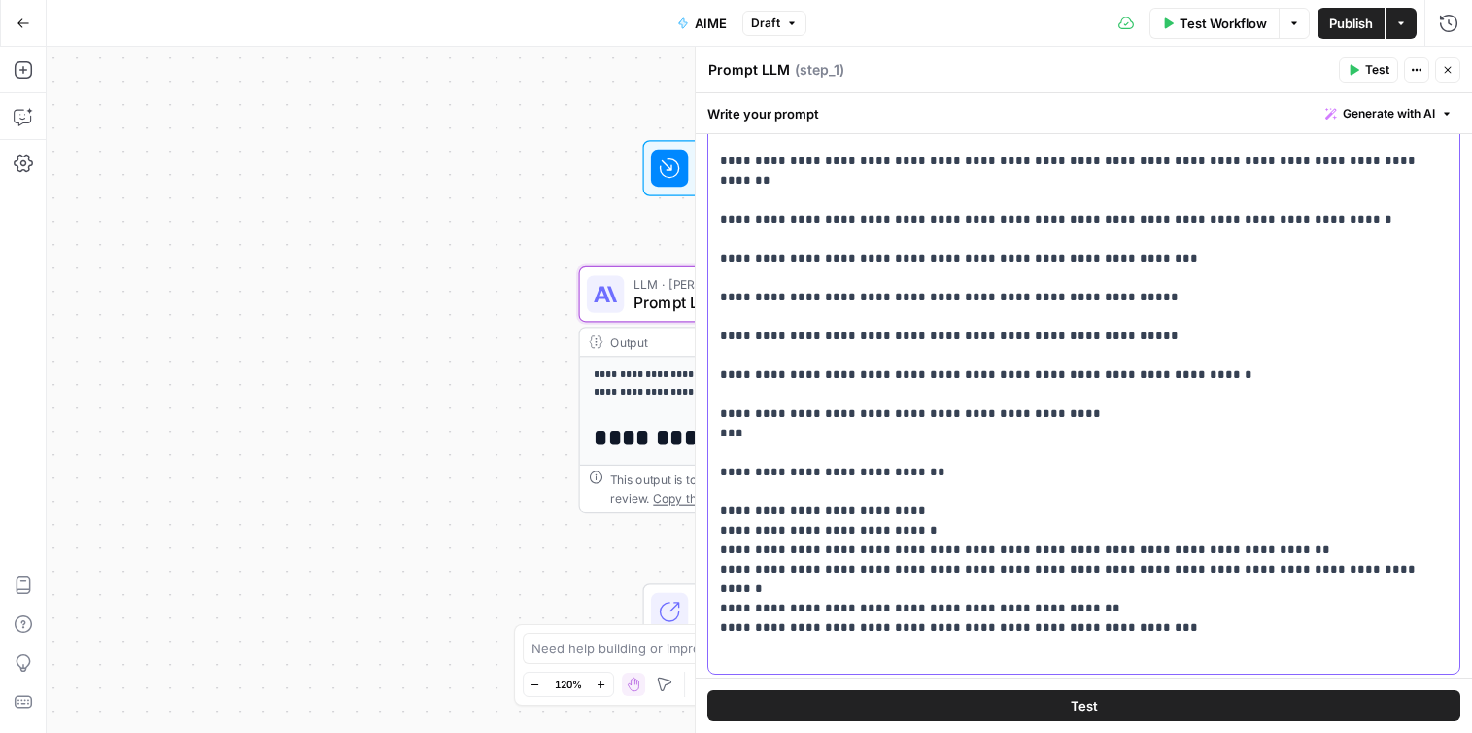
drag, startPoint x: 1180, startPoint y: 415, endPoint x: 713, endPoint y: 419, distance: 467.3
click at [713, 419] on div "**********" at bounding box center [1083, 277] width 751 height 792
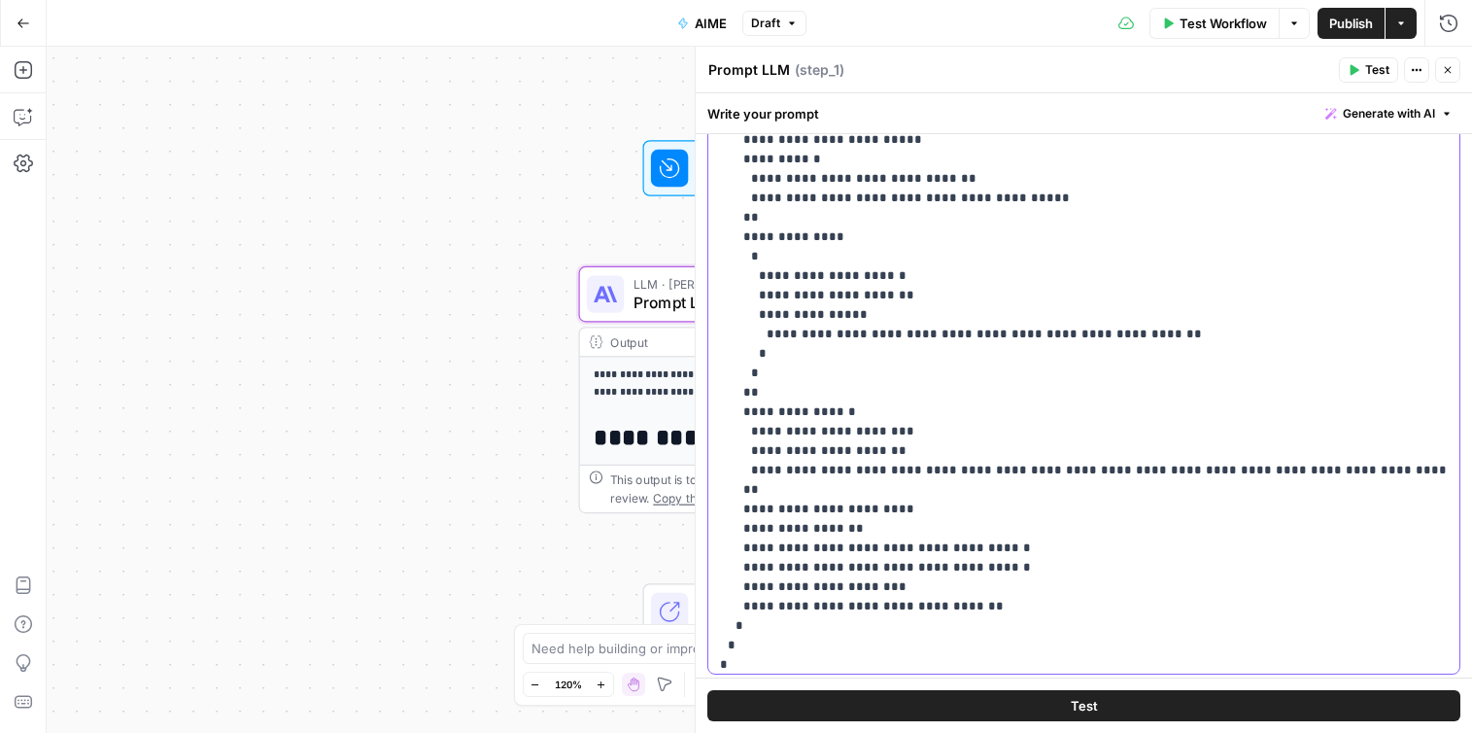
scroll to position [10027, 0]
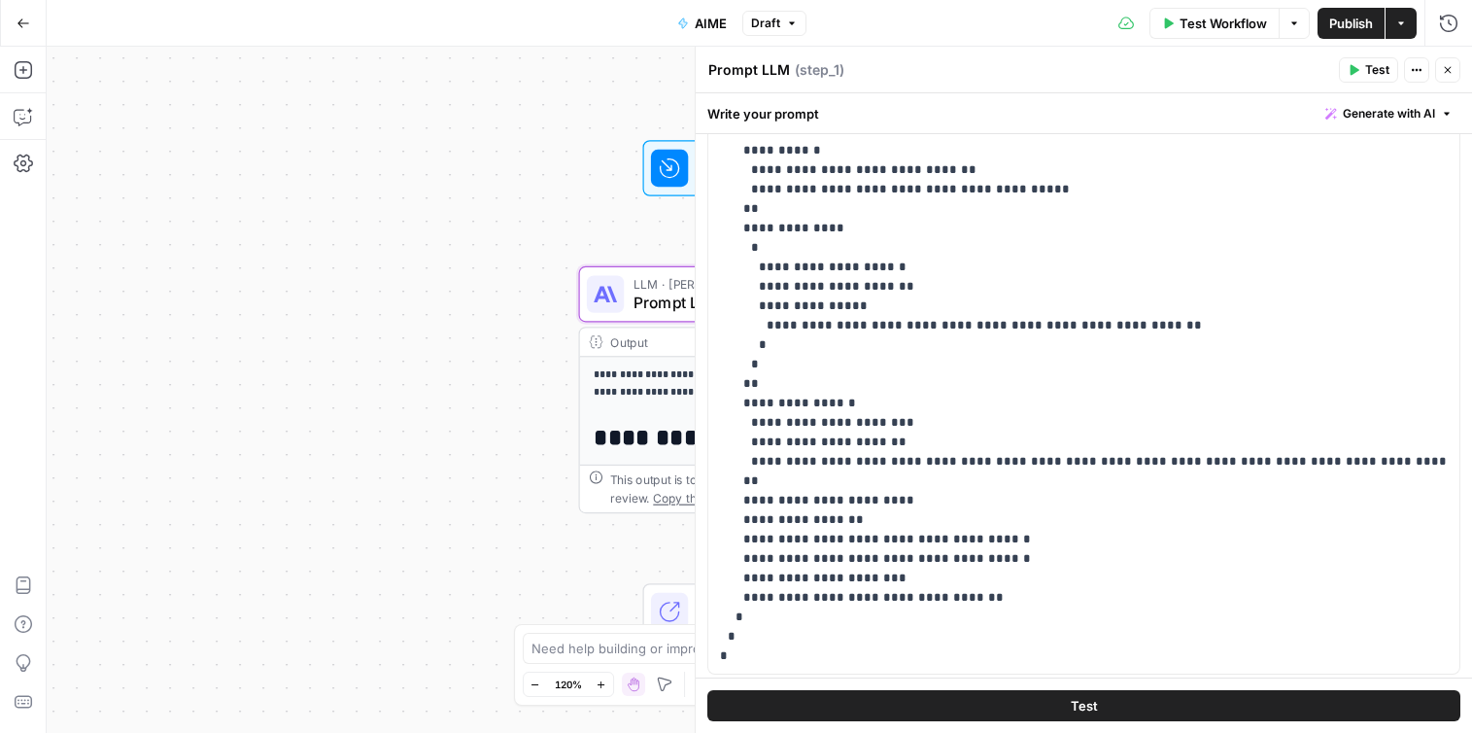
click at [1344, 28] on span "Publish" at bounding box center [1351, 23] width 44 height 19
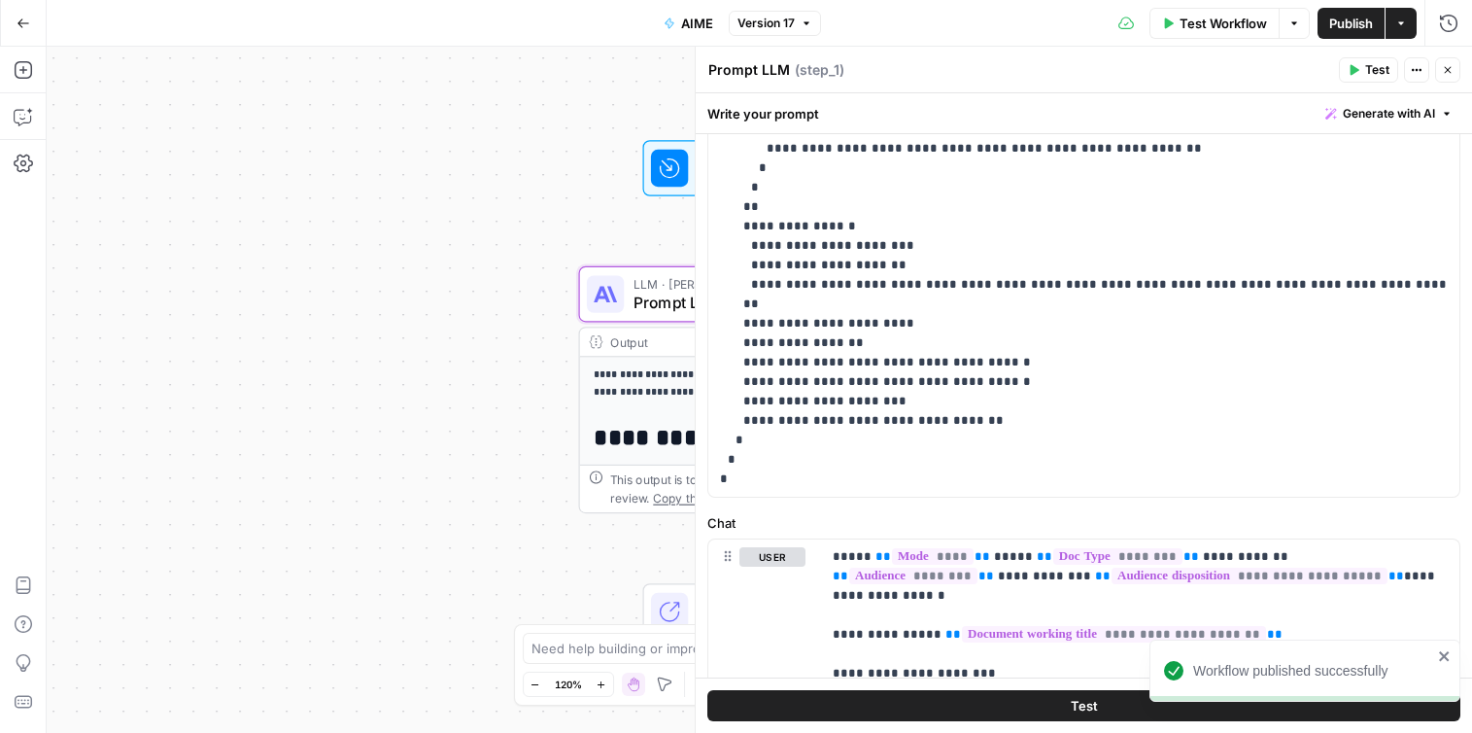
scroll to position [519, 0]
drag, startPoint x: 1153, startPoint y: 422, endPoint x: 737, endPoint y: 410, distance: 416.0
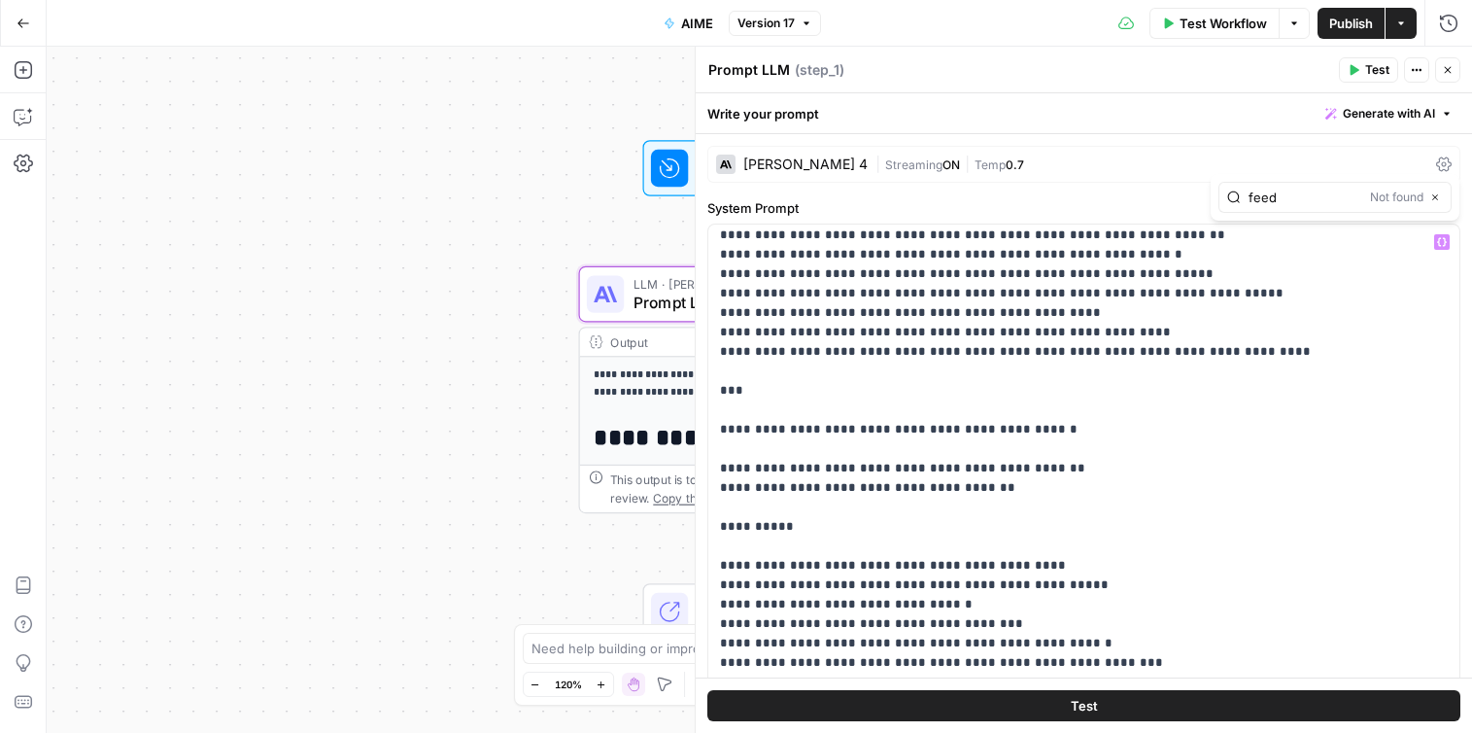
scroll to position [4941, 0]
type input "feedback"
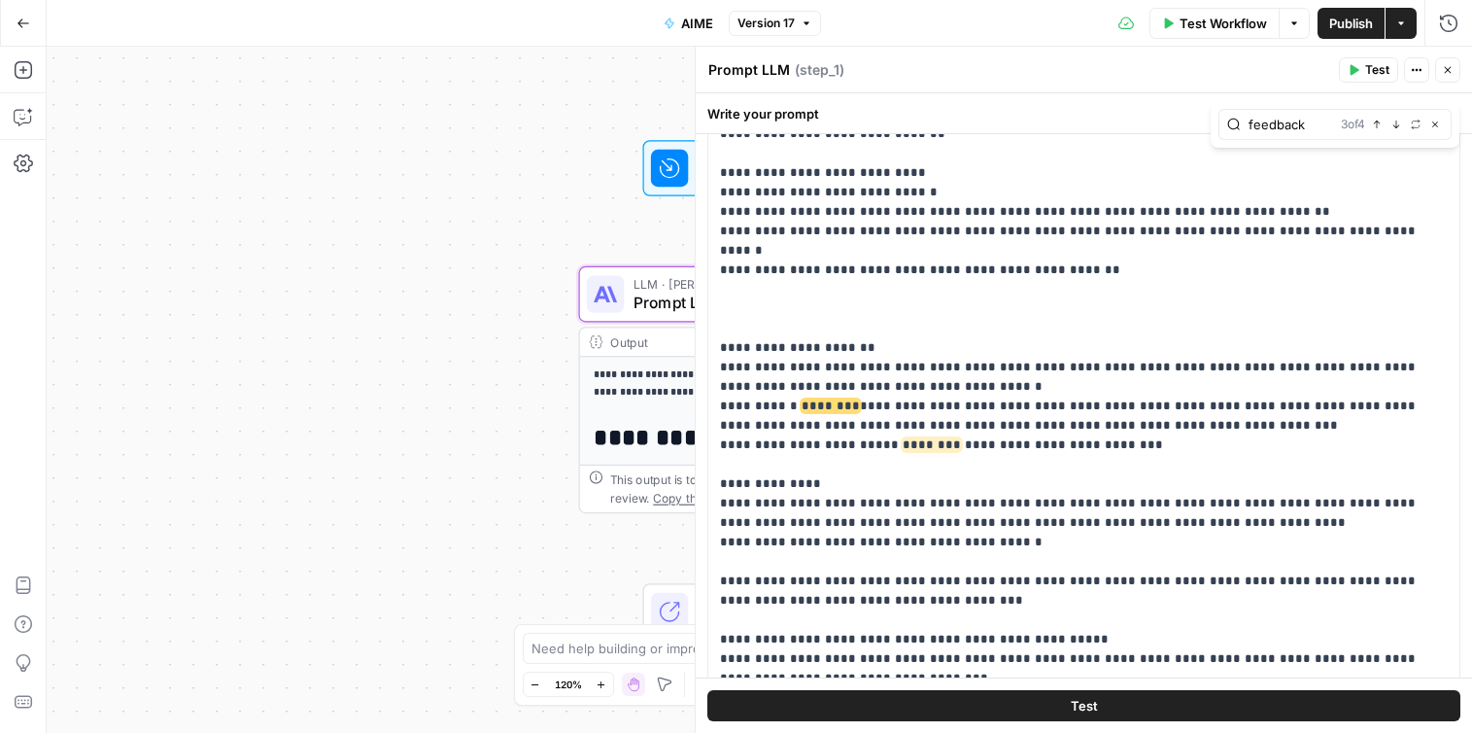
scroll to position [8699, 0]
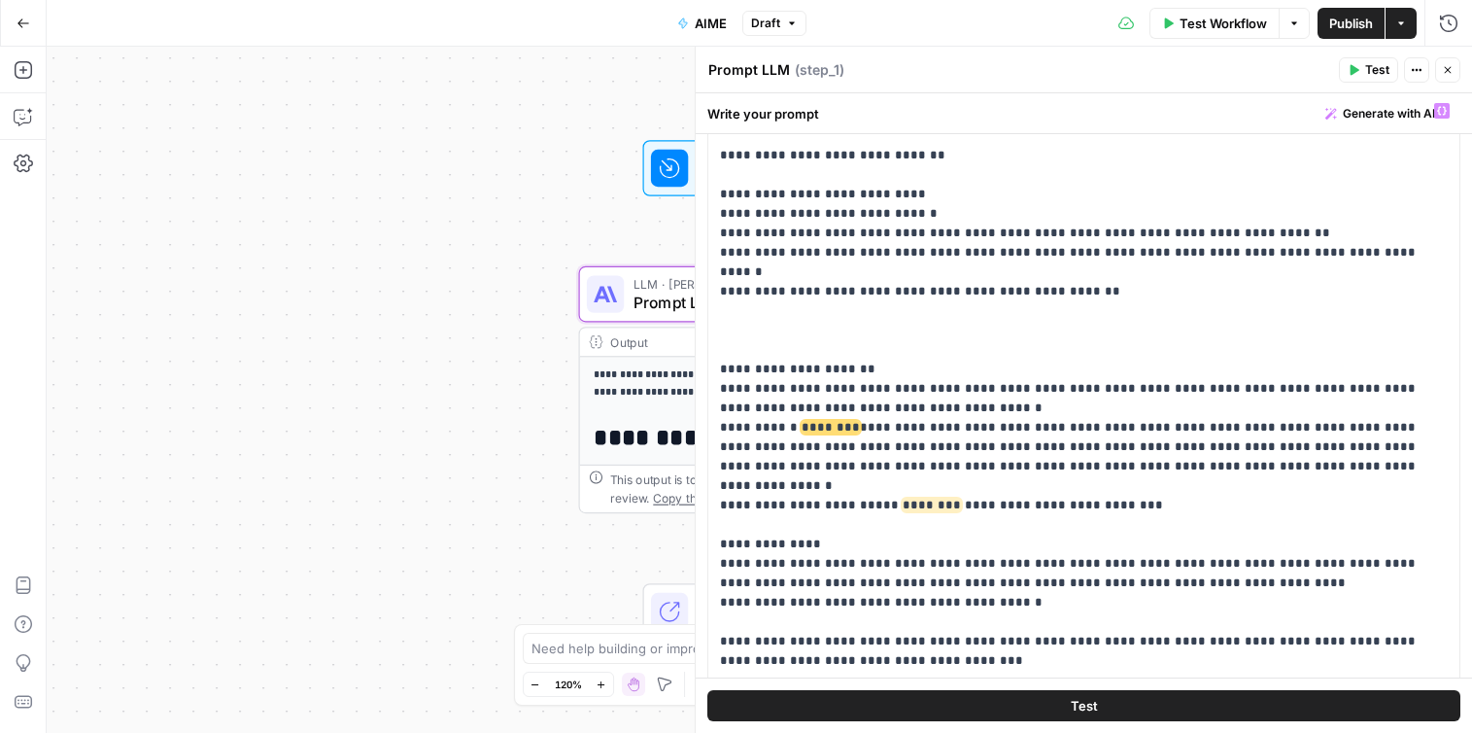
click at [1360, 21] on span "Publish" at bounding box center [1351, 23] width 44 height 19
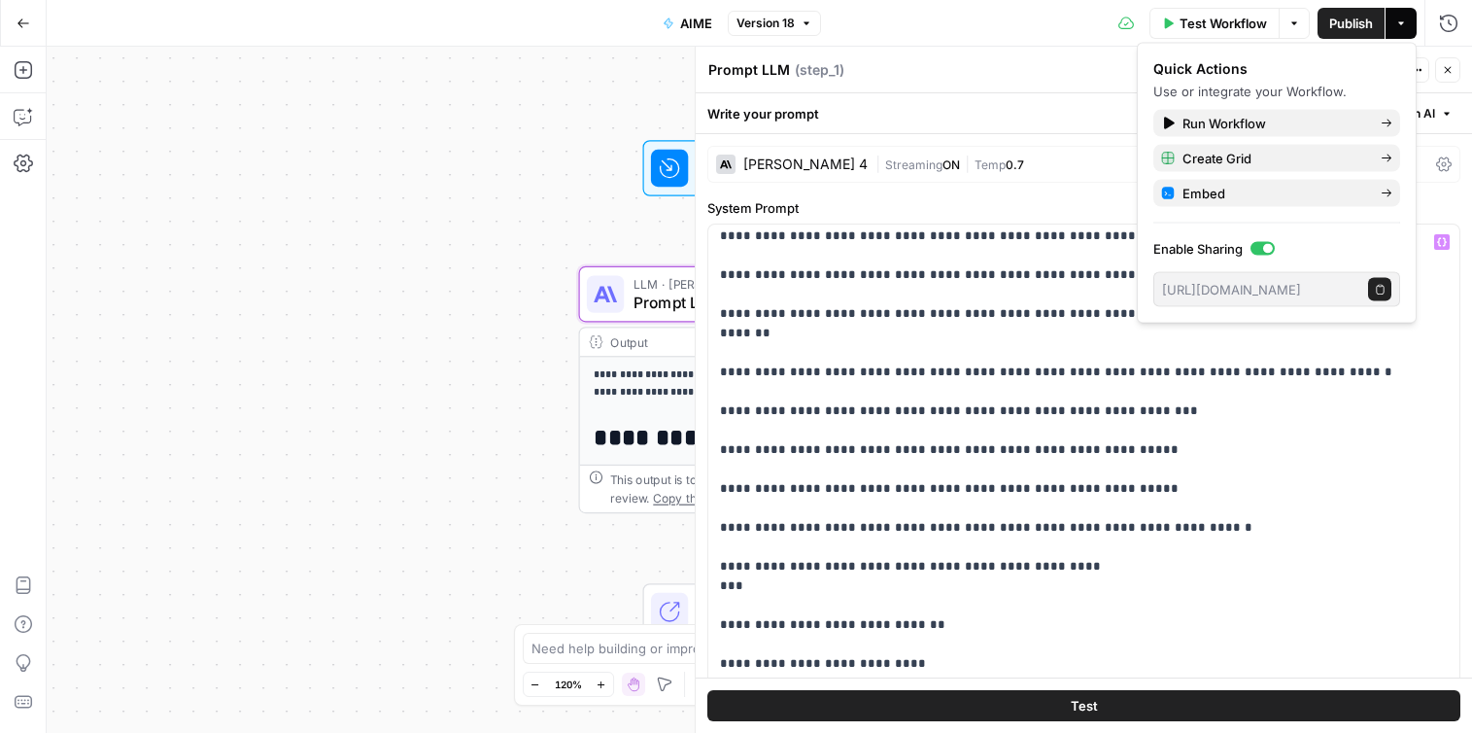
scroll to position [8357, 0]
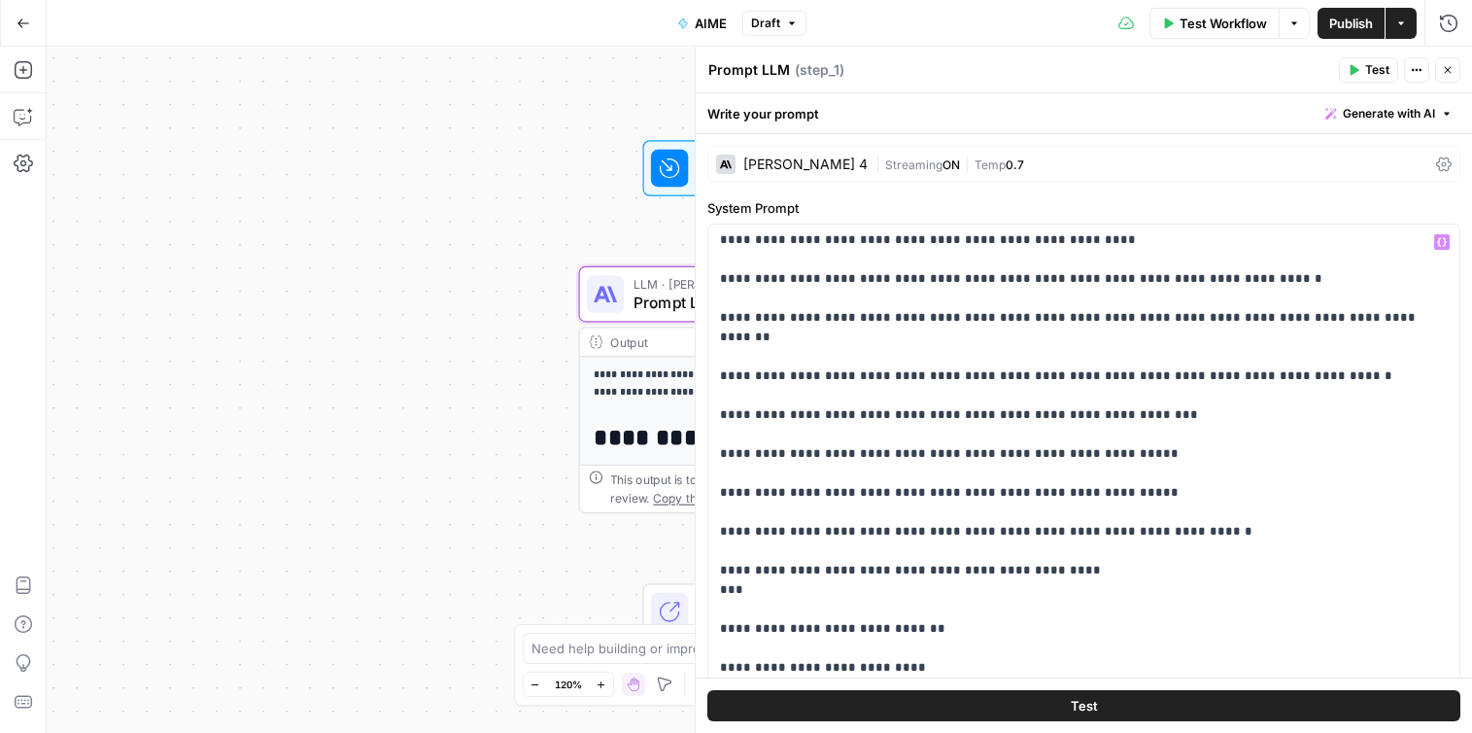
click at [1351, 29] on span "Publish" at bounding box center [1351, 23] width 44 height 19
